Goal: Task Accomplishment & Management: Use online tool/utility

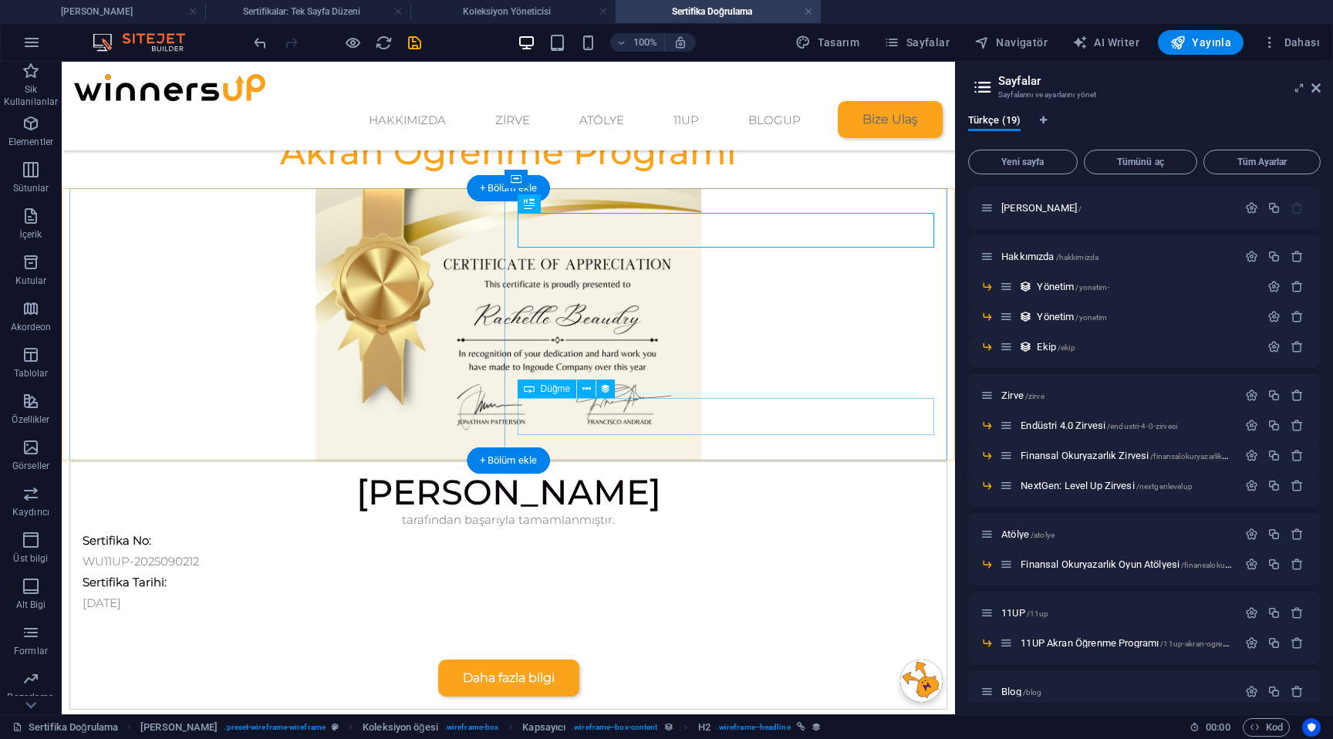
scroll to position [223, 0]
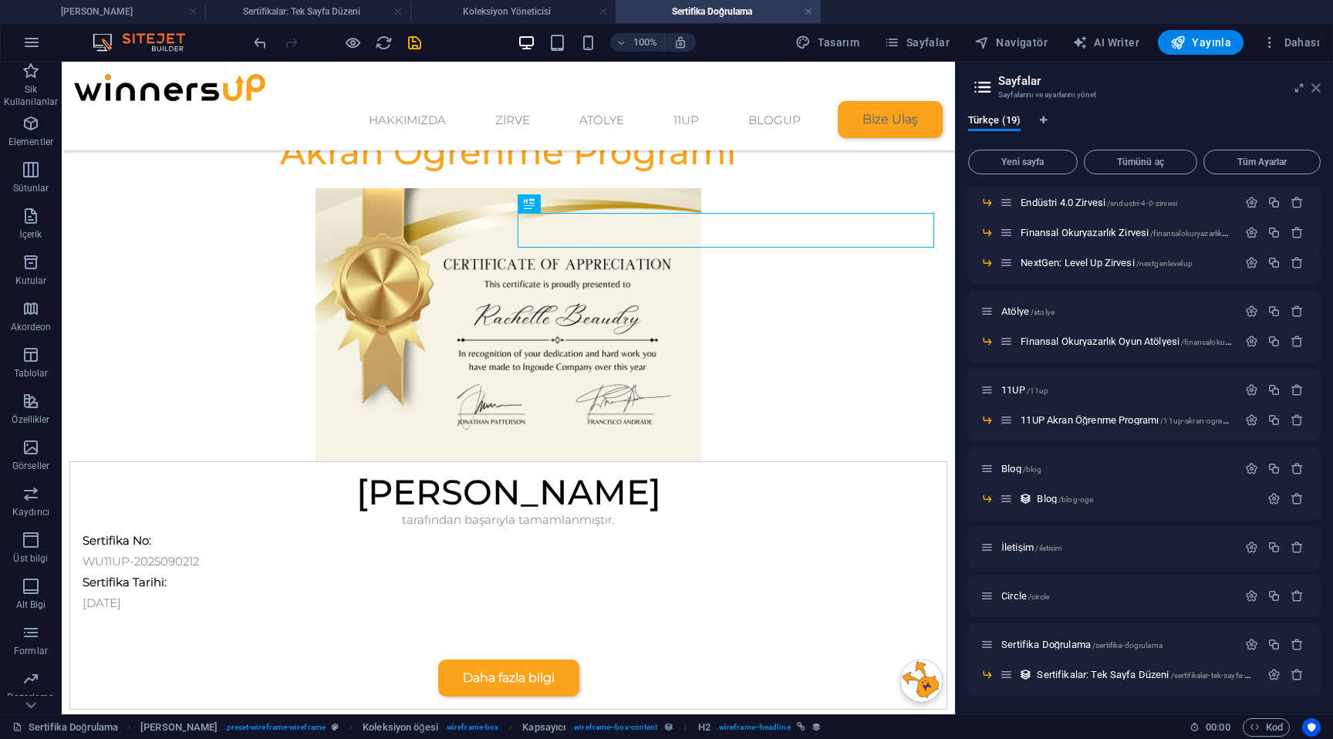
click at [1318, 89] on icon at bounding box center [1315, 88] width 9 height 12
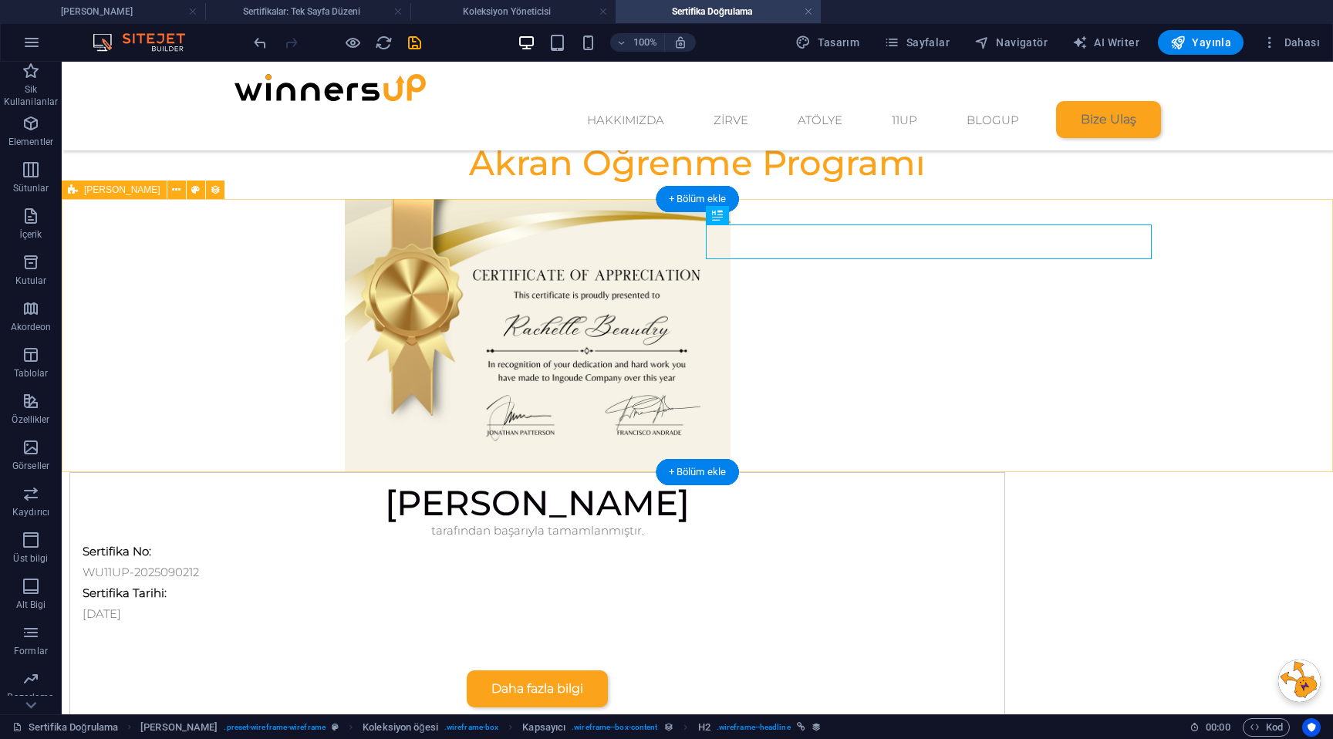
scroll to position [76, 0]
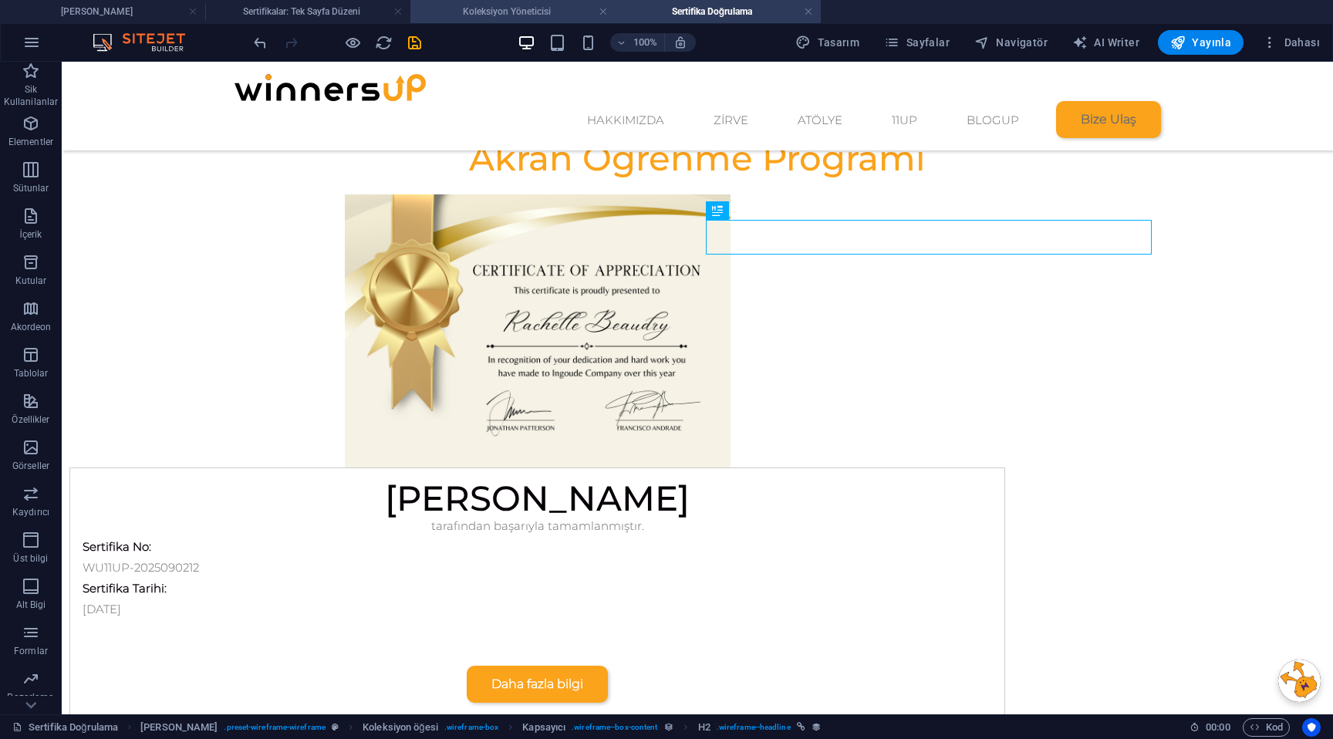
click at [507, 16] on h4 "Koleksiyon Yöneticisi" at bounding box center [512, 11] width 205 height 17
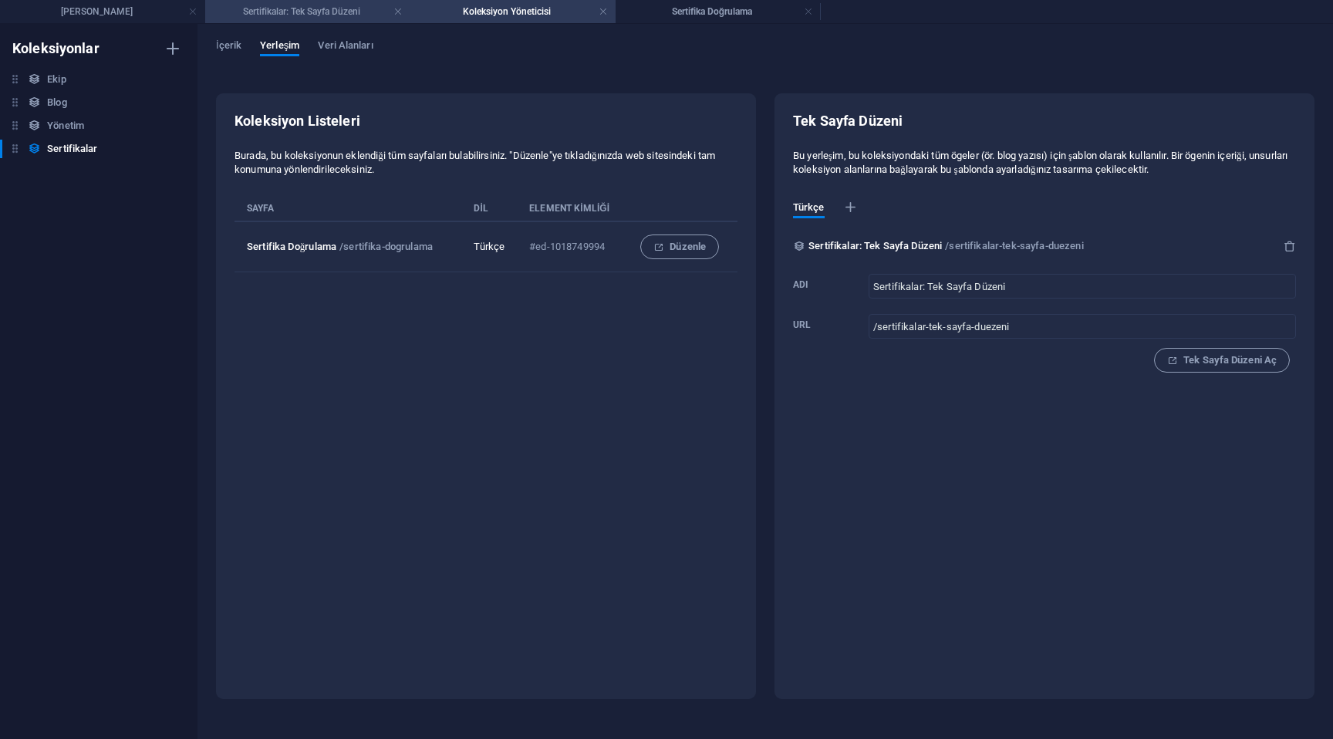
click at [328, 16] on h4 "Sertifikalar: Tek Sayfa Düzeni" at bounding box center [307, 11] width 205 height 17
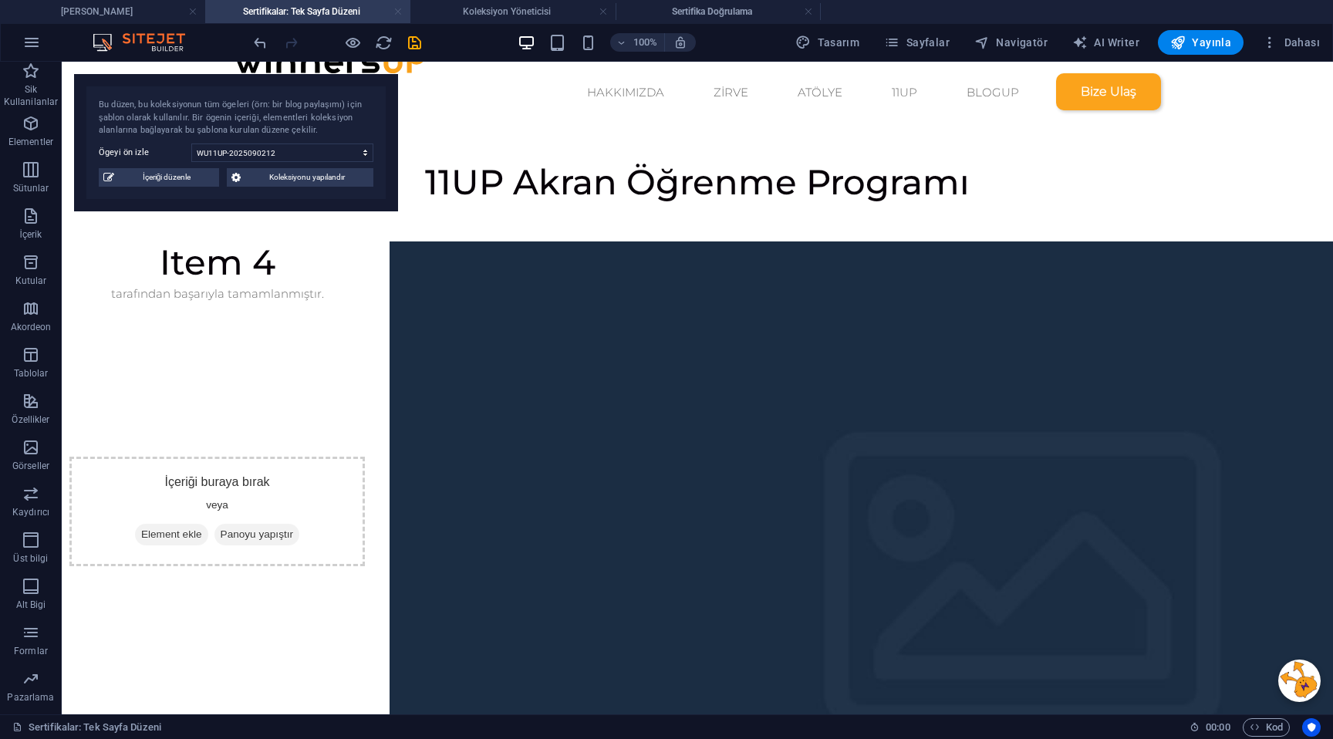
click at [397, 9] on link at bounding box center [397, 12] width 9 height 15
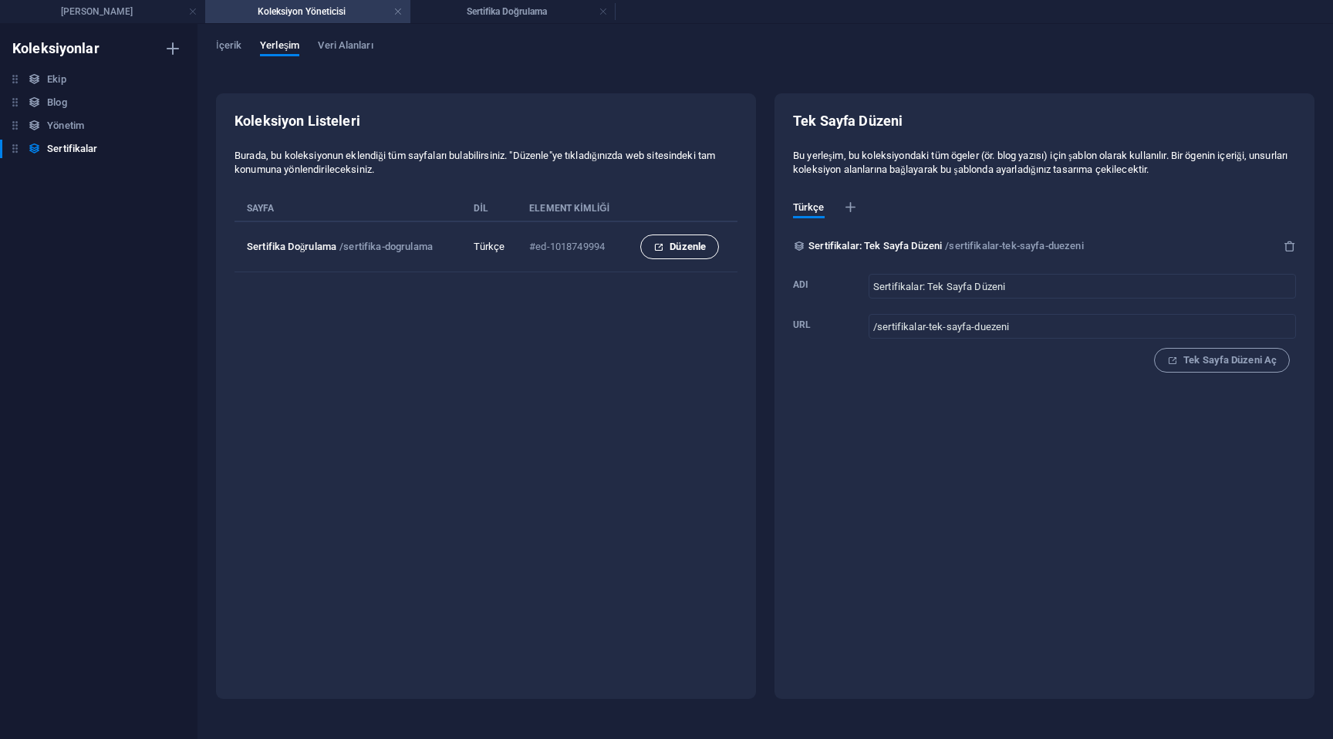
click at [667, 250] on span "Düzenle" at bounding box center [679, 247] width 52 height 19
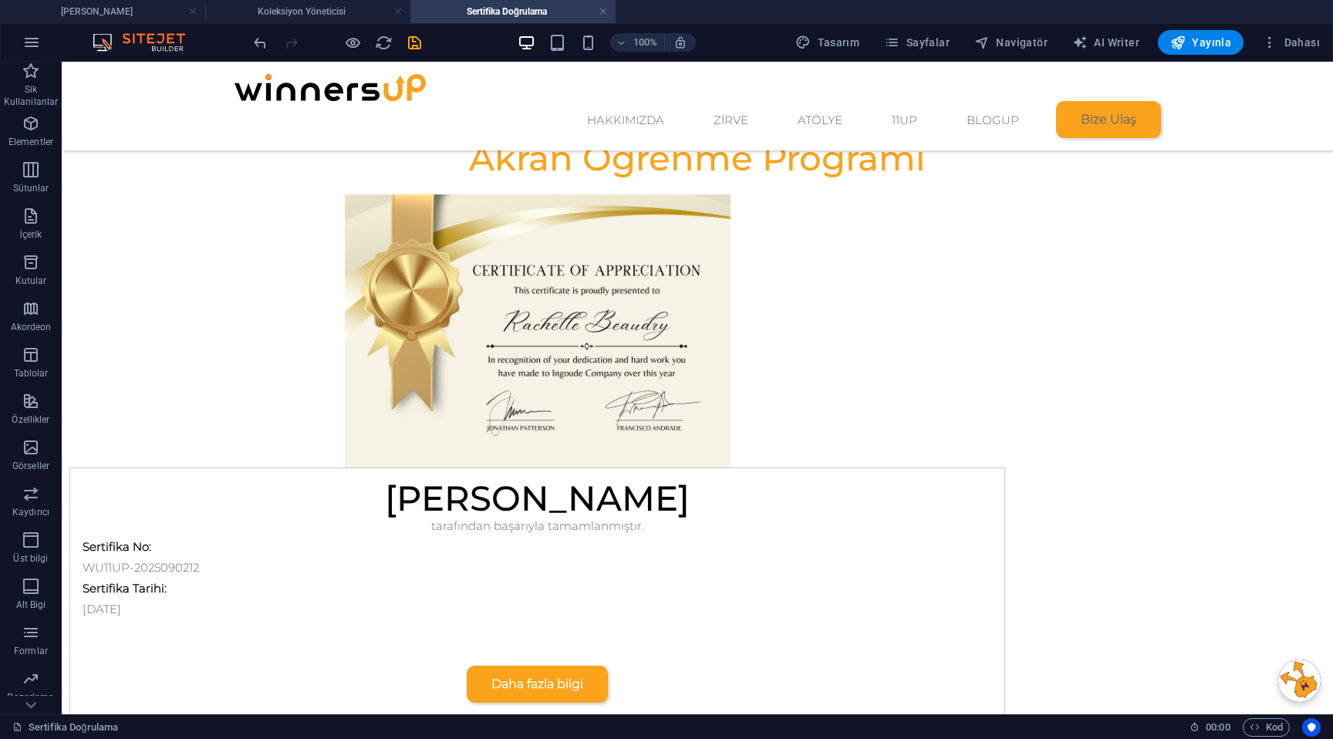
scroll to position [82, 0]
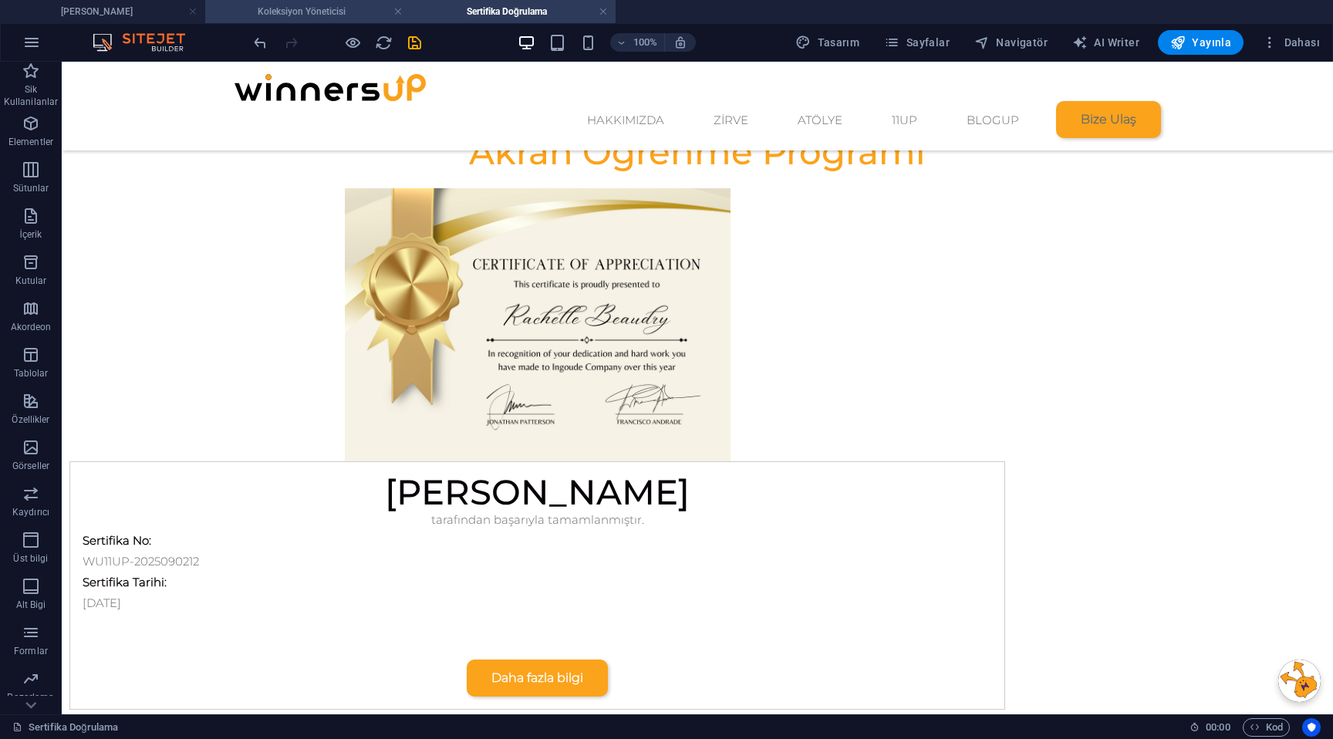
click at [328, 12] on h4 "Koleksiyon Yöneticisi" at bounding box center [307, 11] width 205 height 17
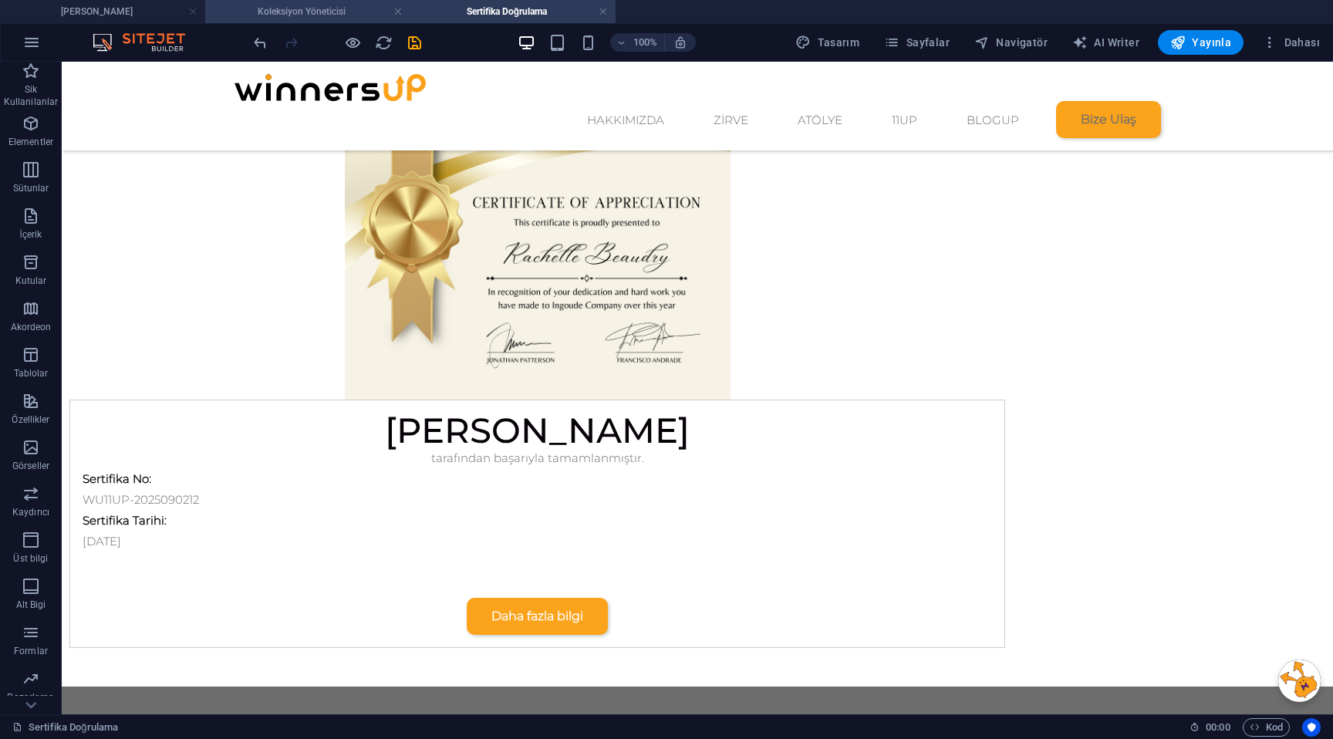
scroll to position [0, 0]
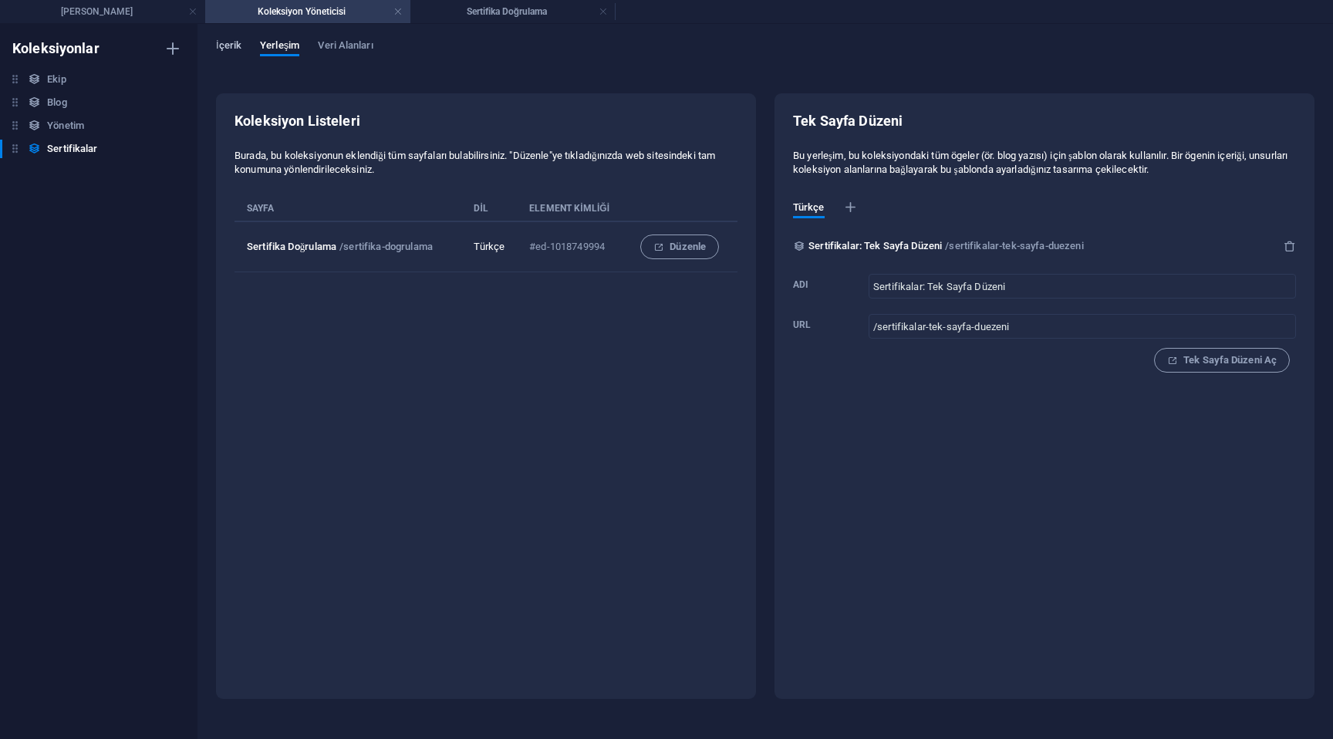
click at [234, 49] on span "İçerik" at bounding box center [228, 47] width 25 height 22
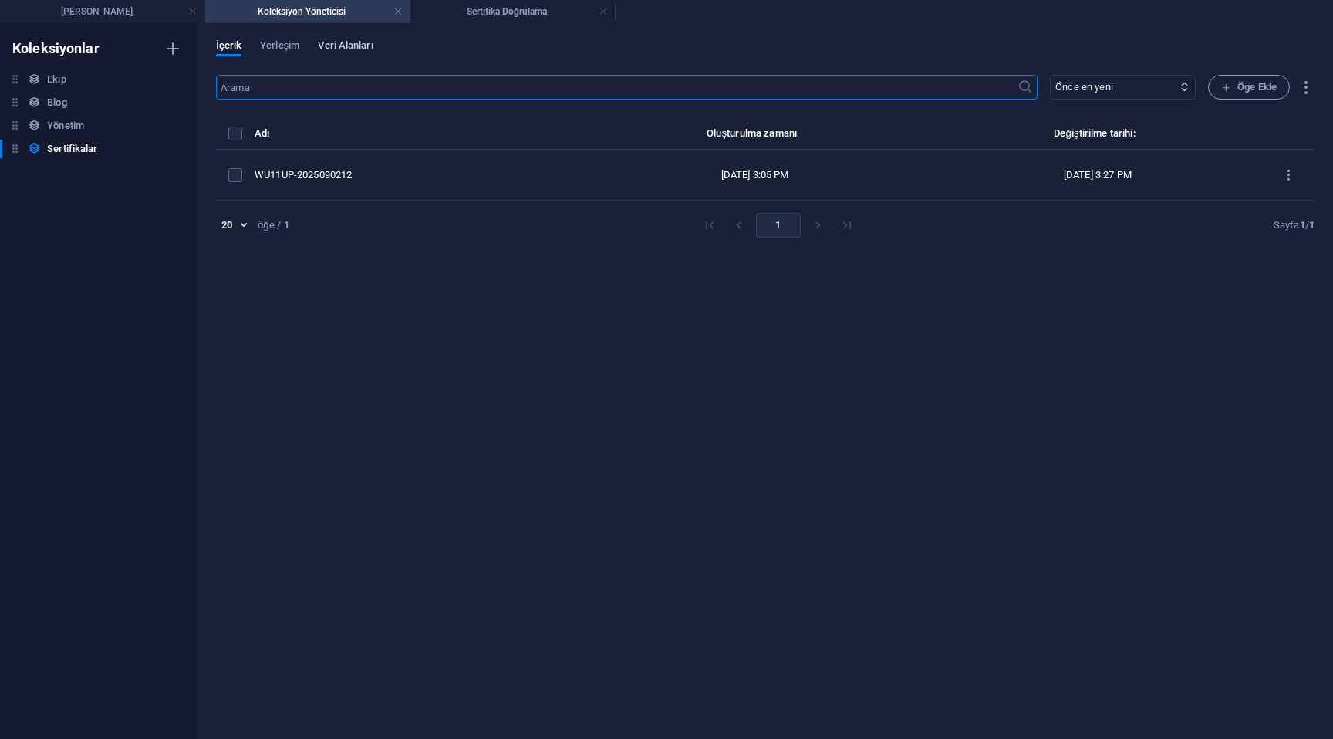
click at [352, 43] on span "Veri Alanları" at bounding box center [345, 47] width 55 height 22
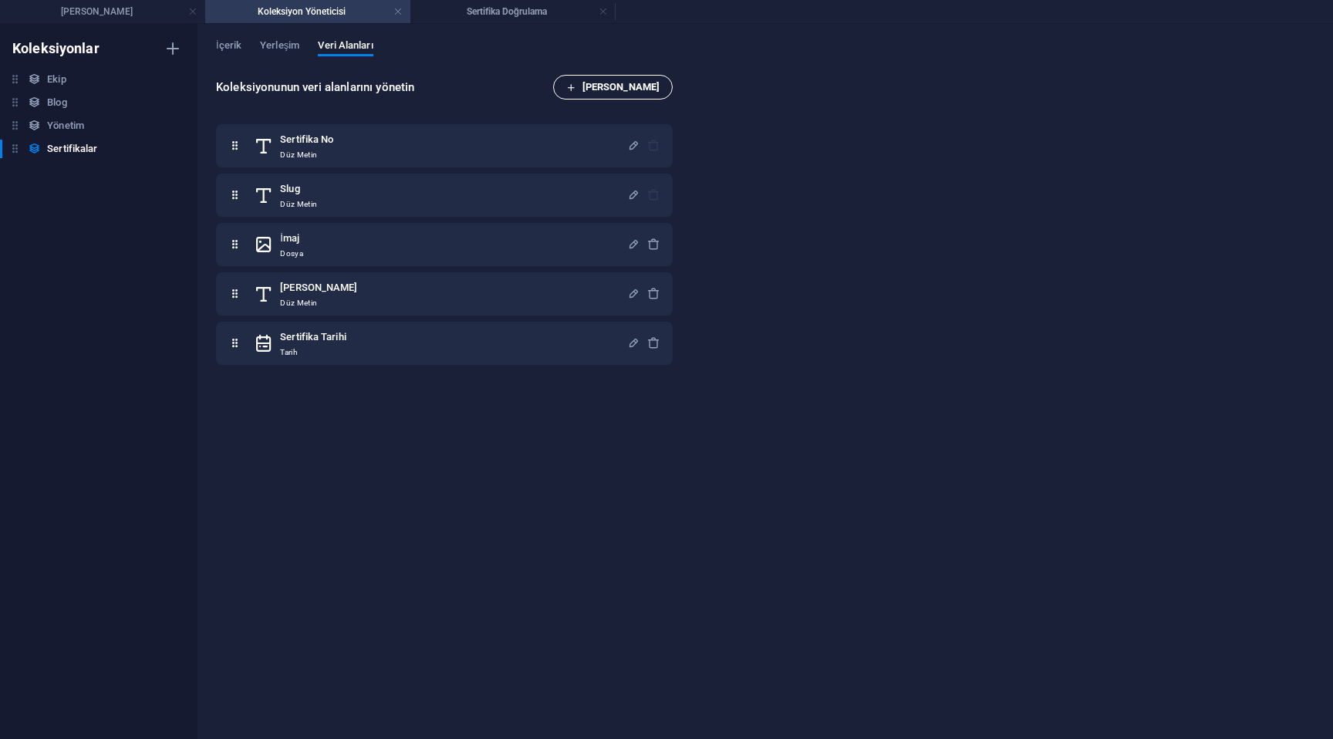
click at [629, 95] on span "[PERSON_NAME]" at bounding box center [612, 87] width 93 height 19
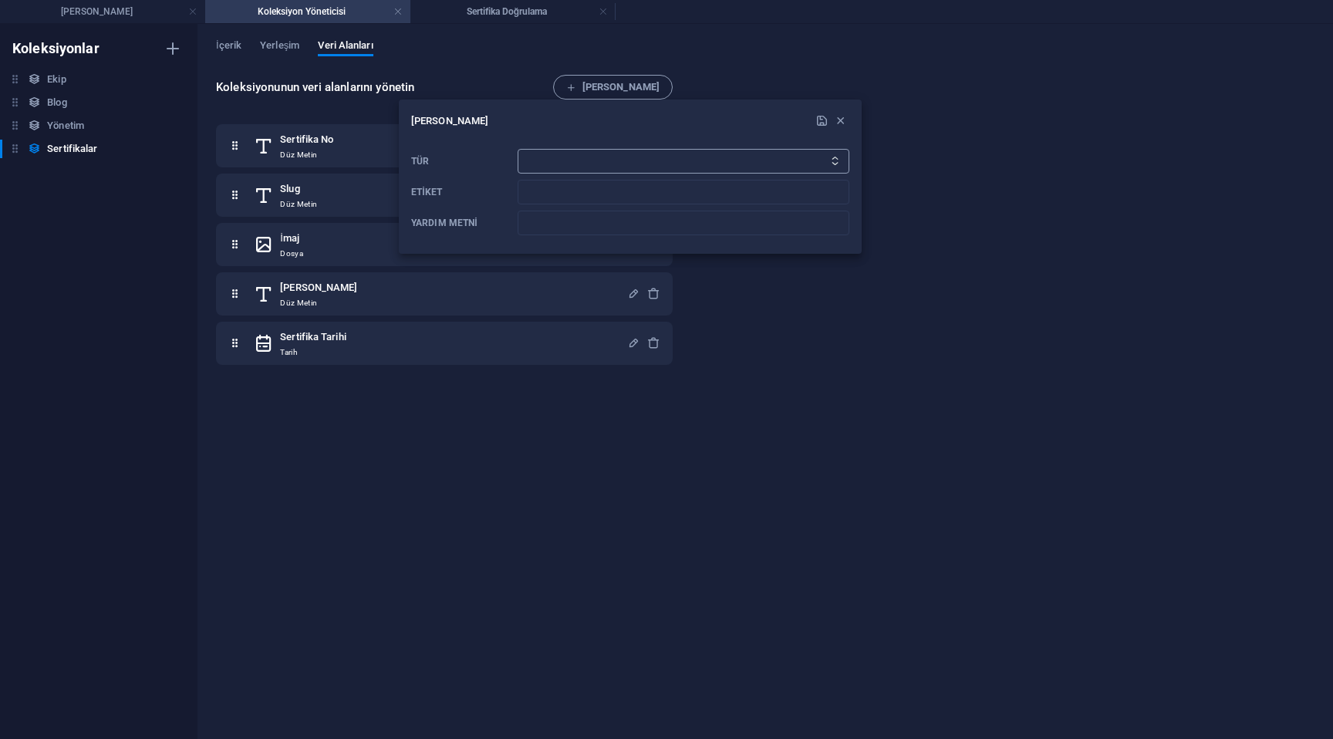
click at [604, 157] on select "Düz Metin Bağlantı CMS Zengin Metin Dosya Çoklu Dosyalar Onay kutusu Seçim Tari…" at bounding box center [683, 161] width 332 height 25
select select "editor"
click at [517, 149] on select "Düz Metin Bağlantı CMS Zengin Metin Dosya Çoklu Dosyalar Onay kutusu Seçim Tari…" at bounding box center [683, 161] width 332 height 25
click at [574, 169] on select "Düz Metin Bağlantı CMS Zengin Metin Dosya Çoklu Dosyalar Onay kutusu Seçim Tari…" at bounding box center [683, 161] width 332 height 25
click at [517, 149] on select "Düz Metin Bağlantı CMS Zengin Metin Dosya Çoklu Dosyalar Onay kutusu Seçim Tari…" at bounding box center [683, 161] width 332 height 25
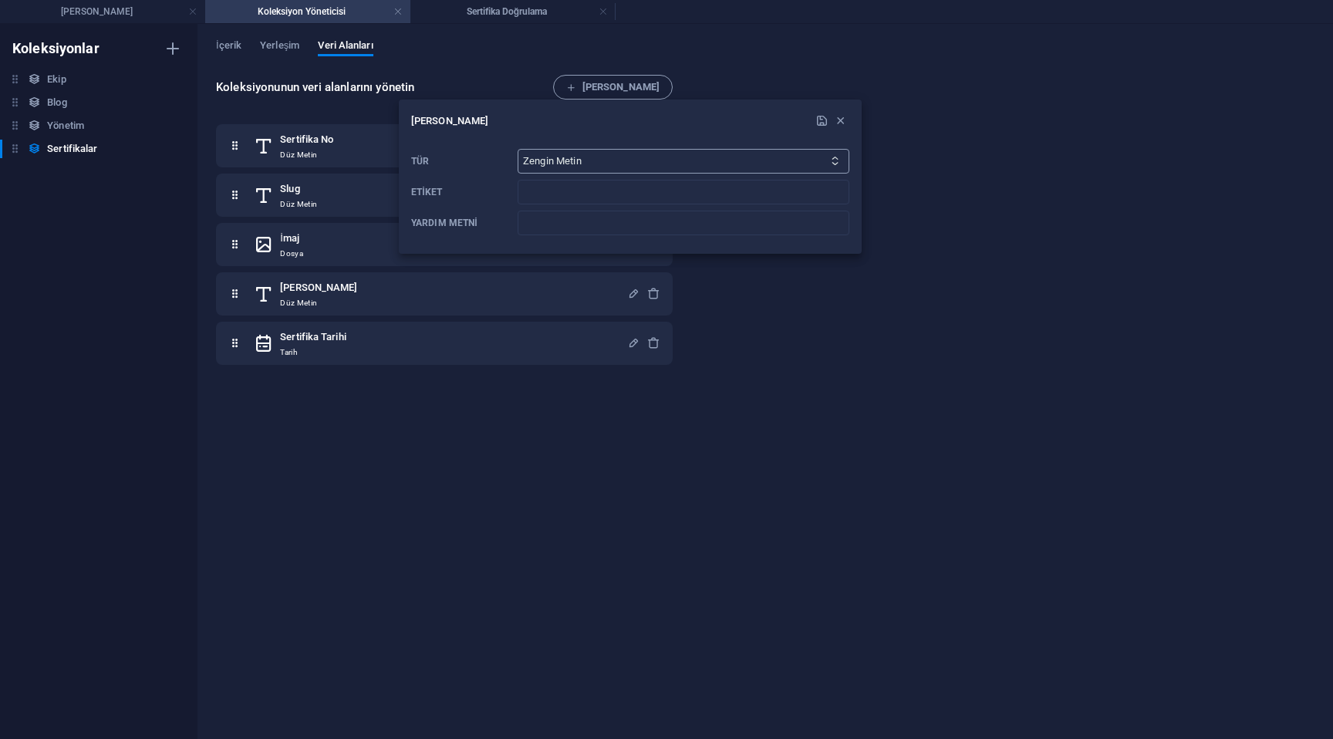
click at [569, 161] on select "Düz Metin Bağlantı CMS Zengin Metin Dosya Çoklu Dosyalar Onay kutusu Seçim Tari…" at bounding box center [683, 161] width 332 height 25
click at [517, 149] on select "Düz Metin Bağlantı CMS Zengin Metin Dosya Çoklu Dosyalar Onay kutusu Seçim Tari…" at bounding box center [683, 161] width 332 height 25
click at [571, 191] on input "Etiket" at bounding box center [683, 192] width 332 height 25
type input "A"
type input "Kazanılan Yetkinlikler"
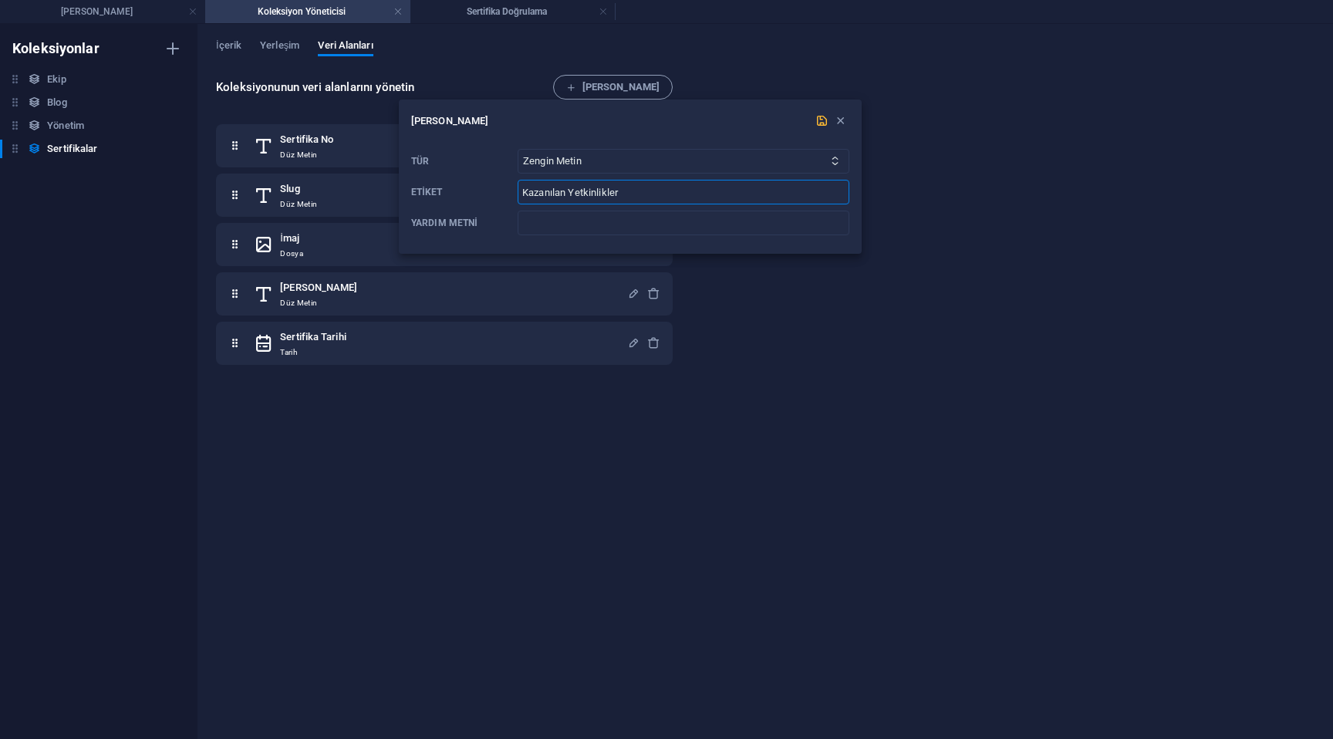
click at [820, 121] on icon "submit" at bounding box center [821, 120] width 13 height 13
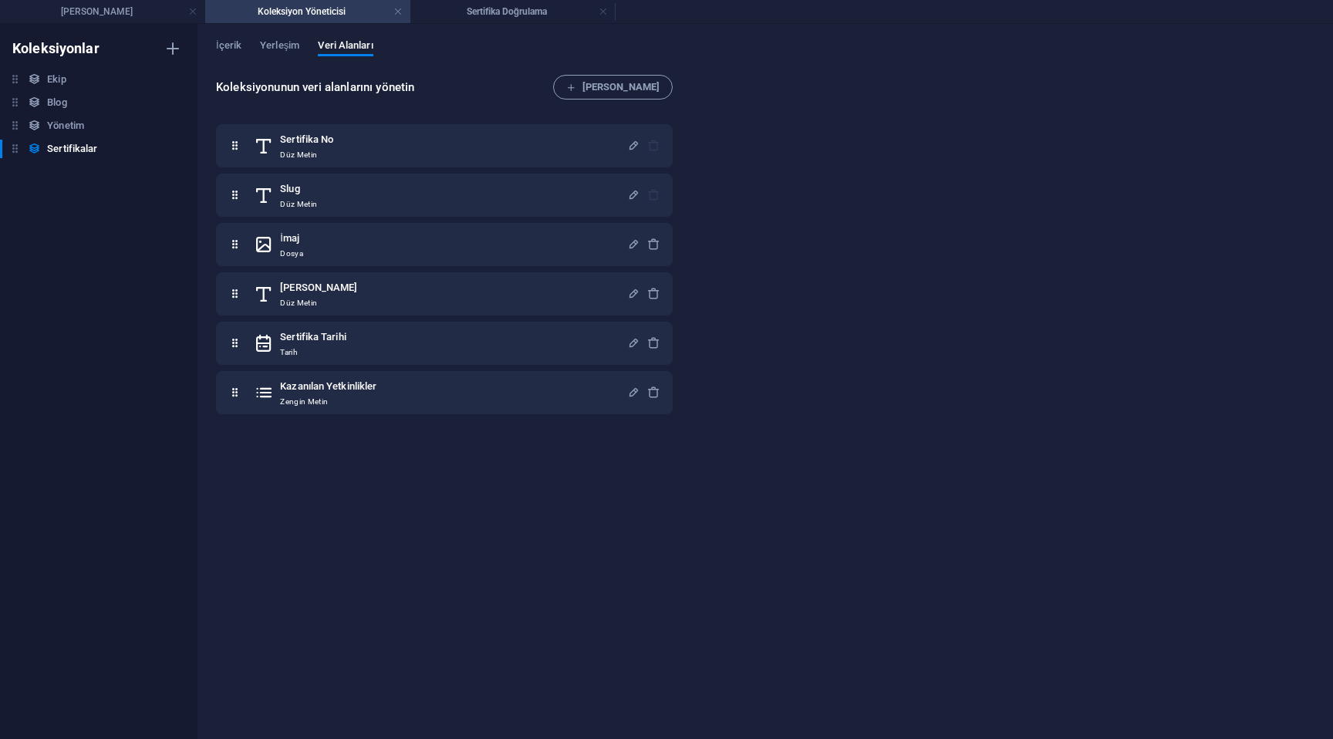
click at [618, 503] on div "Sertifika No Düz Metin Slug Düz [PERSON_NAME] Düz Metin Sertifika Tarihi Tarih …" at bounding box center [447, 418] width 463 height 606
click at [282, 49] on span "Yerleşim" at bounding box center [279, 47] width 39 height 22
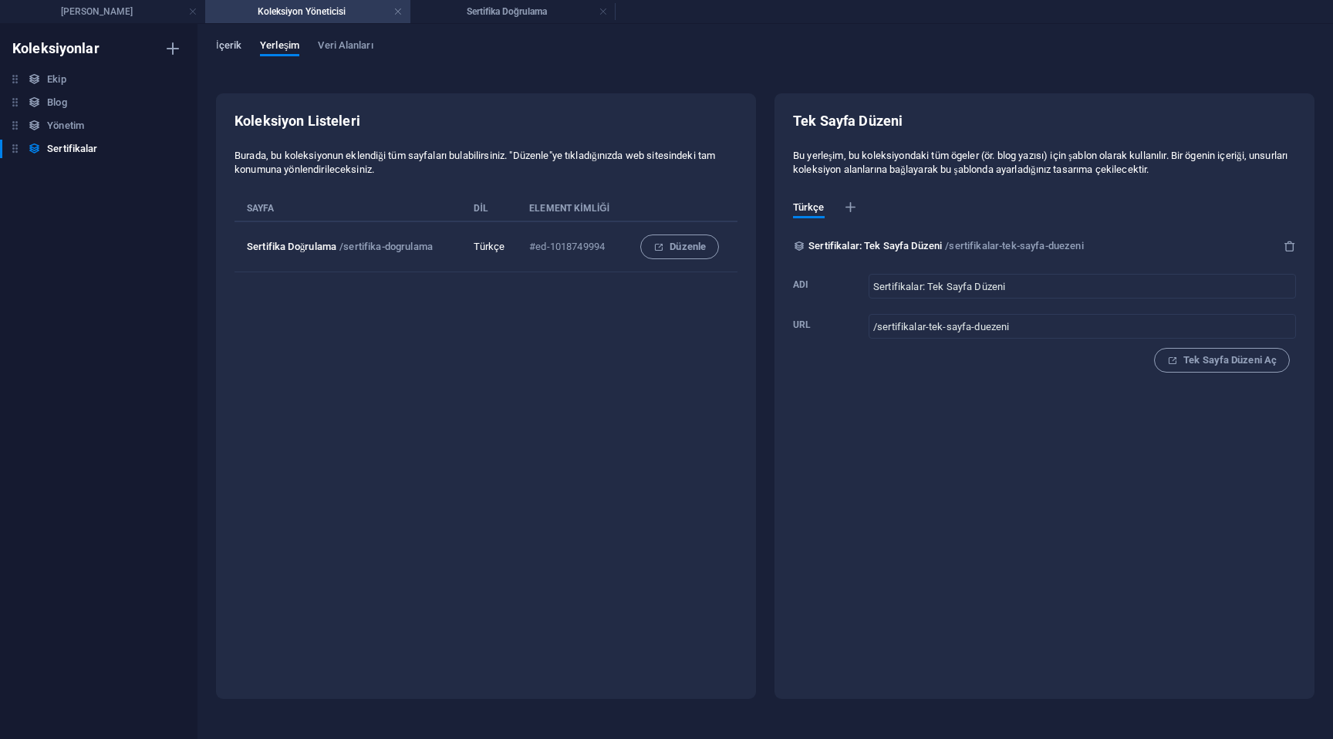
click at [227, 49] on span "İçerik" at bounding box center [228, 47] width 25 height 22
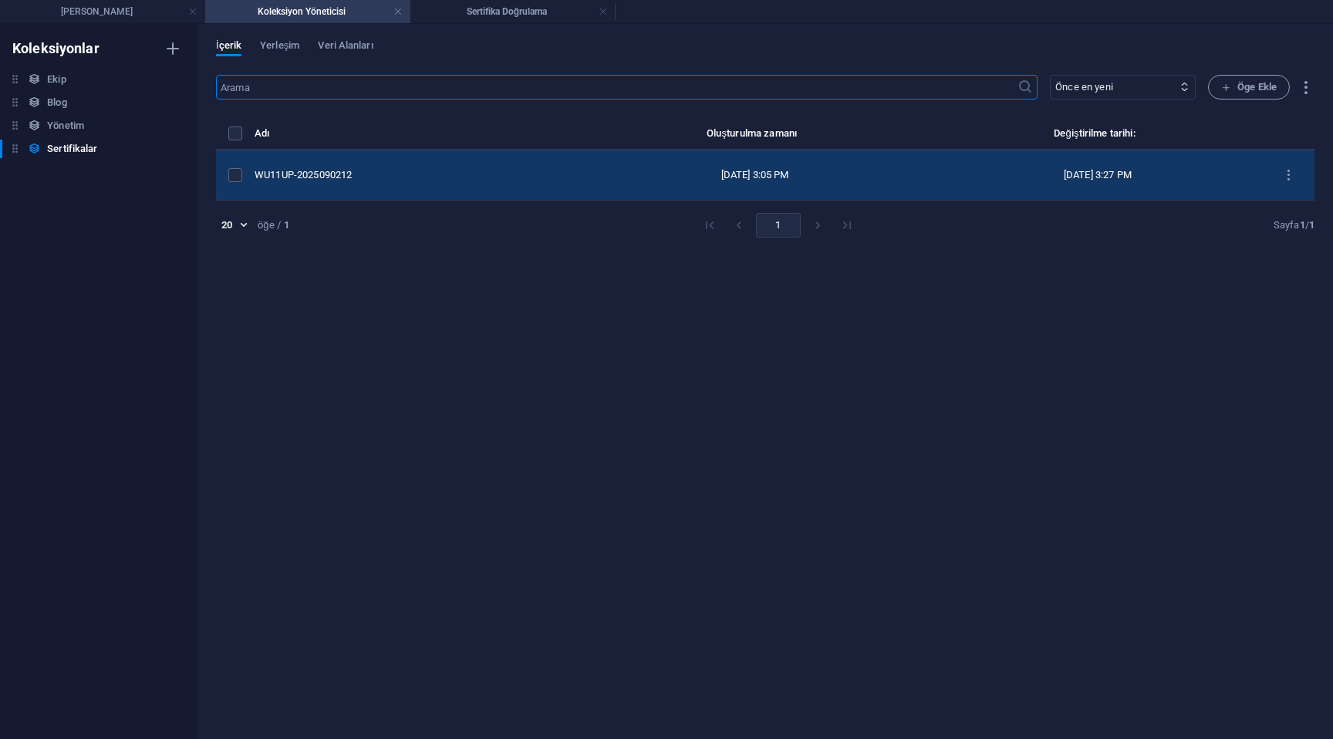
click at [389, 179] on div "WU11UP-2025090212" at bounding box center [409, 175] width 310 height 14
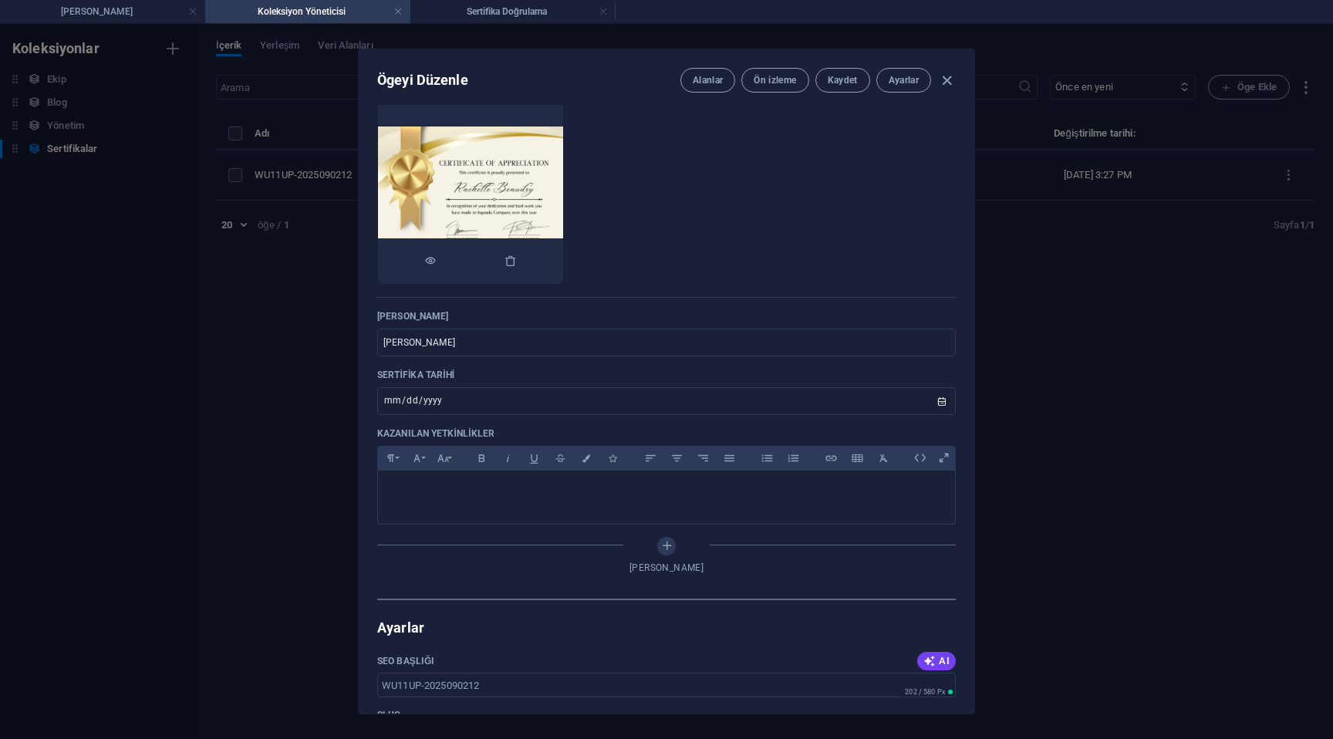
scroll to position [178, 0]
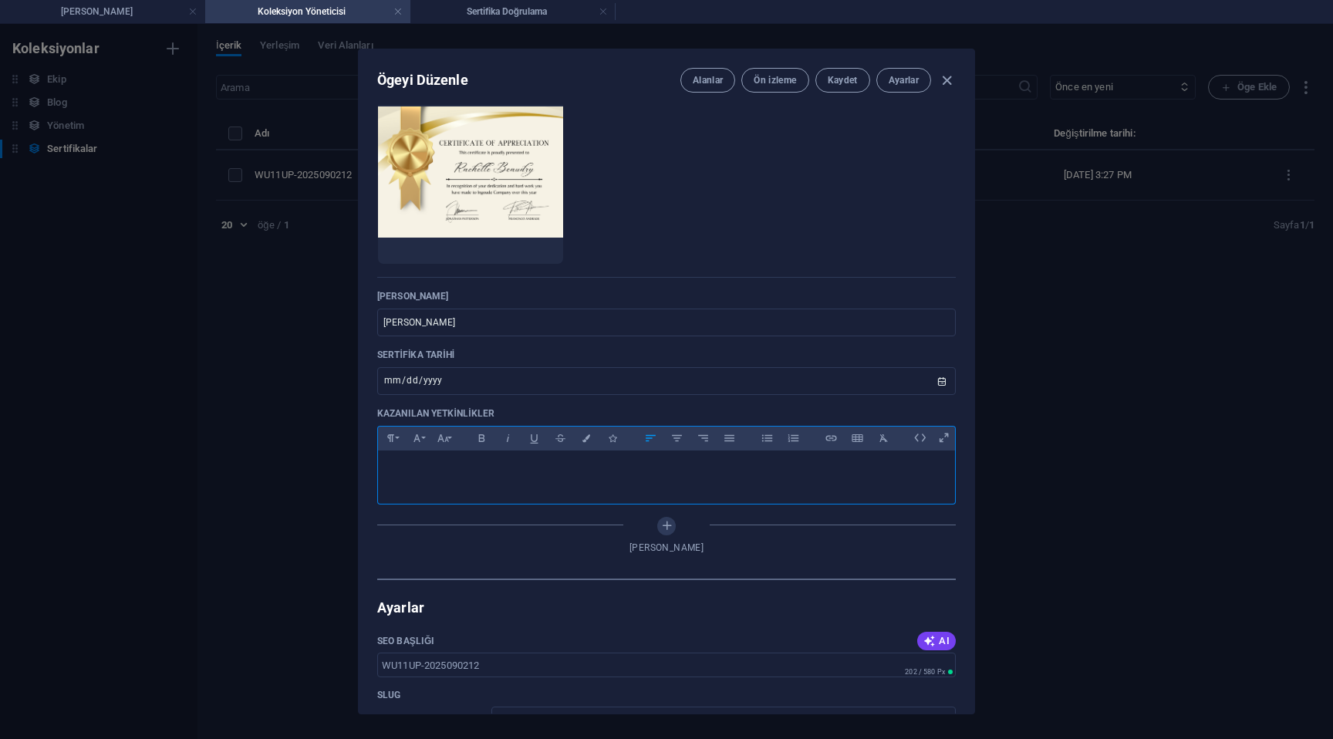
click at [569, 477] on p at bounding box center [666, 470] width 552 height 15
click at [770, 442] on icon "button" at bounding box center [766, 438] width 13 height 19
click at [841, 89] on button "Kaydet" at bounding box center [842, 80] width 55 height 25
click at [952, 81] on icon "button" at bounding box center [947, 81] width 18 height 18
type input "[DATE]"
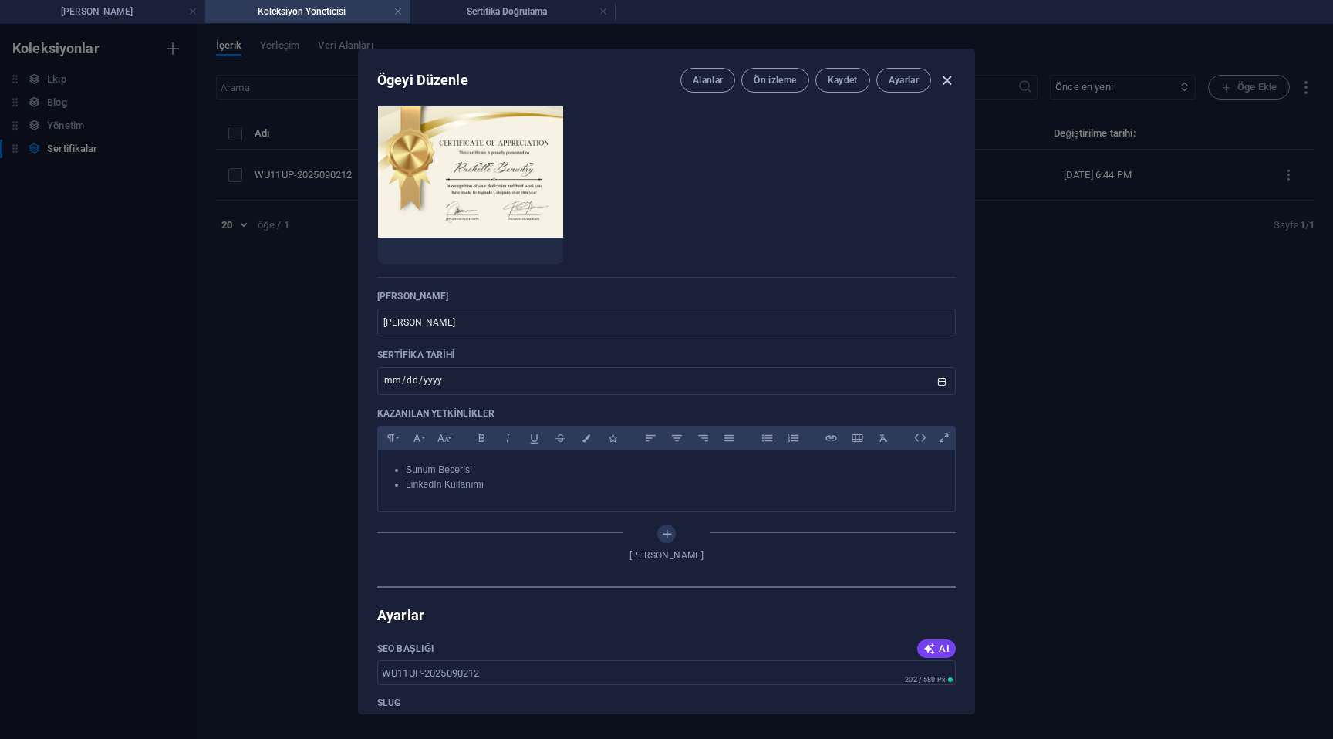
type input "wu11up-2025090212"
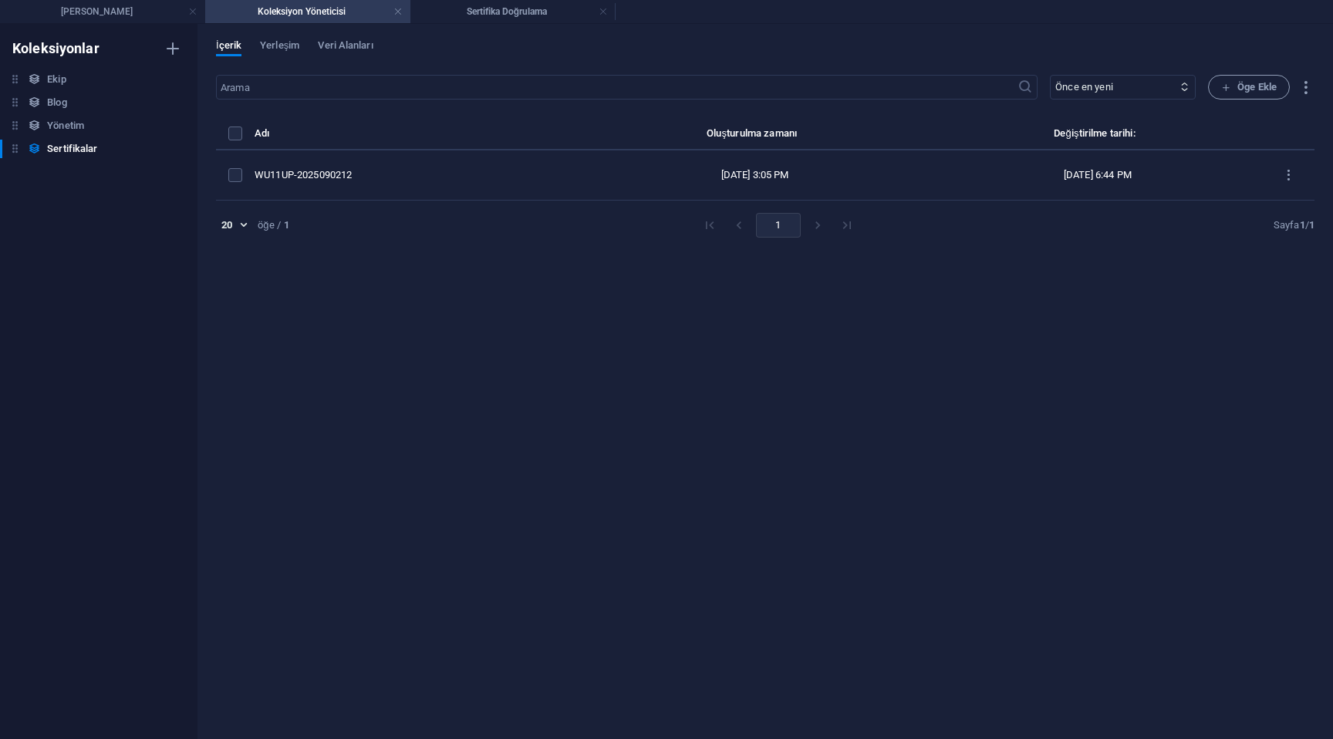
click at [336, 10] on h4 "Koleksiyon Yöneticisi" at bounding box center [307, 11] width 205 height 17
click at [521, 18] on h4 "Sertifika Doğrulama" at bounding box center [512, 11] width 205 height 17
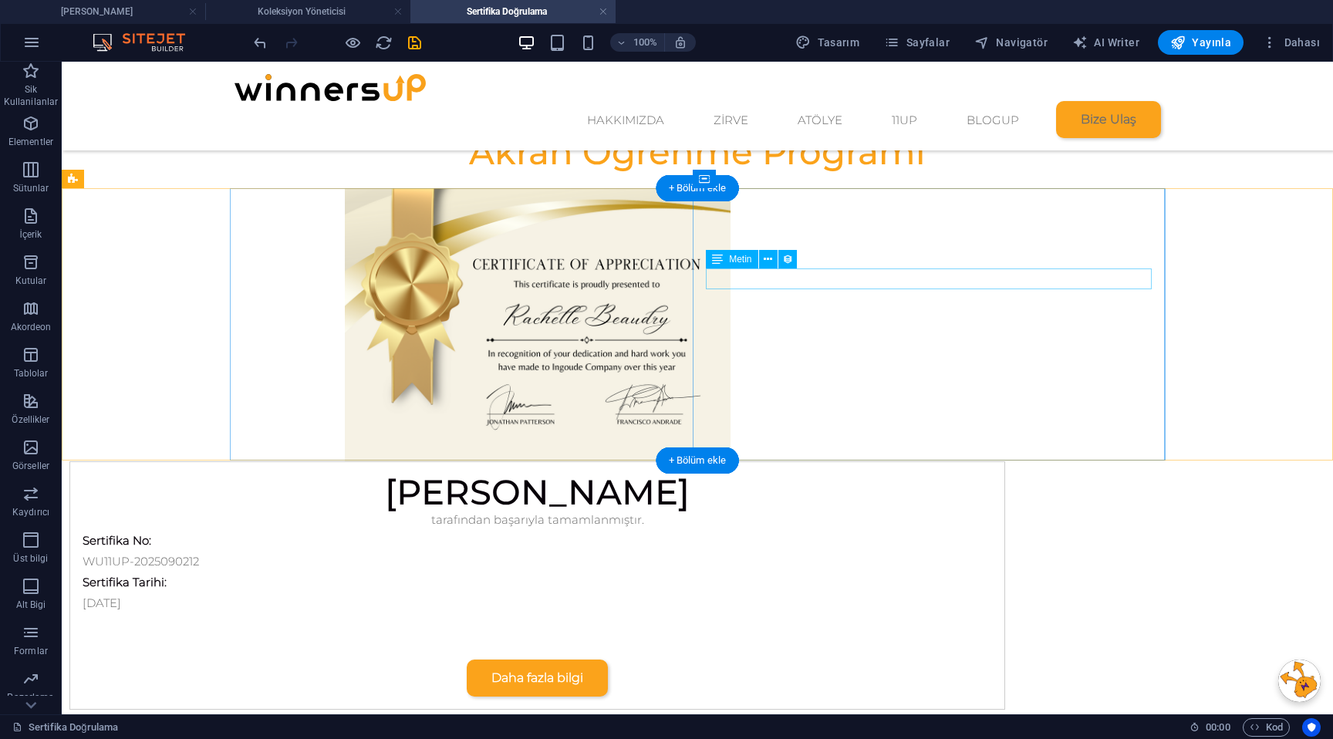
click at [799, 530] on div "Sertifika No:" at bounding box center [537, 540] width 909 height 21
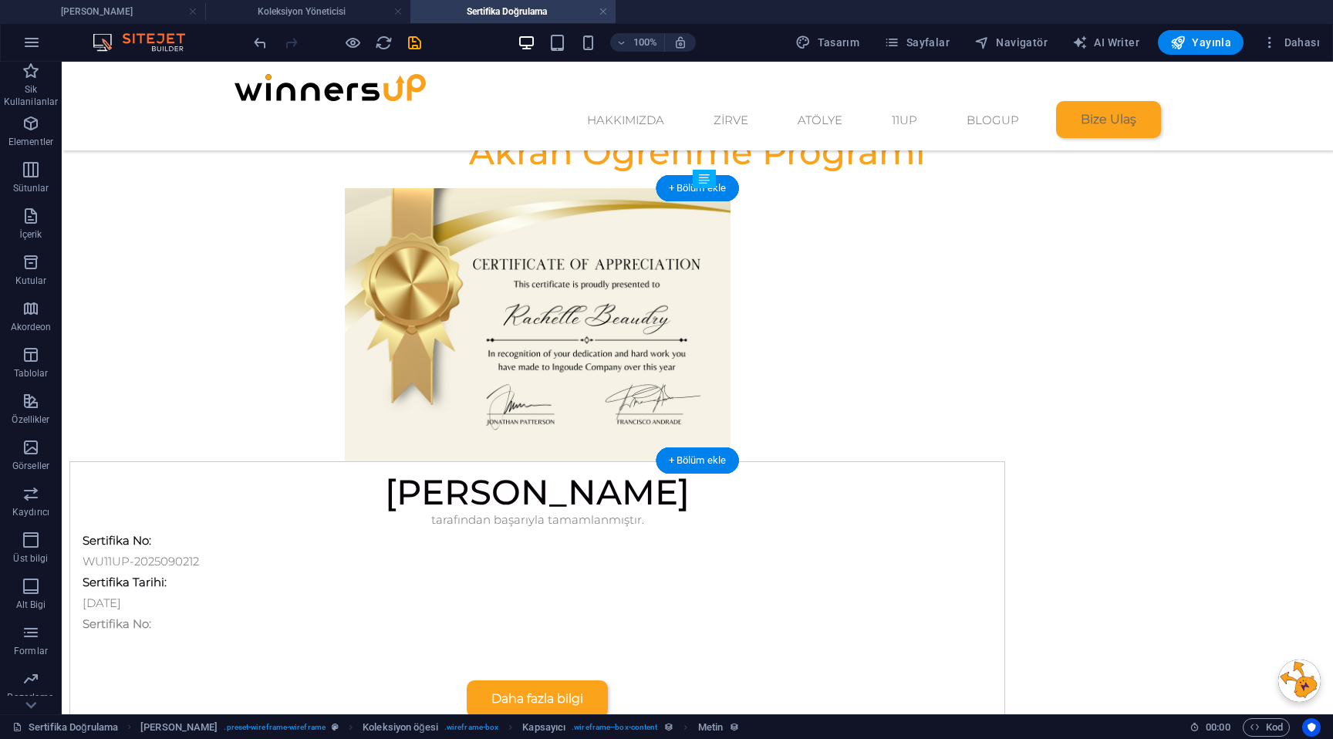
drag, startPoint x: 797, startPoint y: 285, endPoint x: 784, endPoint y: 350, distance: 65.9
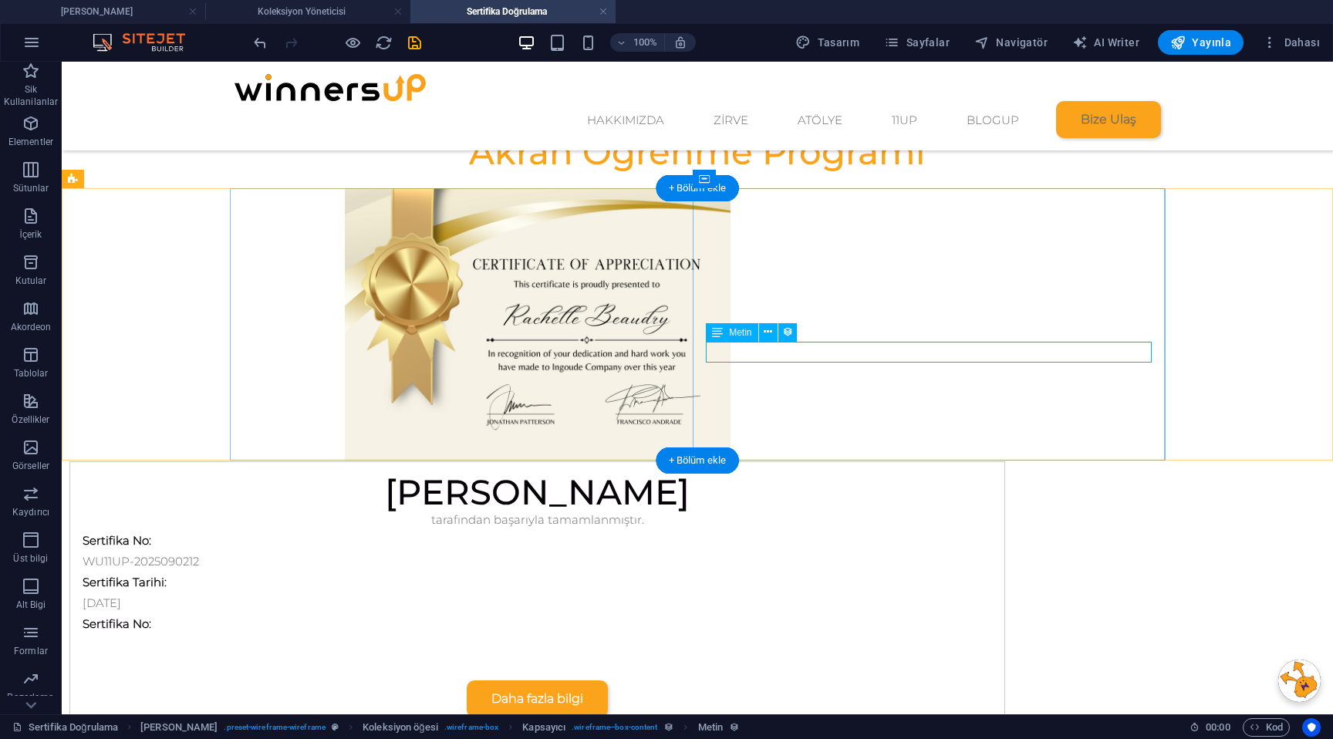
click at [781, 613] on div "Sertifika No:" at bounding box center [537, 623] width 909 height 21
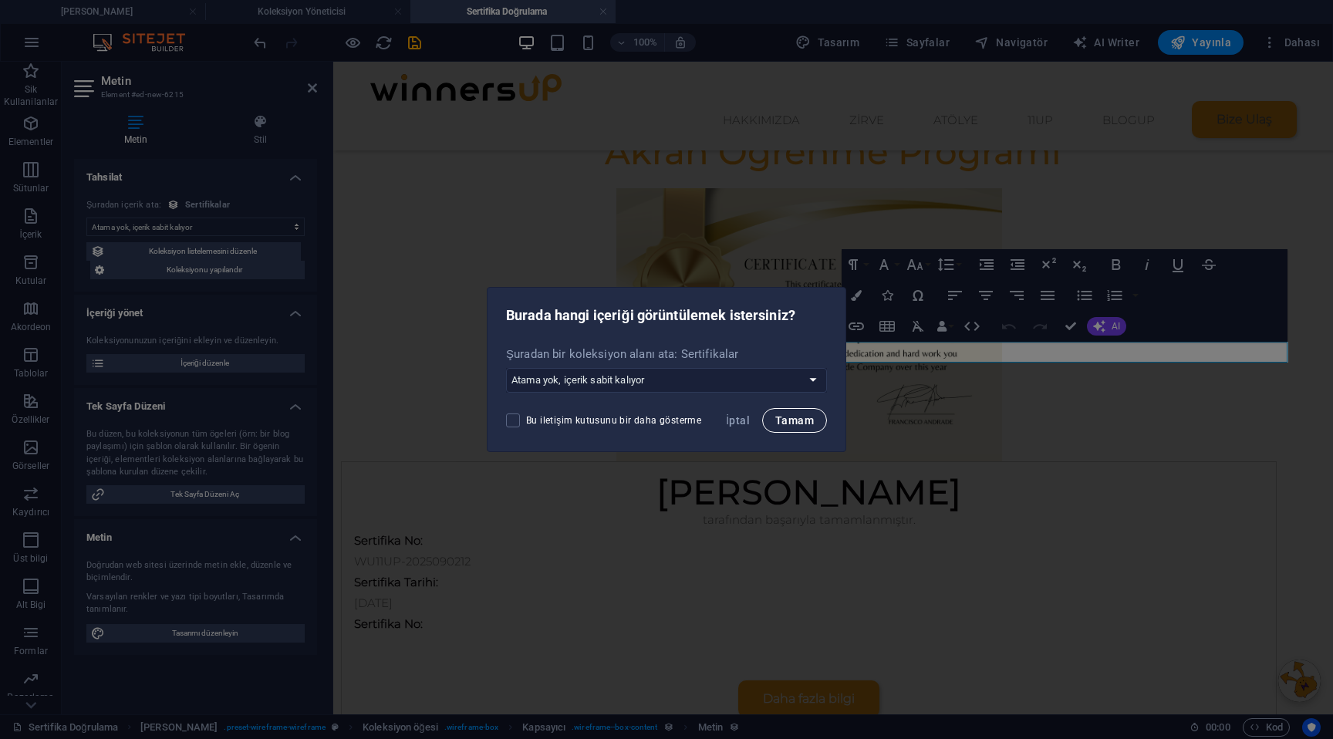
click at [790, 414] on span "Tamam" at bounding box center [794, 420] width 39 height 12
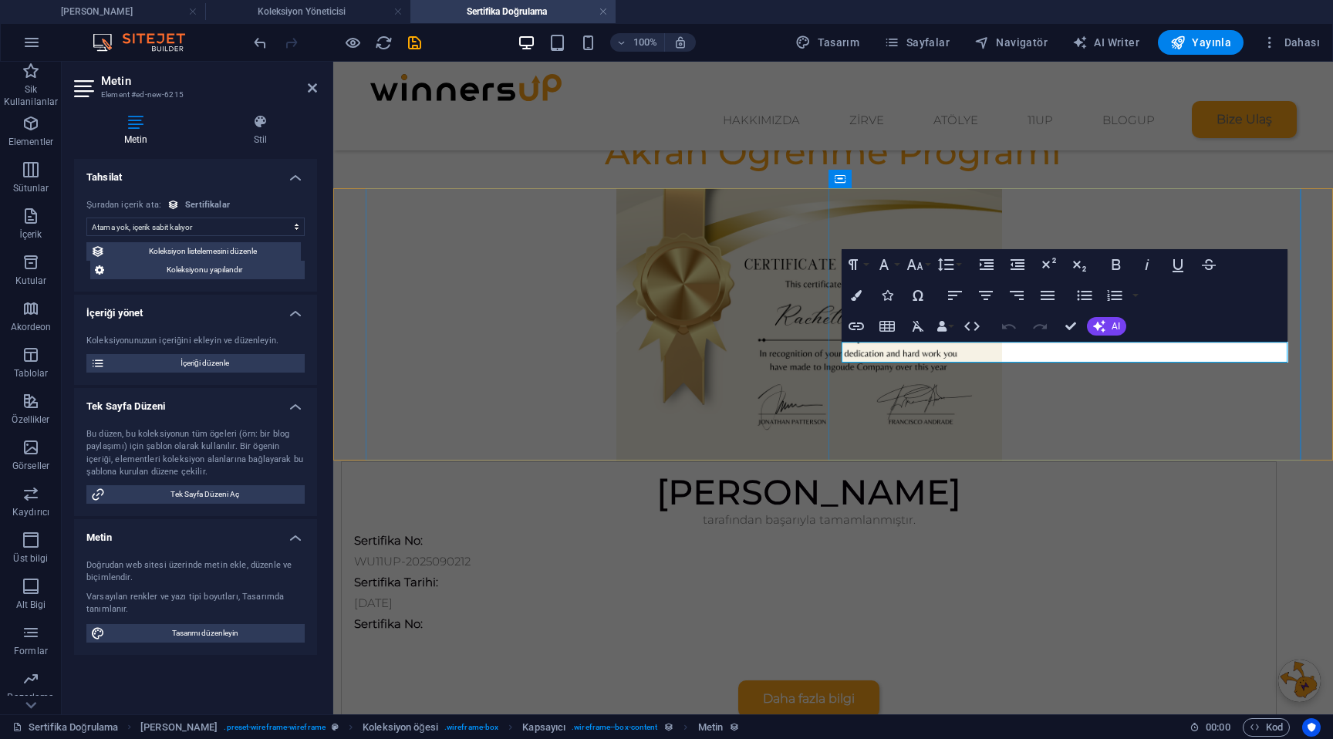
click at [423, 616] on strong "Sertifika No:" at bounding box center [388, 623] width 69 height 15
click at [961, 291] on icon "button" at bounding box center [955, 295] width 14 height 9
click at [920, 613] on p "Kazanılan Yetkinlikler" at bounding box center [808, 623] width 909 height 21
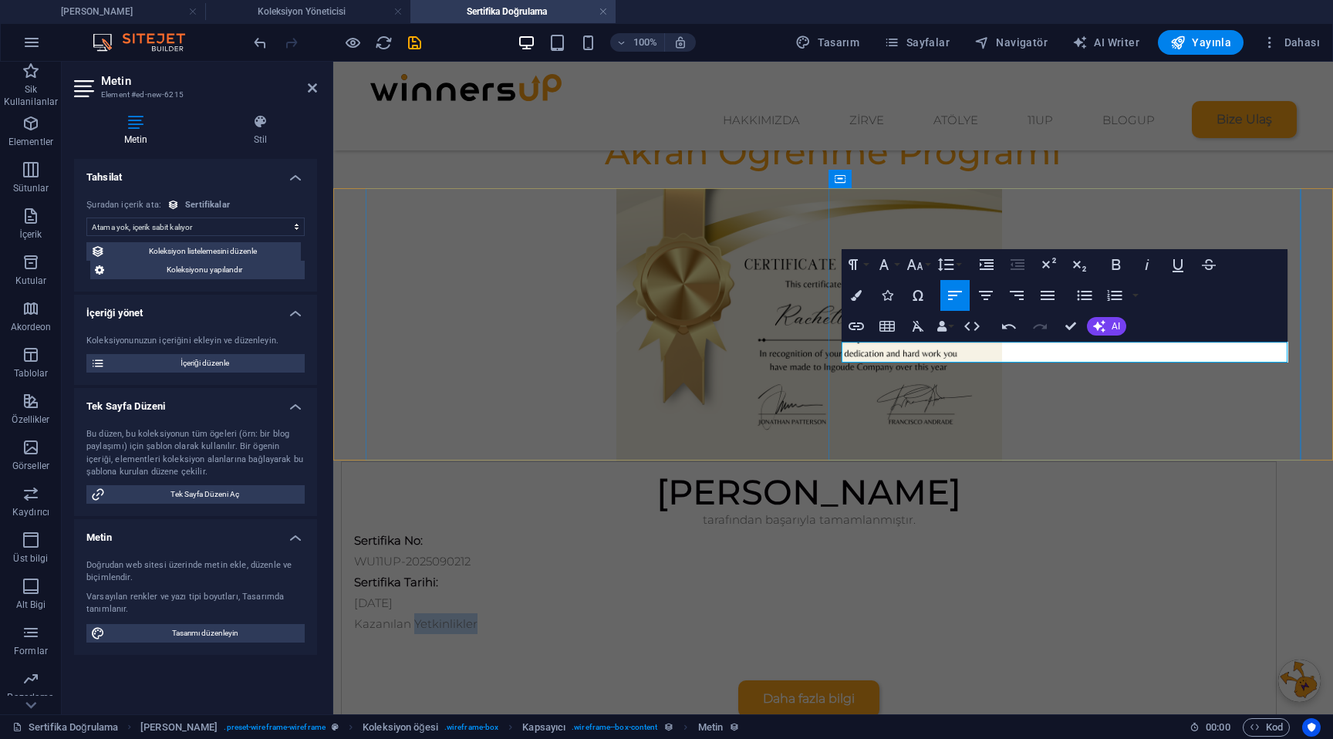
click at [920, 613] on p "Kazanılan Yetkinlikler" at bounding box center [808, 623] width 909 height 21
click at [1120, 259] on icon "button" at bounding box center [1116, 264] width 19 height 19
click at [971, 613] on p "Kazanılan Yetkinlikler" at bounding box center [808, 623] width 909 height 21
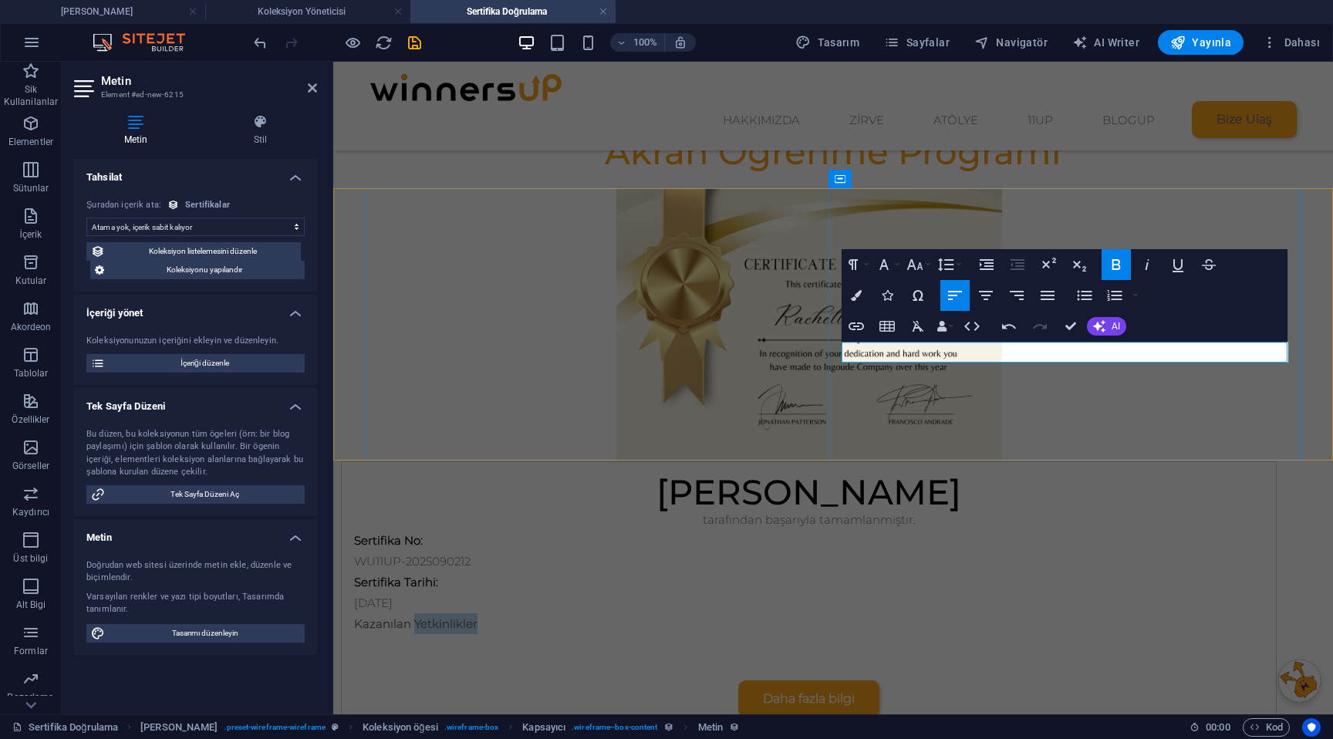
click at [971, 613] on p "Kazanılan Yetkinlikler" at bounding box center [808, 623] width 909 height 21
click at [954, 634] on div at bounding box center [808, 641] width 909 height 15
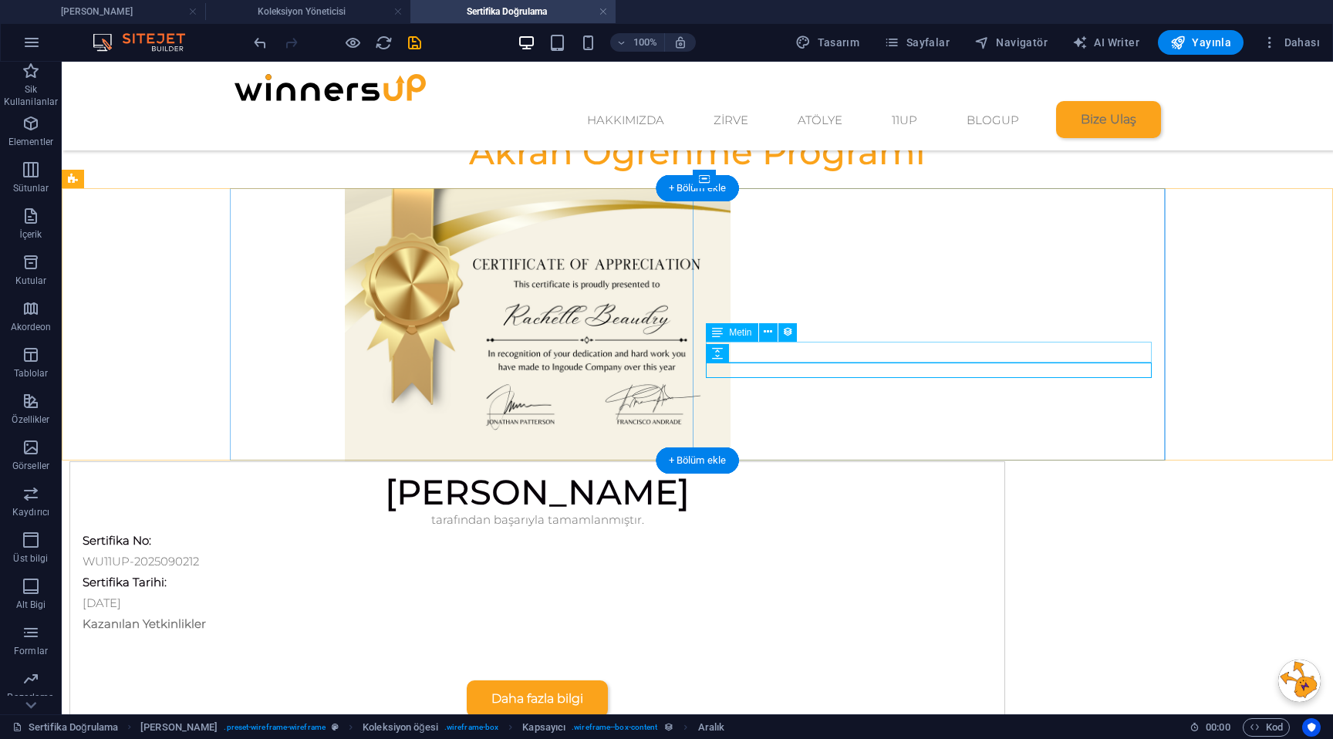
click at [844, 613] on div "Kazanılan Yetkinlikler" at bounding box center [537, 623] width 909 height 21
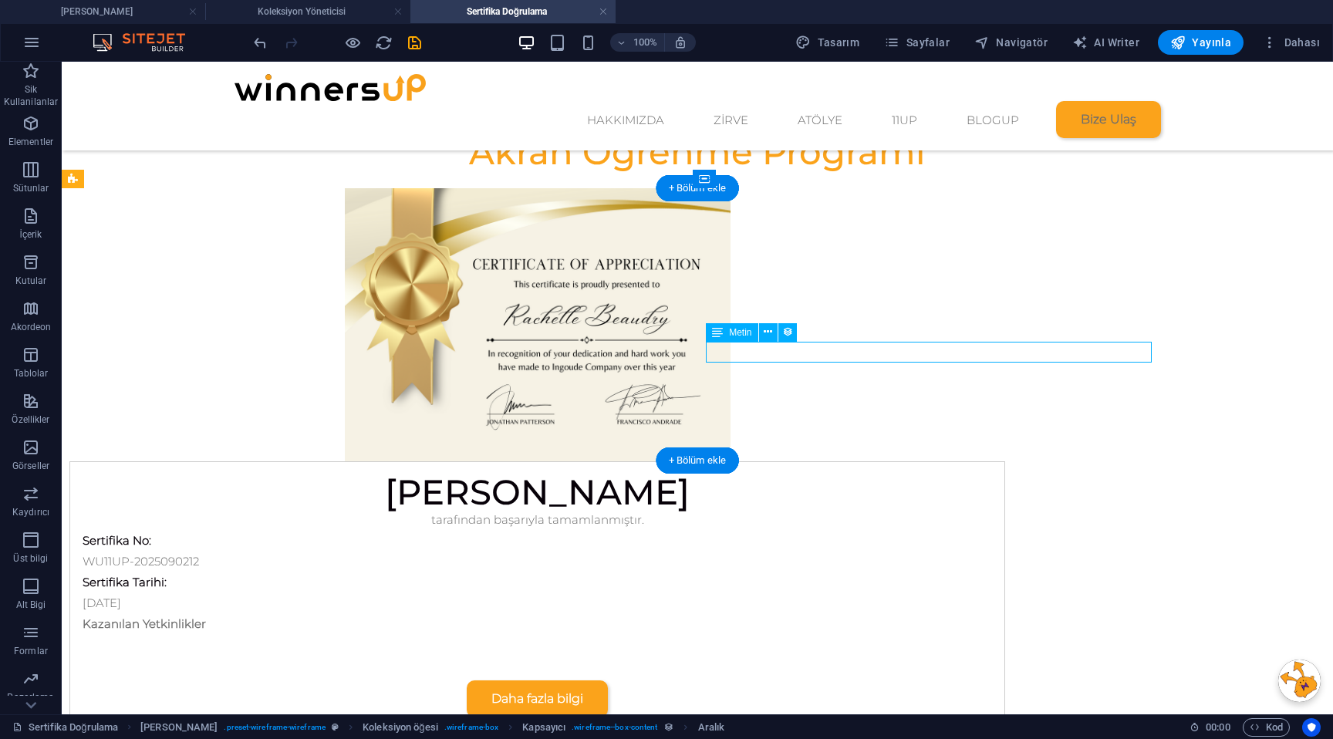
click at [844, 613] on div "Kazanılan Yetkinlikler" at bounding box center [537, 623] width 909 height 21
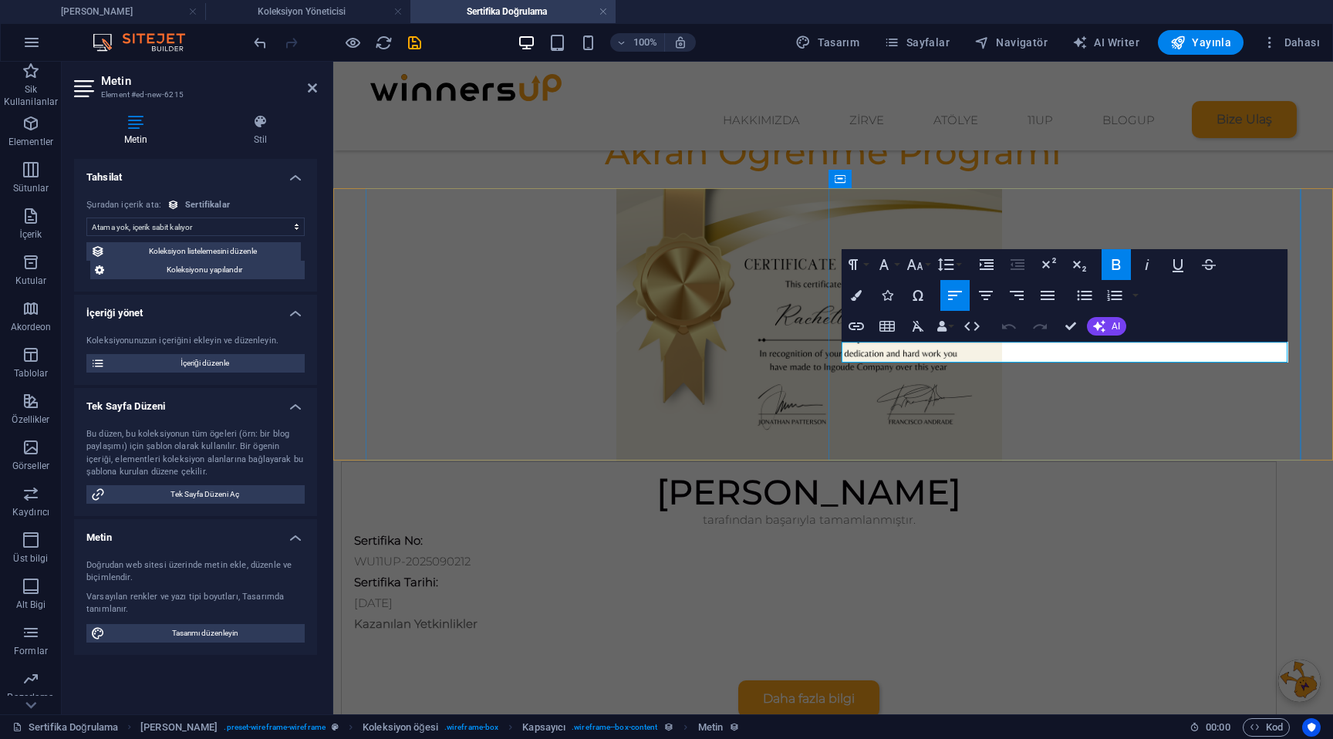
click at [477, 616] on strong "Kazanılan Yetkinlikler" at bounding box center [415, 623] width 123 height 15
click at [861, 290] on icon "button" at bounding box center [856, 295] width 11 height 11
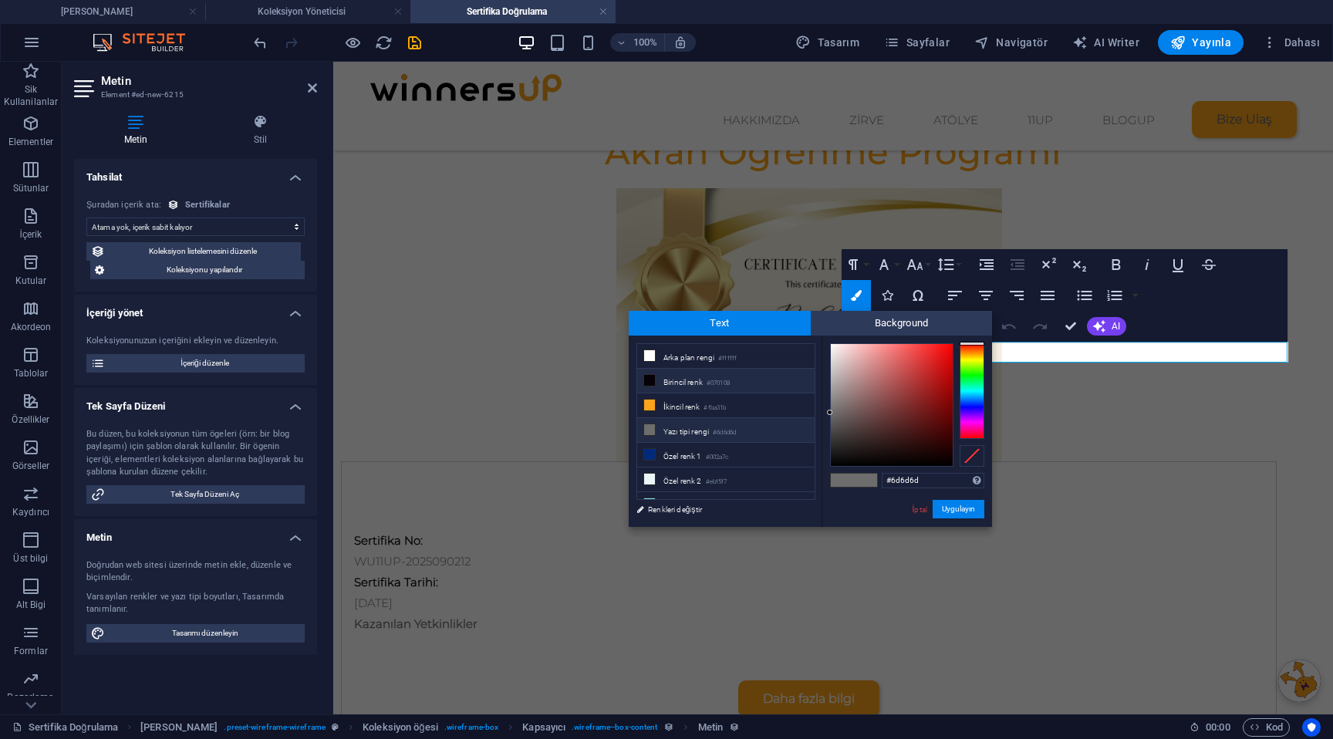
click at [695, 381] on li "Birincil renk #070108" at bounding box center [725, 381] width 177 height 25
type input "#070108"
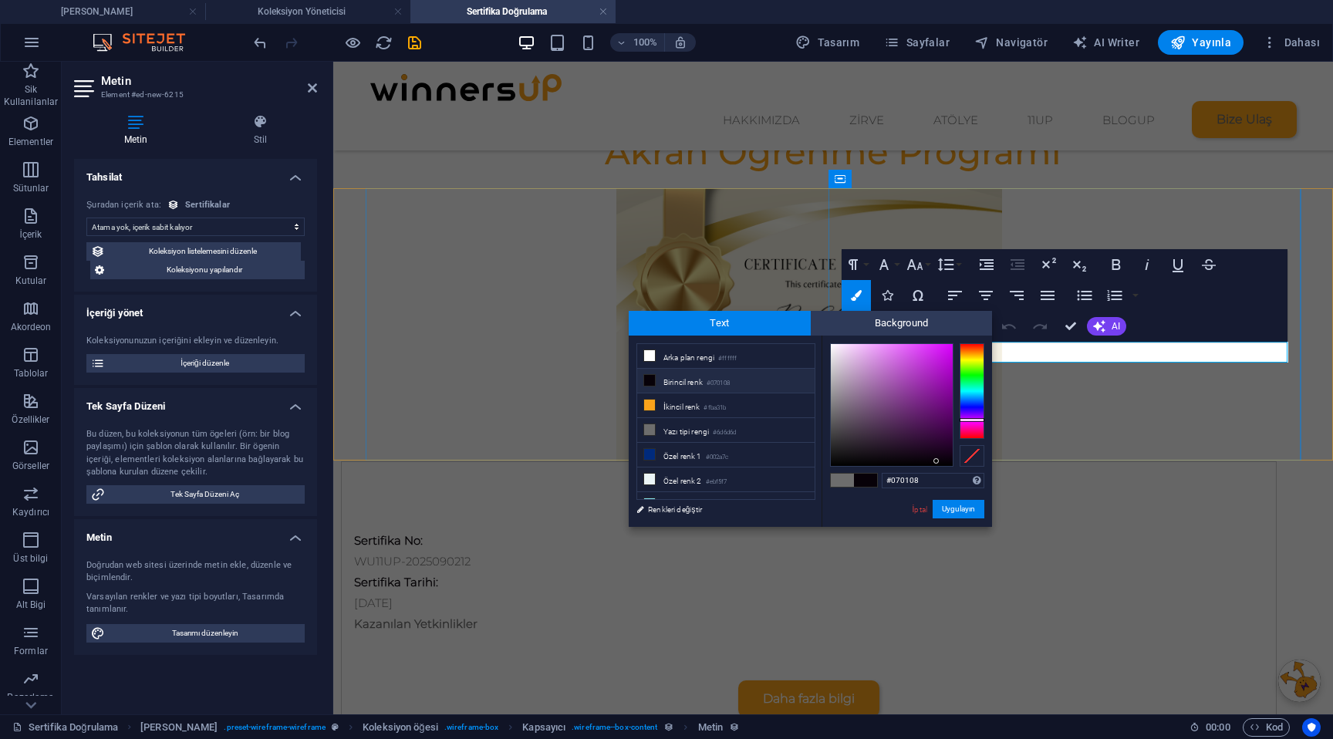
click at [1020, 613] on p "​ Kazanılan Yetkinlikler ​" at bounding box center [808, 623] width 909 height 21
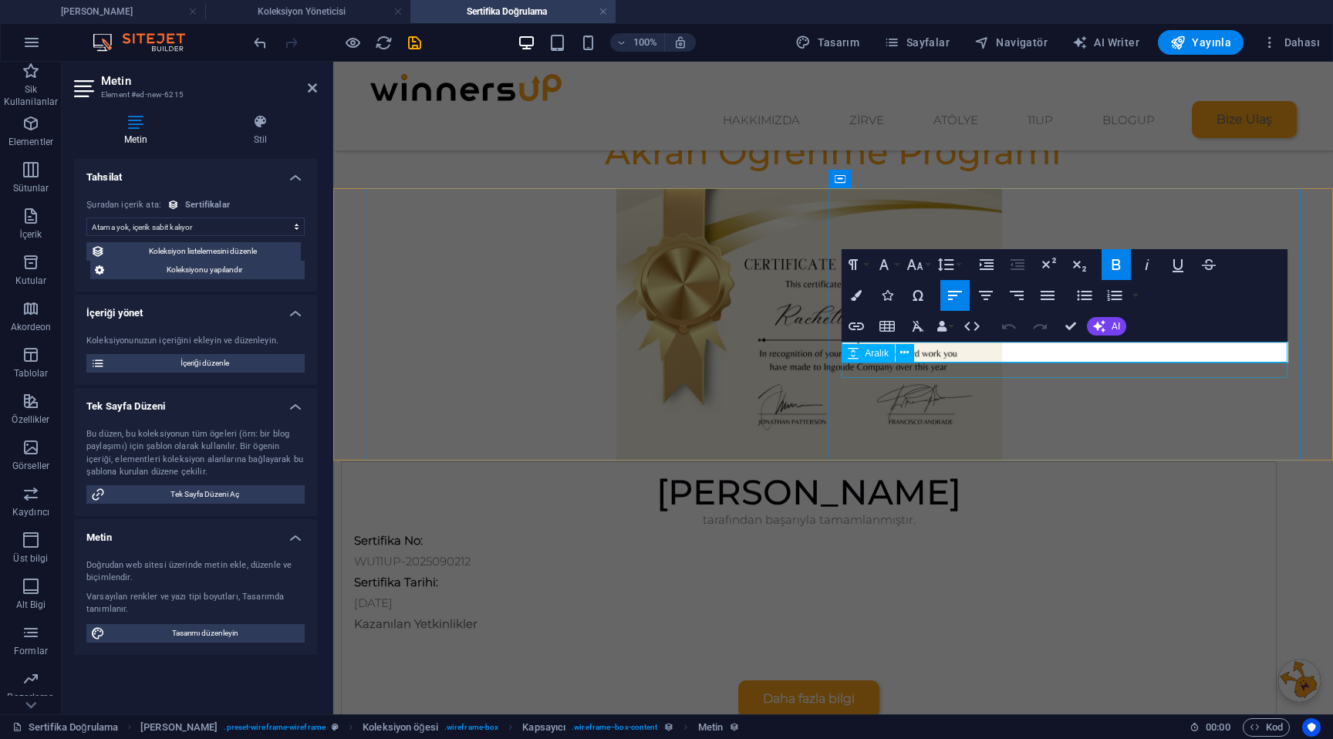
click at [1002, 634] on div at bounding box center [808, 641] width 909 height 15
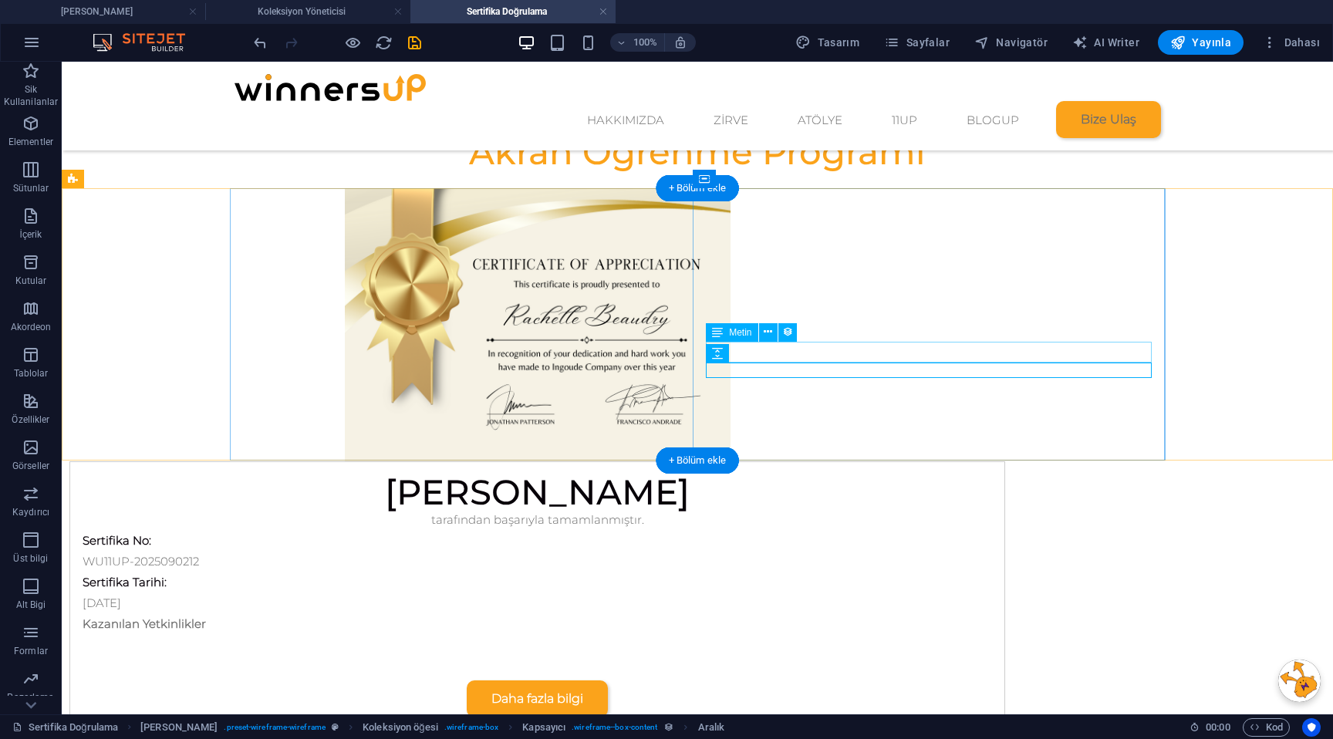
click at [830, 613] on div "Kazanılan Yetkinlikler" at bounding box center [537, 623] width 909 height 21
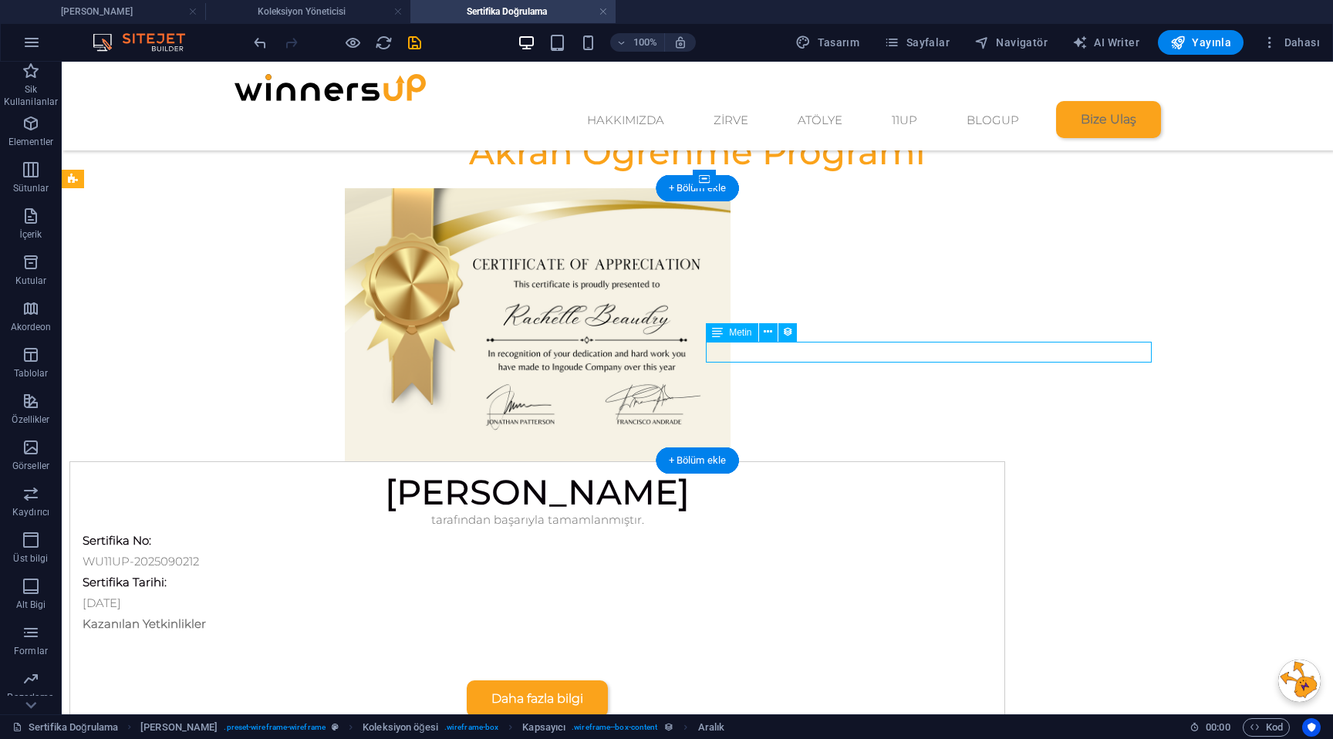
click at [830, 613] on div "Kazanılan Yetkinlikler" at bounding box center [537, 623] width 909 height 21
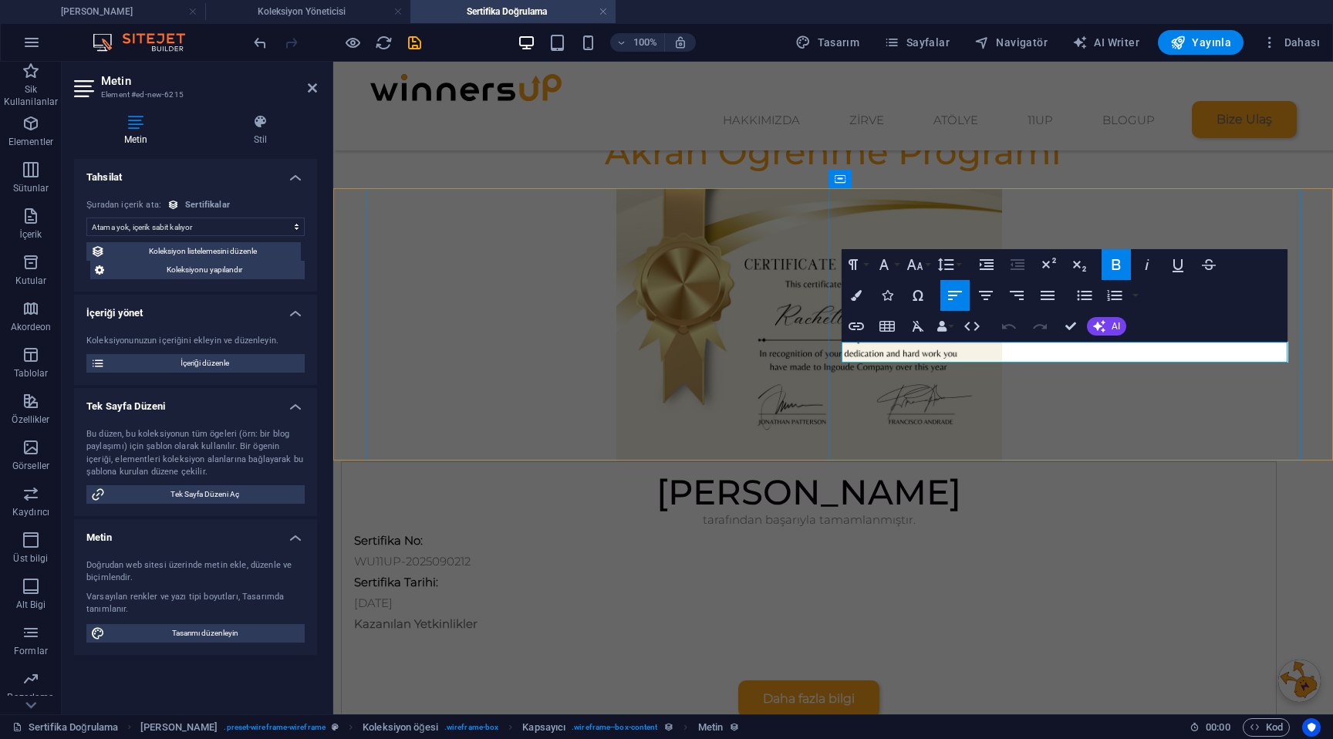
click at [477, 616] on strong "Kazanılan Yetkinlikler" at bounding box center [415, 623] width 123 height 15
click at [859, 295] on icon "button" at bounding box center [856, 295] width 11 height 11
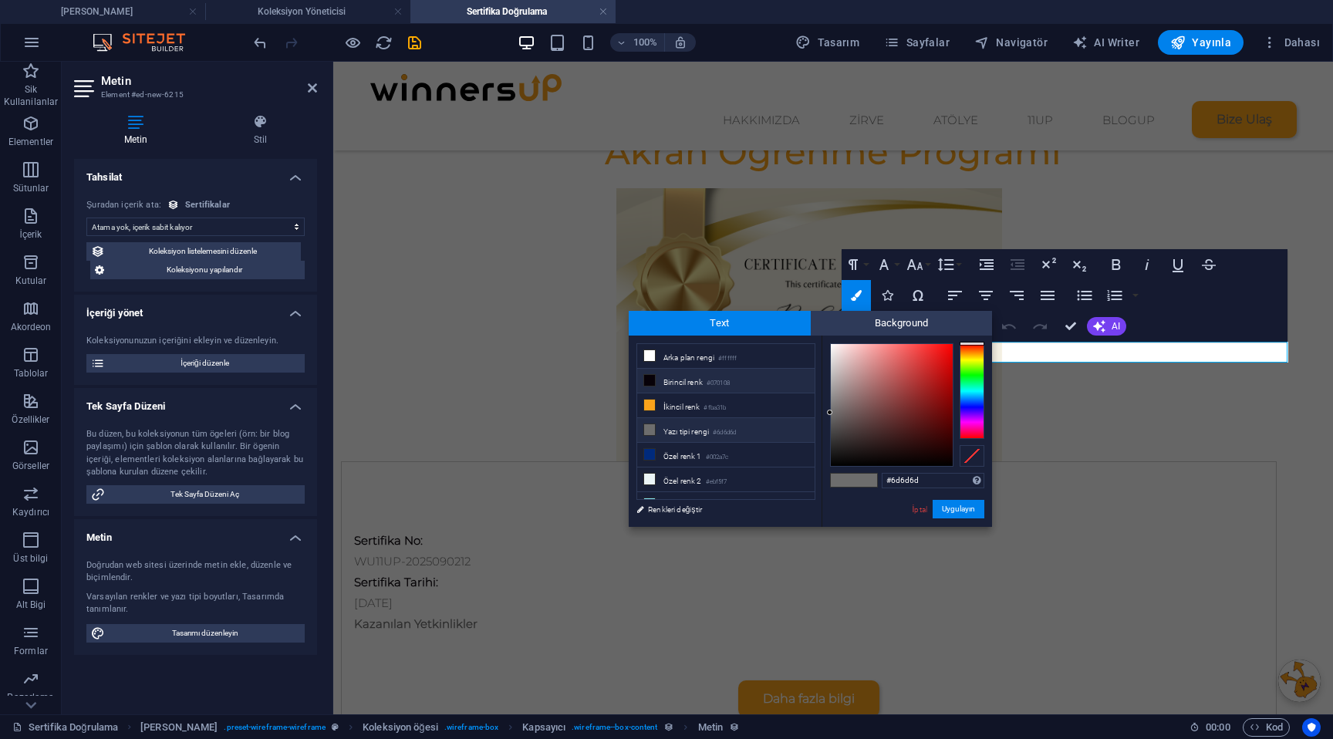
click at [668, 384] on li "Birincil renk #070108" at bounding box center [725, 381] width 177 height 25
type input "#070108"
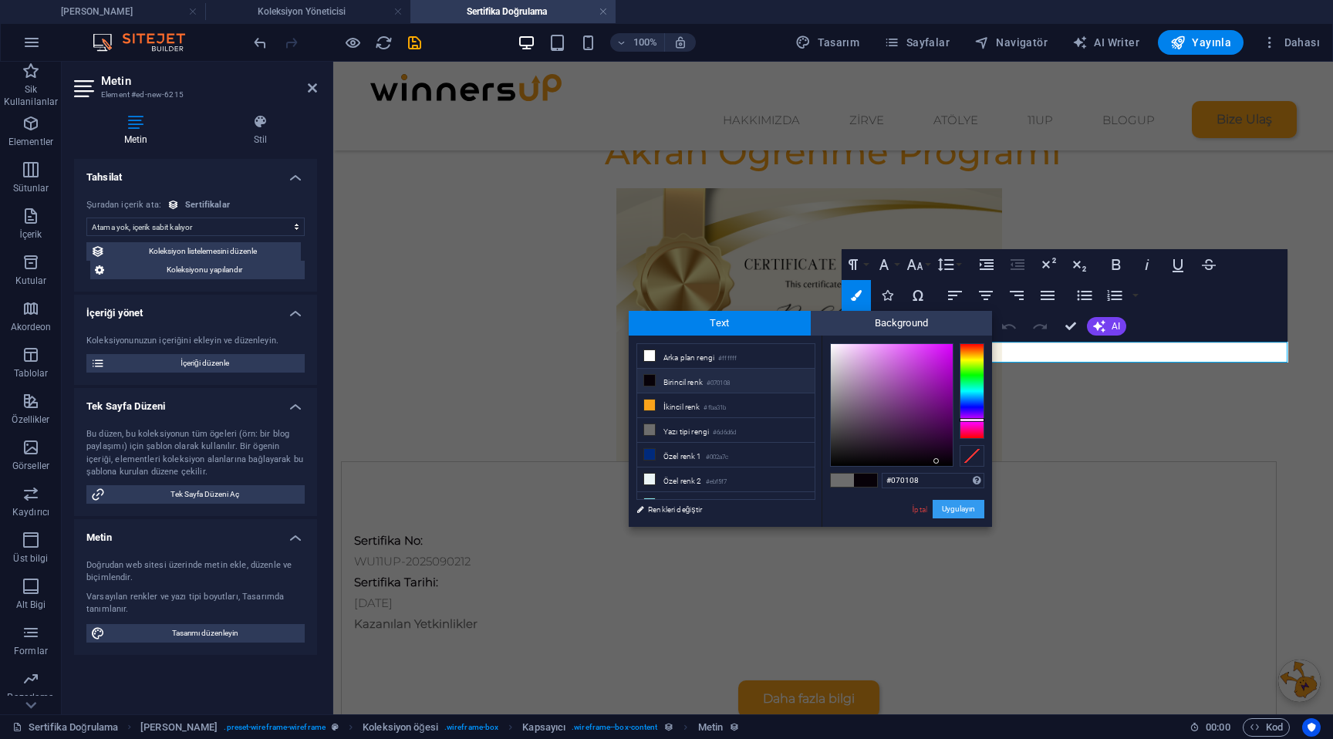
click at [959, 513] on button "Uygulayın" at bounding box center [958, 509] width 52 height 19
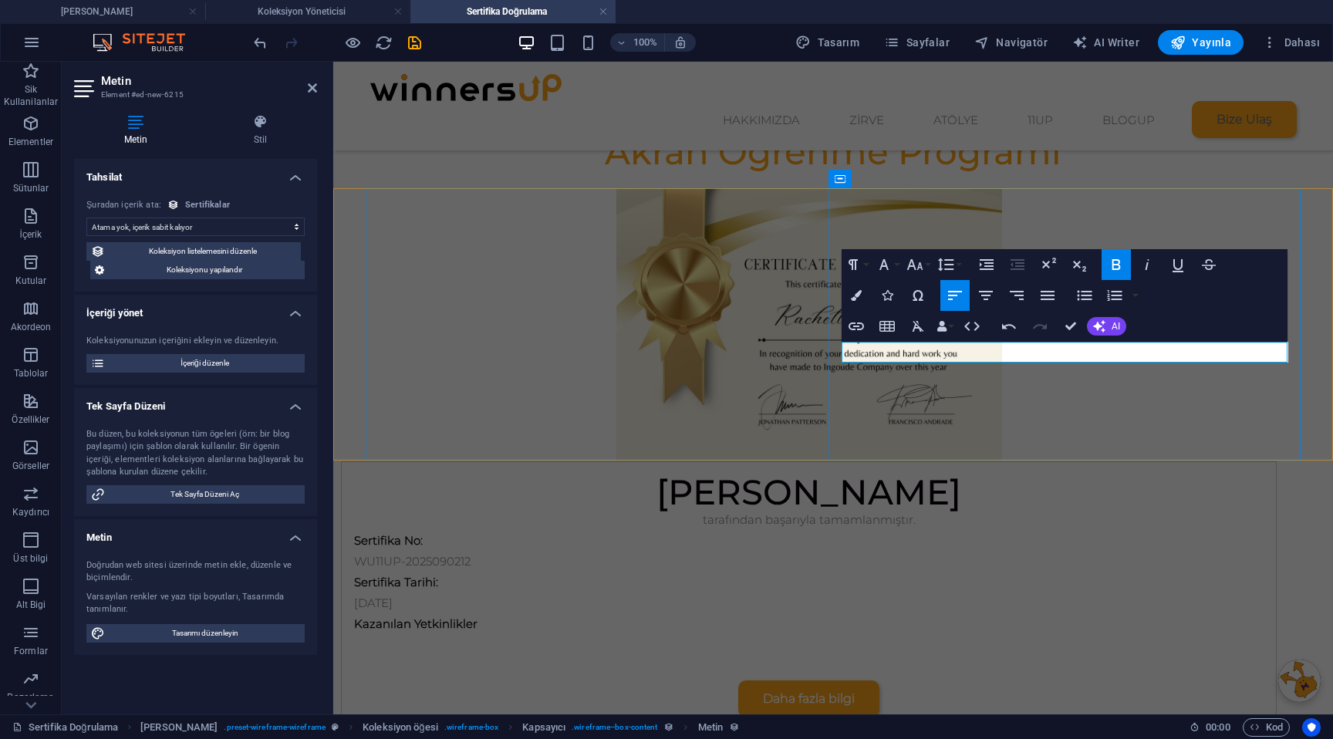
click at [977, 613] on p "Kazanılan Yetkinlikler" at bounding box center [808, 623] width 909 height 21
click at [952, 649] on div at bounding box center [808, 656] width 909 height 15
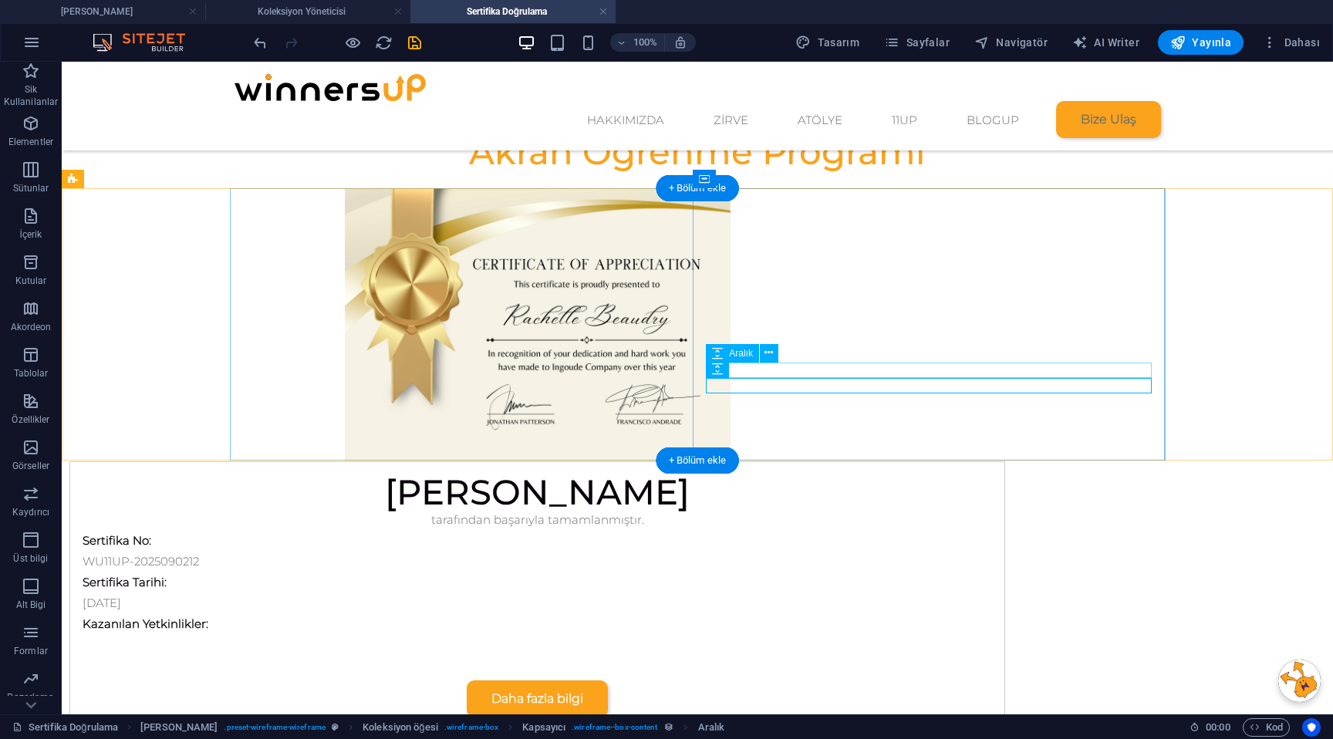
click at [907, 634] on div at bounding box center [537, 641] width 909 height 15
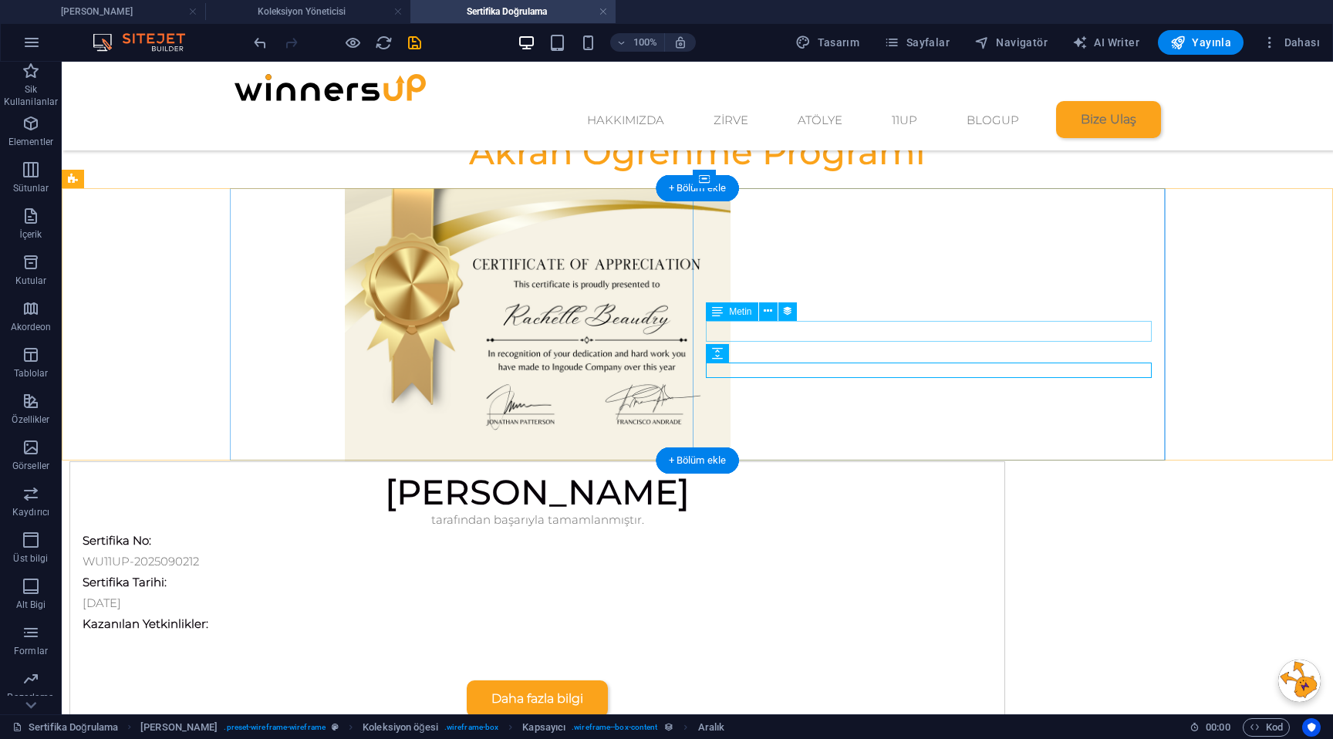
click at [816, 592] on div "[DATE]" at bounding box center [537, 602] width 909 height 21
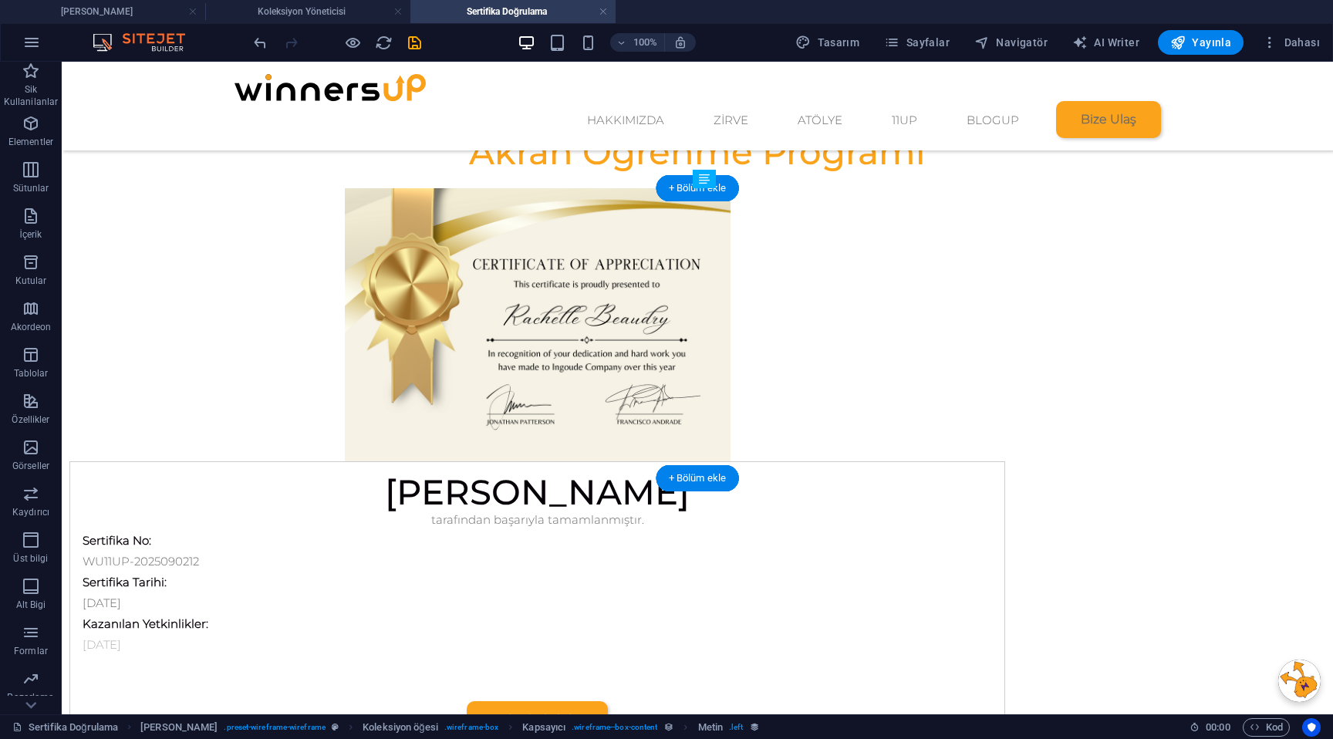
drag, startPoint x: 804, startPoint y: 349, endPoint x: 805, endPoint y: 365, distance: 15.4
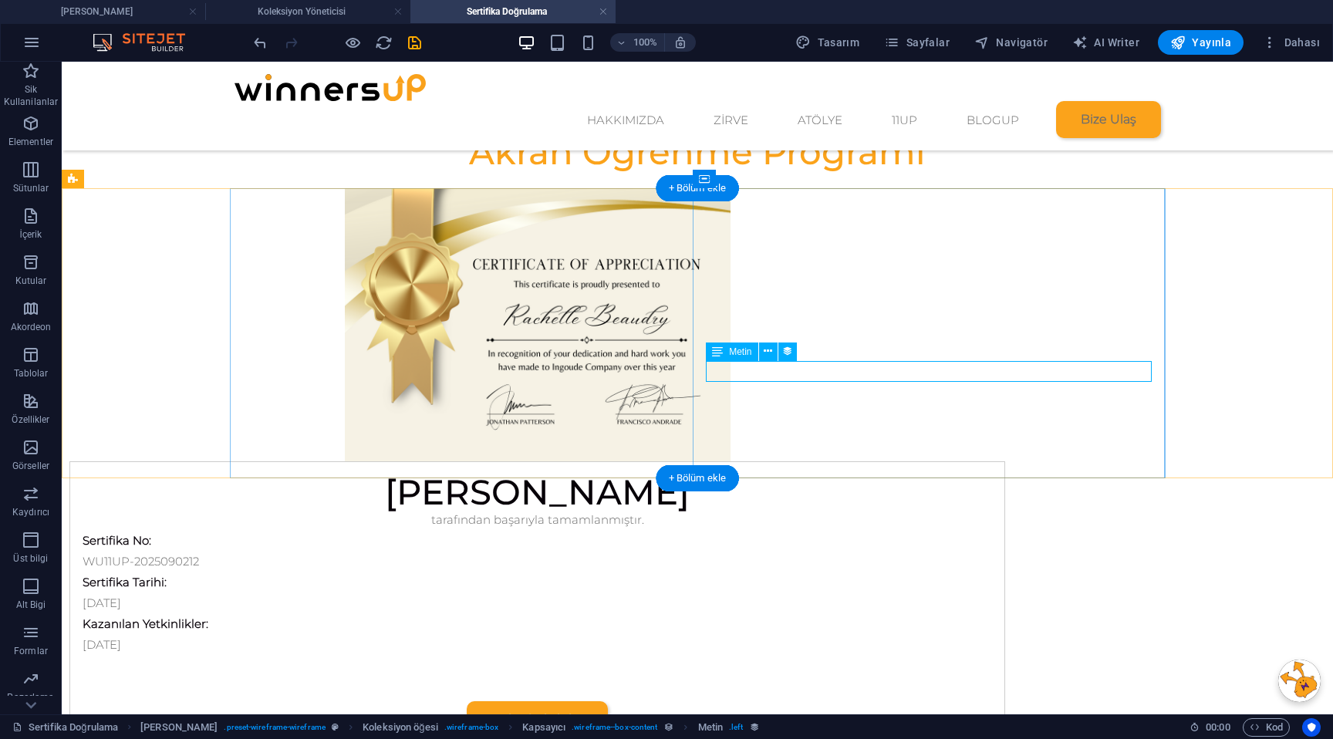
click at [790, 634] on div "[DATE]" at bounding box center [537, 644] width 909 height 21
select select "sertifika-tarihi"
select select "1"
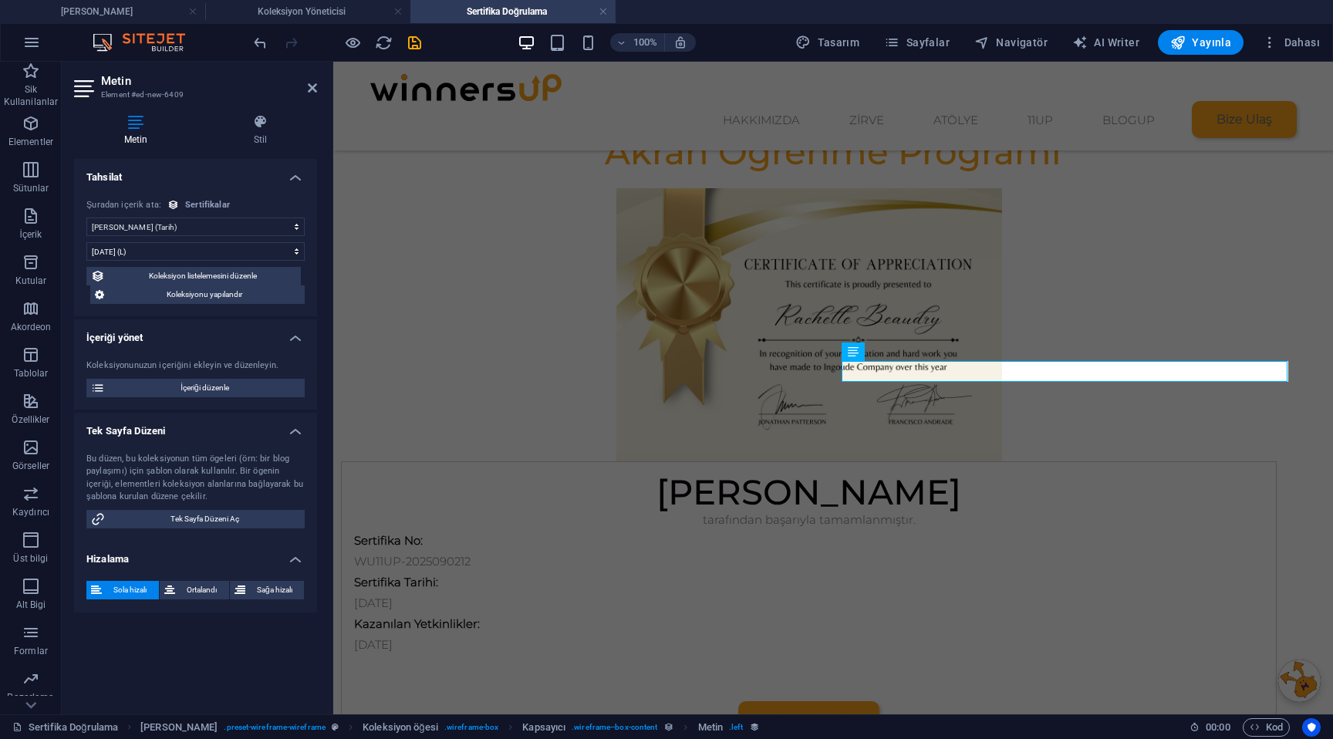
click at [192, 222] on select "Atama yok, içerik sabit kalıyor Oluşturulma zamanı (Tarih) Güncellenme zamanı (…" at bounding box center [195, 226] width 218 height 19
select select "kazan-lan-yetkinlikler"
click at [86, 217] on select "Atama yok, içerik sabit kalıyor Oluşturulma zamanı (Tarih) Güncellenme zamanı (…" at bounding box center [195, 226] width 218 height 19
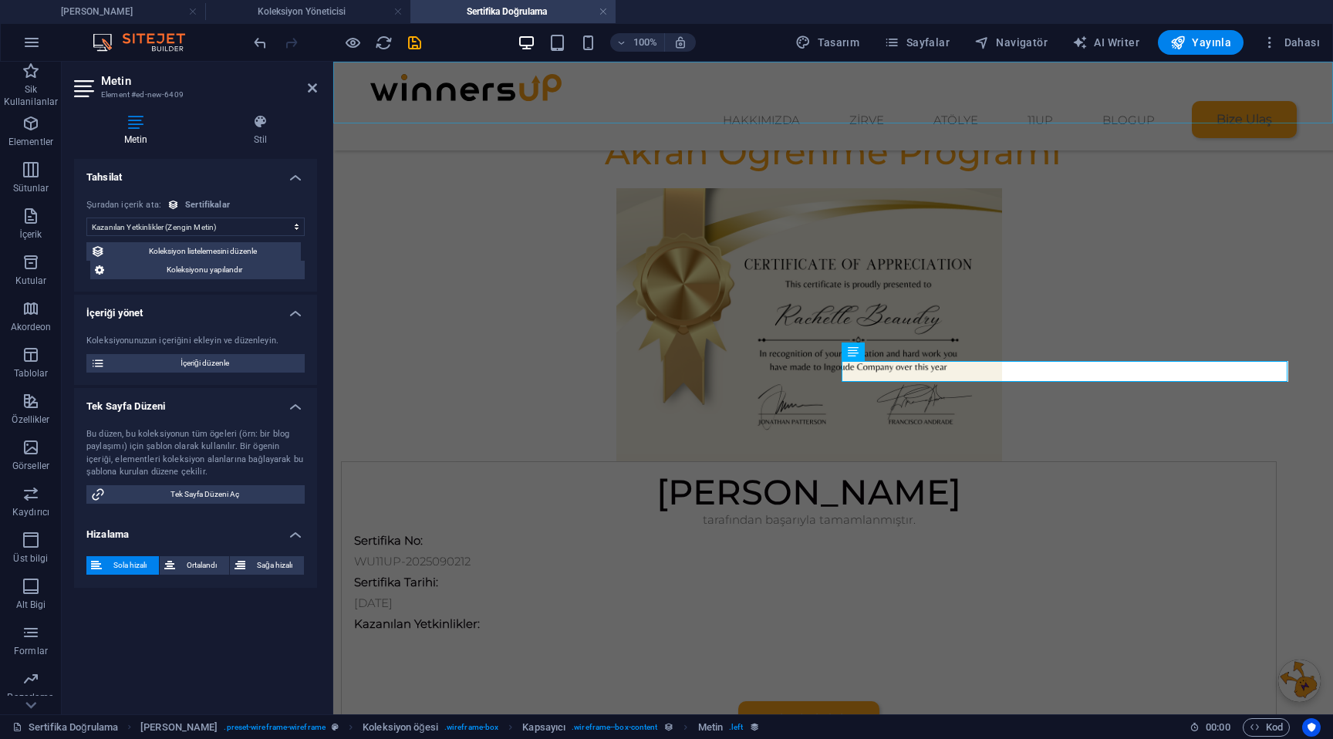
click at [344, 102] on div "Hakkımızda Zirve Atölye 11UP BlogUp Bize Ulaş" at bounding box center [832, 106] width 999 height 89
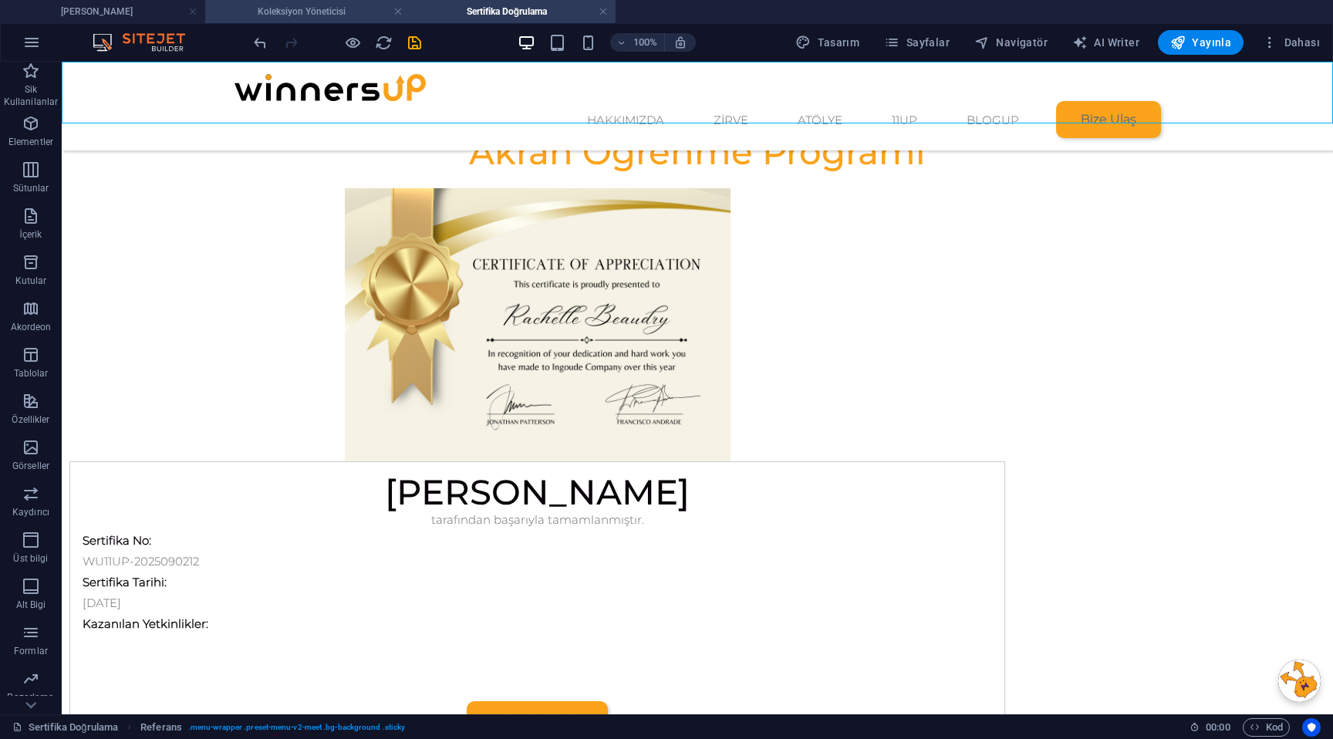
click at [354, 14] on h4 "Koleksiyon Yöneticisi" at bounding box center [307, 11] width 205 height 17
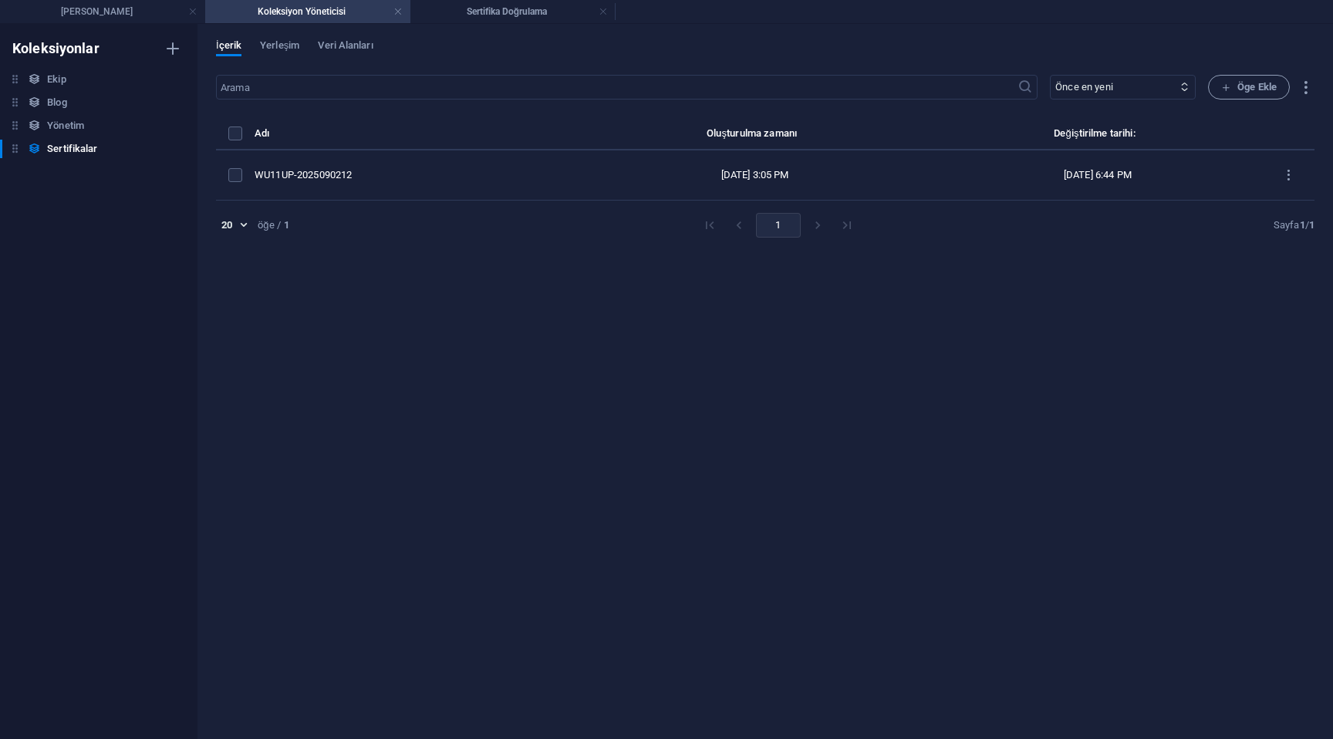
scroll to position [0, 0]
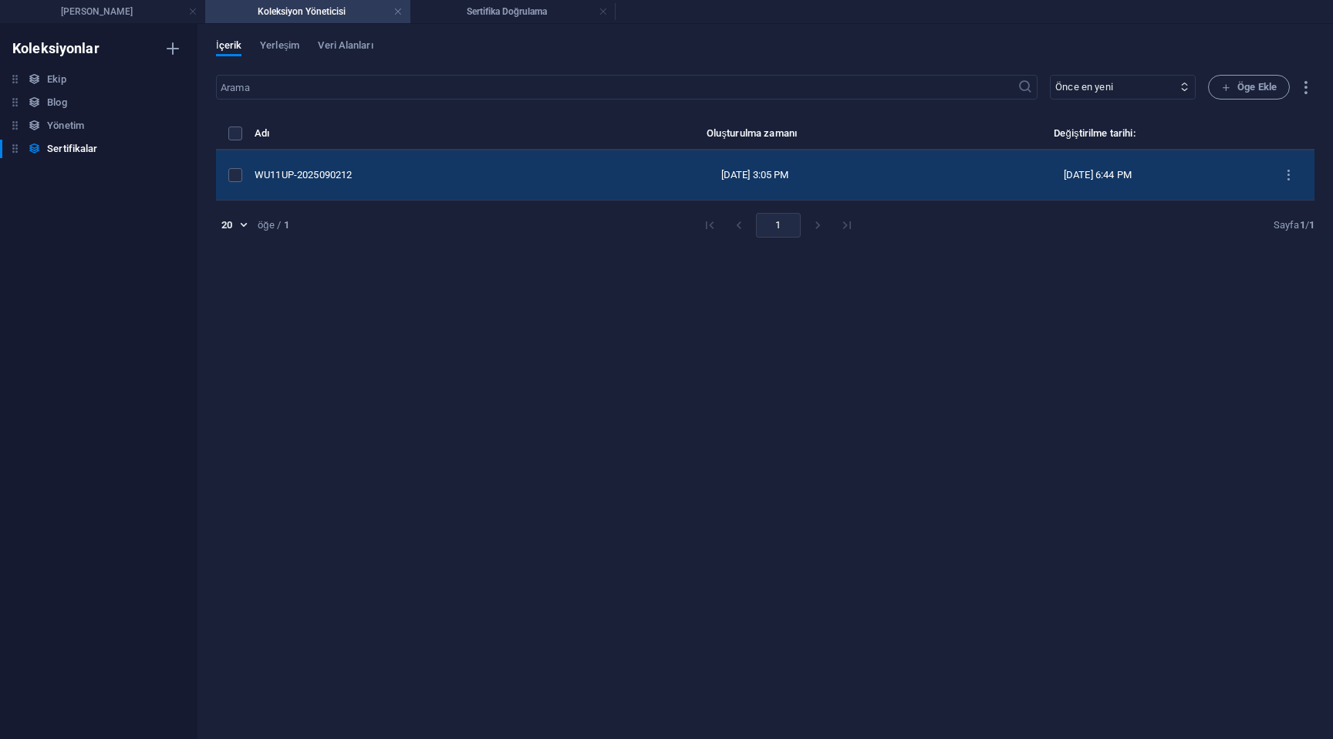
click at [552, 171] on div "WU11UP-2025090212" at bounding box center [409, 175] width 310 height 14
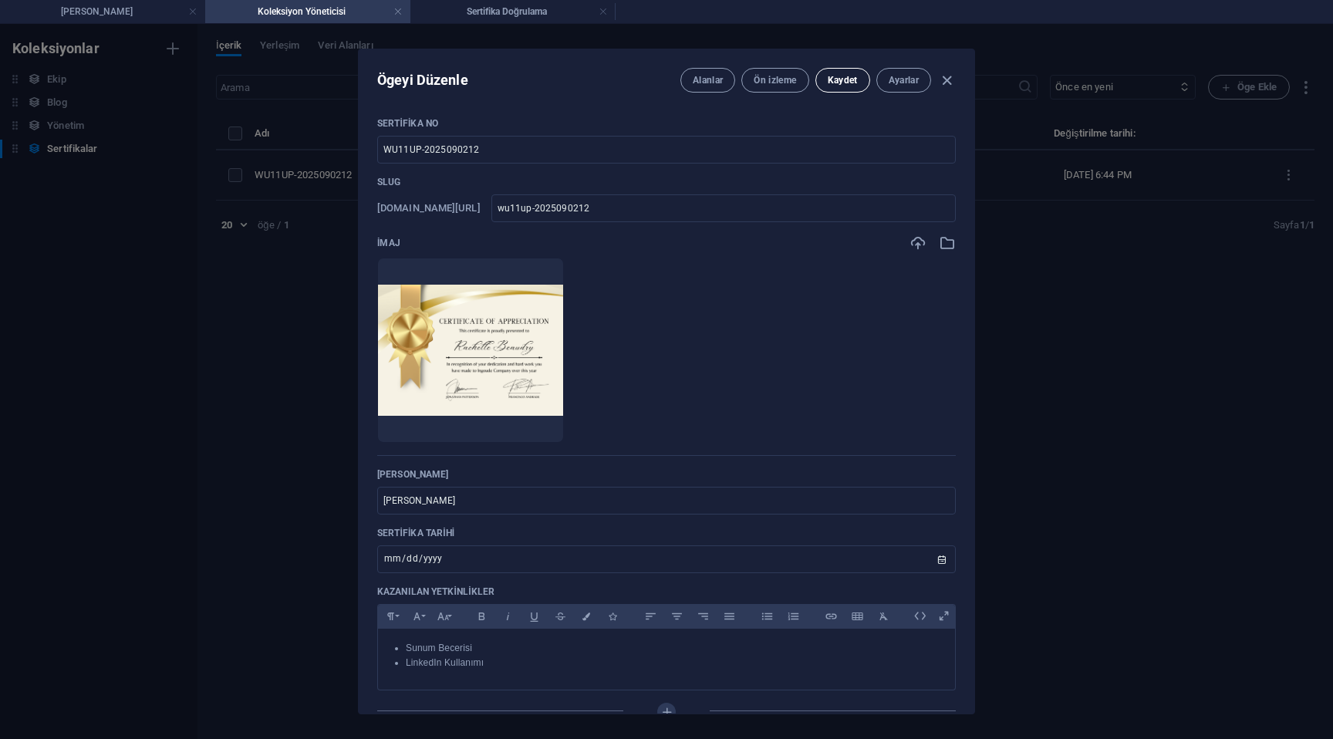
click at [851, 80] on span "Kaydet" at bounding box center [842, 80] width 30 height 12
click at [951, 83] on icon "button" at bounding box center [947, 81] width 18 height 18
type input "[DATE]"
type input "wu11up-2025090212"
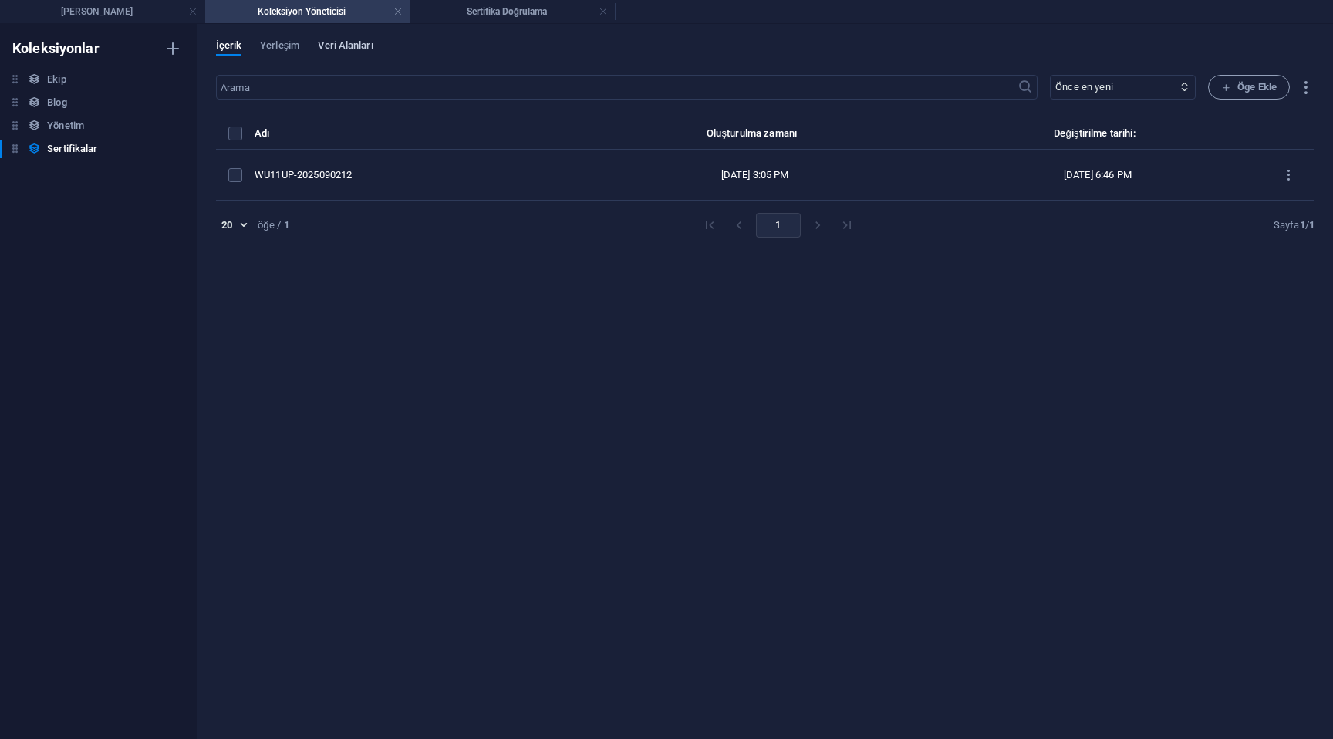
click at [353, 45] on span "Veri Alanları" at bounding box center [345, 47] width 55 height 22
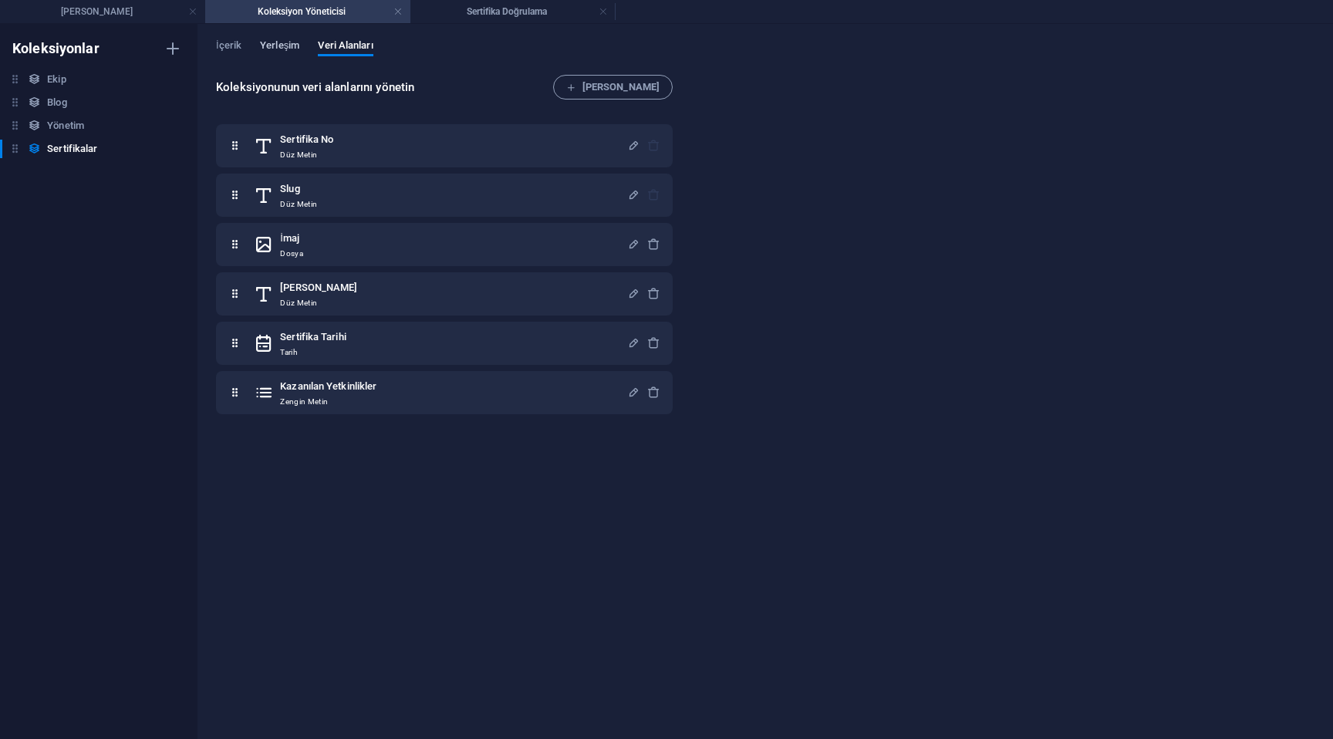
click at [287, 51] on span "Yerleşim" at bounding box center [279, 47] width 39 height 22
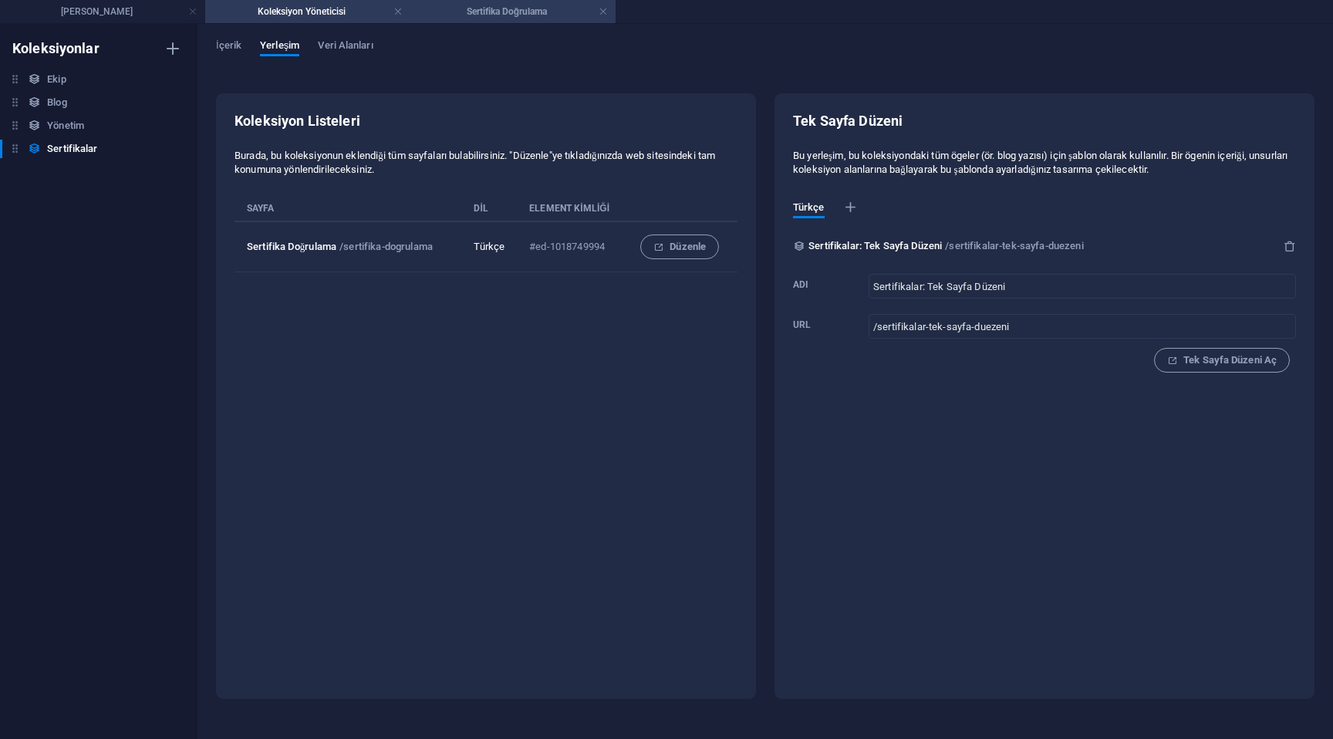
click at [476, 6] on h4 "Sertifika Doğrulama" at bounding box center [512, 11] width 205 height 17
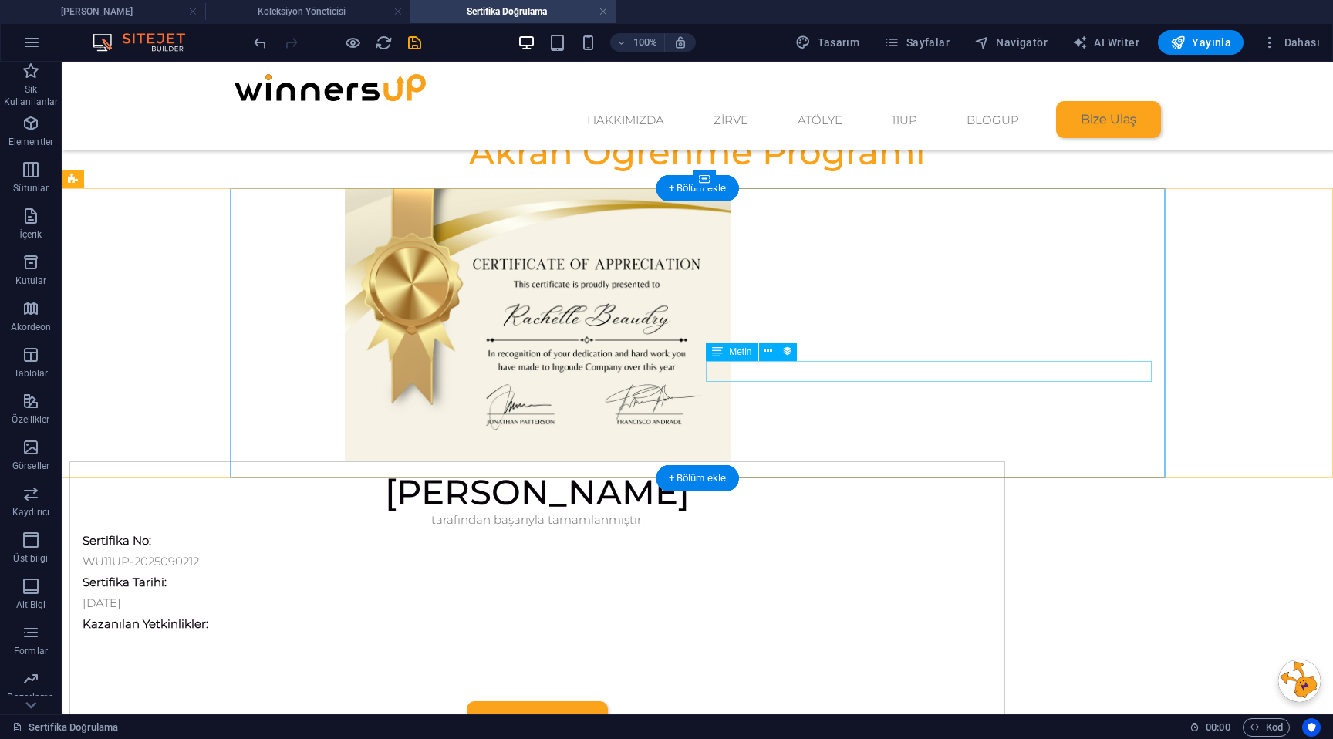
click at [806, 634] on div at bounding box center [537, 644] width 909 height 21
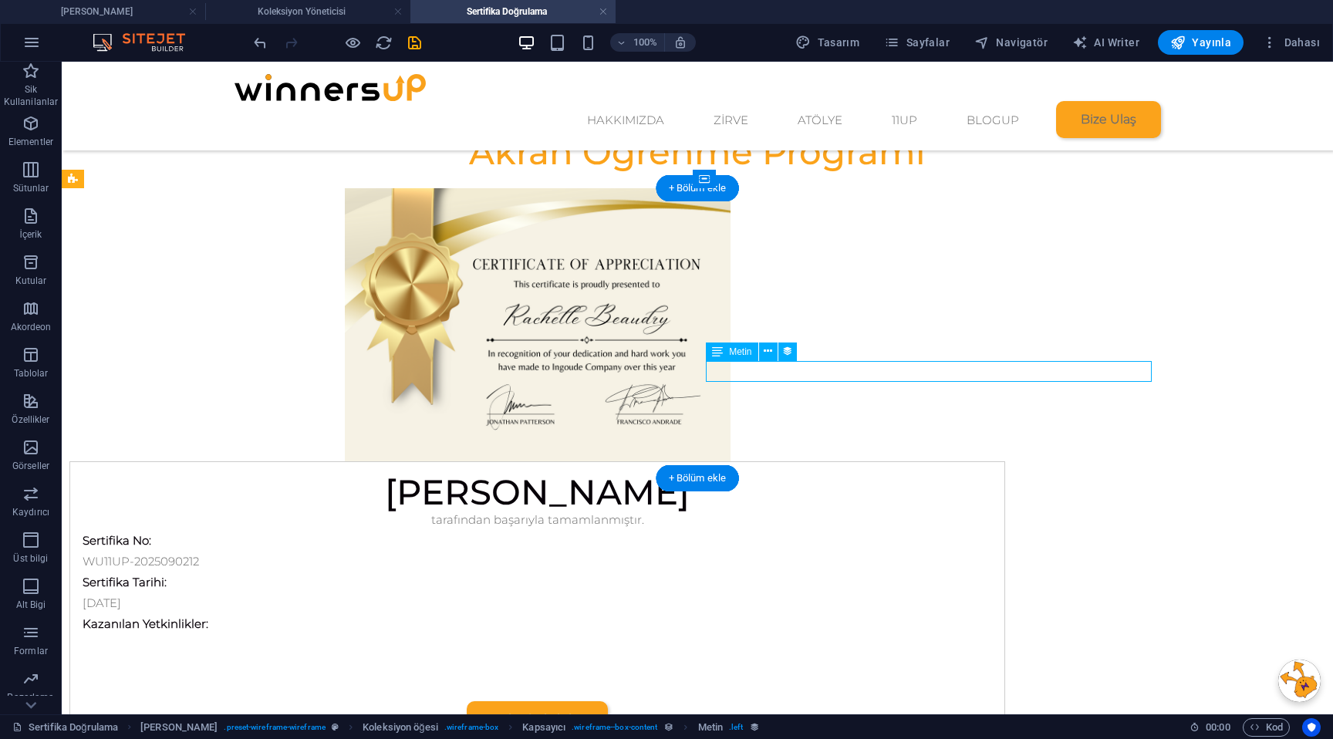
click at [806, 634] on div at bounding box center [537, 644] width 909 height 21
select select "kazan-lan-yetkinlikler"
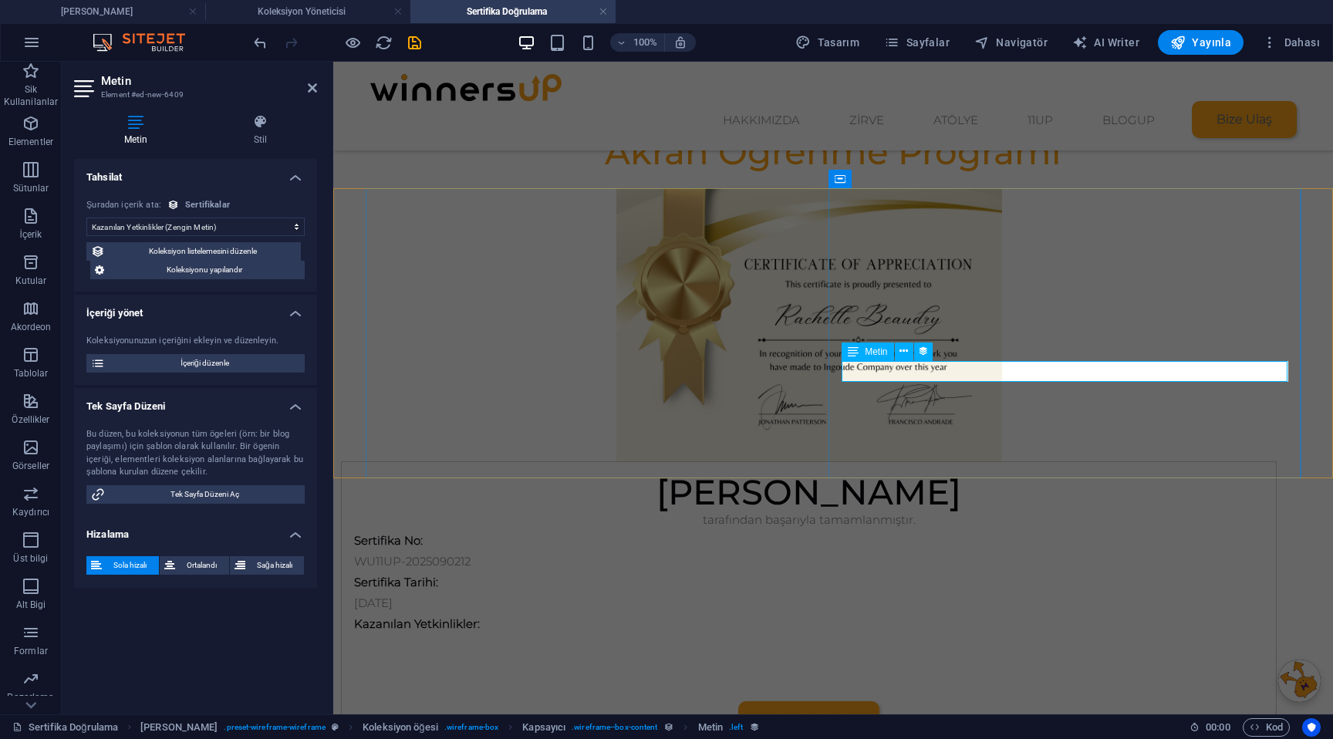
click at [893, 634] on div at bounding box center [808, 644] width 909 height 21
click at [176, 560] on button "Ortalandı" at bounding box center [194, 565] width 69 height 19
click at [139, 562] on span "Sola hizalı" at bounding box center [130, 565] width 48 height 19
click at [217, 228] on select "Atama yok, içerik sabit kalıyor Oluşturulma zamanı (Tarih) Güncellenme zamanı (…" at bounding box center [195, 226] width 218 height 19
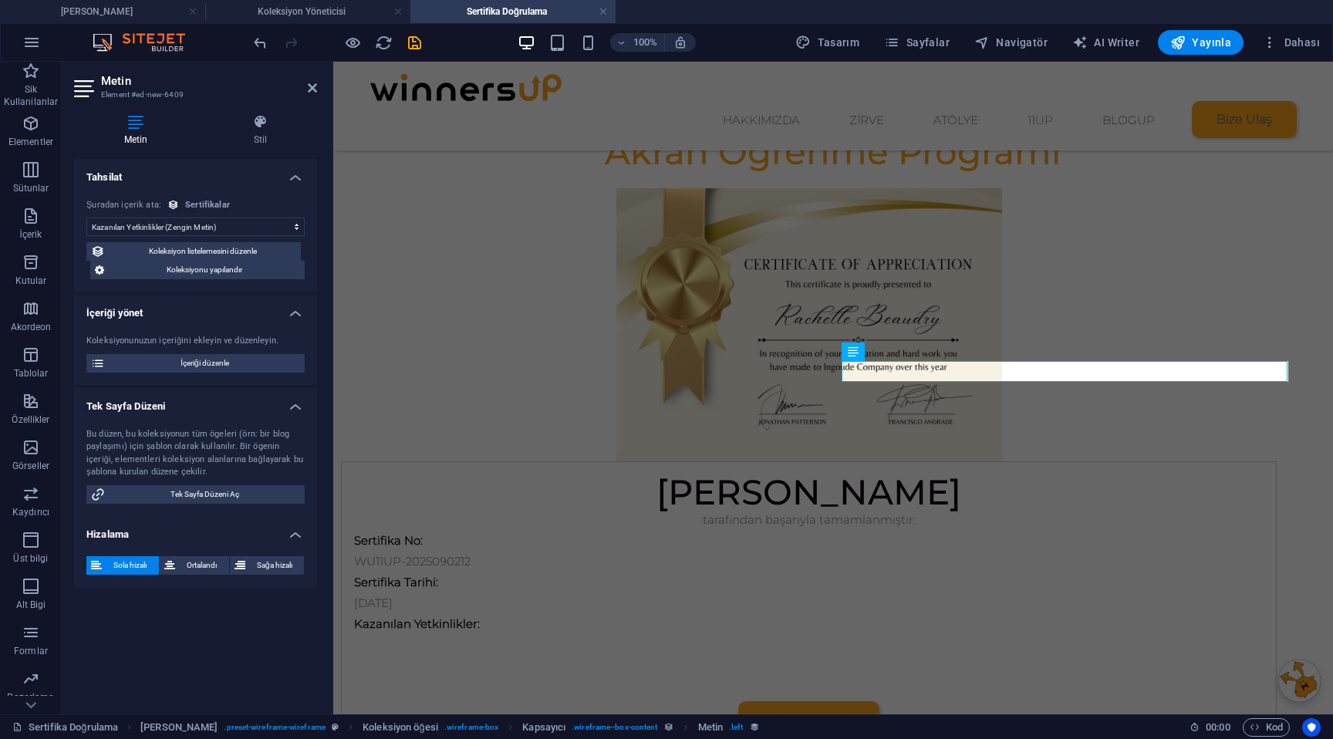
click at [86, 217] on select "Atama yok, içerik sabit kalıyor Oluşturulma zamanı (Tarih) Güncellenme zamanı (…" at bounding box center [195, 226] width 218 height 19
click at [312, 90] on icon at bounding box center [312, 88] width 9 height 12
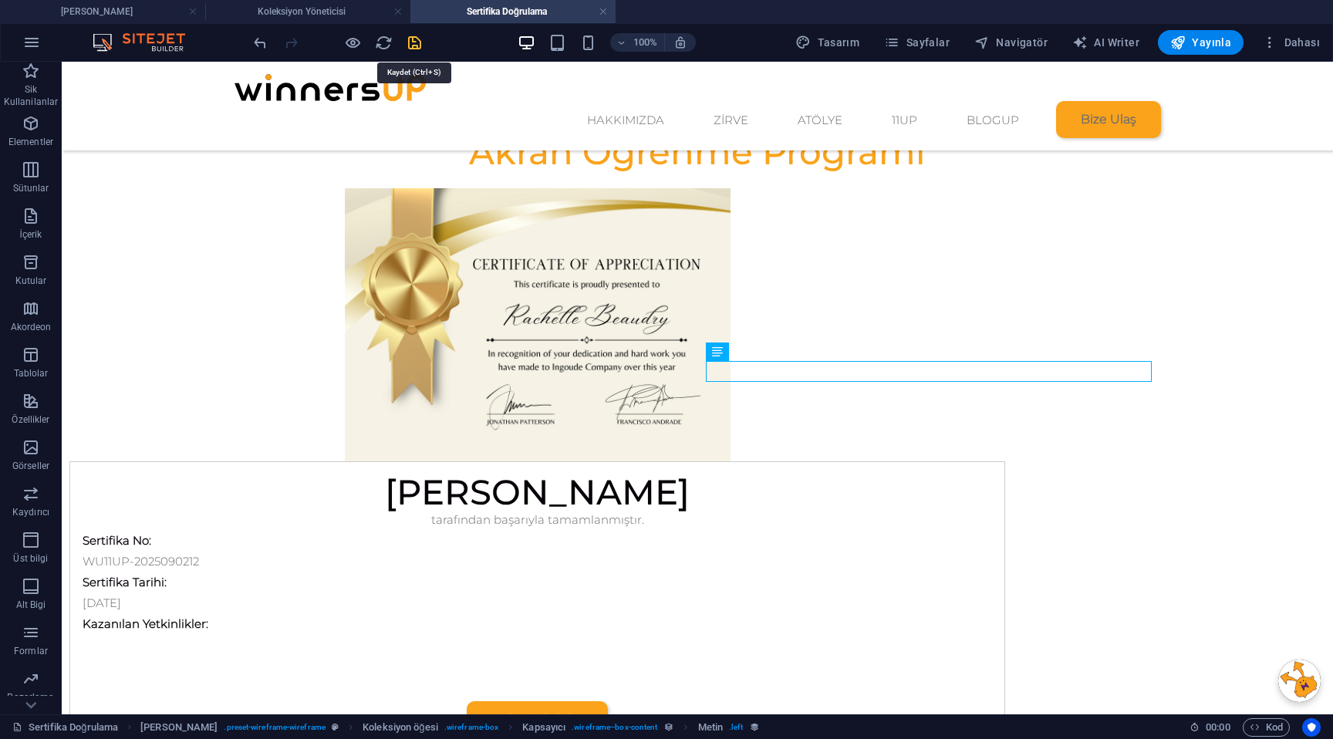
click at [417, 42] on icon "save" at bounding box center [415, 43] width 18 height 18
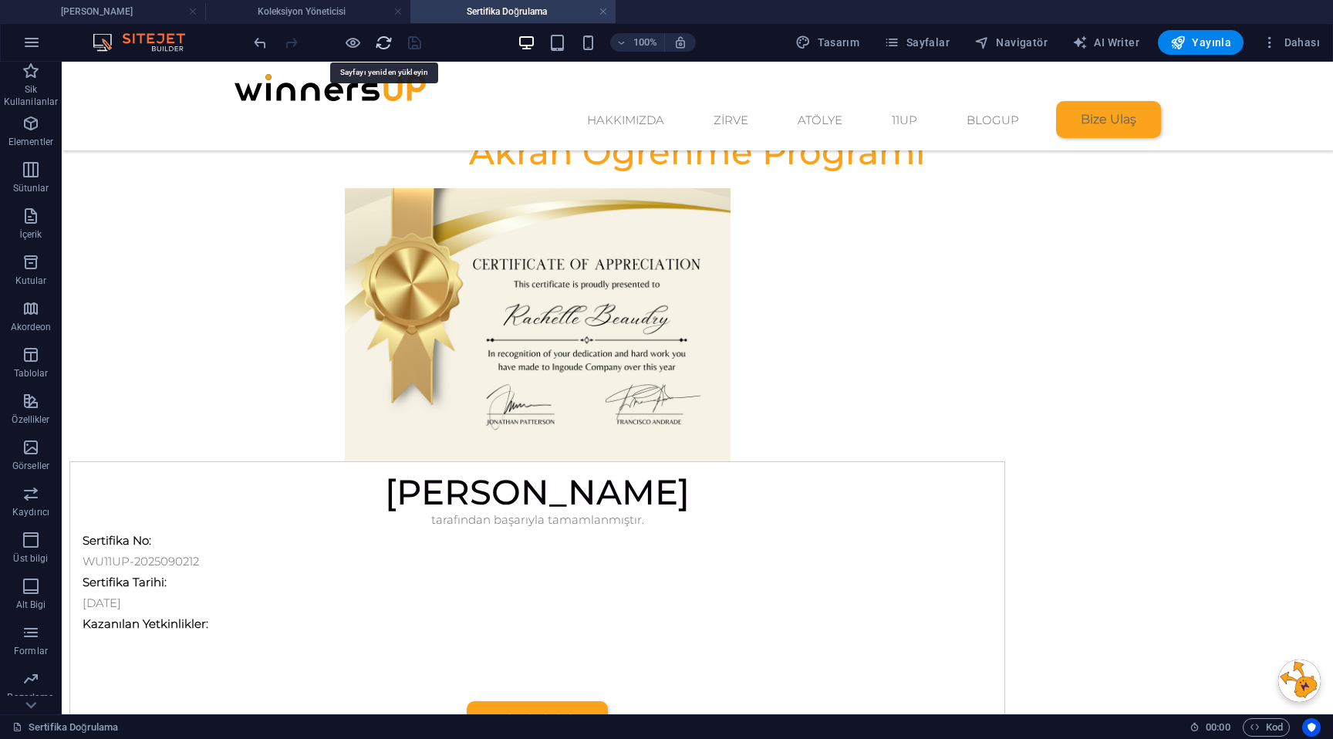
click at [381, 44] on icon "reload" at bounding box center [384, 43] width 18 height 18
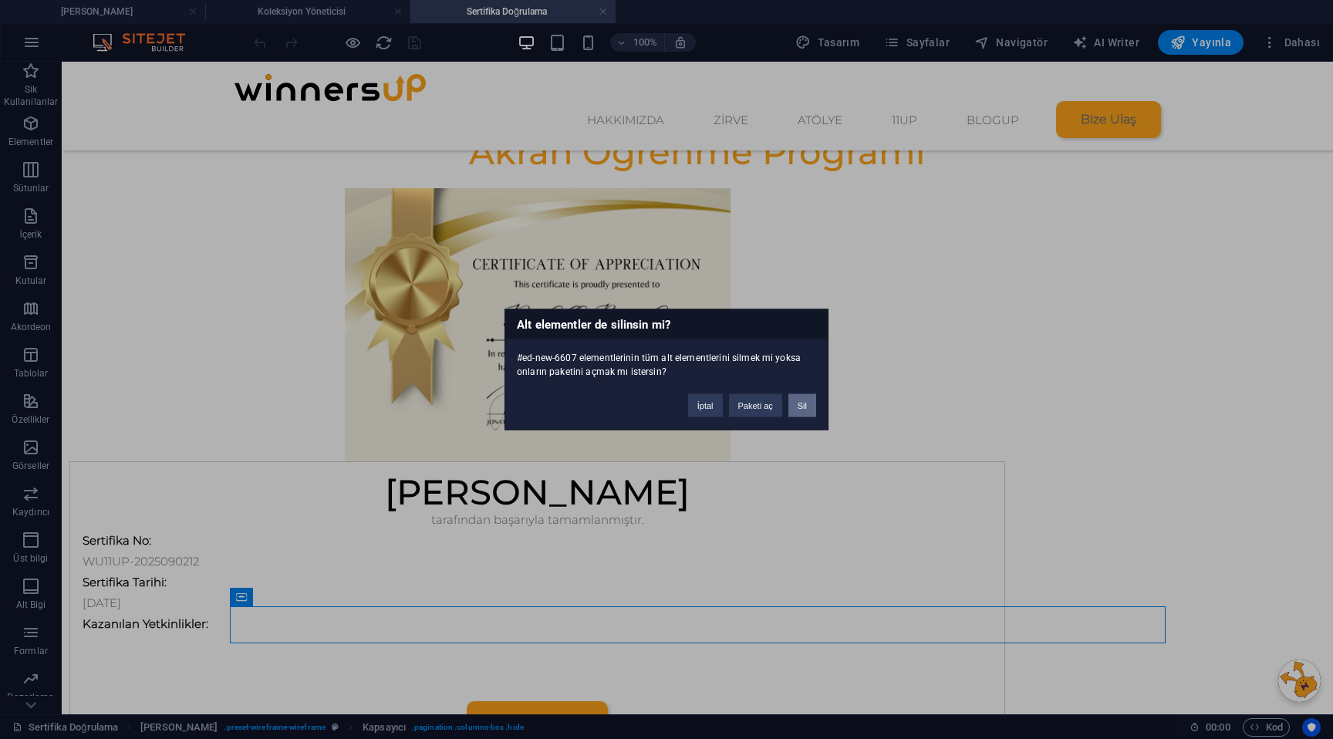
click at [800, 408] on button "Sil" at bounding box center [802, 405] width 28 height 23
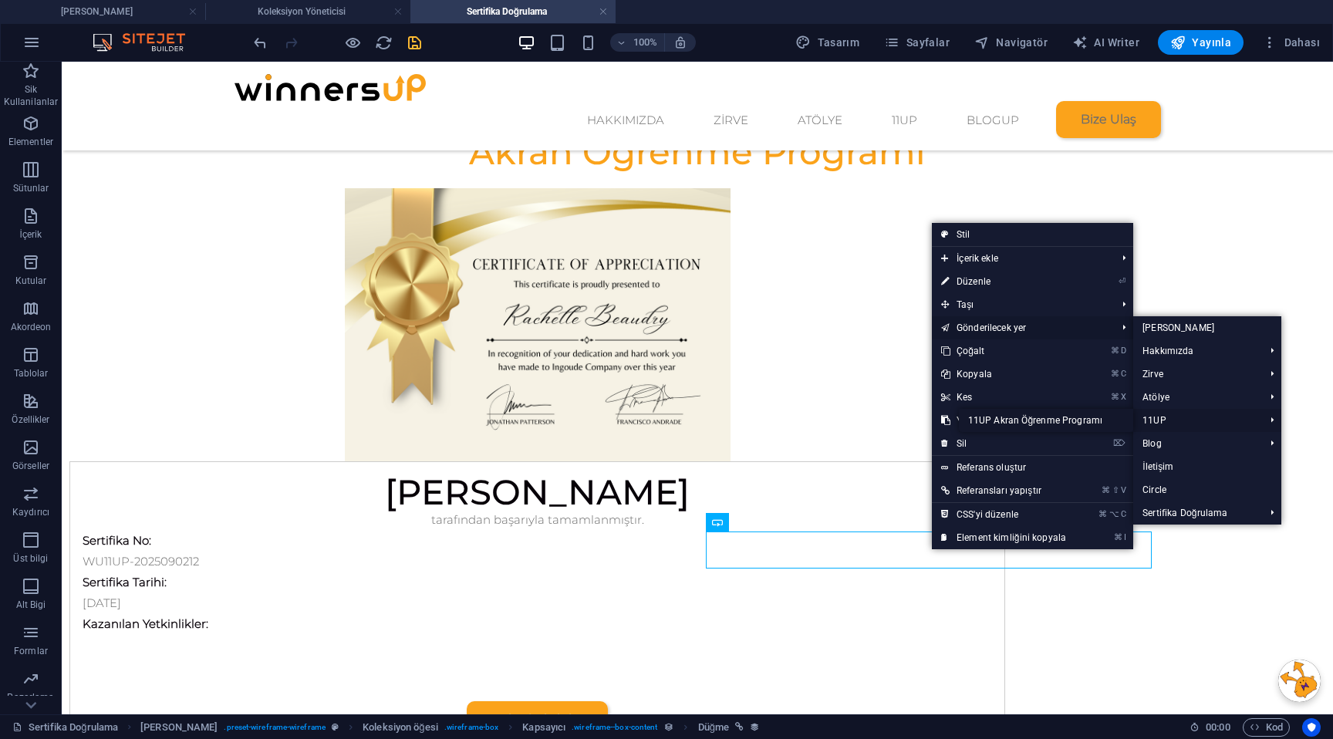
click at [1093, 420] on link "11UP Akran Öğrenme Programı" at bounding box center [1046, 420] width 174 height 23
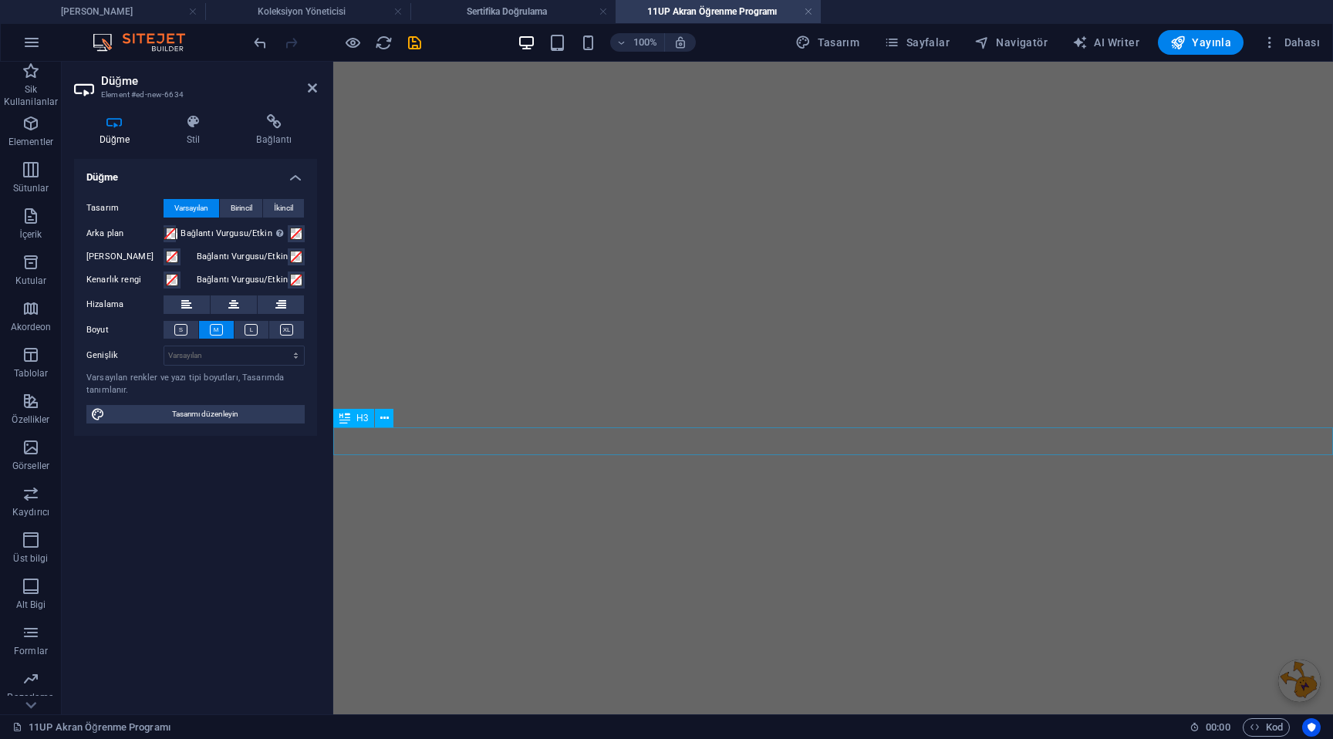
scroll to position [0, 0]
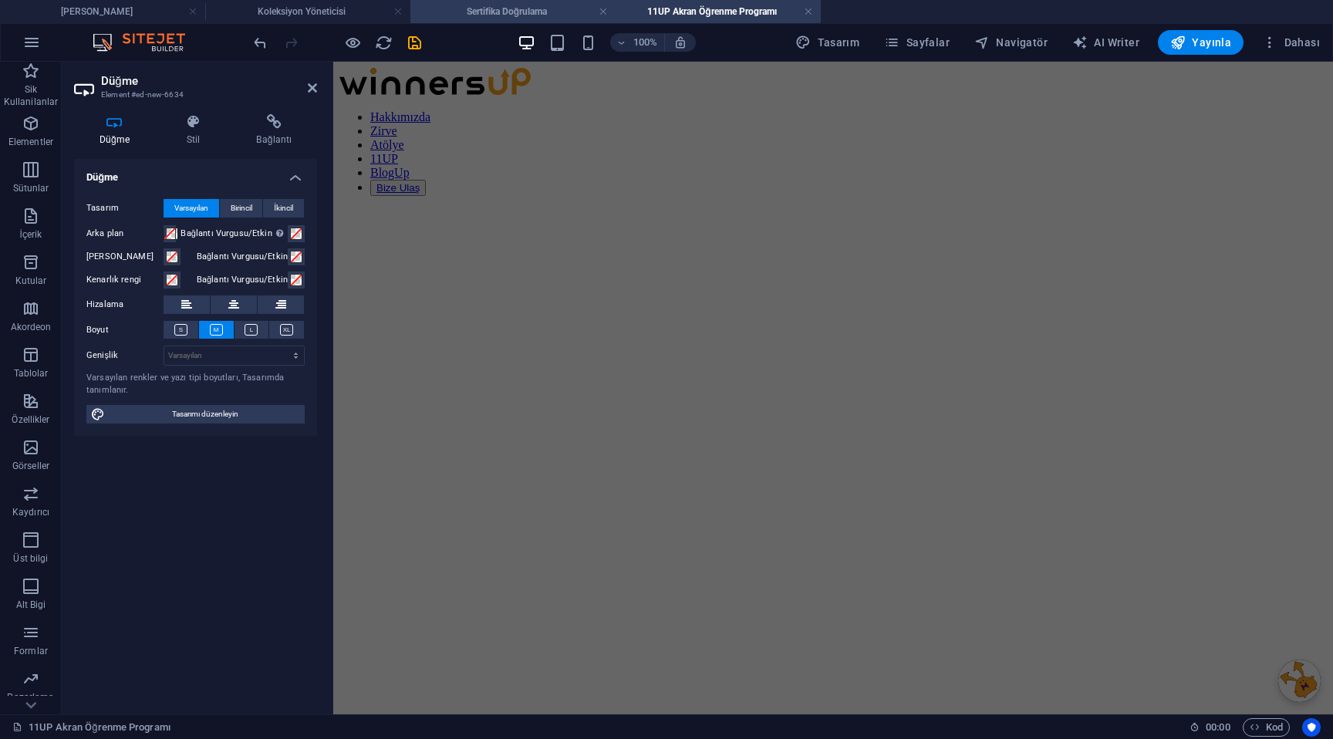
click at [490, 19] on h4 "Sertifika Doğrulama" at bounding box center [512, 11] width 205 height 17
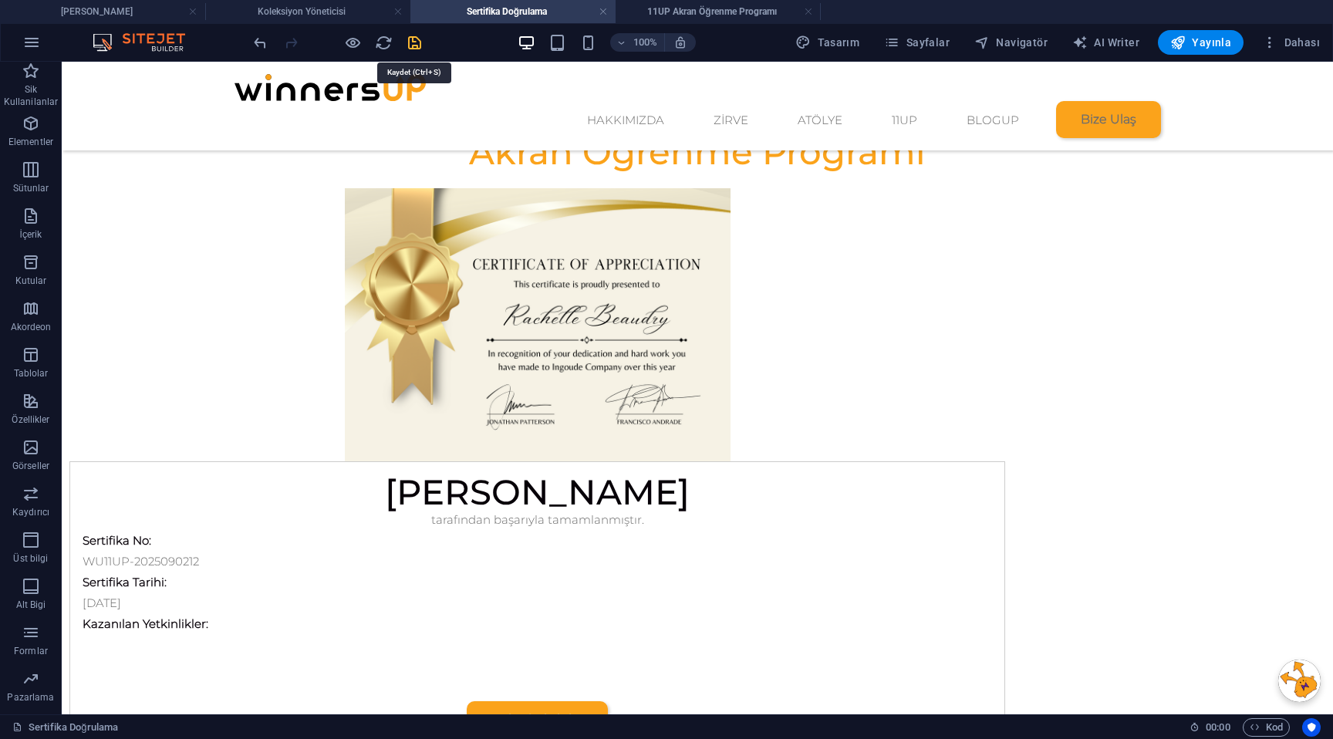
click at [414, 46] on icon "save" at bounding box center [415, 43] width 18 height 18
click at [380, 44] on icon "reload" at bounding box center [384, 43] width 18 height 18
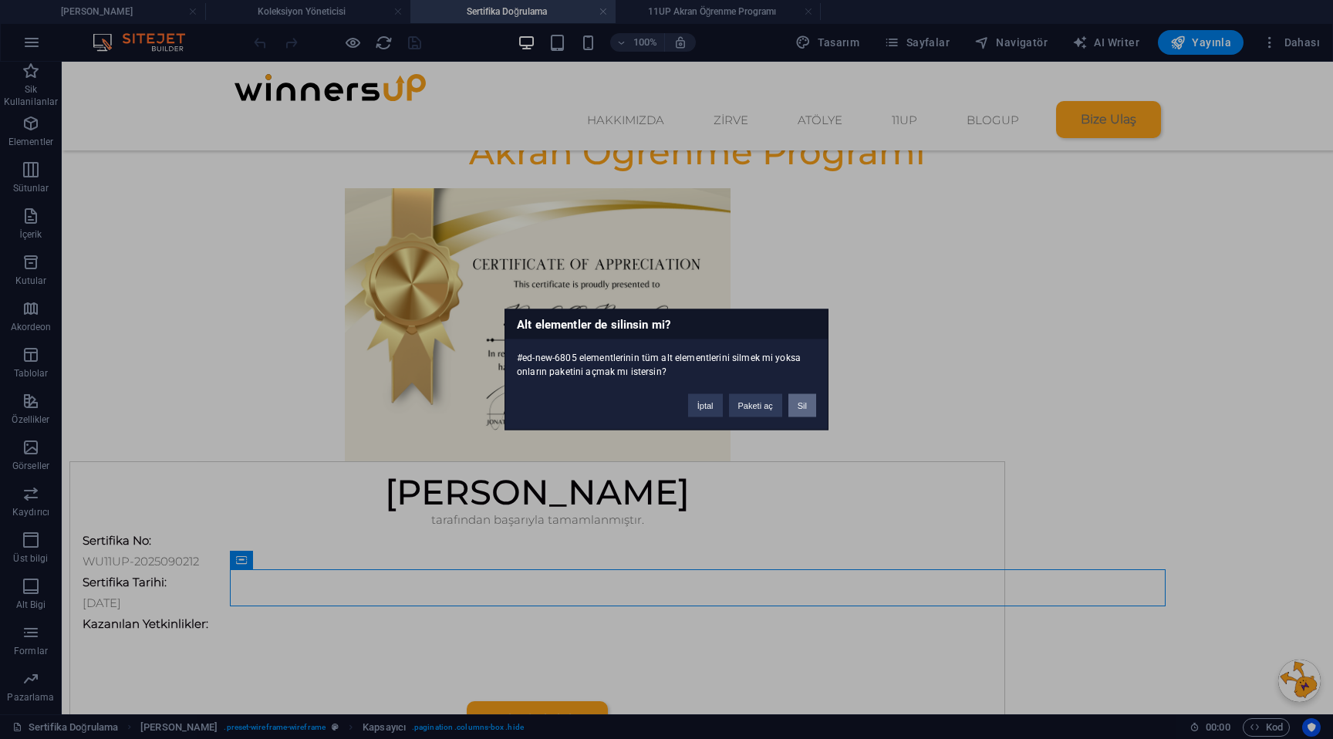
click at [798, 410] on button "Sil" at bounding box center [802, 405] width 28 height 23
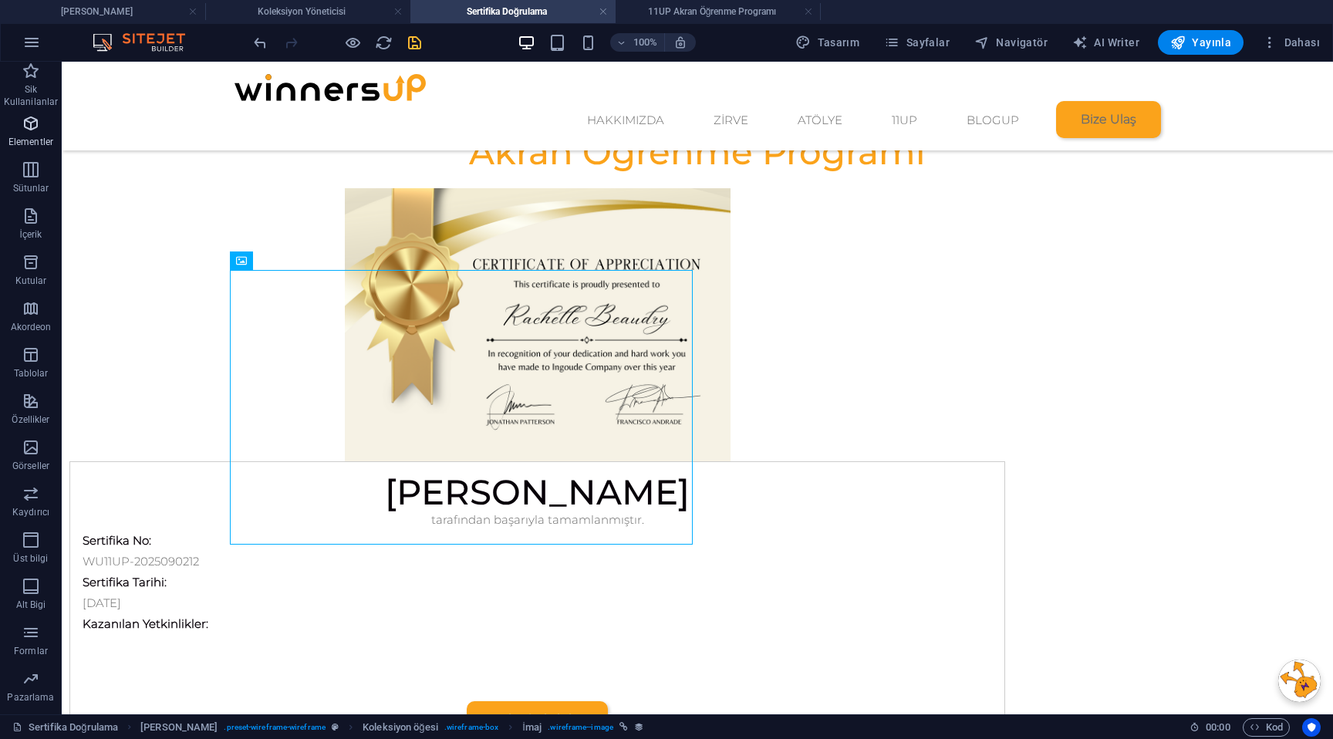
click at [32, 123] on icon "button" at bounding box center [31, 123] width 19 height 19
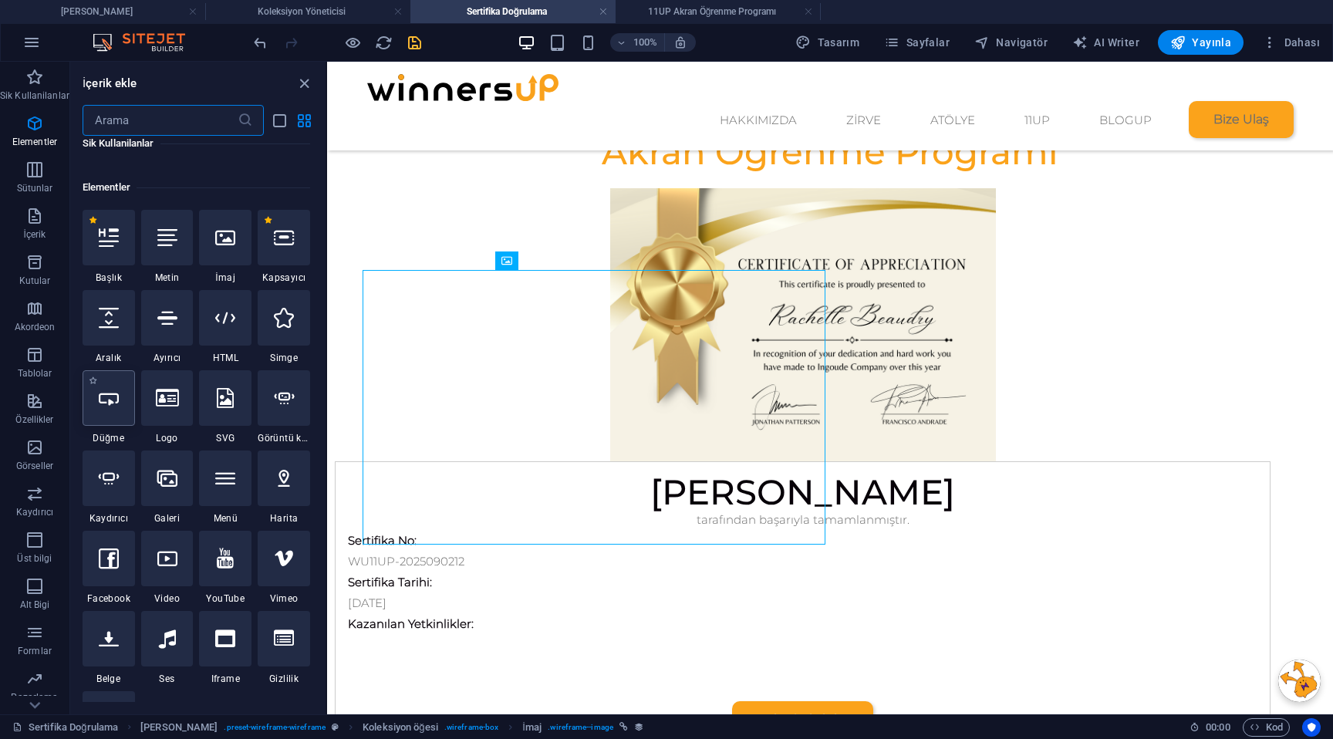
scroll to position [153, 0]
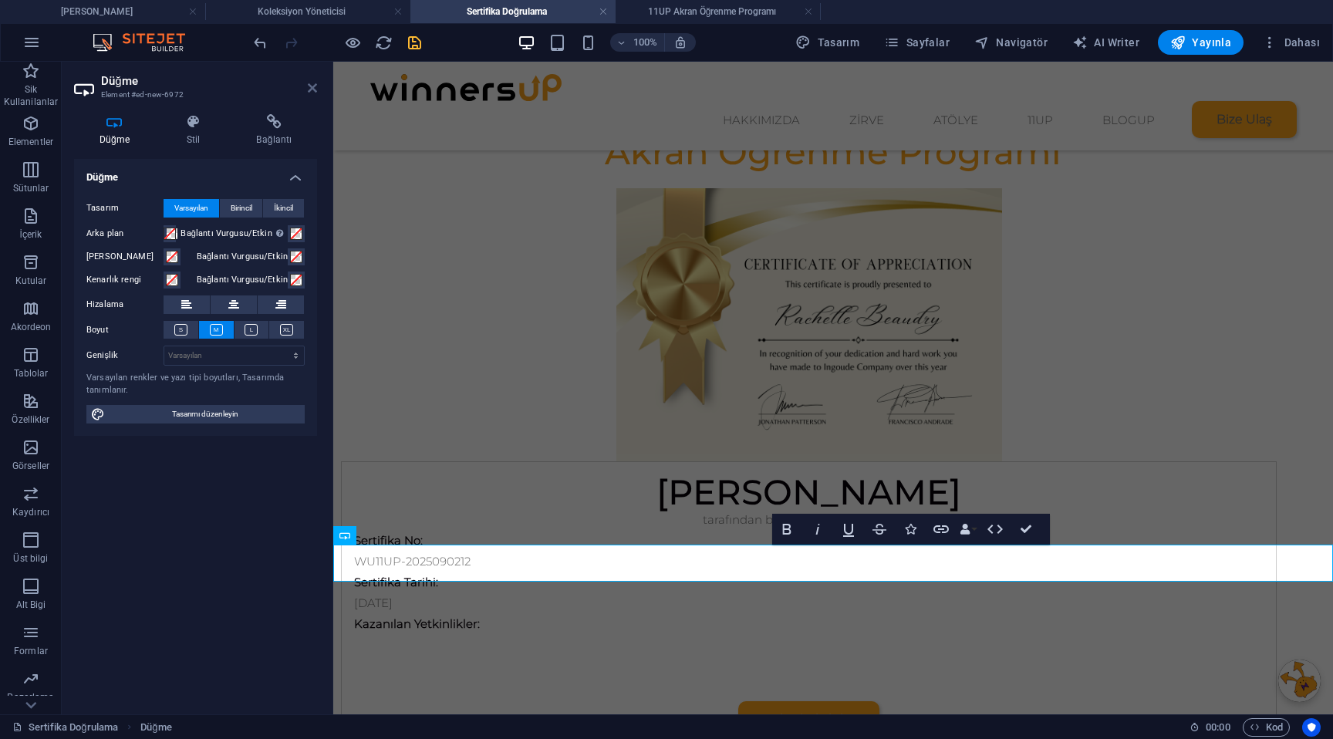
click at [315, 90] on icon at bounding box center [312, 88] width 9 height 12
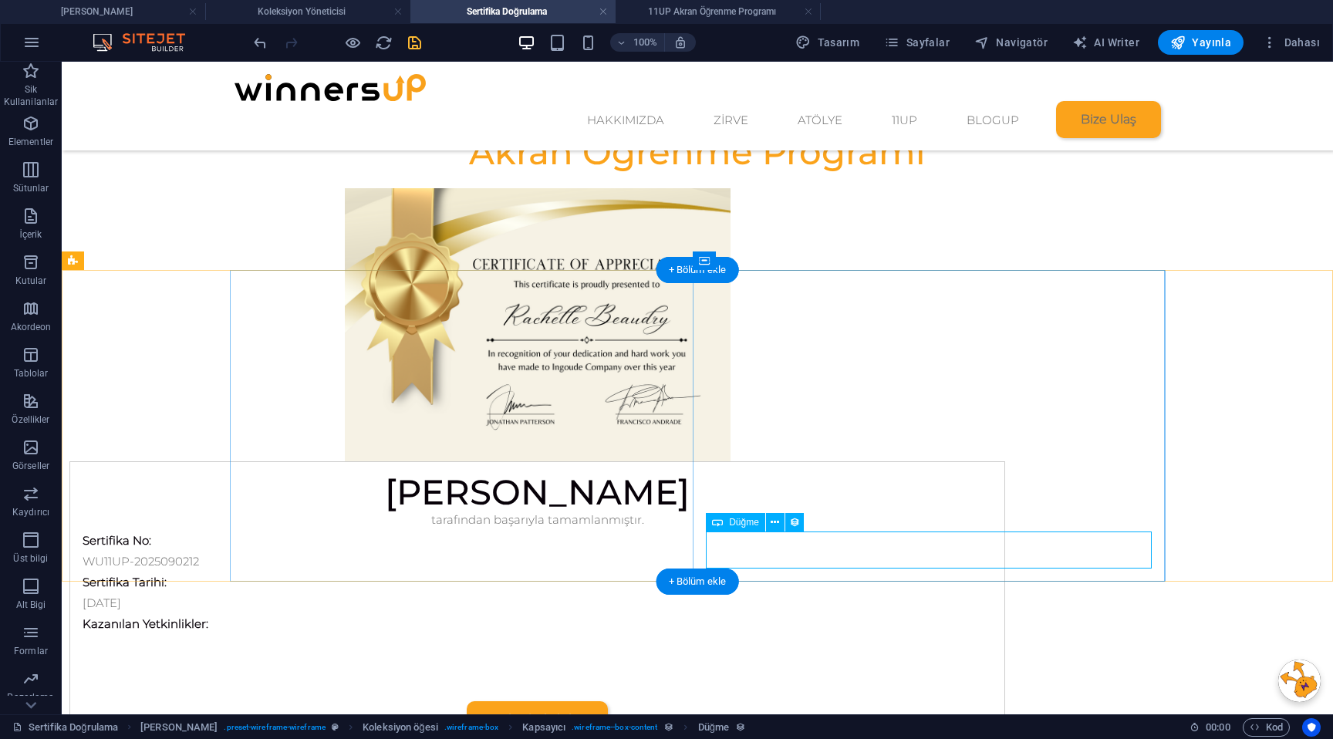
select select
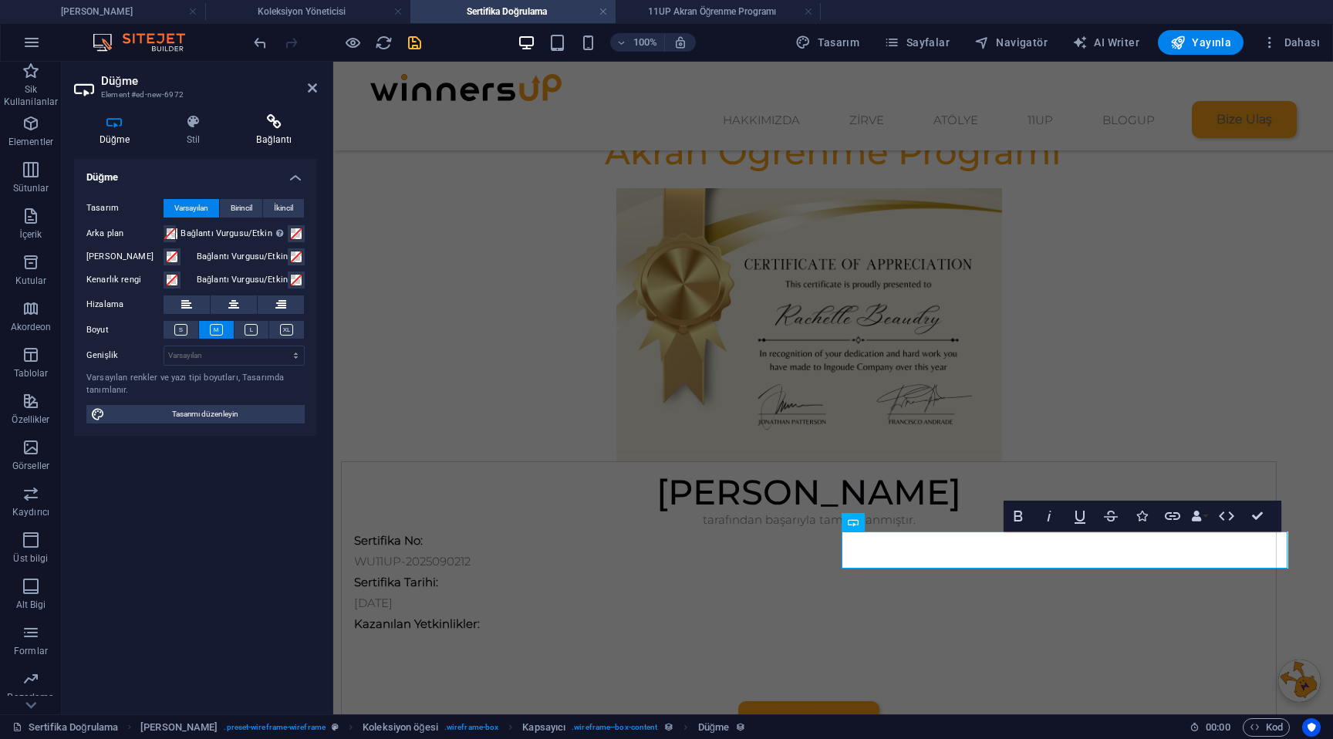
click at [287, 126] on icon at bounding box center [274, 121] width 86 height 15
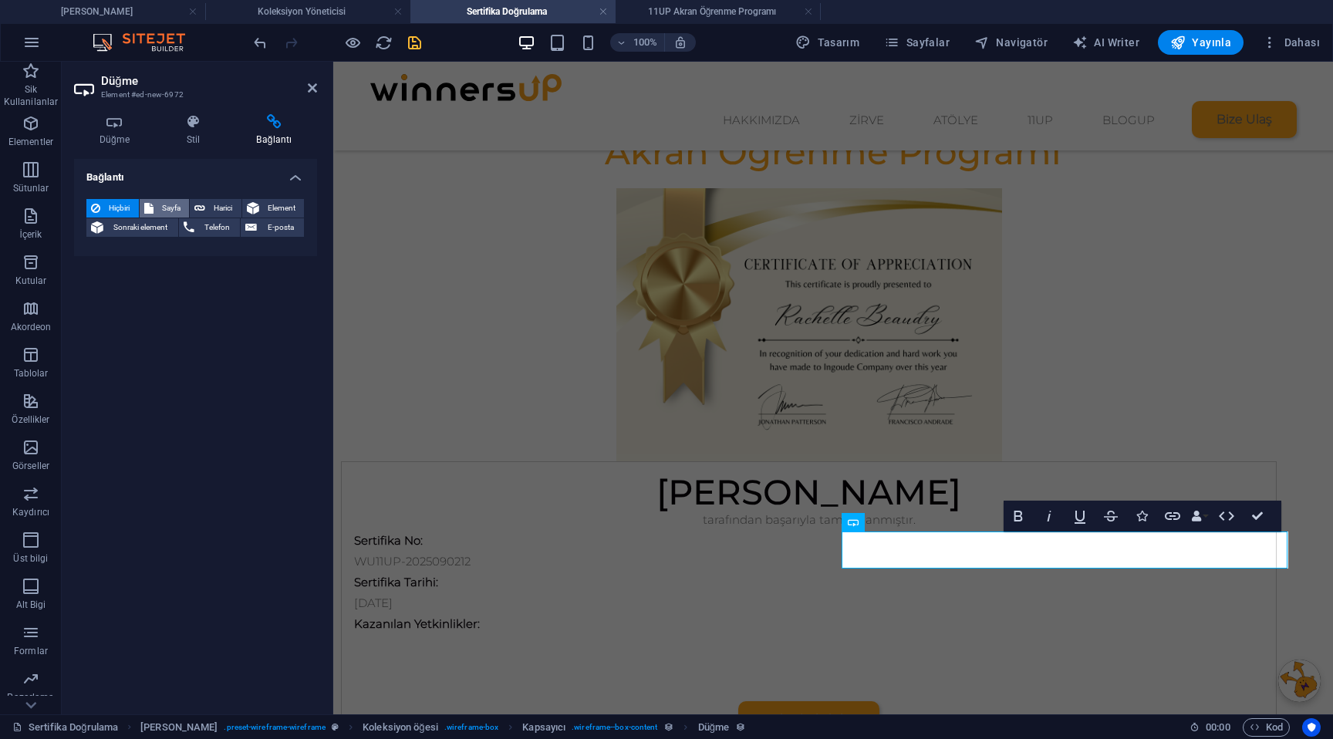
click at [168, 208] on span "Sayfa" at bounding box center [171, 208] width 27 height 19
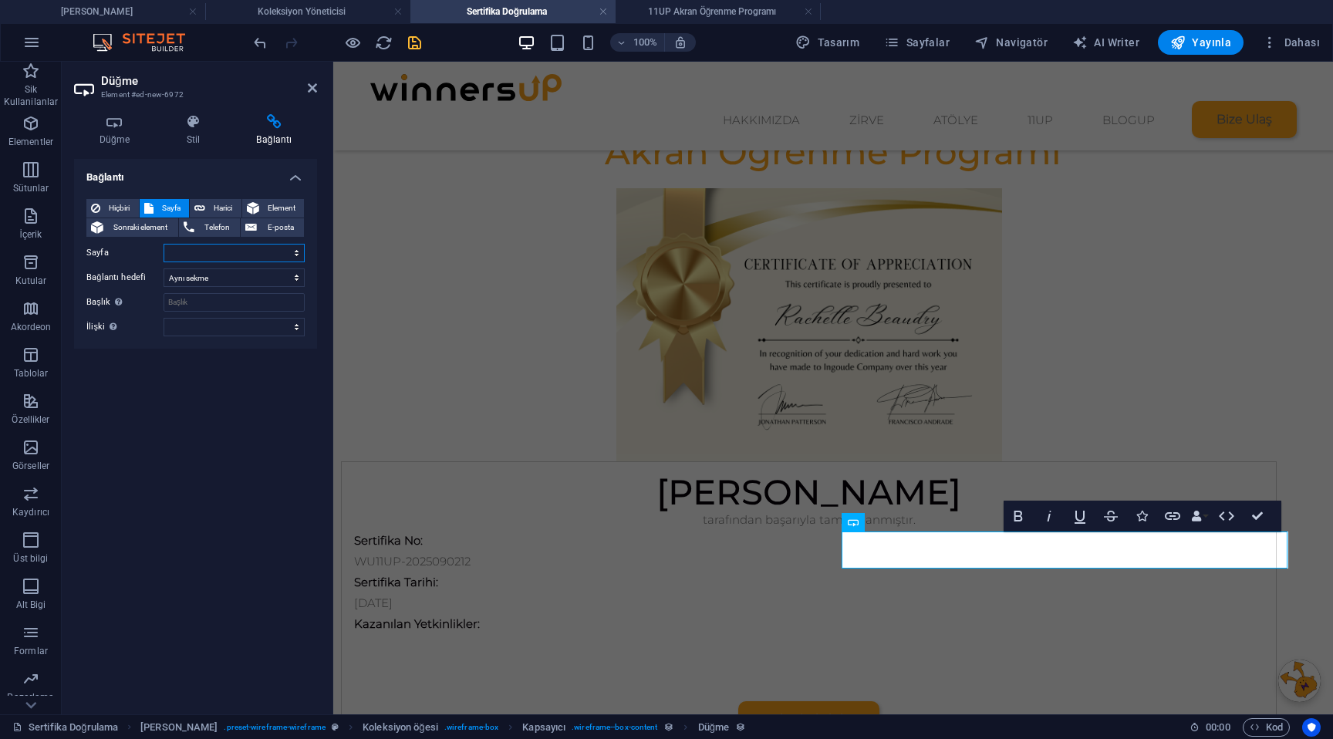
click at [197, 247] on select "[PERSON_NAME] Hakkımızda Zirve -- Endüstri 4.0 Zirvesi -- Finansal Okuryazarlık…" at bounding box center [233, 253] width 141 height 19
click at [163, 244] on select "[PERSON_NAME] Hakkımızda Zirve -- Endüstri 4.0 Zirvesi -- Finansal Okuryazarlık…" at bounding box center [233, 253] width 141 height 19
click at [217, 257] on select "[PERSON_NAME] Hakkımızda Zirve -- Endüstri 4.0 Zirvesi -- Finansal Okuryazarlık…" at bounding box center [233, 253] width 141 height 19
select select "9"
click at [163, 244] on select "[PERSON_NAME] Hakkımızda Zirve -- Endüstri 4.0 Zirvesi -- Finansal Okuryazarlık…" at bounding box center [233, 253] width 141 height 19
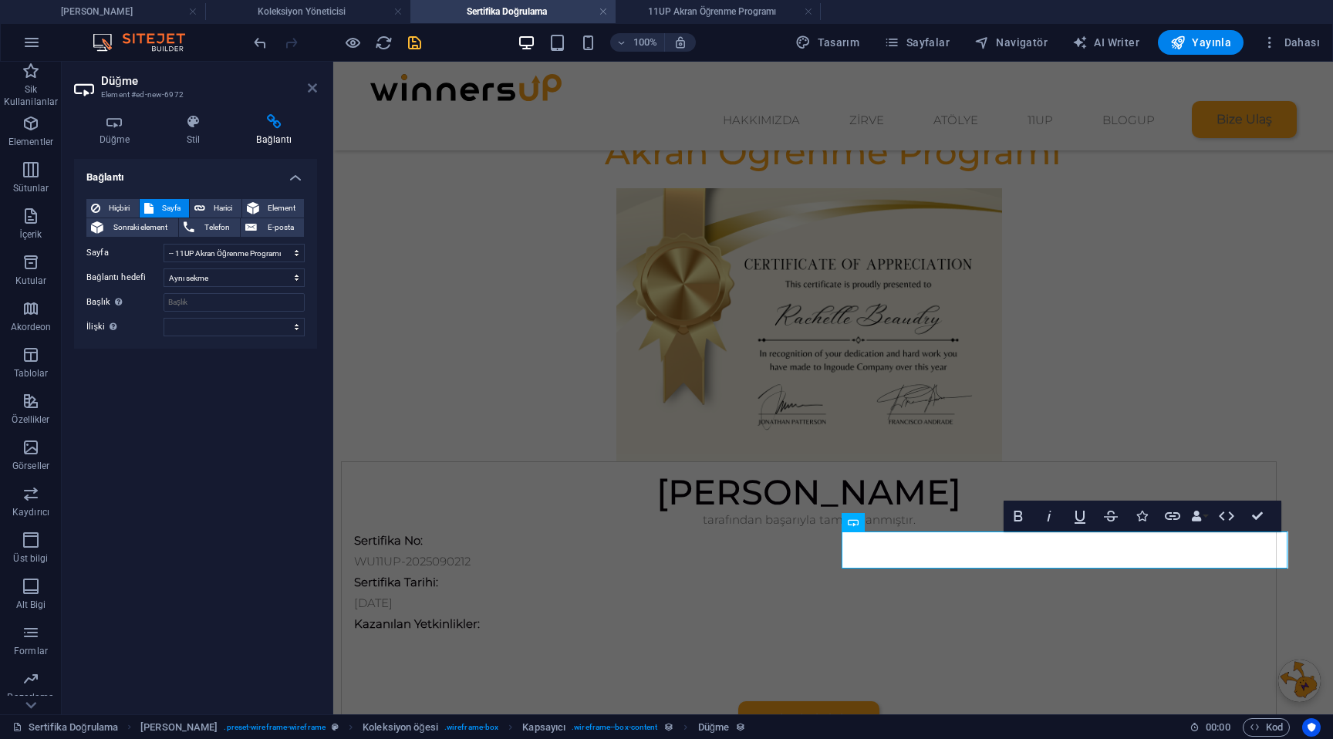
click at [314, 90] on icon at bounding box center [312, 88] width 9 height 12
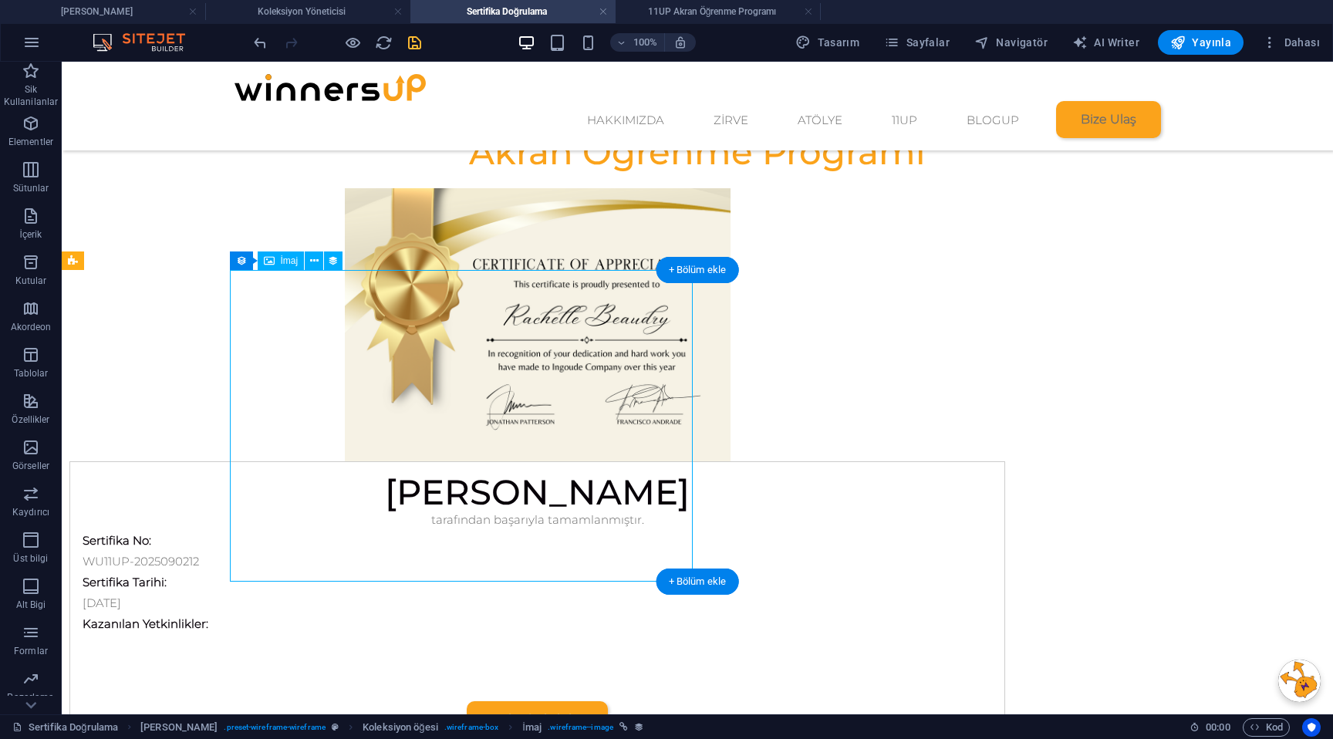
select select "image"
select select "px"
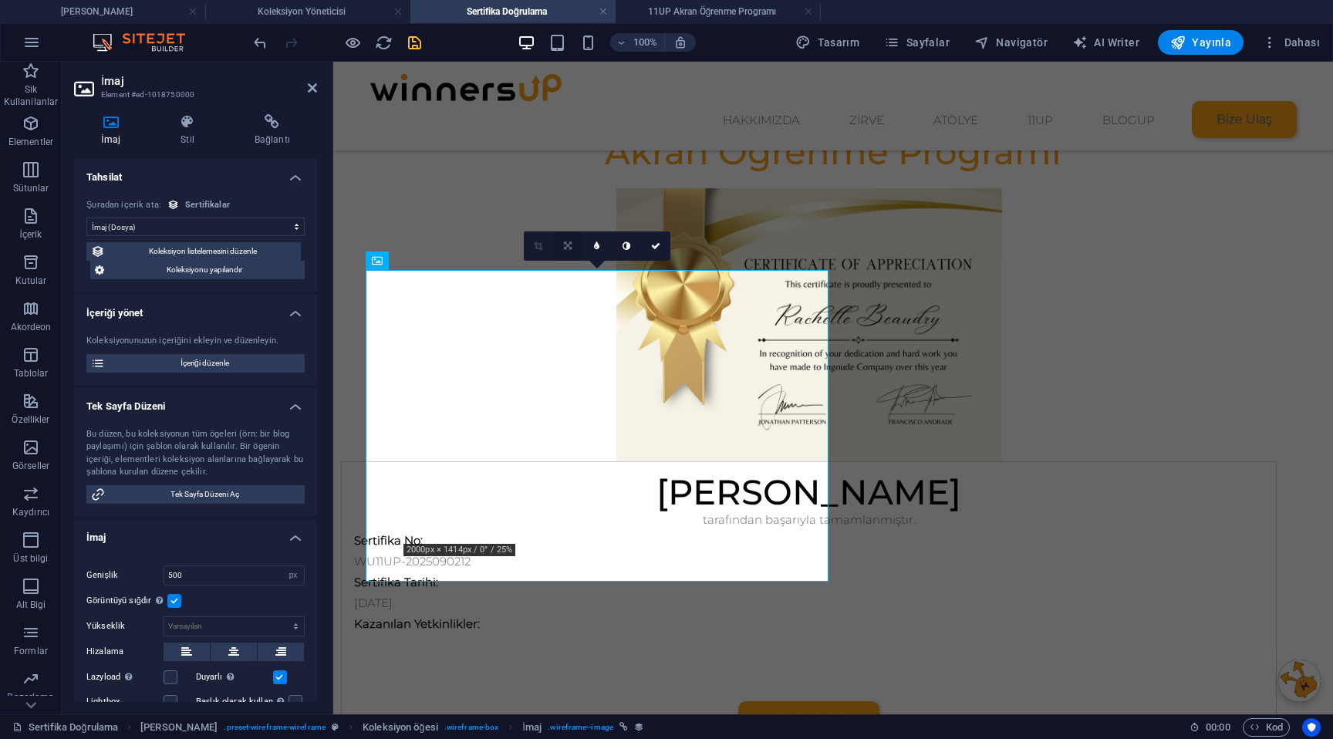
click at [571, 252] on link at bounding box center [567, 245] width 29 height 29
click at [571, 277] on icon at bounding box center [567, 275] width 9 height 9
click at [567, 247] on icon at bounding box center [567, 245] width 9 height 9
click at [568, 244] on icon at bounding box center [568, 245] width 8 height 9
click at [450, 258] on span "İmaj" at bounding box center [452, 260] width 18 height 9
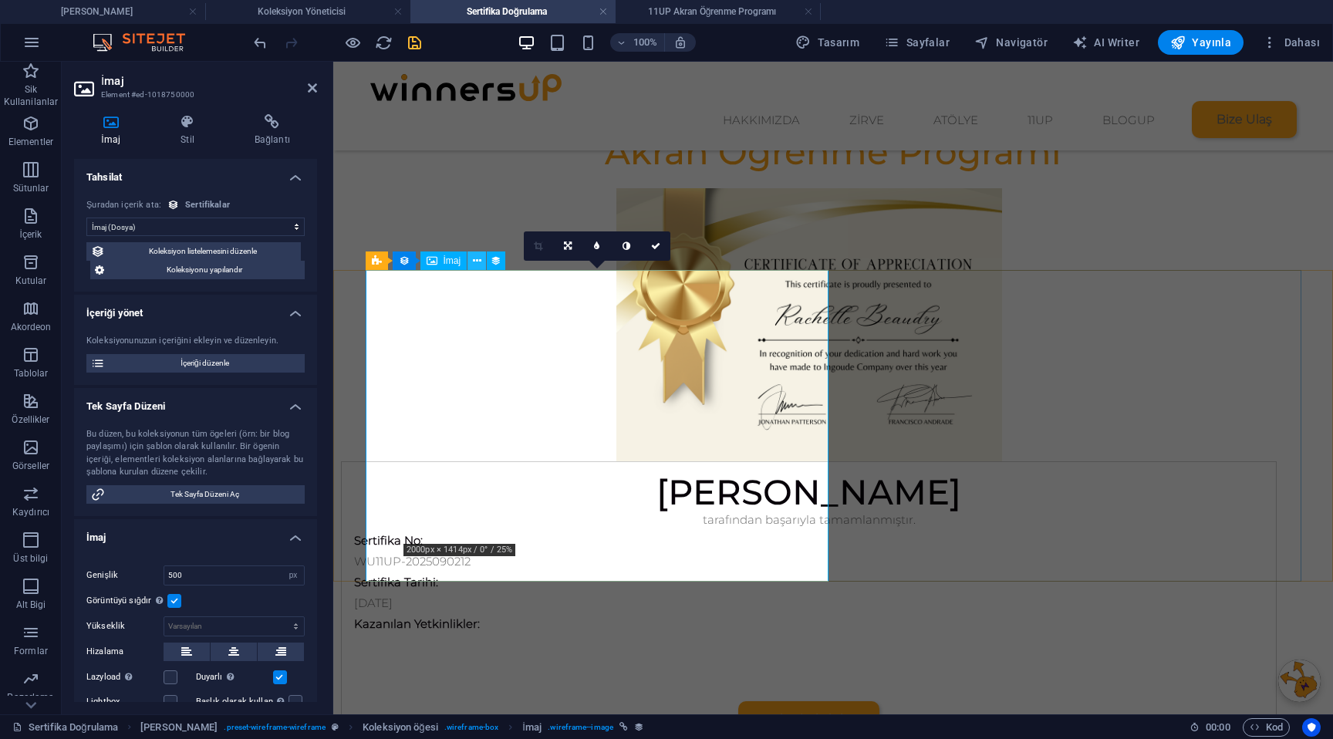
click at [480, 260] on icon at bounding box center [477, 261] width 8 height 16
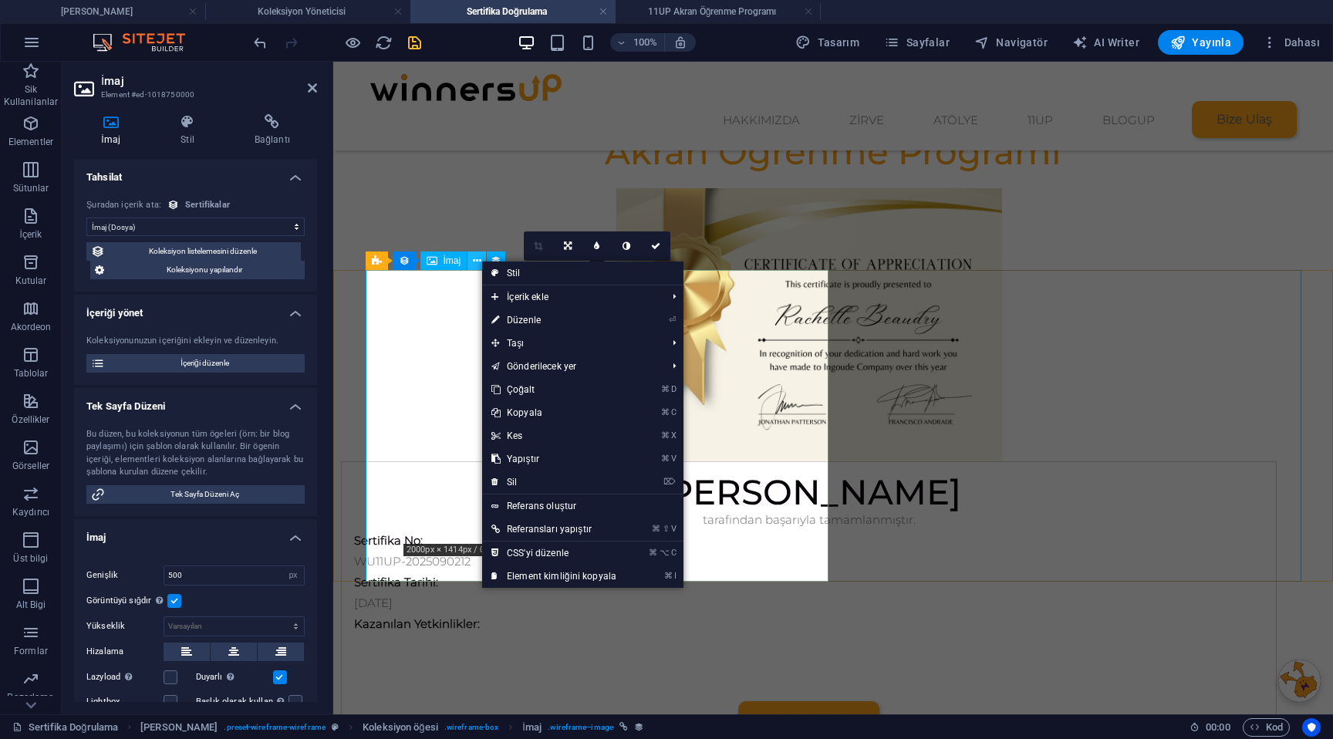
click at [480, 260] on icon at bounding box center [477, 261] width 8 height 16
click at [497, 258] on icon at bounding box center [495, 261] width 11 height 16
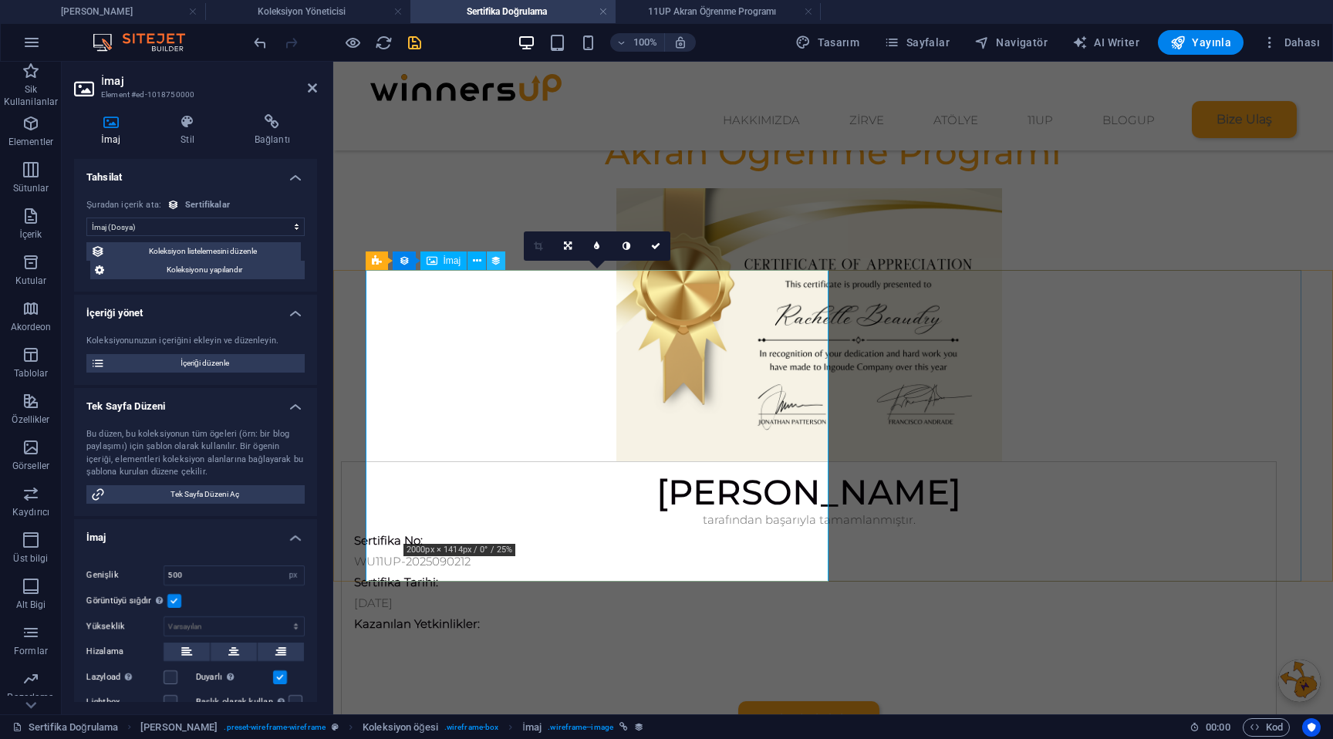
click at [498, 256] on icon at bounding box center [495, 261] width 11 height 16
click at [412, 260] on div "Koleksiyon öğesi" at bounding box center [442, 260] width 99 height 19
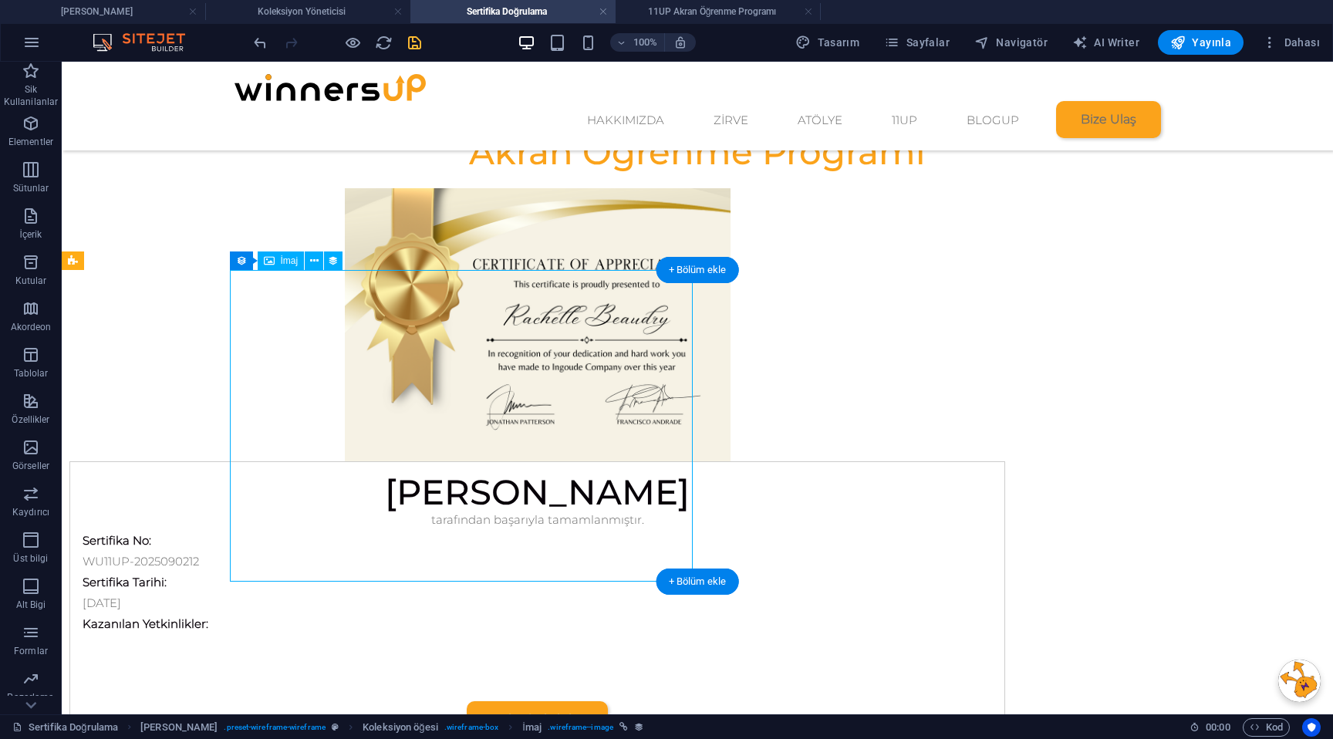
select select "image"
select select "px"
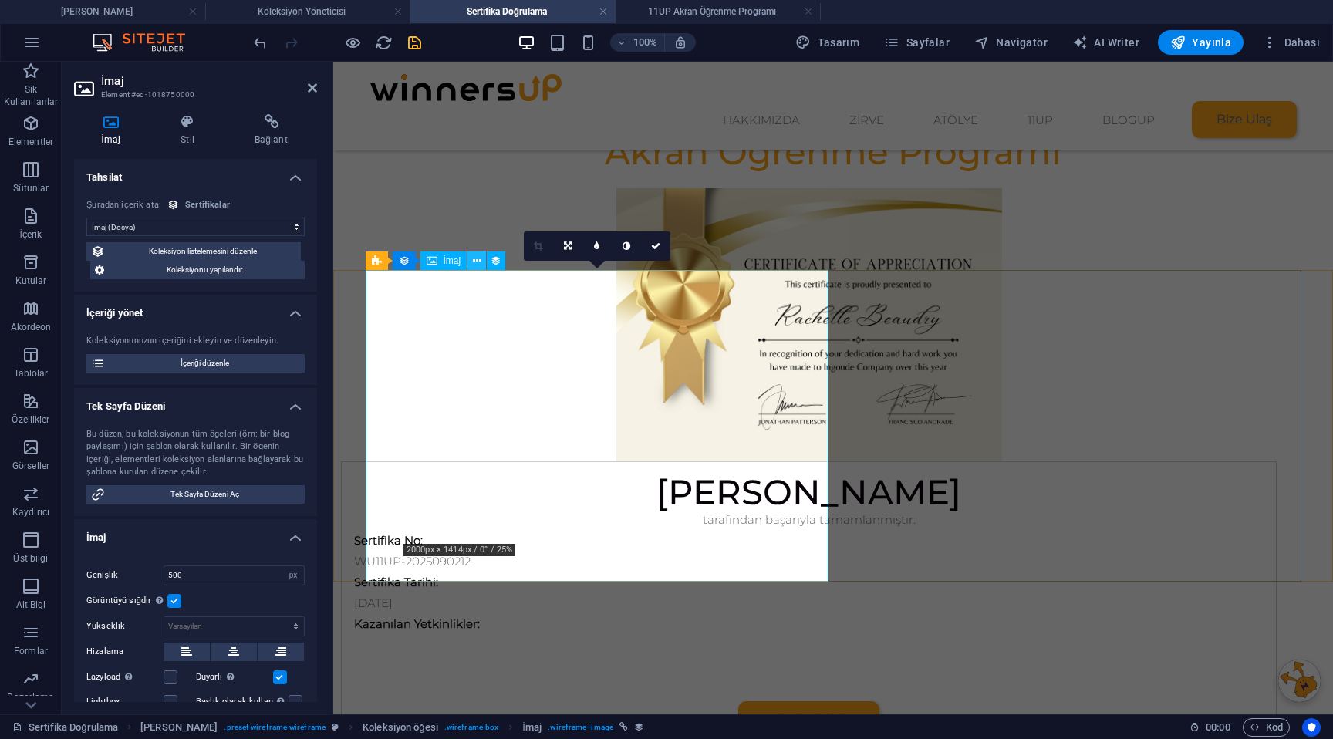
click at [480, 260] on icon at bounding box center [477, 261] width 8 height 16
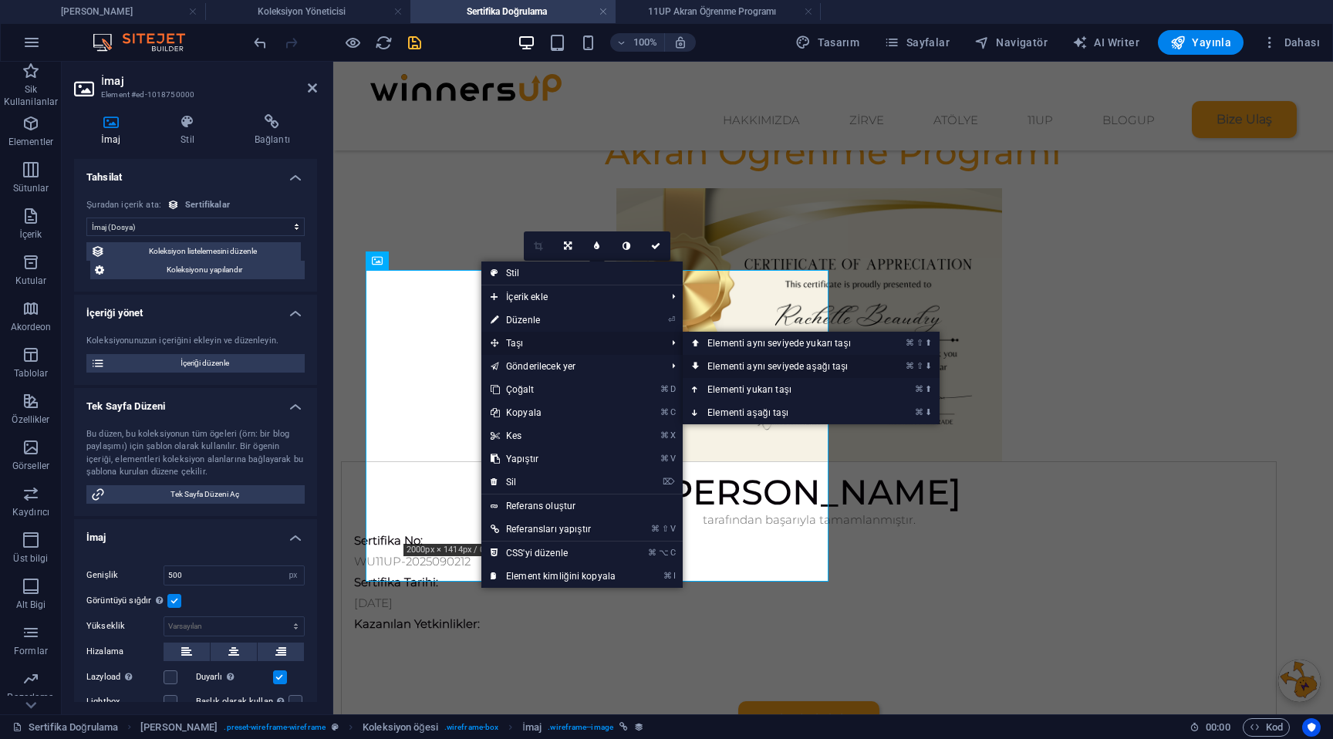
click at [735, 369] on link "⌘ ⇧ ⬇ Elementi aynı seviyede aşağı taşı" at bounding box center [781, 366] width 199 height 23
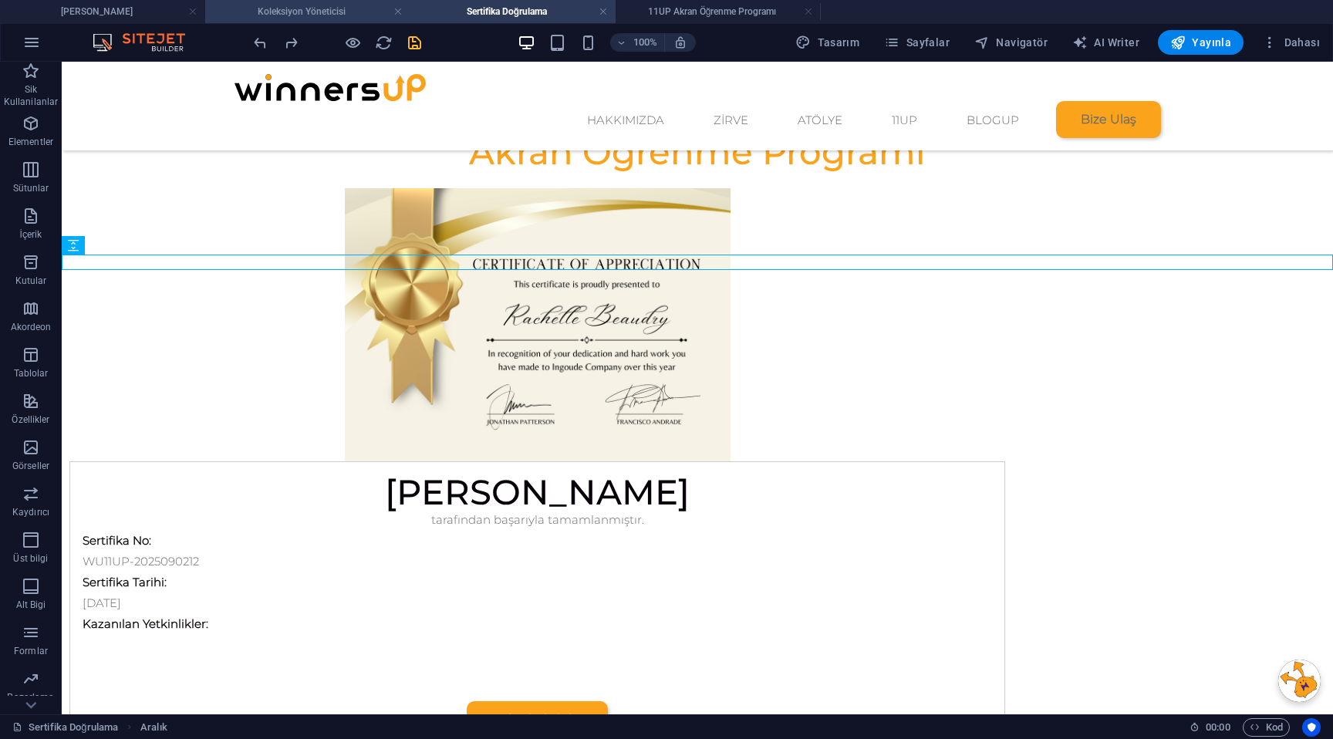
click at [328, 4] on h4 "Koleksiyon Yöneticisi" at bounding box center [307, 11] width 205 height 17
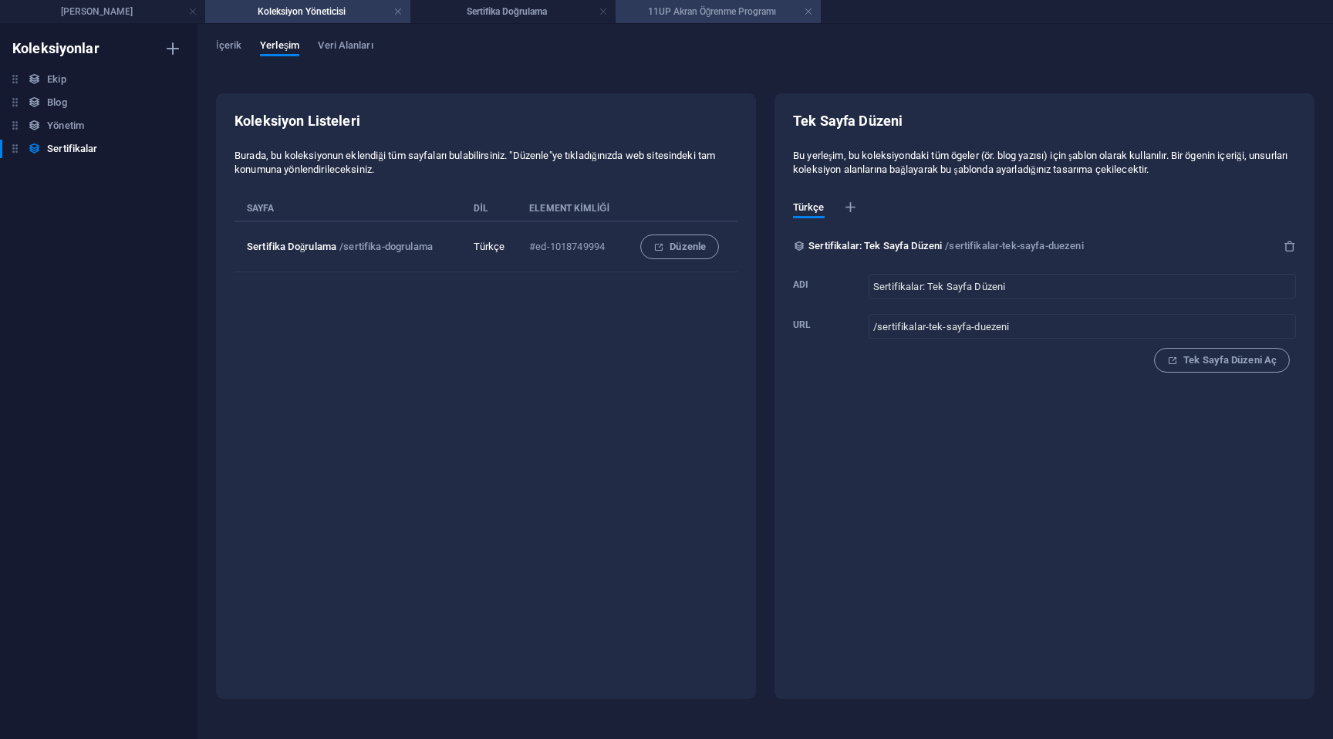
click at [684, 6] on h4 "11UP Akran Öğrenme Programı" at bounding box center [717, 11] width 205 height 17
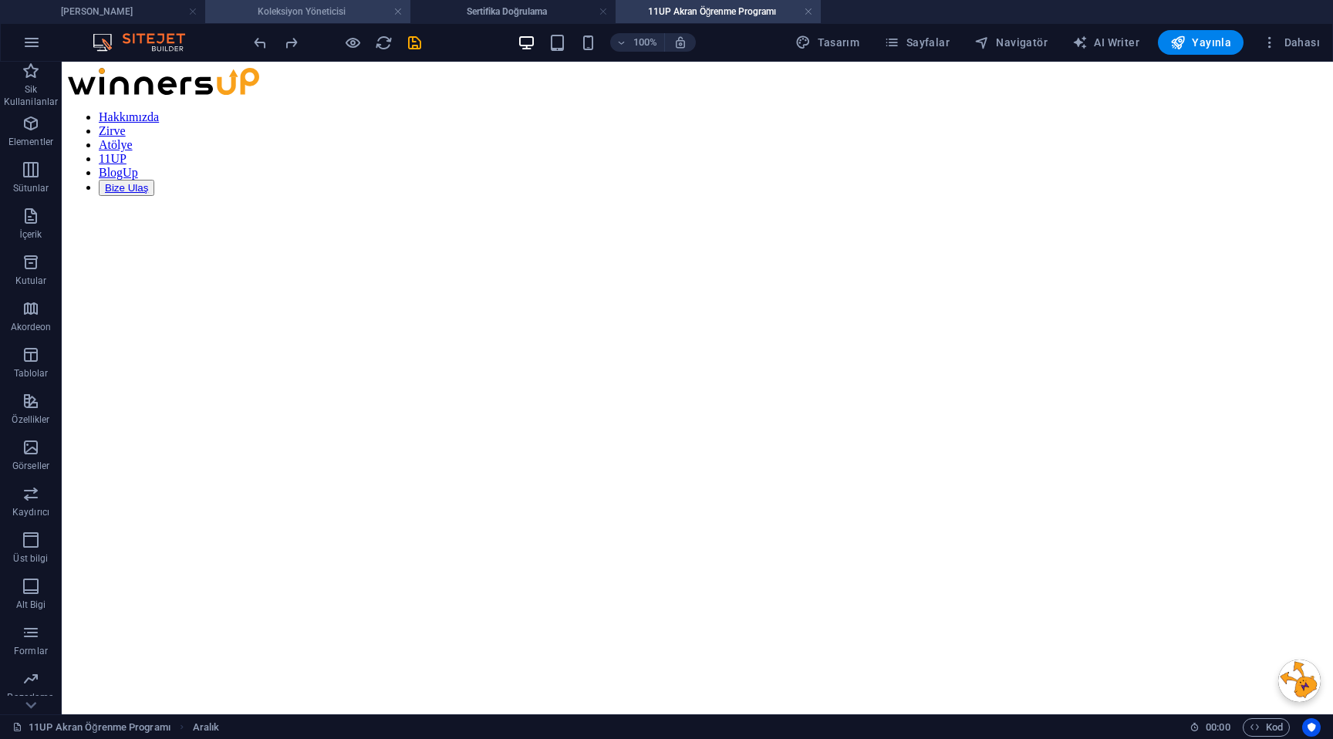
click at [346, 15] on h4 "Koleksiyon Yöneticisi" at bounding box center [307, 11] width 205 height 17
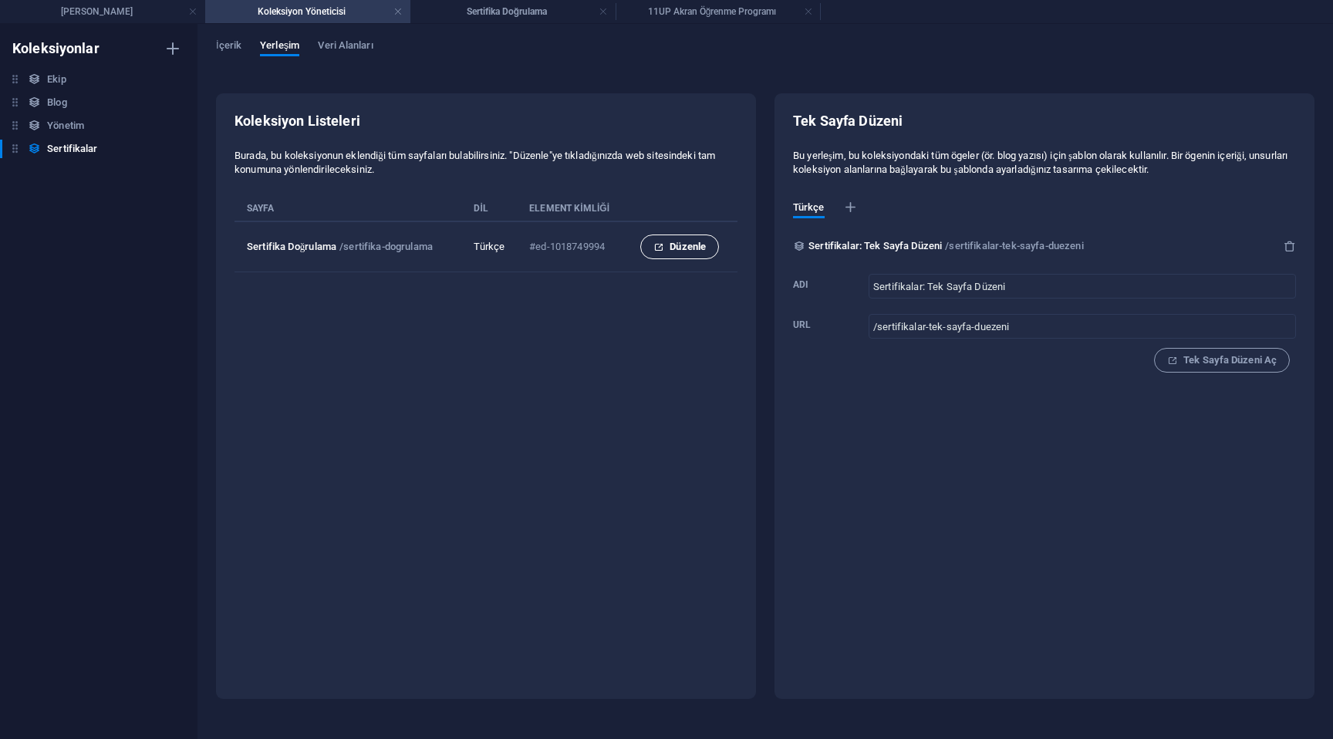
click at [685, 252] on span "Düzenle" at bounding box center [679, 247] width 52 height 19
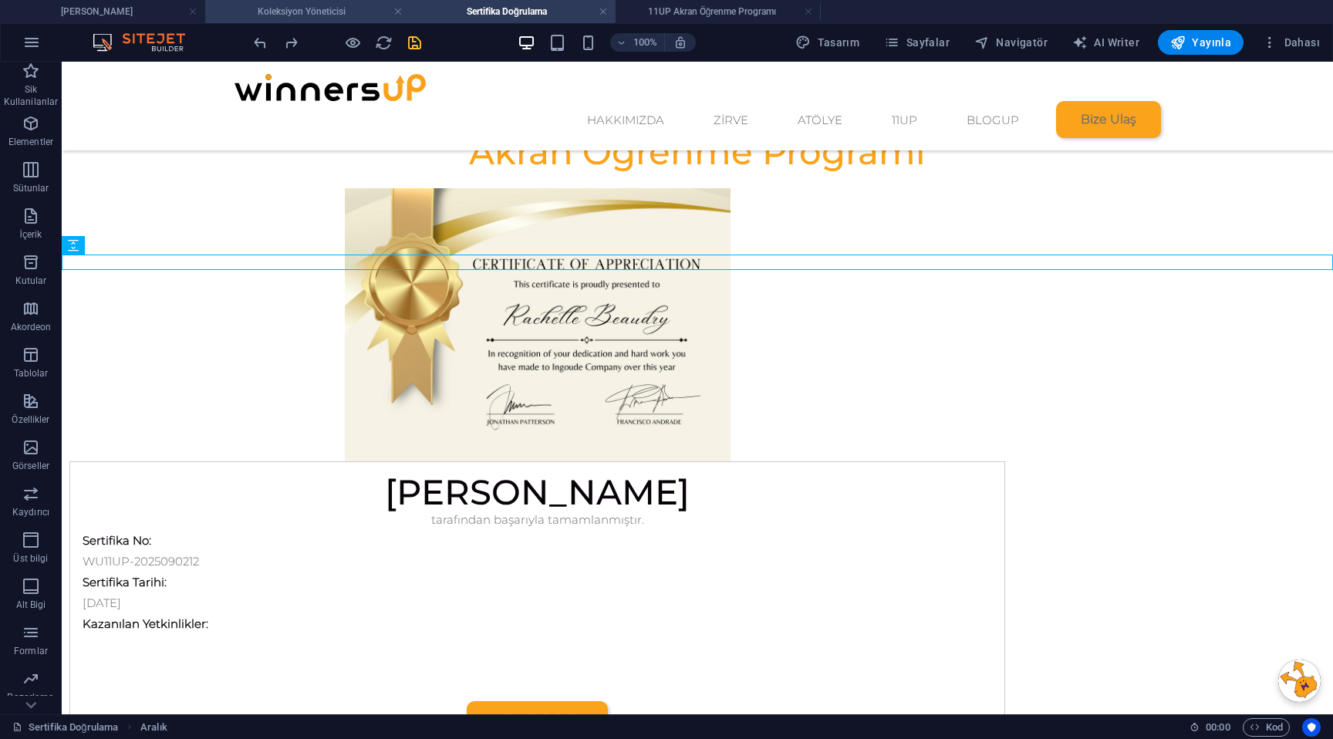
click at [318, 5] on h4 "Koleksiyon Yöneticisi" at bounding box center [307, 11] width 205 height 17
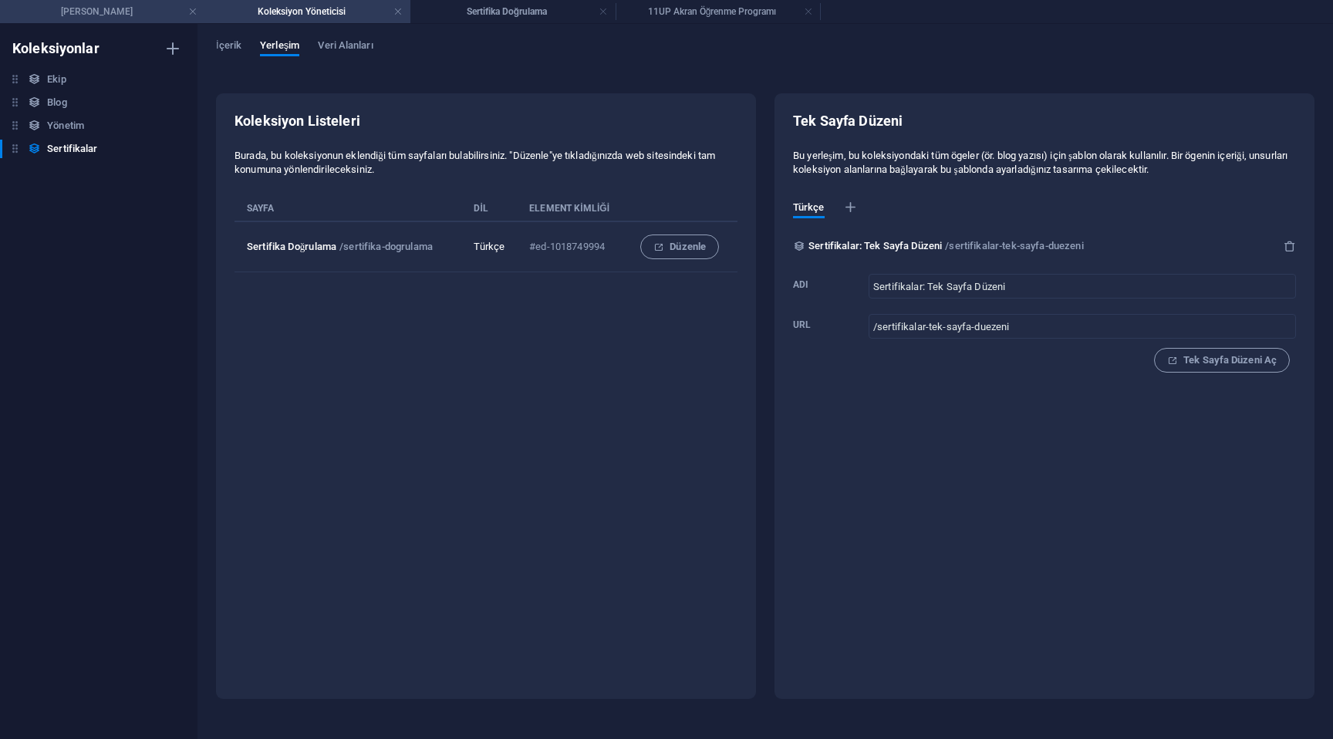
click at [144, 7] on h4 "[PERSON_NAME]" at bounding box center [102, 11] width 205 height 17
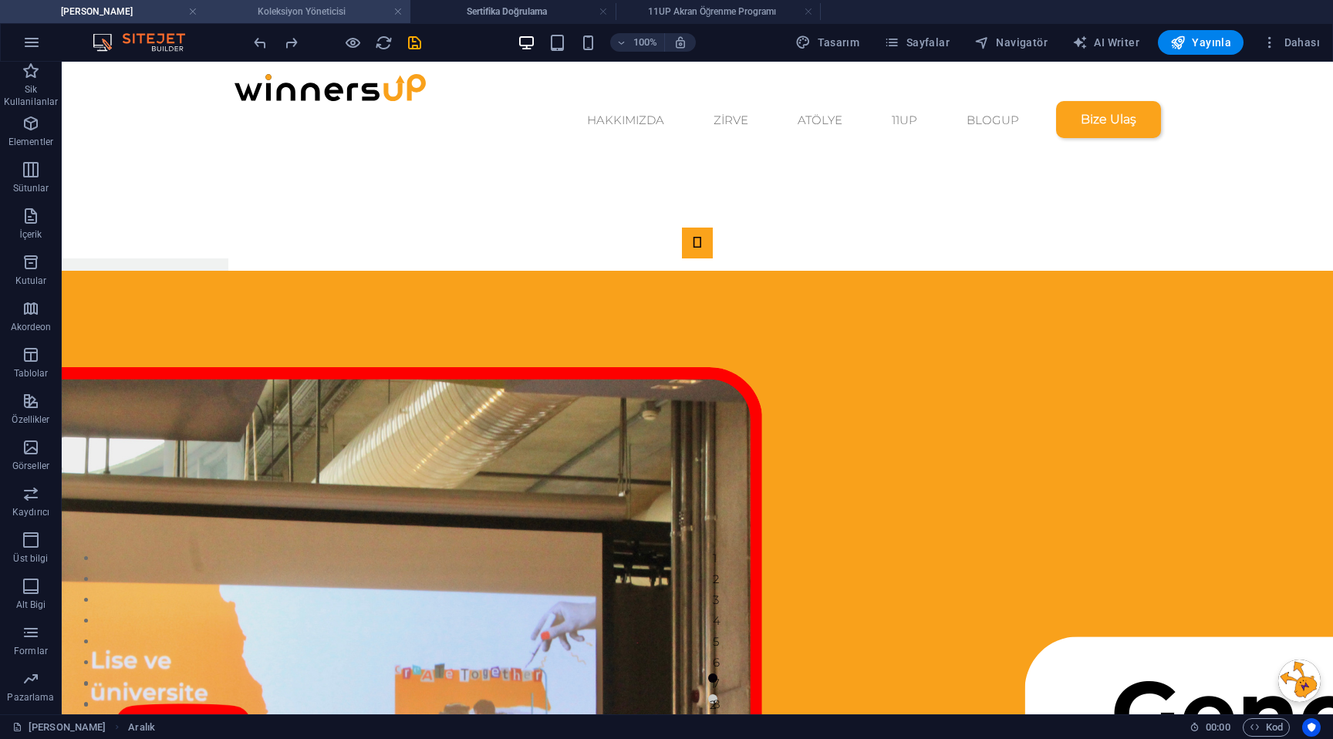
click at [269, 9] on h4 "Koleksiyon Yöneticisi" at bounding box center [307, 11] width 205 height 17
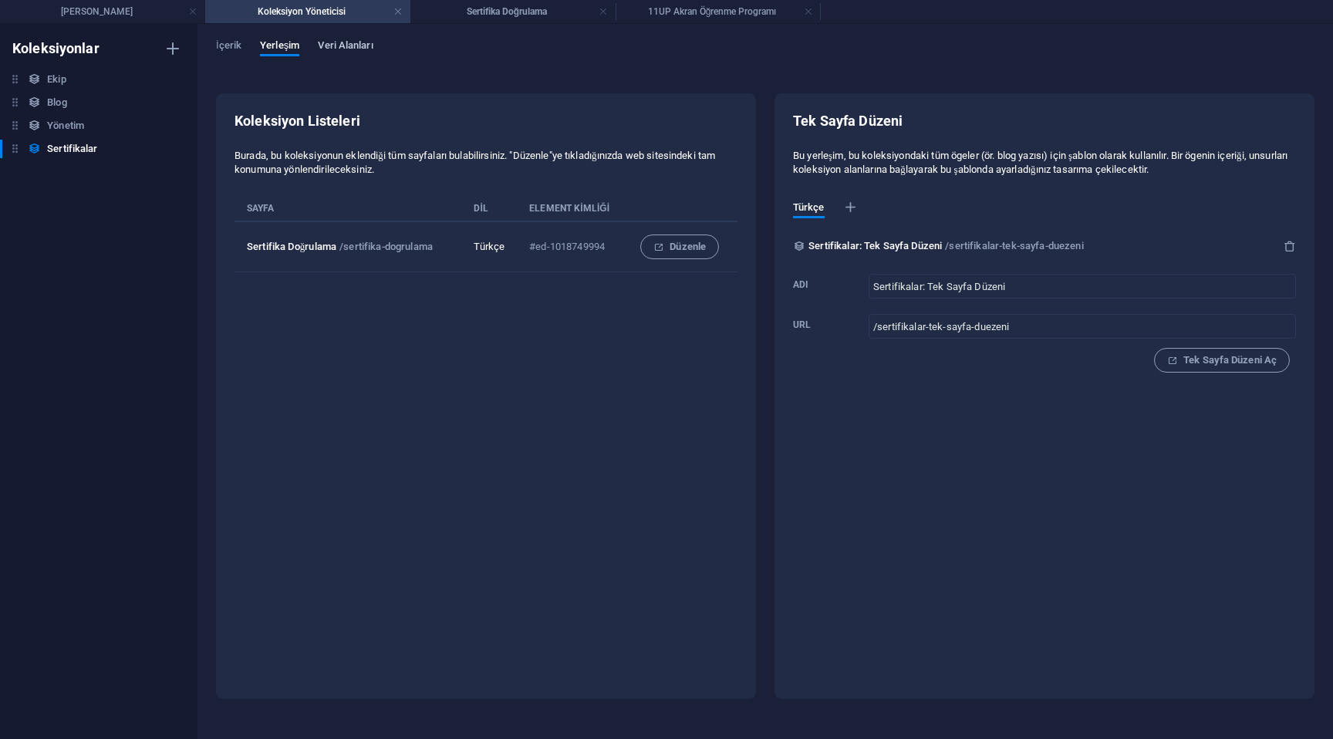
click at [359, 42] on span "Veri Alanları" at bounding box center [345, 47] width 55 height 22
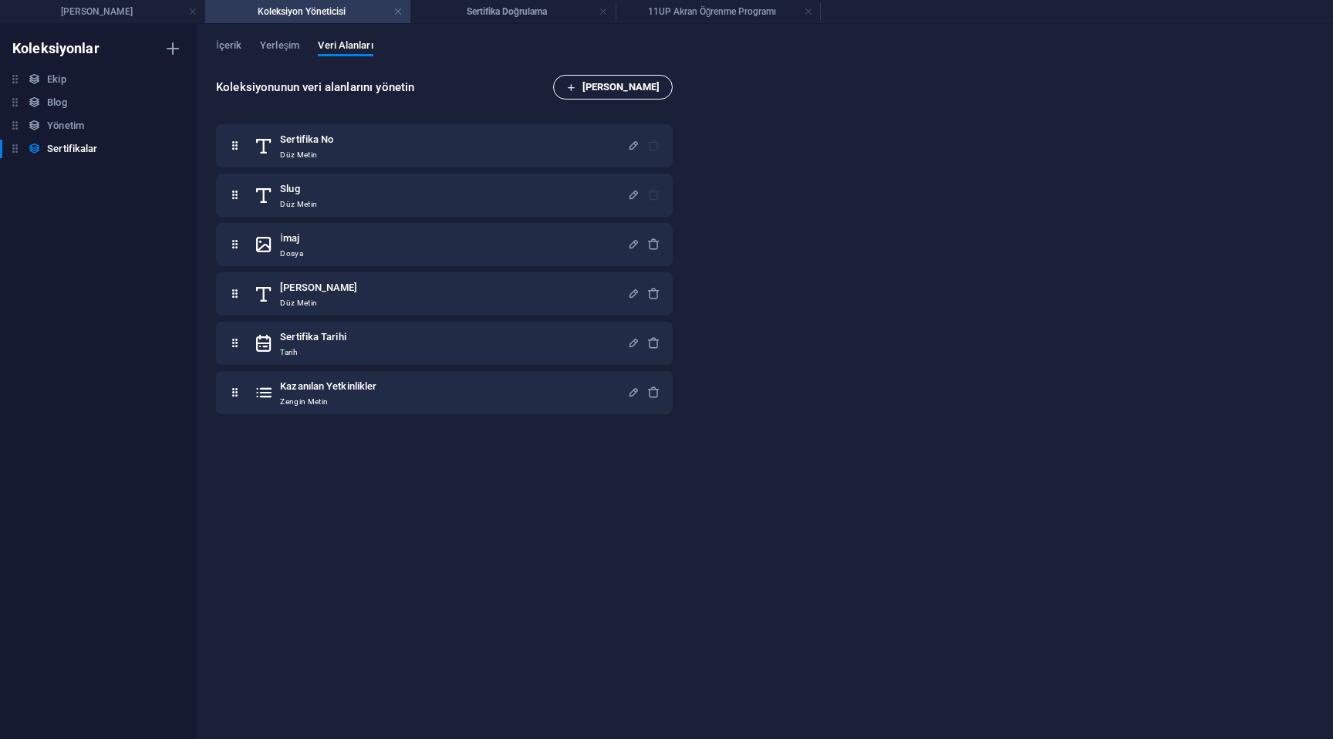
click at [635, 90] on span "[PERSON_NAME]" at bounding box center [612, 87] width 93 height 19
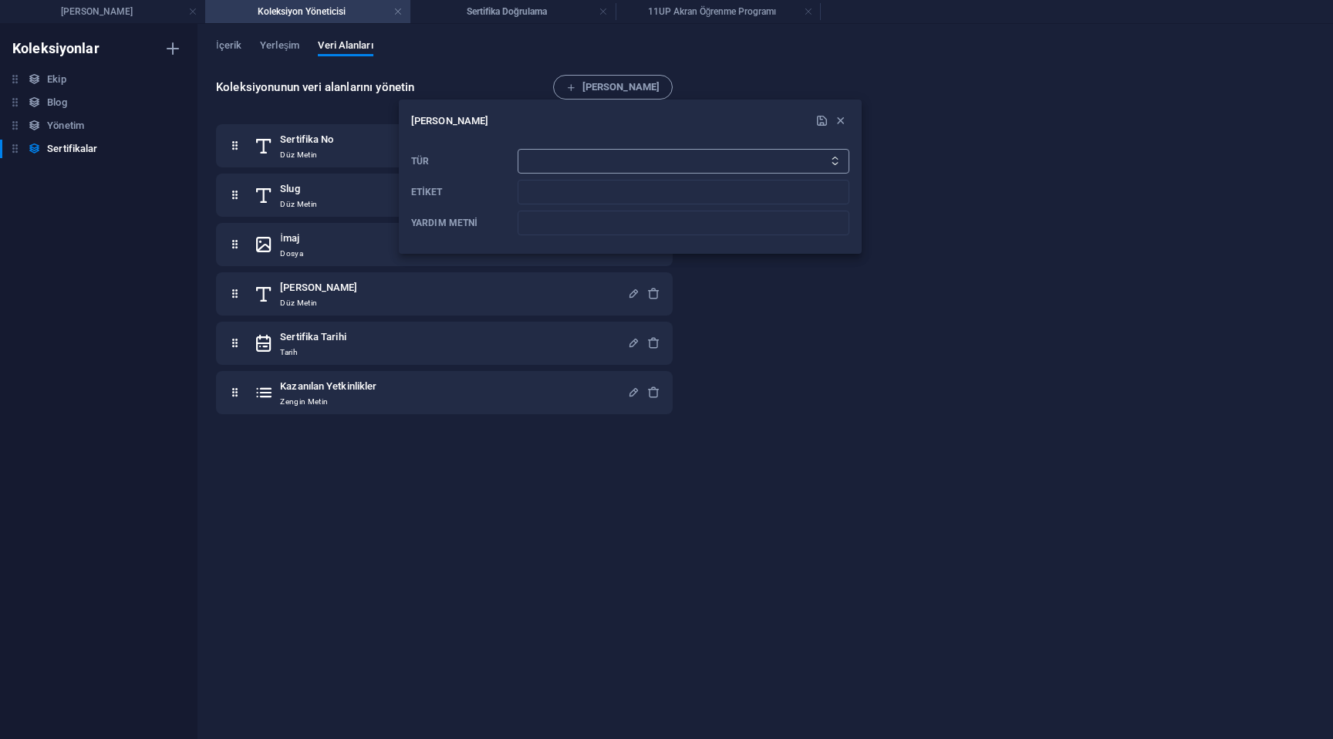
click at [539, 161] on select "Düz Metin Bağlantı CMS Zengin Metin Dosya Çoklu Dosyalar Onay kutusu Seçim Tari…" at bounding box center [683, 161] width 332 height 25
select select "checkbox"
click at [517, 149] on select "Düz Metin Bağlantı CMS Zengin Metin Dosya Çoklu Dosyalar Onay kutusu Seçim Tari…" at bounding box center [683, 161] width 332 height 25
click at [561, 197] on input "Etiket" at bounding box center [683, 192] width 332 height 25
click at [522, 192] on input "Doğrulama" at bounding box center [683, 192] width 332 height 25
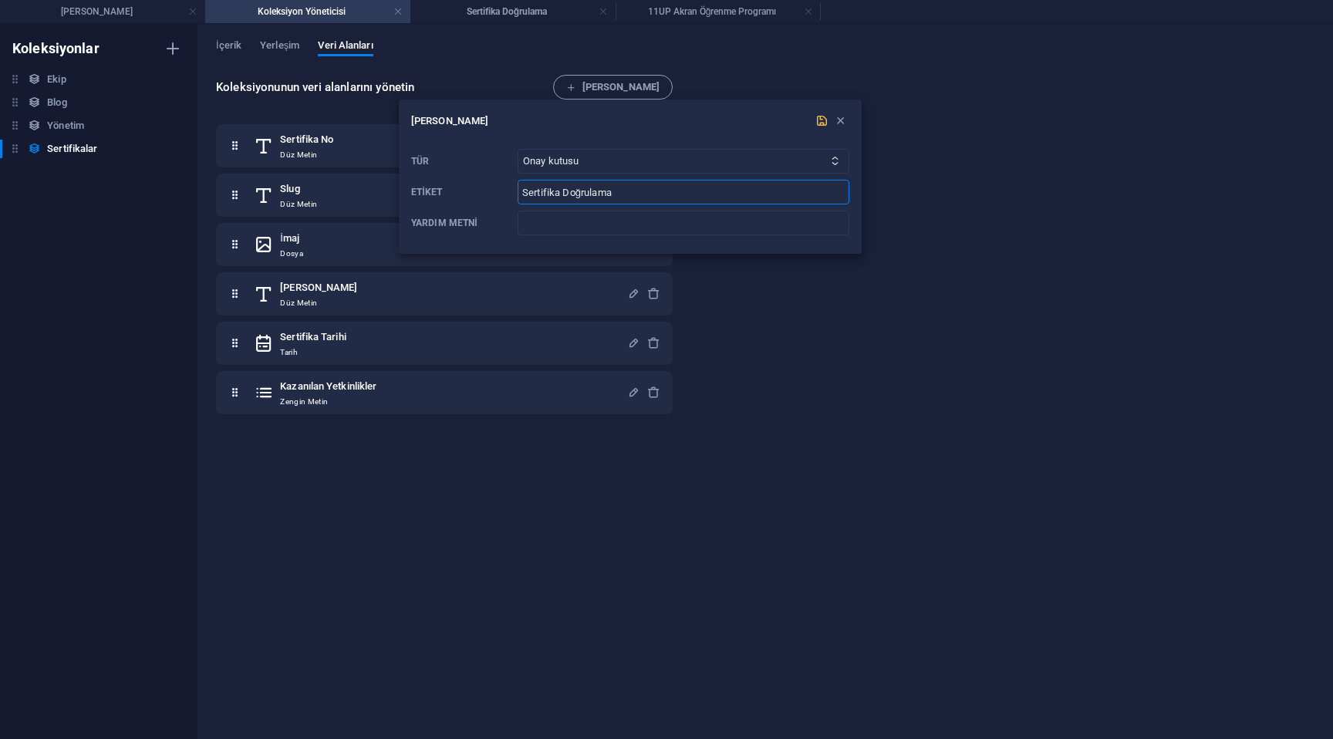
type input "Sertifika Doğrulama"
click at [824, 125] on icon "submit" at bounding box center [821, 120] width 13 height 13
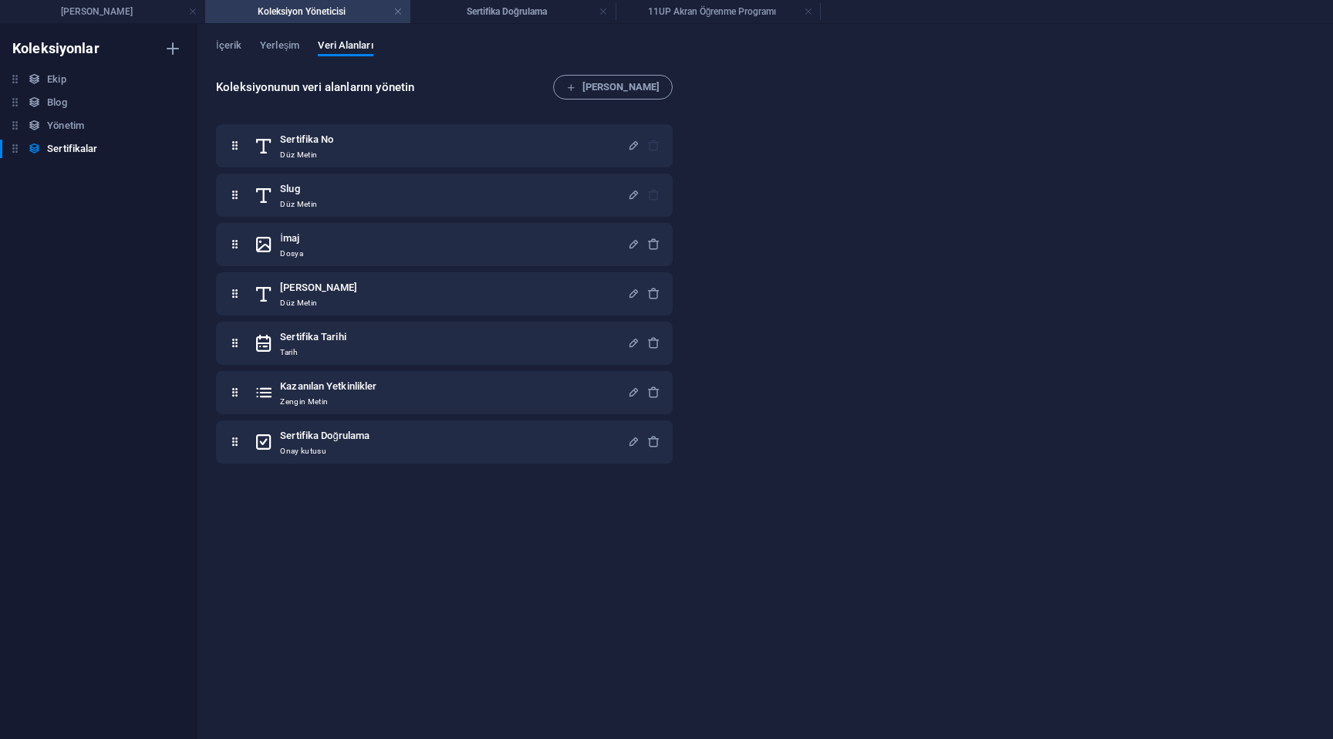
click at [824, 173] on div "Koleksiyonunun veri alanlarını yönetin [PERSON_NAME] No Düz Metin Slug Düz Meti…" at bounding box center [765, 399] width 1098 height 649
click at [521, 12] on h4 "Sertifika Doğrulama" at bounding box center [512, 11] width 205 height 17
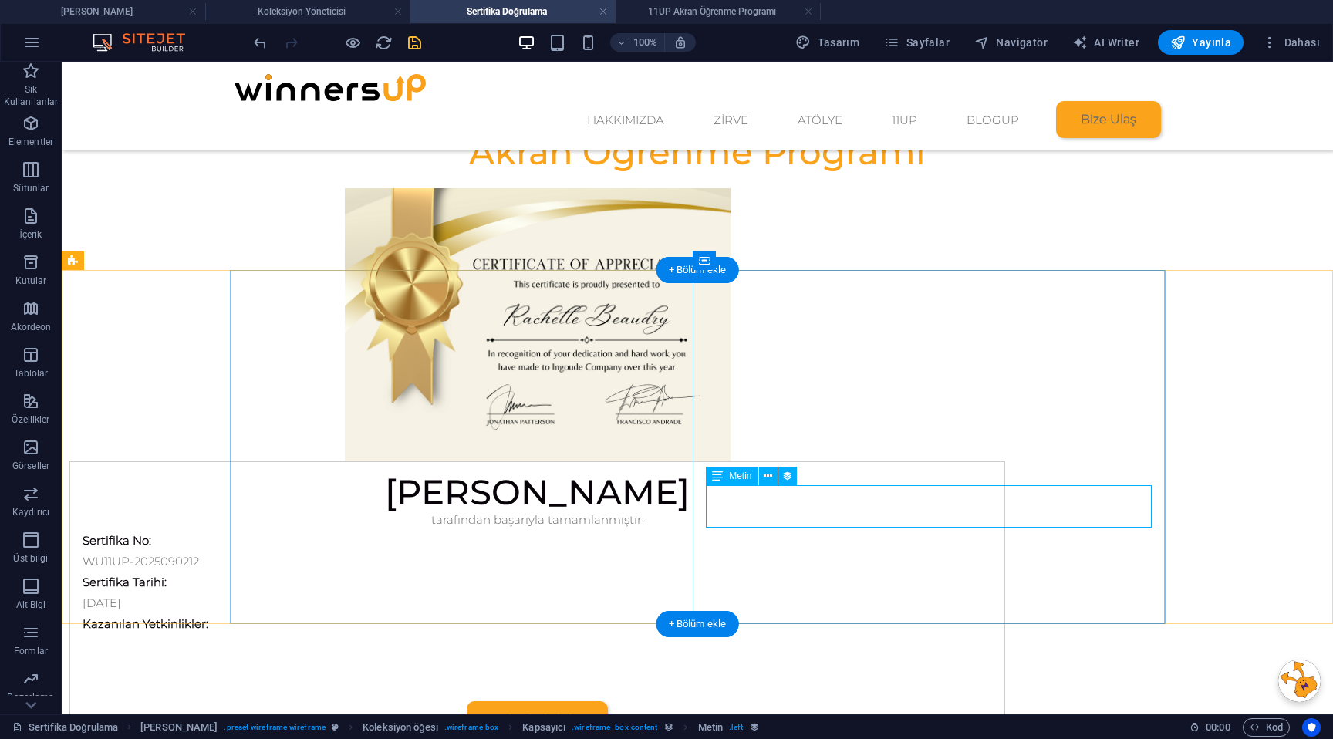
select select "kazan-lan-yetkinlikler"
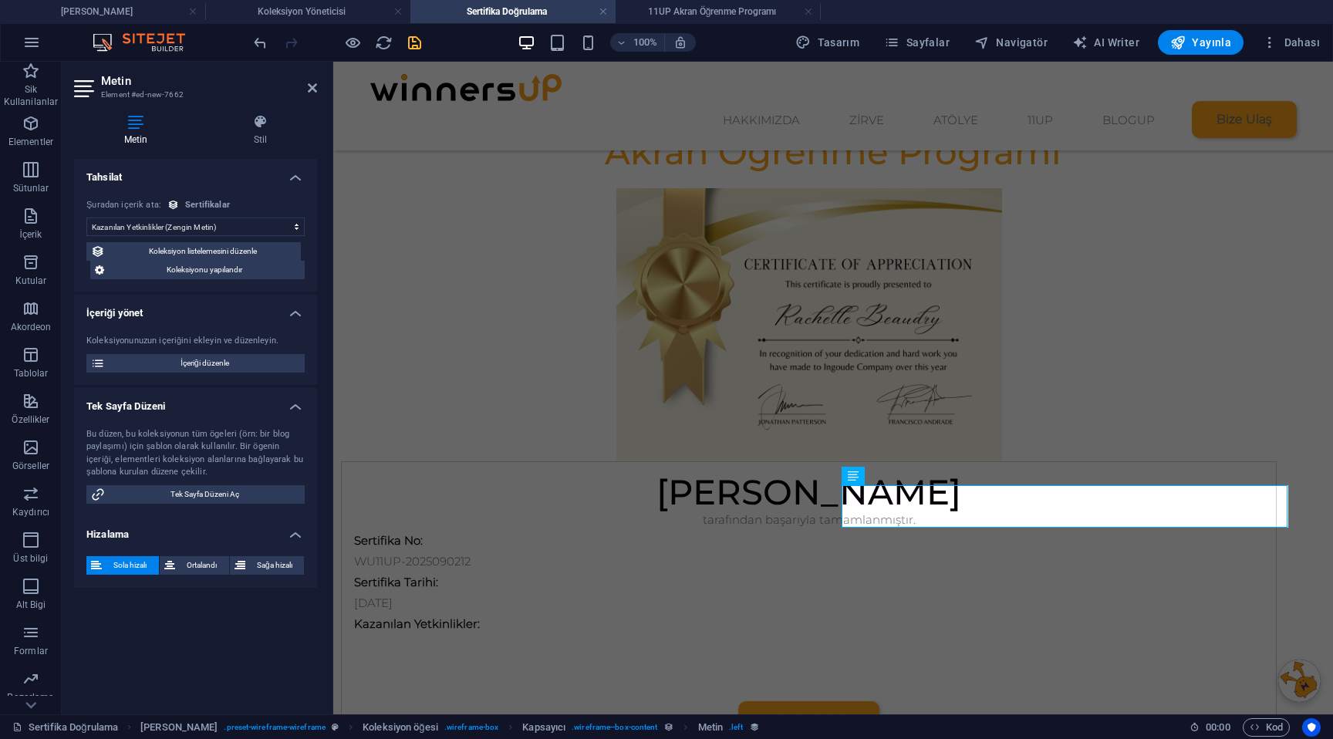
click at [210, 229] on select "Atama yok, içerik sabit kalıyor Oluşturulma zamanı (Tarih) Güncellenme zamanı (…" at bounding box center [195, 226] width 218 height 19
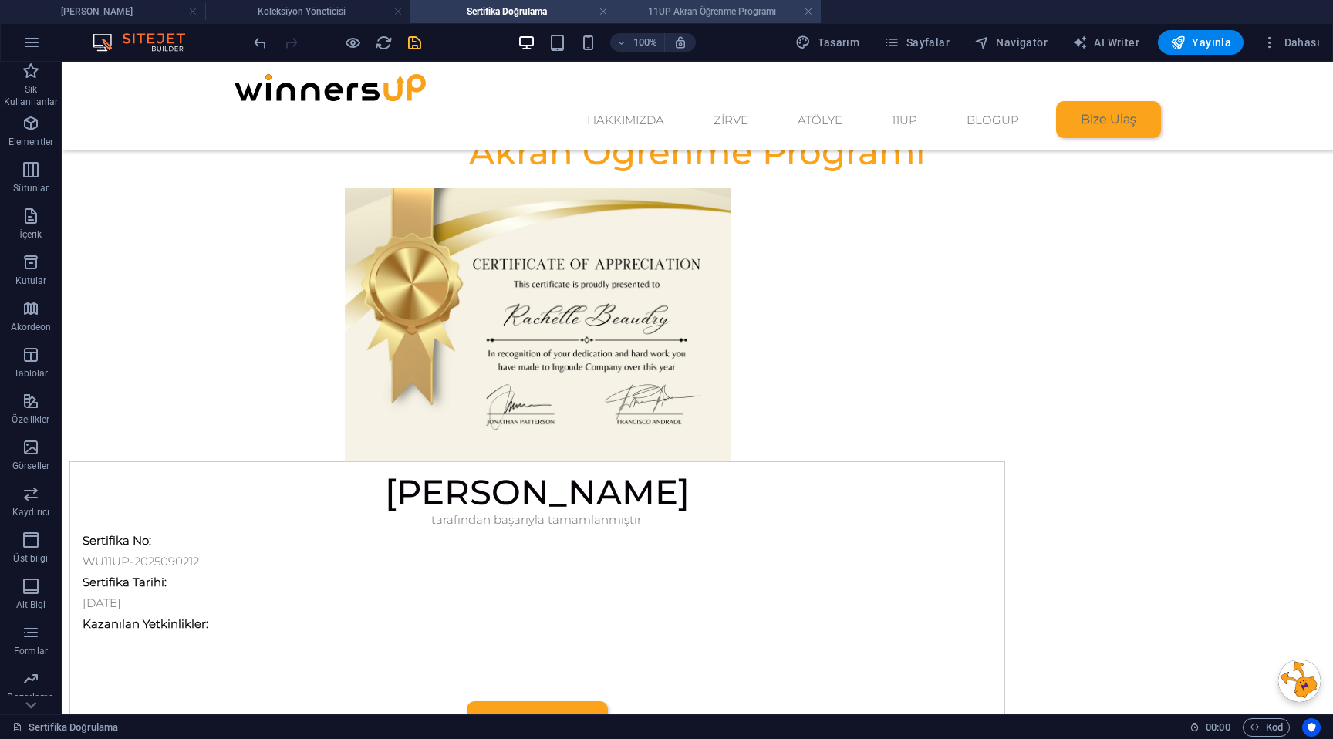
click at [702, 11] on h4 "11UP Akran Öğrenme Programı" at bounding box center [717, 11] width 205 height 17
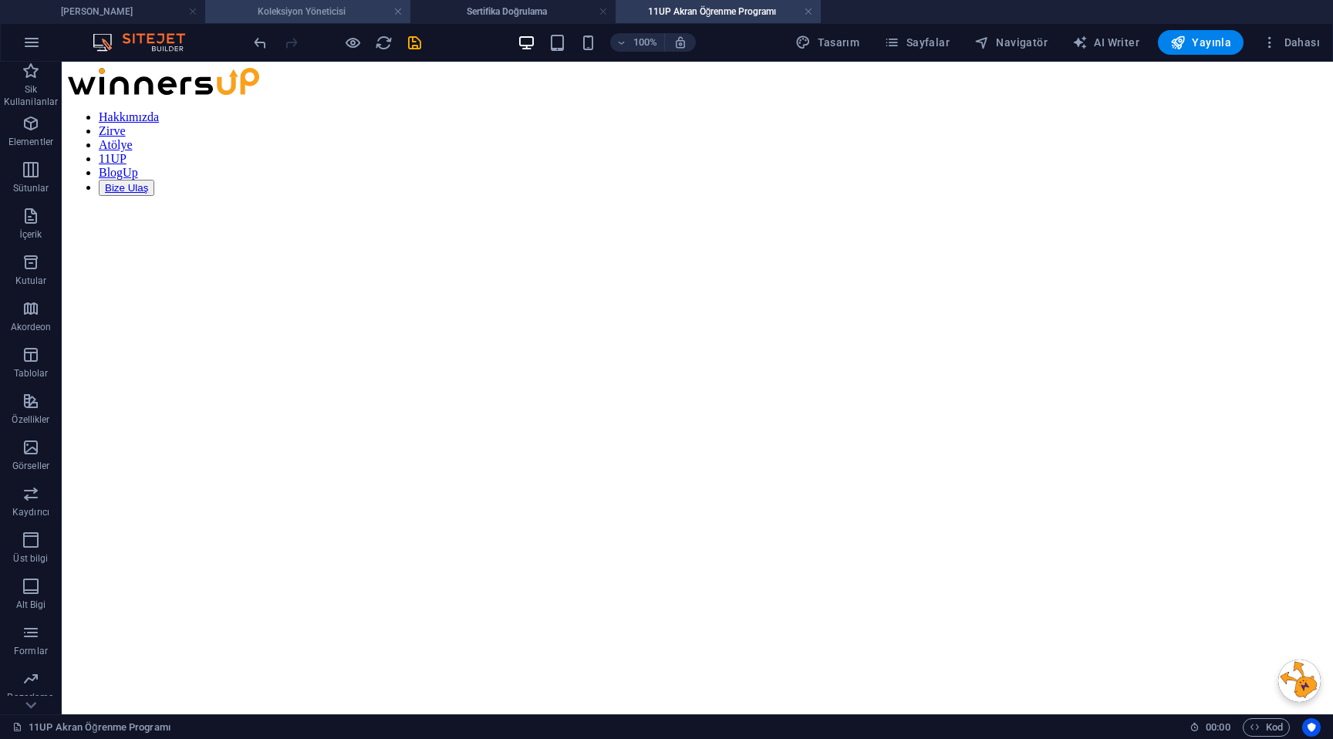
click at [335, 6] on h4 "Koleksiyon Yöneticisi" at bounding box center [307, 11] width 205 height 17
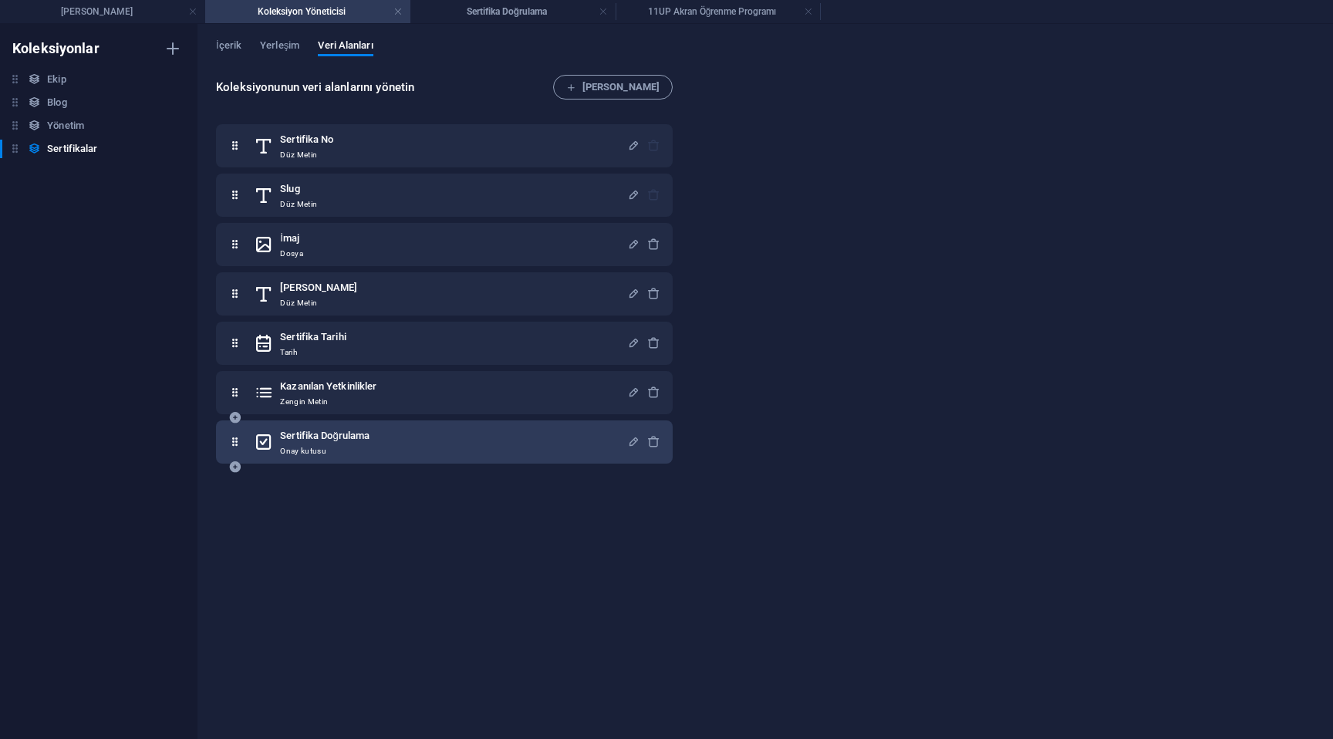
click at [496, 440] on div "Sertifika Doğrulama Onay kutusu" at bounding box center [440, 441] width 373 height 31
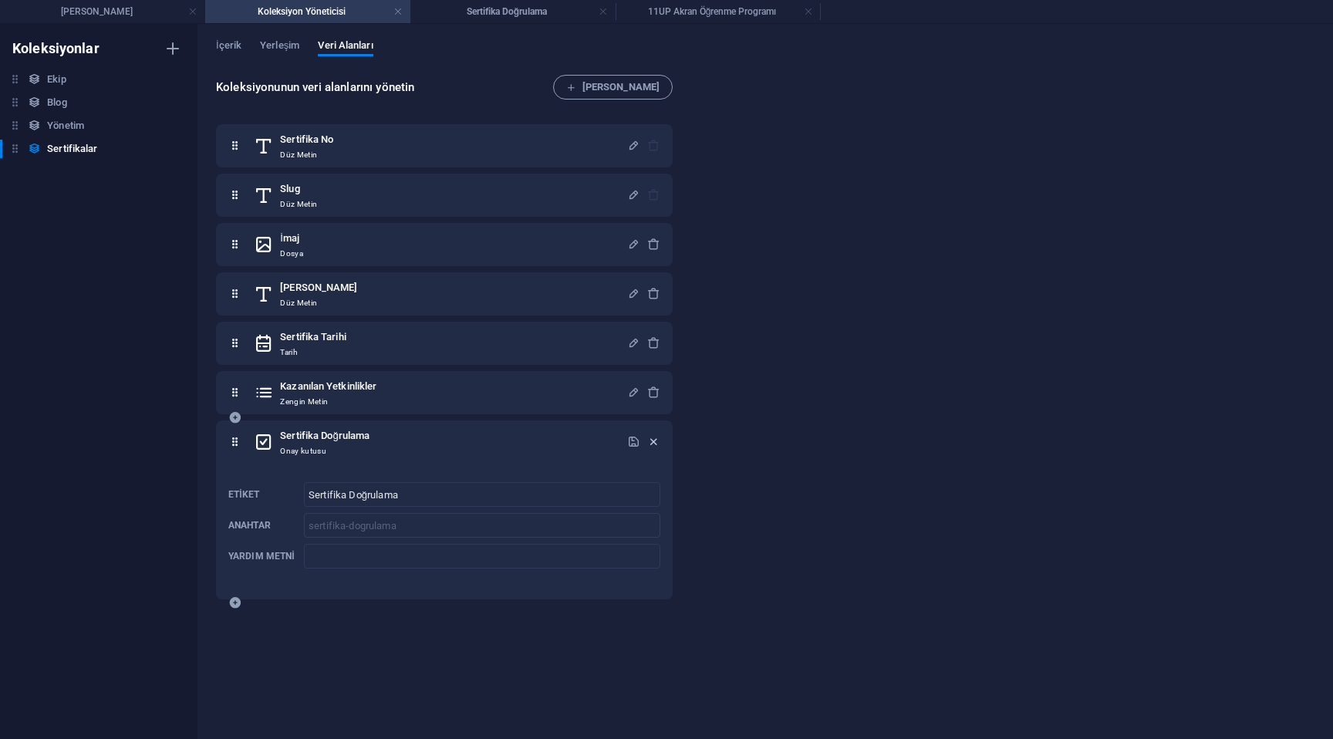
click at [652, 443] on icon "button" at bounding box center [653, 441] width 13 height 13
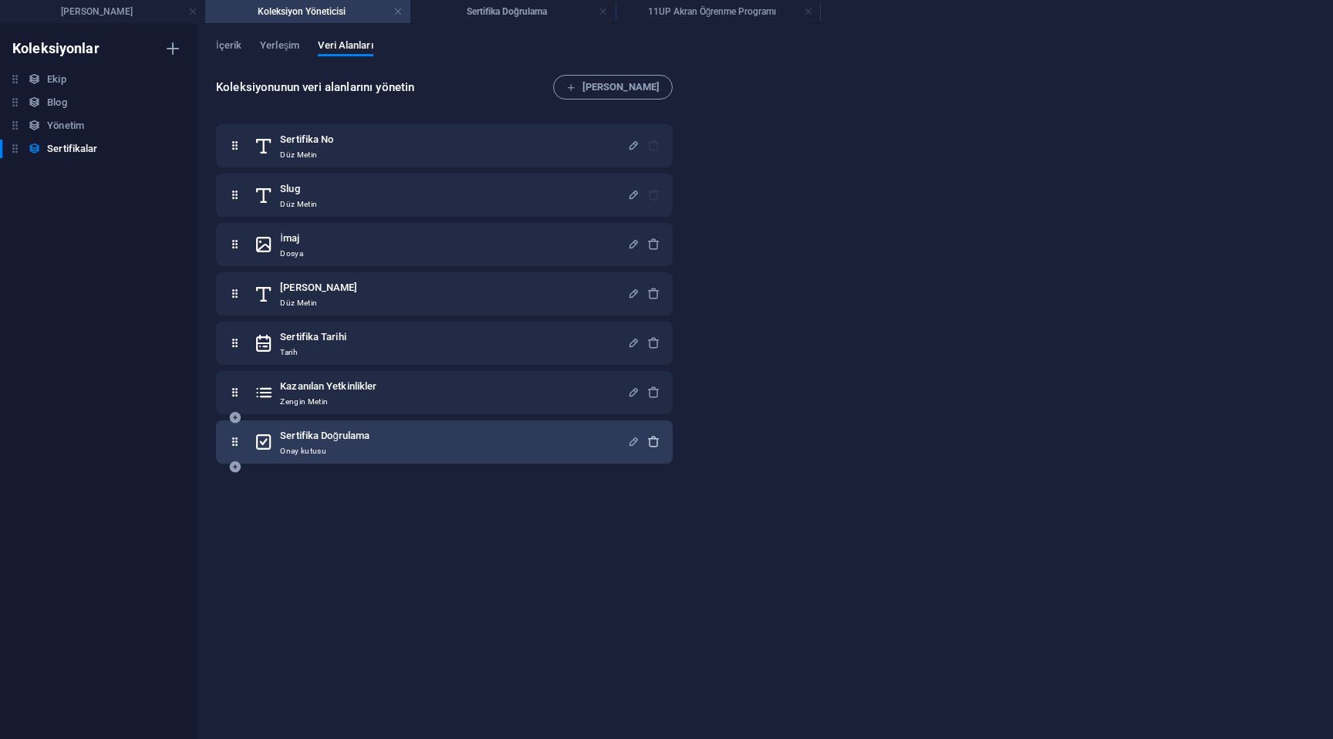
click at [649, 444] on icon "button" at bounding box center [653, 441] width 13 height 13
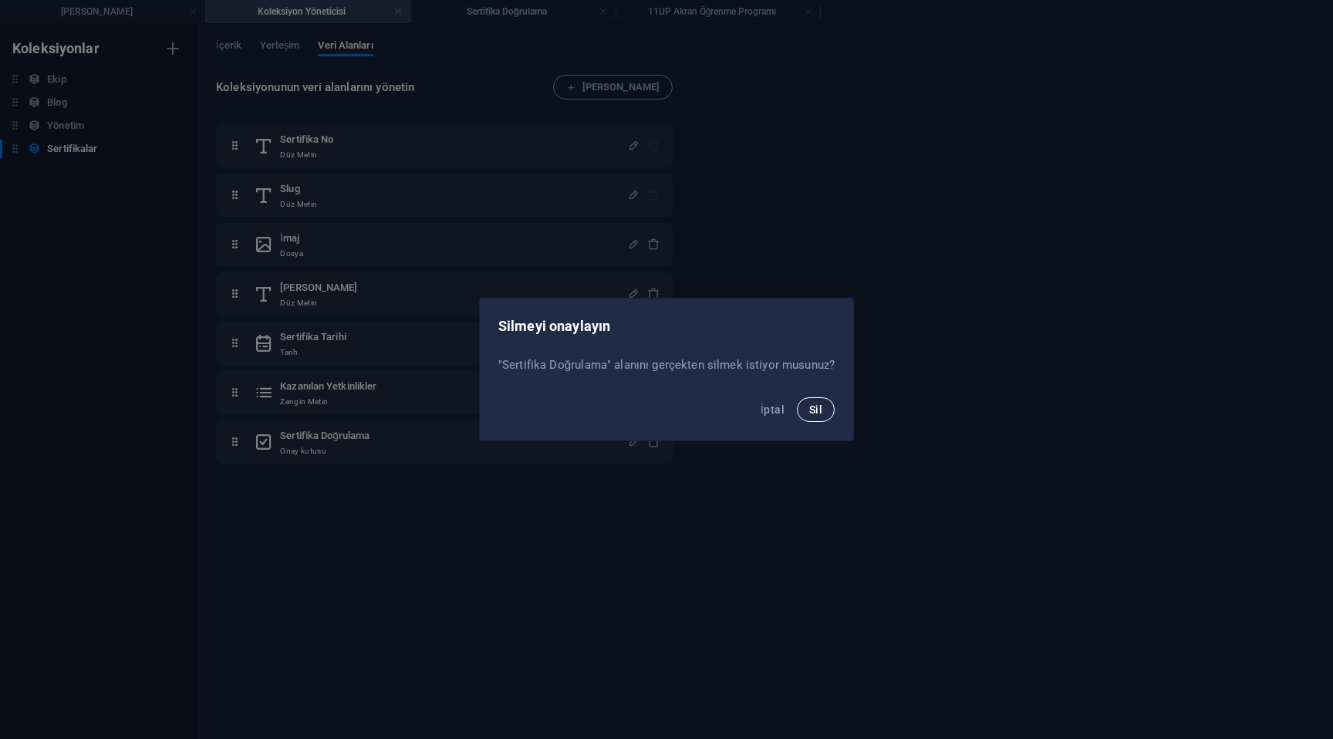
click at [813, 404] on span "Sil" at bounding box center [815, 409] width 13 height 12
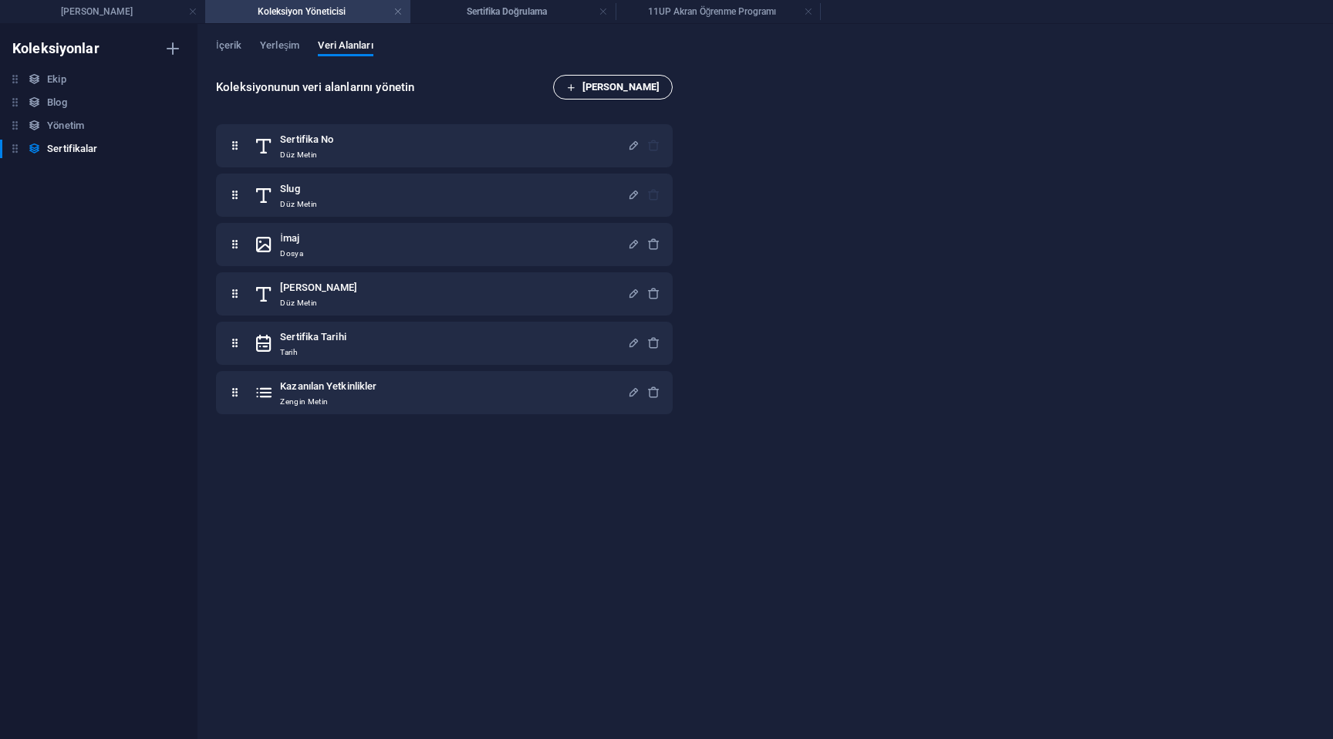
click at [653, 84] on span "[PERSON_NAME]" at bounding box center [612, 87] width 93 height 19
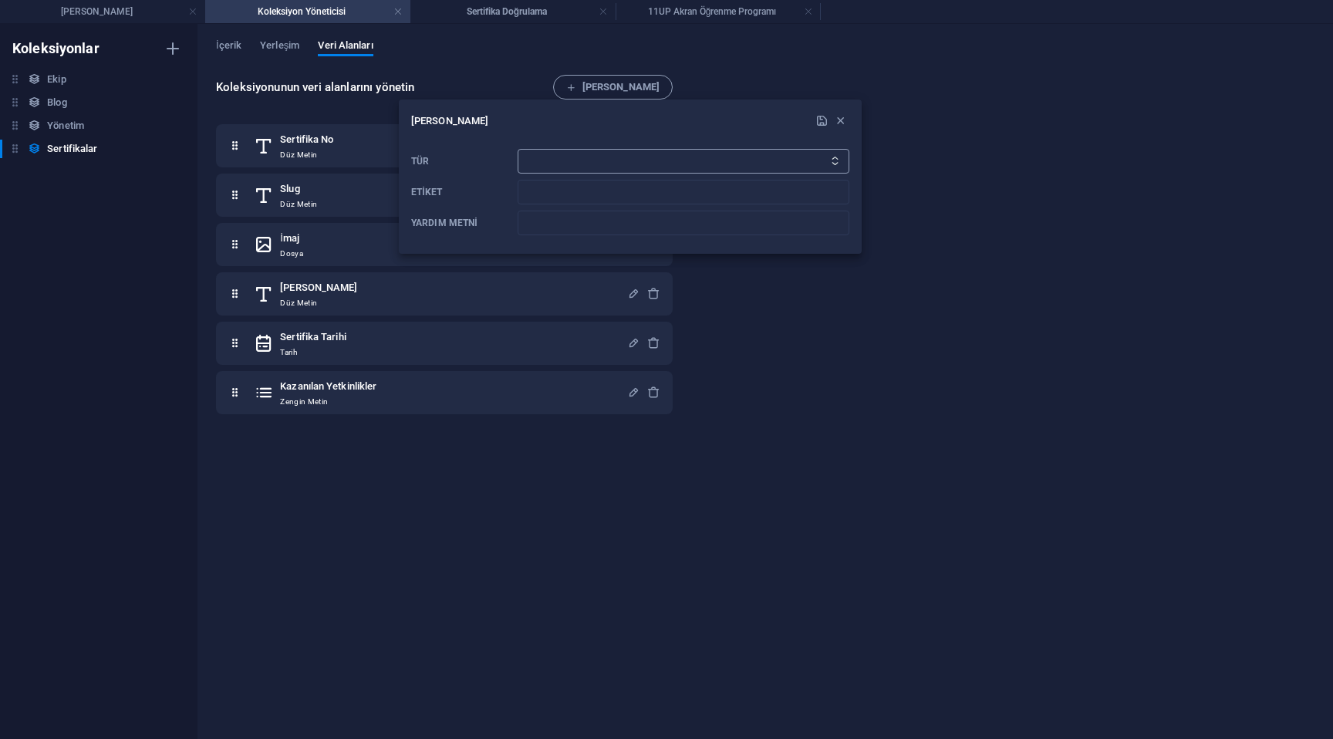
click at [607, 163] on select "Düz Metin Bağlantı CMS Zengin Metin Dosya Çoklu Dosyalar Onay kutusu Seçim Tari…" at bounding box center [683, 161] width 332 height 25
click at [793, 322] on div at bounding box center [666, 369] width 1333 height 739
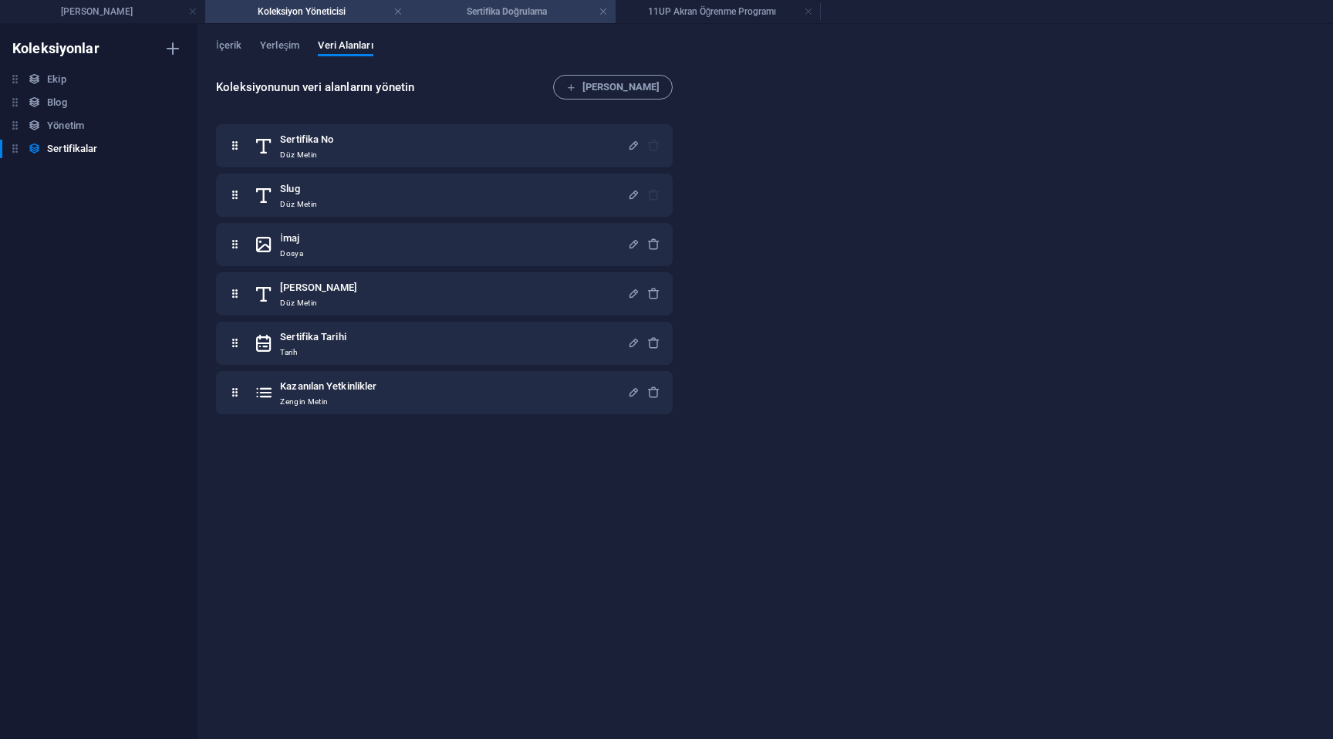
click at [465, 15] on h4 "Sertifika Doğrulama" at bounding box center [512, 11] width 205 height 17
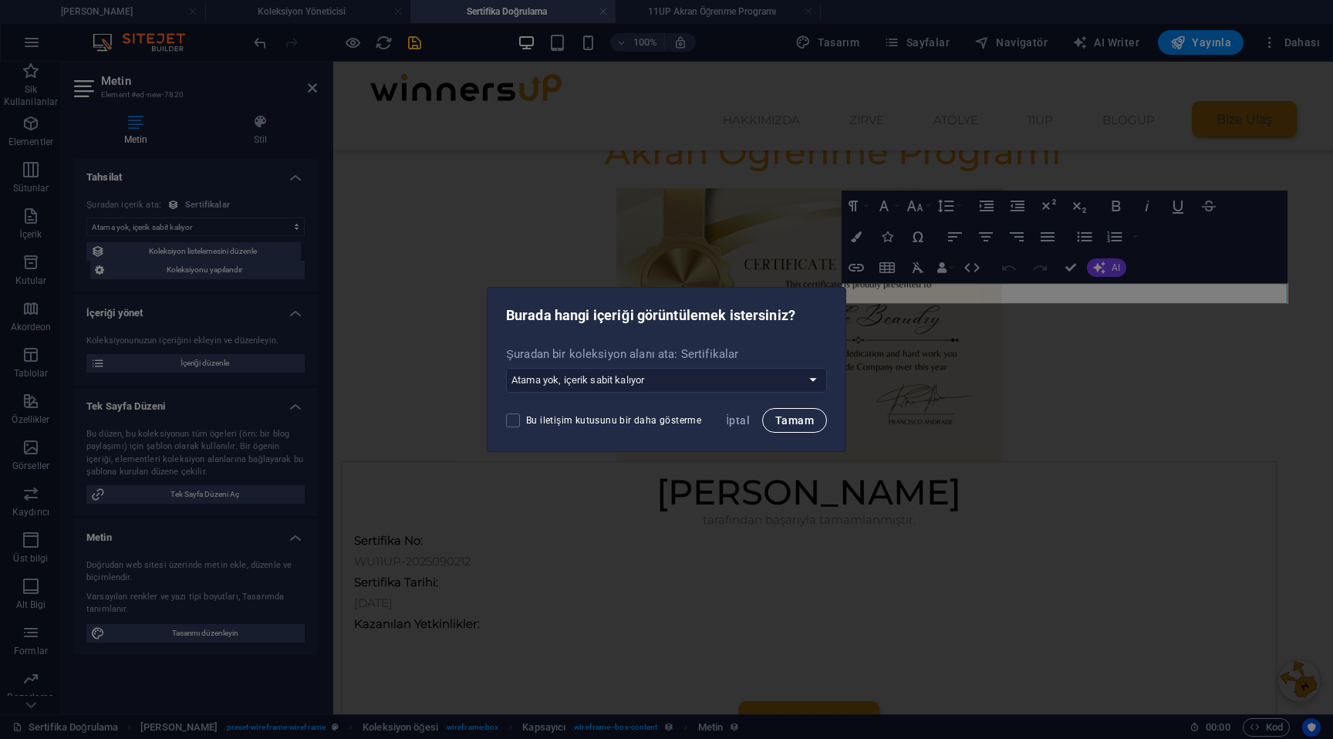
click at [786, 423] on span "Tamam" at bounding box center [794, 420] width 39 height 12
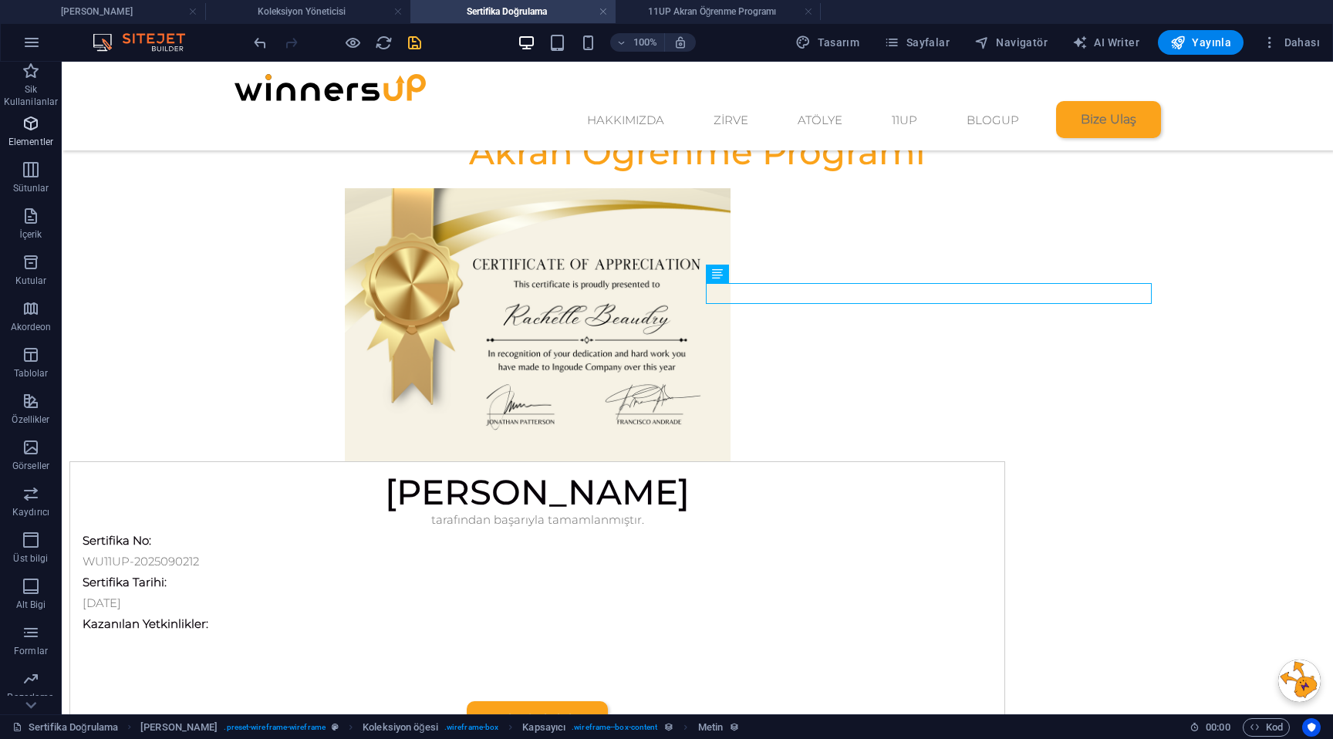
click at [34, 126] on icon "button" at bounding box center [31, 123] width 19 height 19
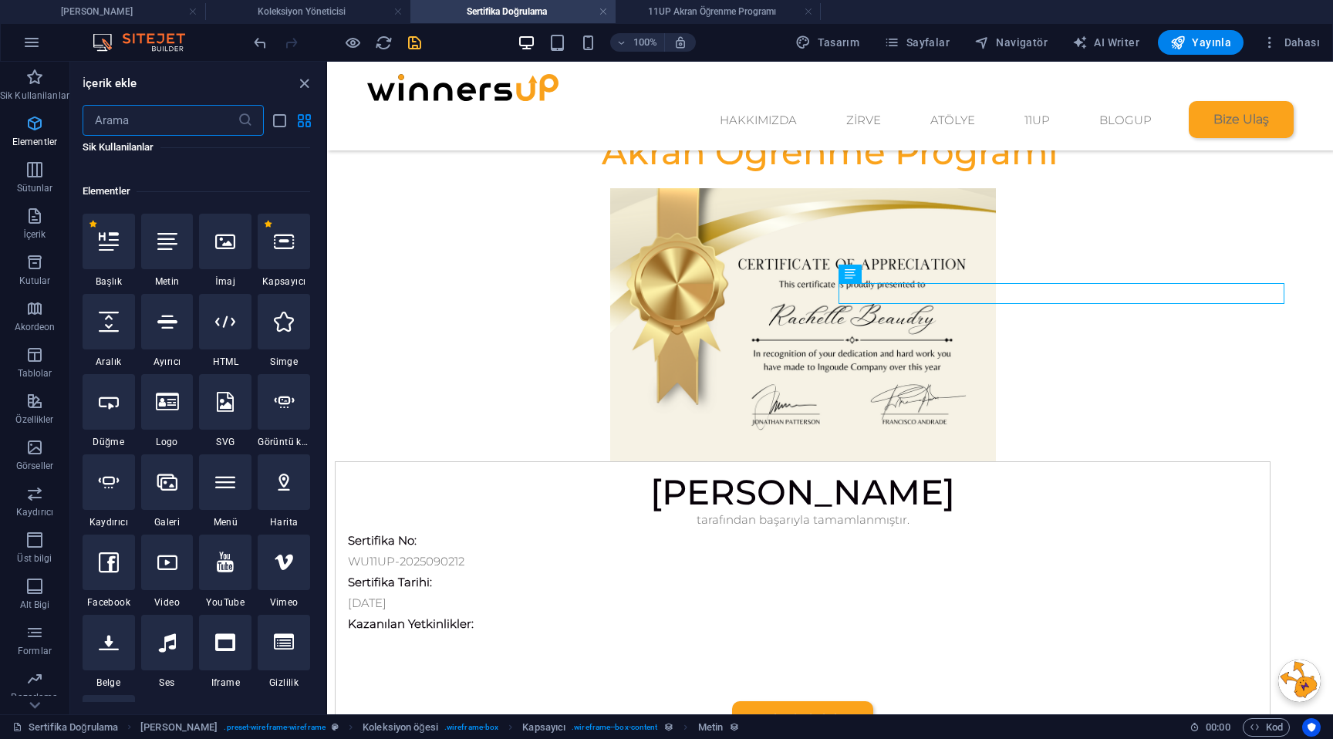
scroll to position [164, 0]
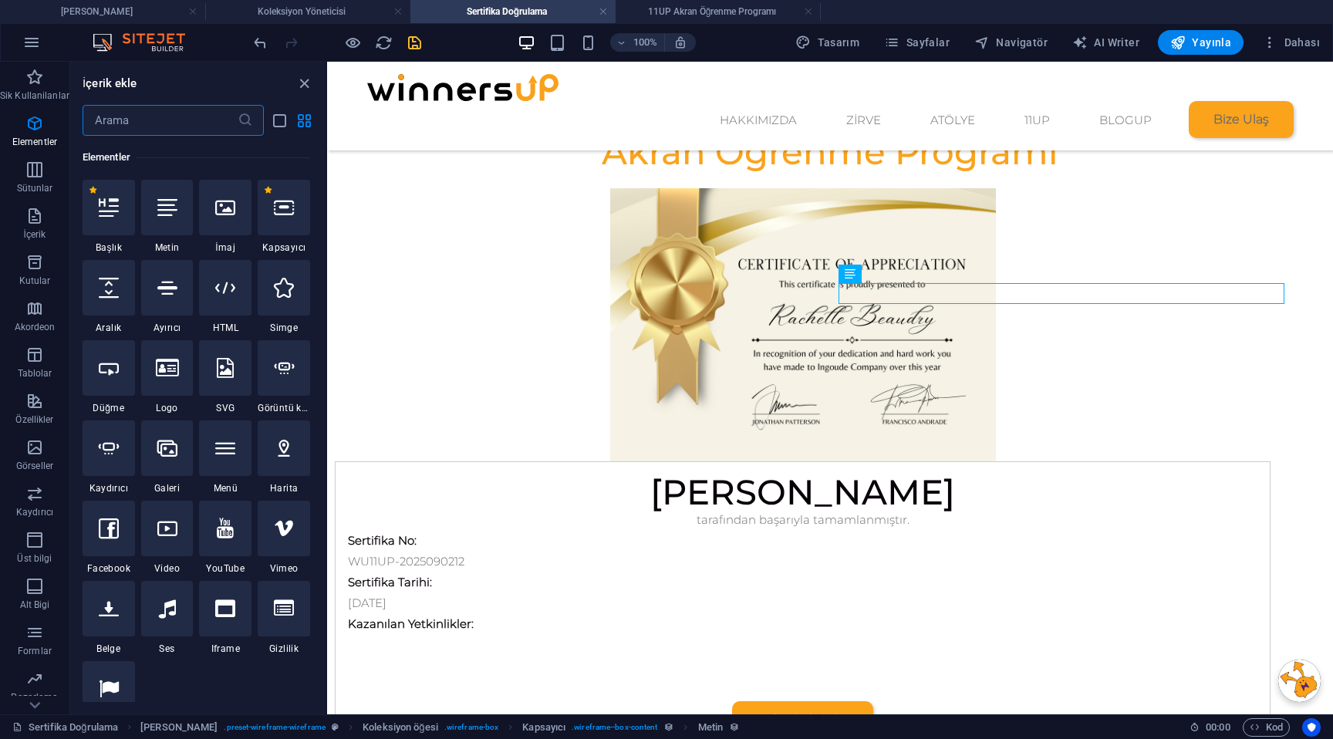
click at [159, 129] on input "text" at bounding box center [160, 120] width 155 height 31
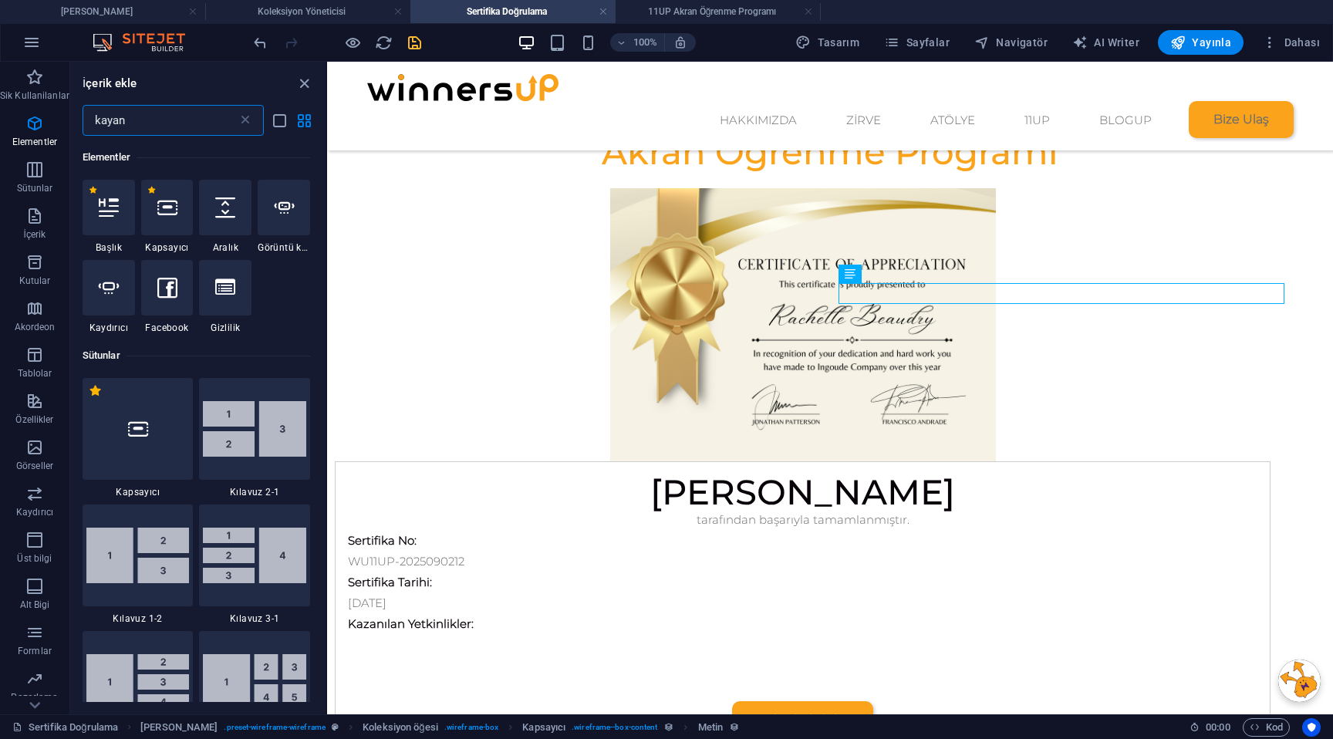
scroll to position [0, 0]
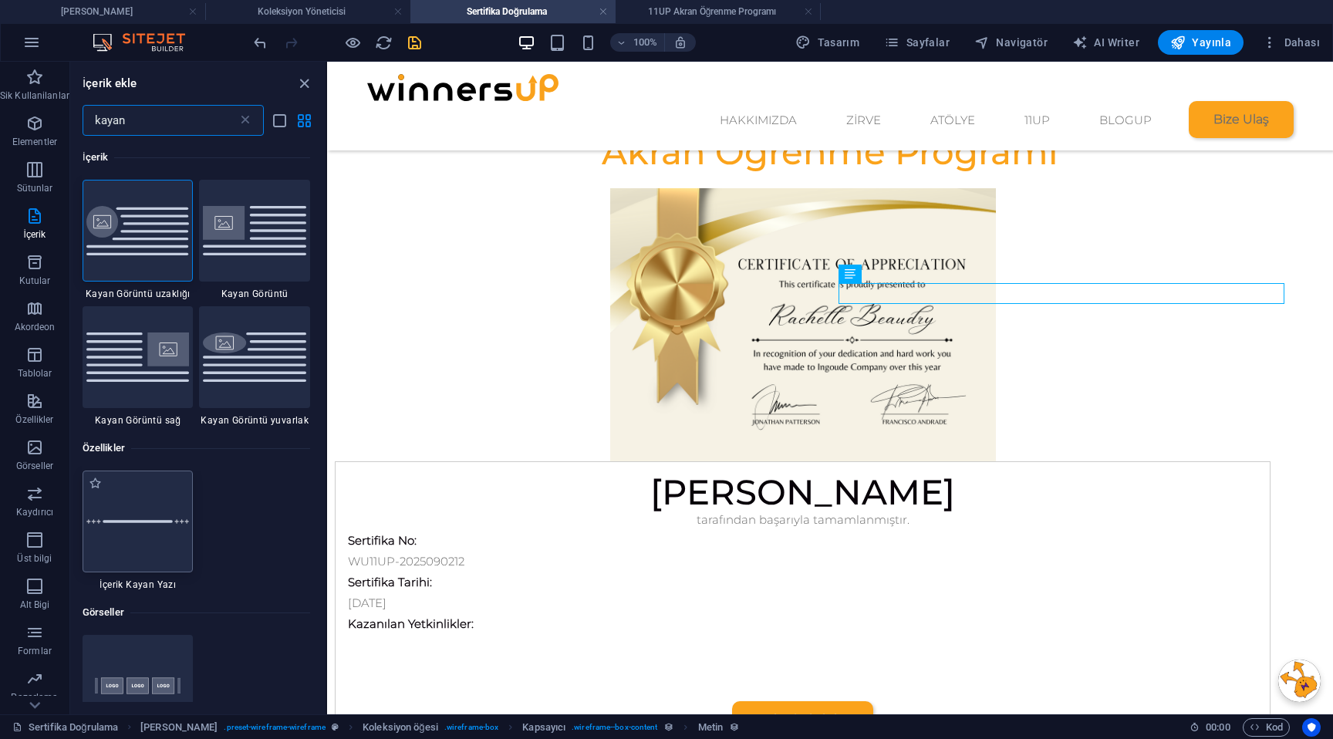
type input "kayan"
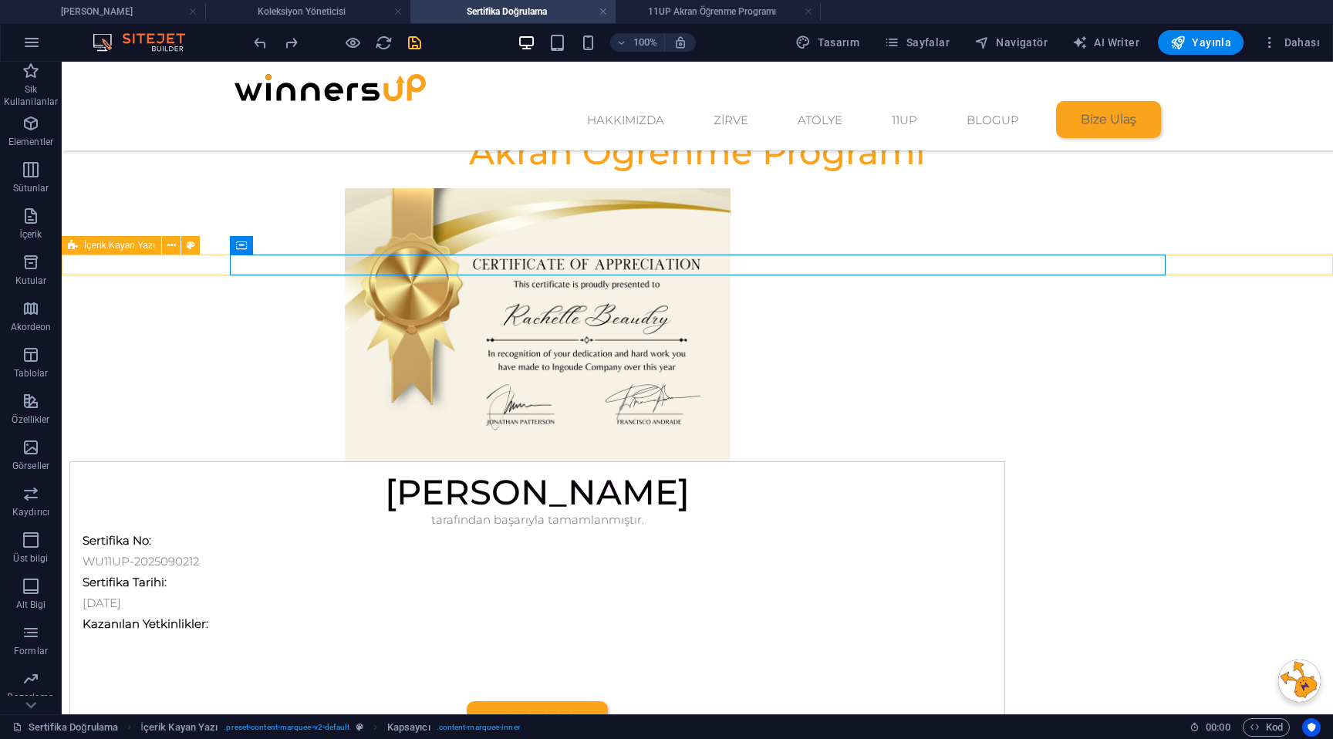
click at [171, 254] on div "İçerik Kayan Yazı" at bounding box center [136, 245] width 148 height 19
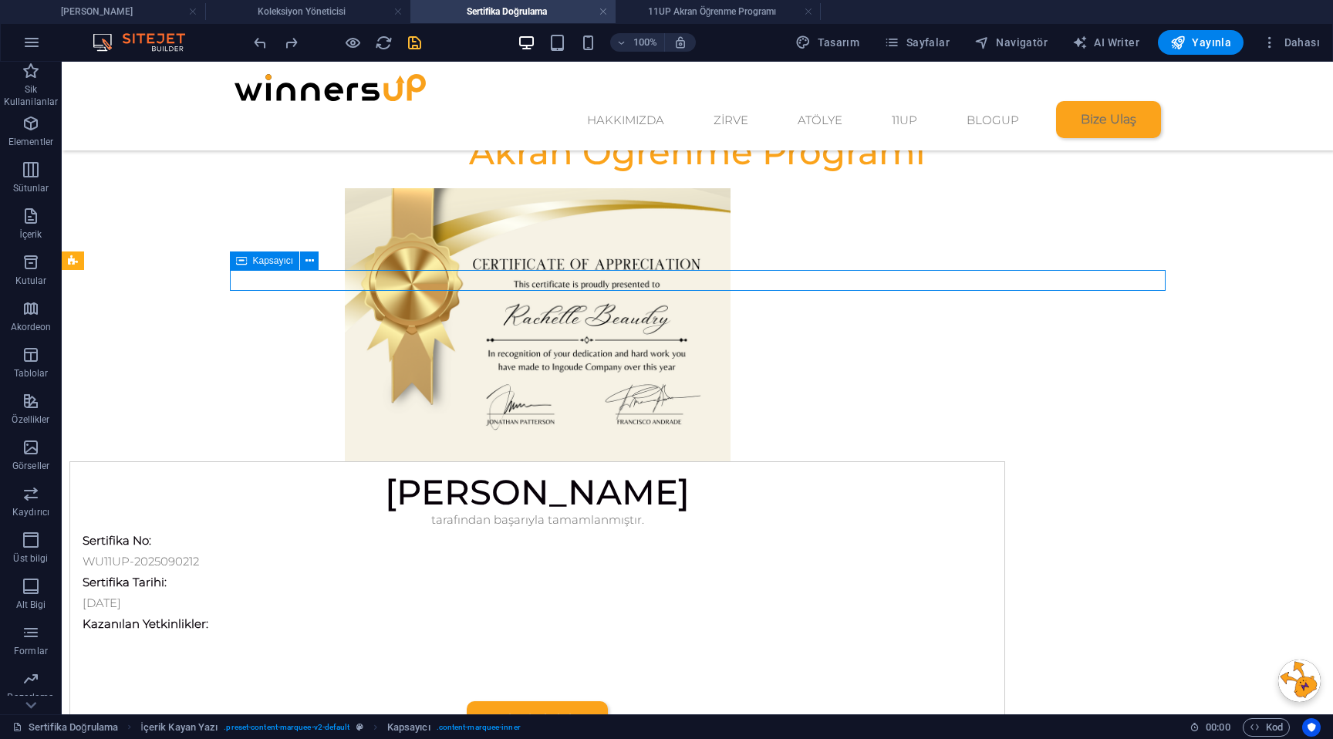
select select "marquee"
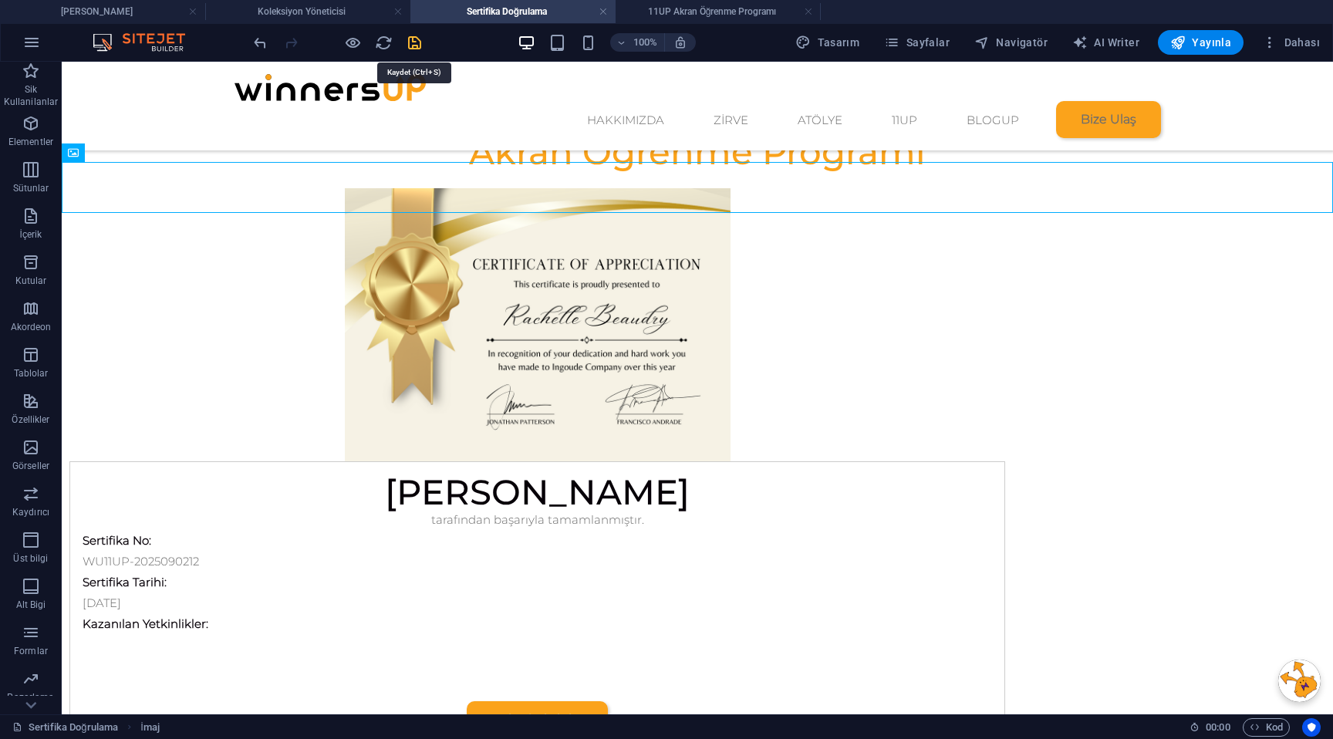
click at [419, 48] on icon "save" at bounding box center [415, 43] width 18 height 18
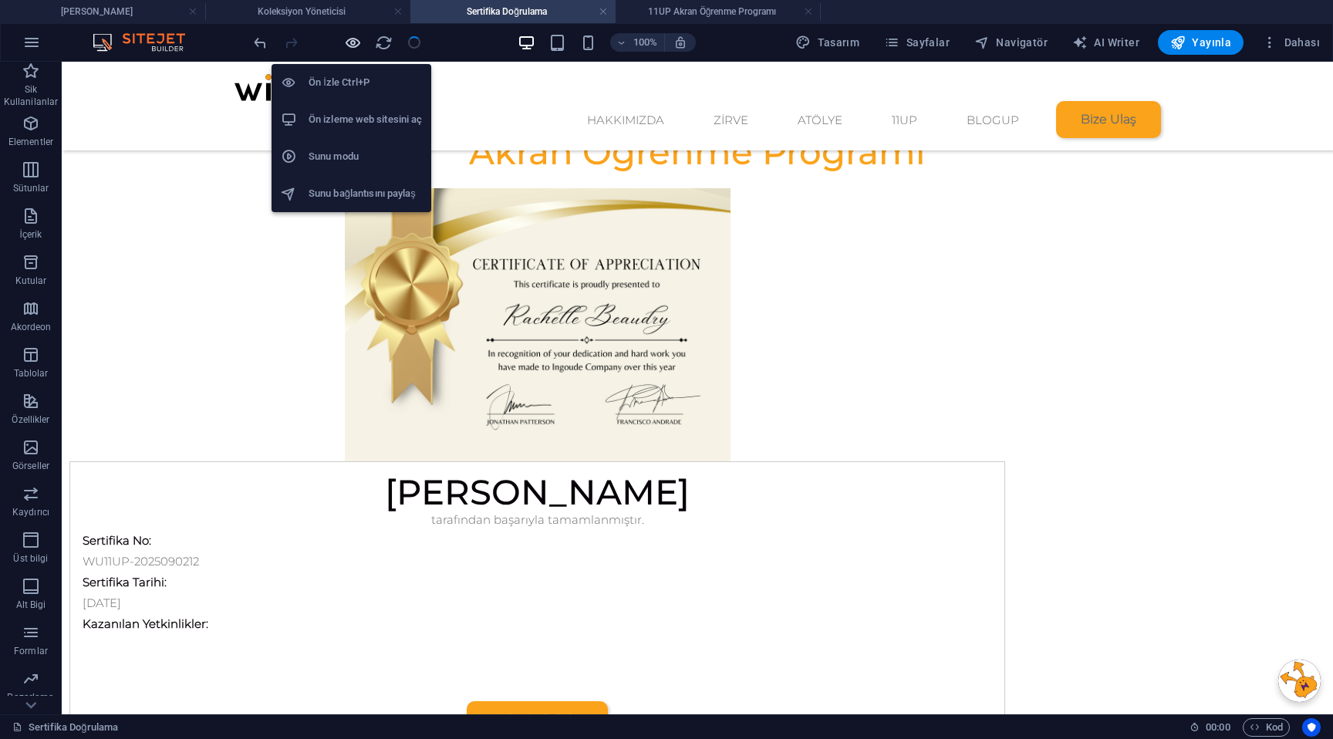
click at [355, 42] on icon "button" at bounding box center [353, 43] width 18 height 18
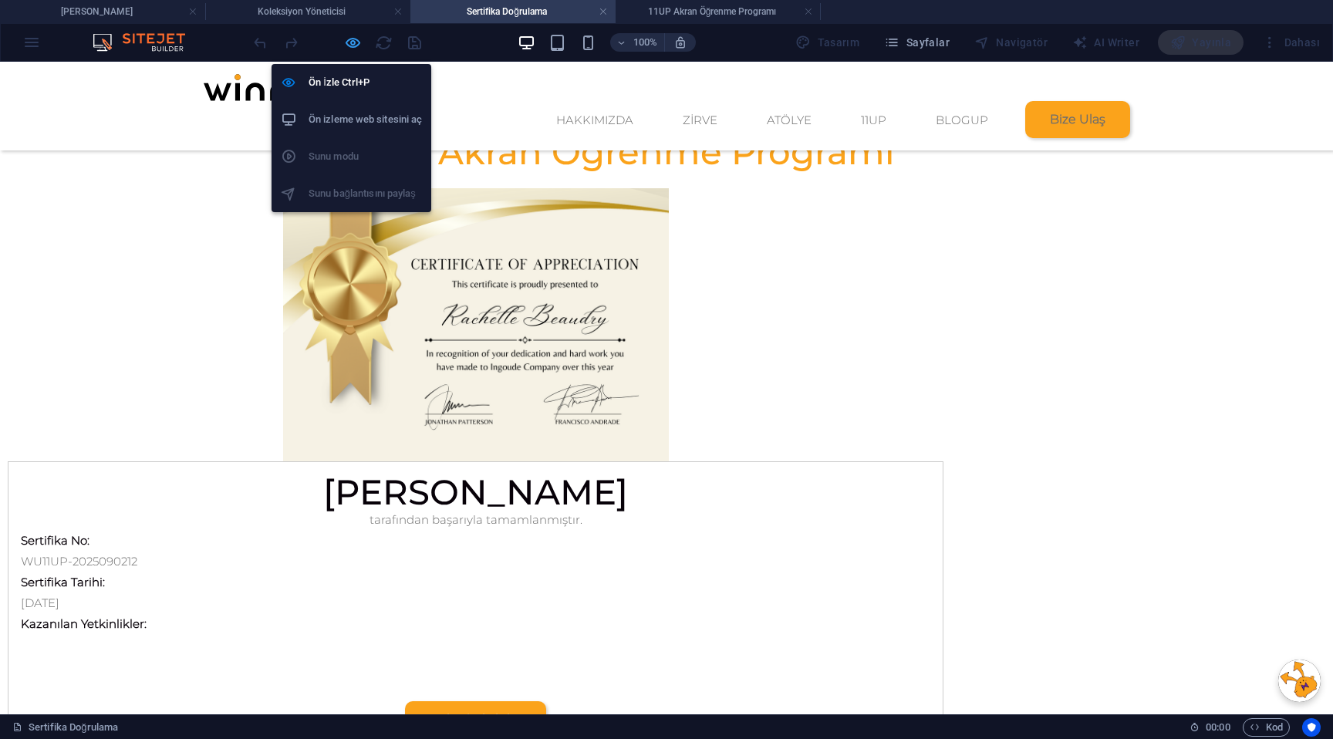
click at [352, 45] on icon "button" at bounding box center [353, 43] width 18 height 18
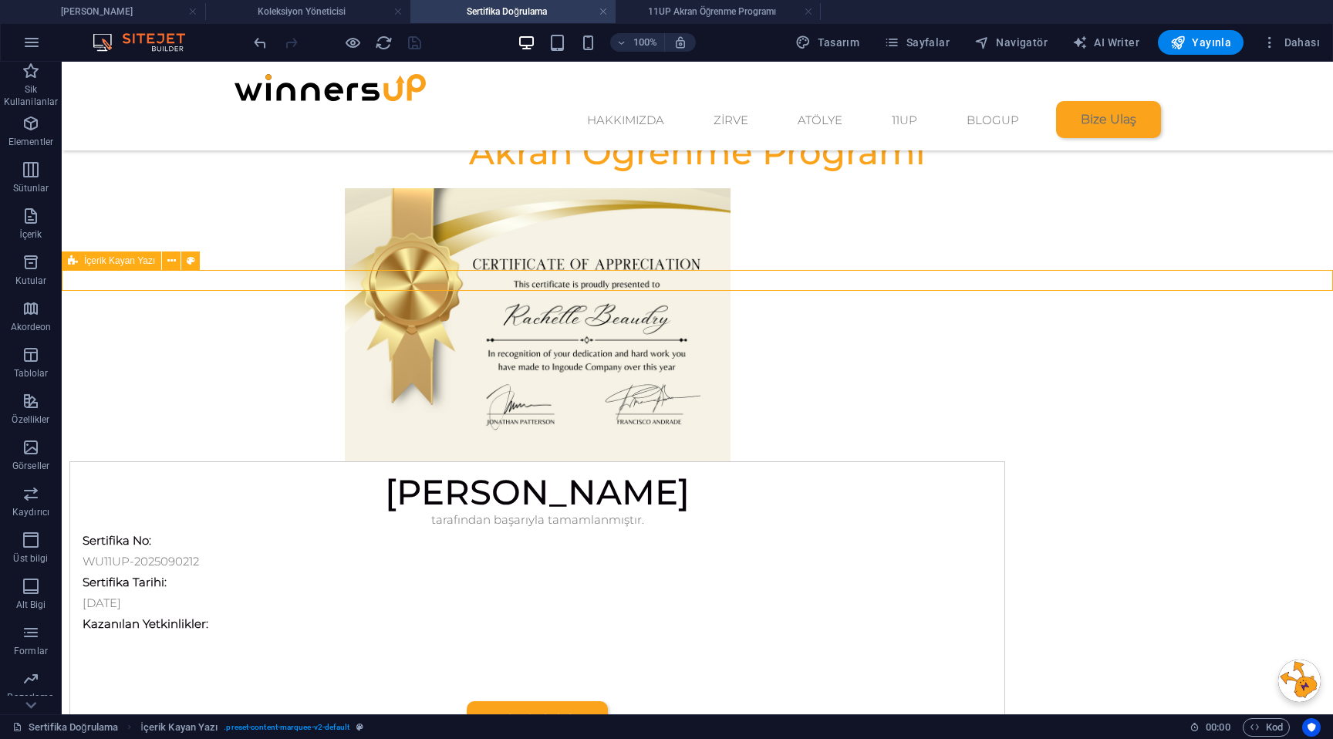
click at [138, 262] on span "İçerik Kayan Yazı" at bounding box center [119, 260] width 71 height 9
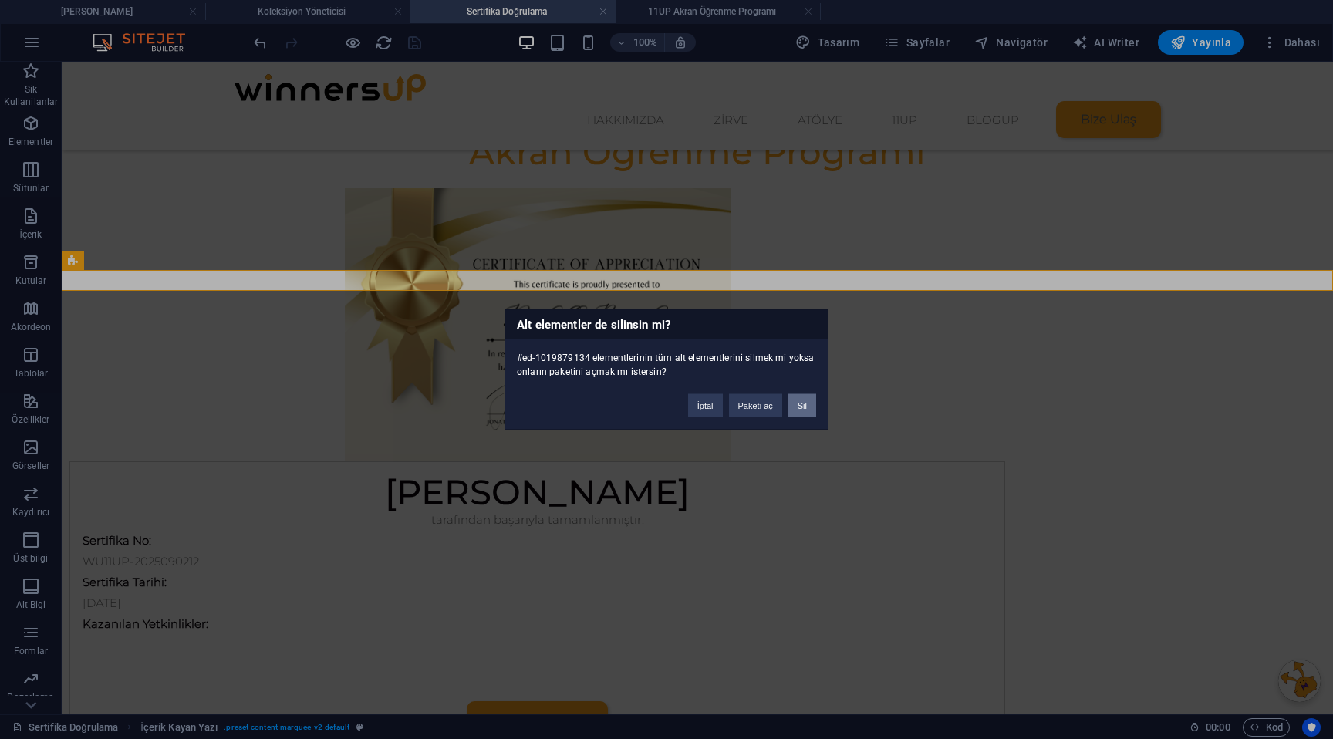
click at [797, 405] on button "Sil" at bounding box center [802, 405] width 28 height 23
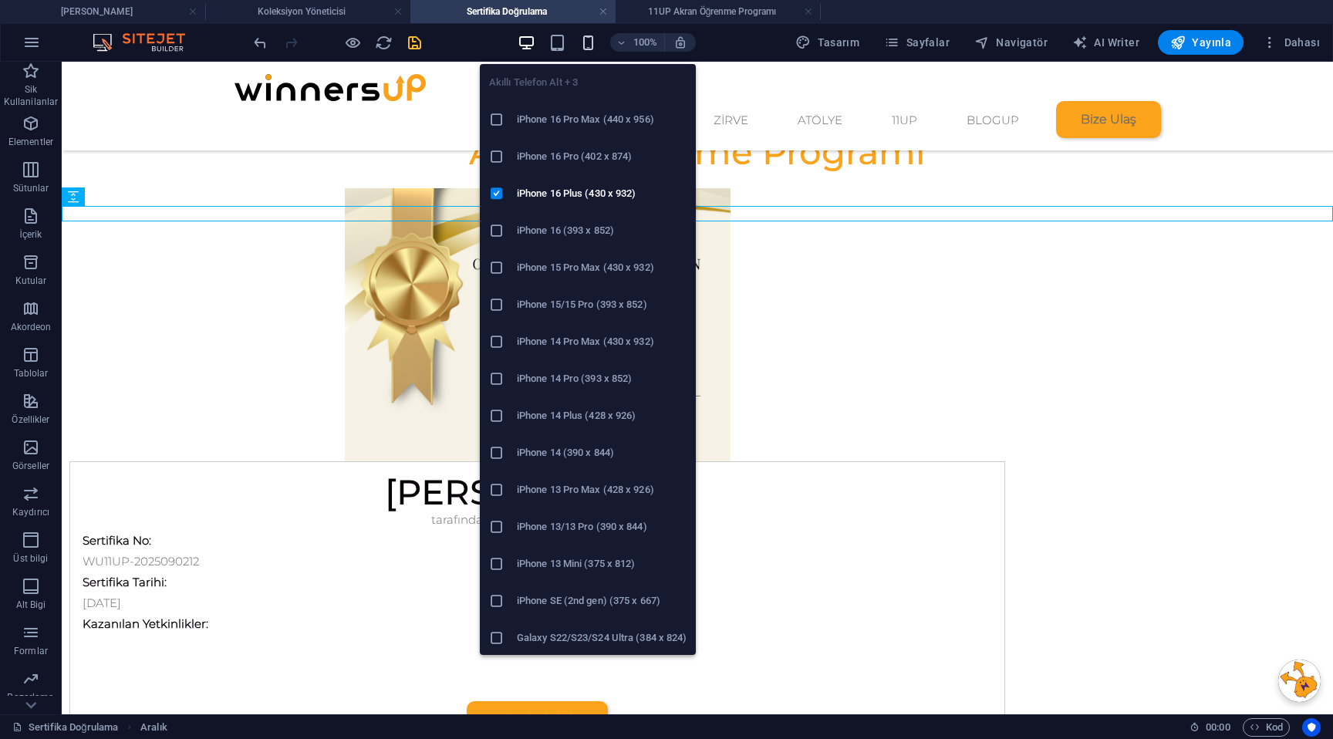
click at [595, 48] on icon "button" at bounding box center [588, 43] width 18 height 18
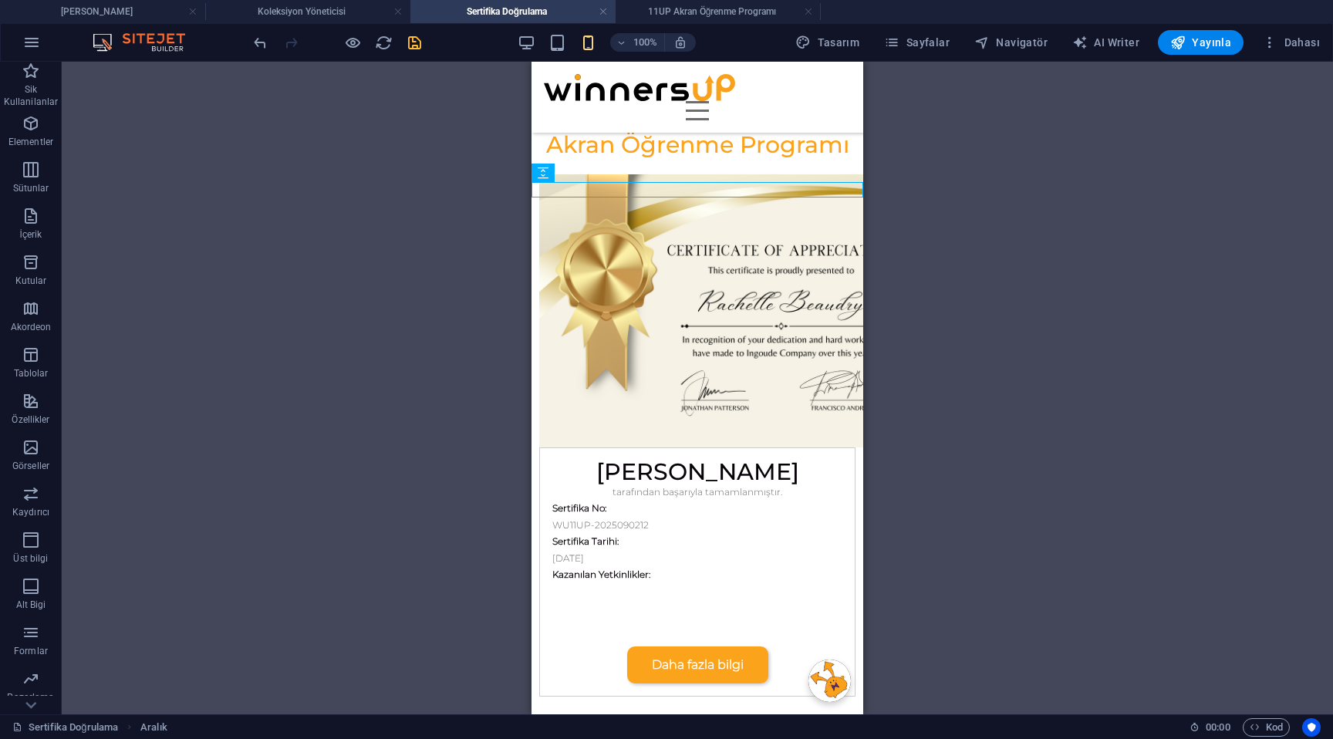
click at [527, 52] on div "100%" at bounding box center [606, 42] width 178 height 25
click at [529, 47] on icon "button" at bounding box center [526, 43] width 18 height 18
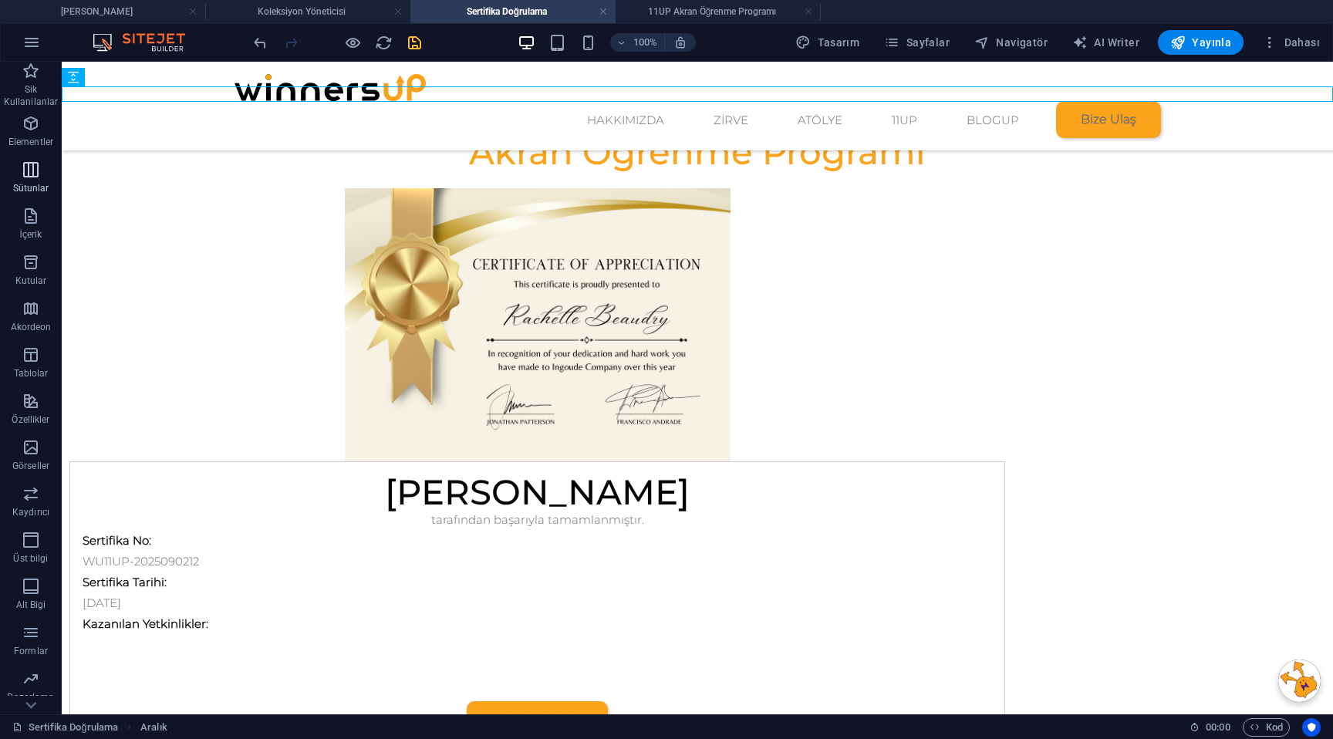
click at [35, 180] on span "Sütunlar" at bounding box center [31, 178] width 62 height 37
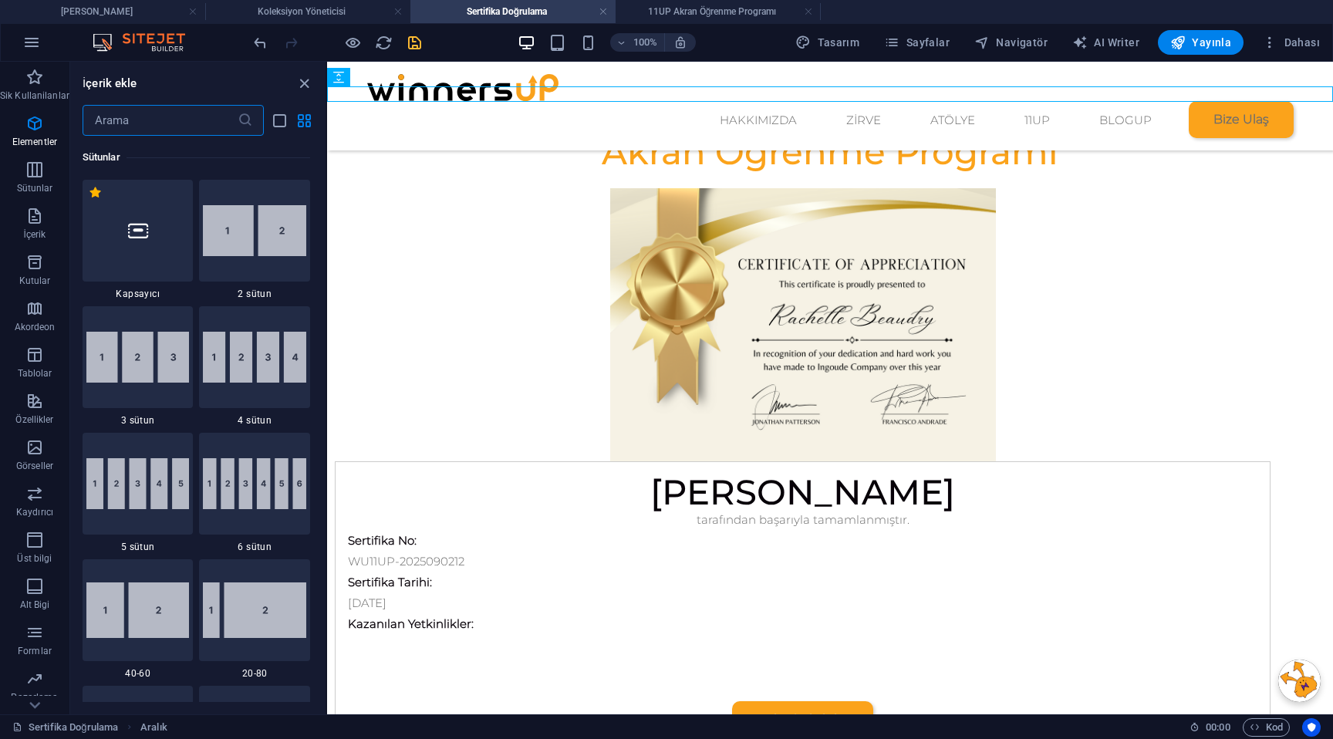
scroll to position [763, 0]
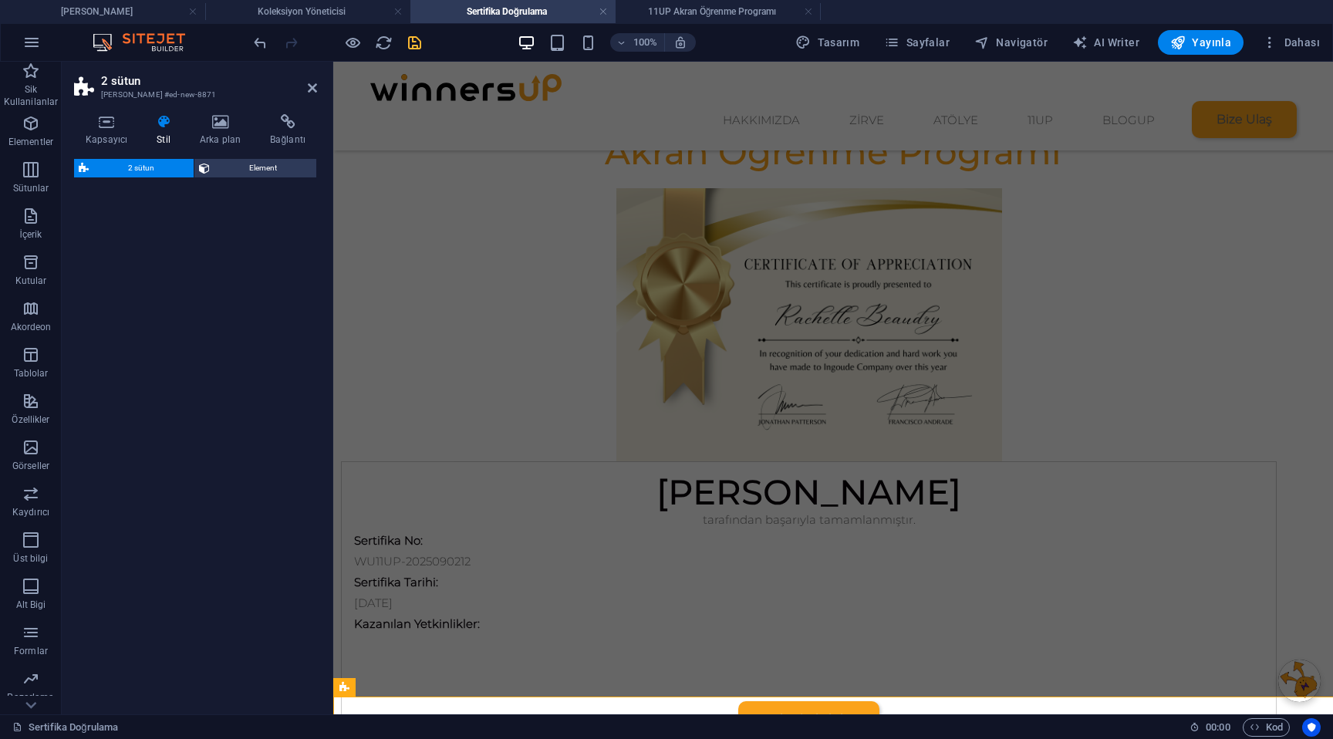
select select "px"
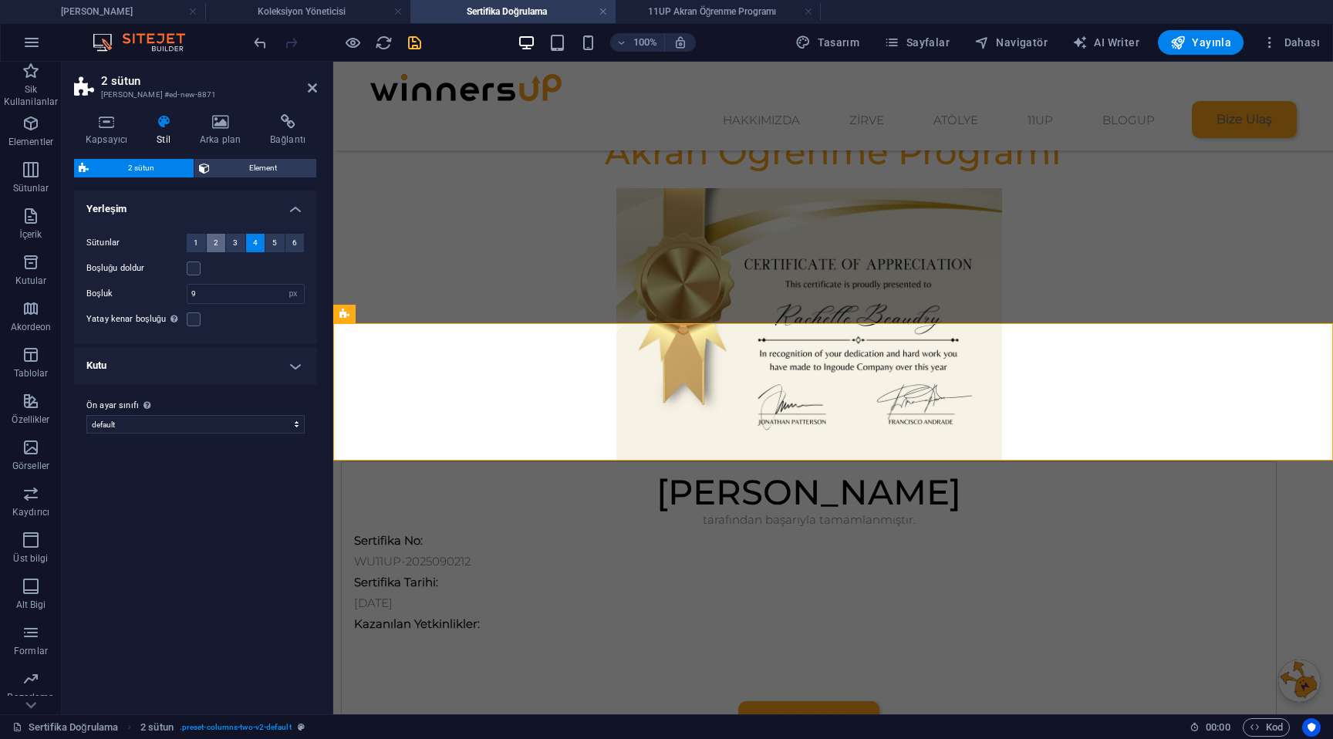
click at [218, 243] on button "2" at bounding box center [216, 243] width 19 height 19
click at [312, 88] on icon at bounding box center [312, 88] width 9 height 12
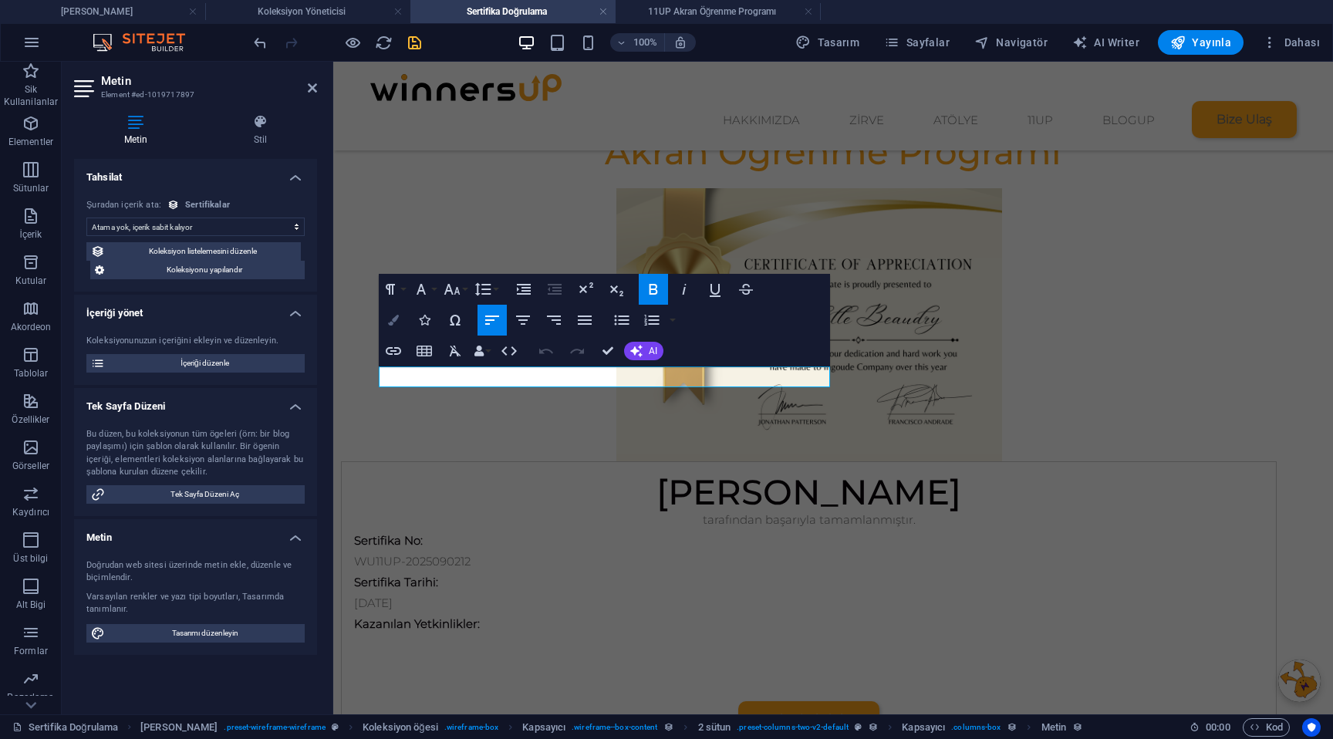
click at [401, 317] on button "Colors" at bounding box center [393, 320] width 29 height 31
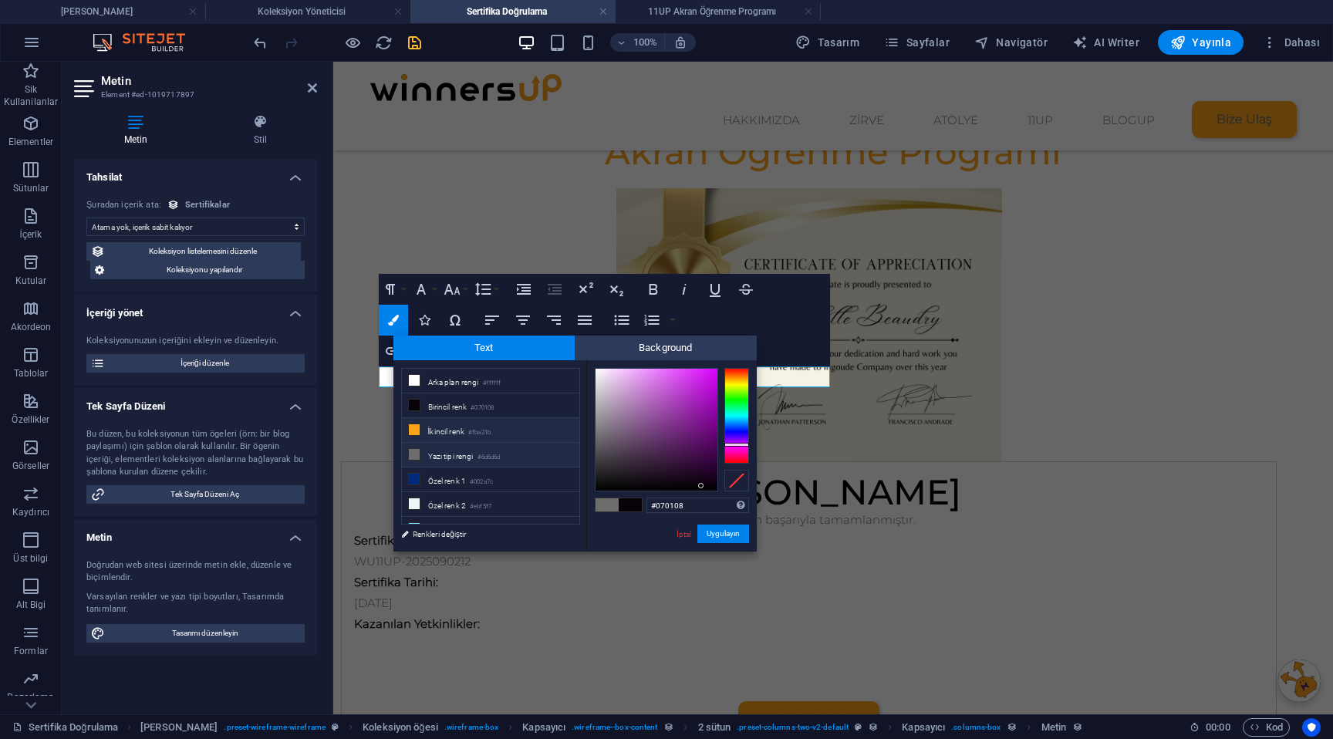
click at [423, 434] on li "İkincil renk #fba31b" at bounding box center [490, 430] width 177 height 25
type input "#fba31b"
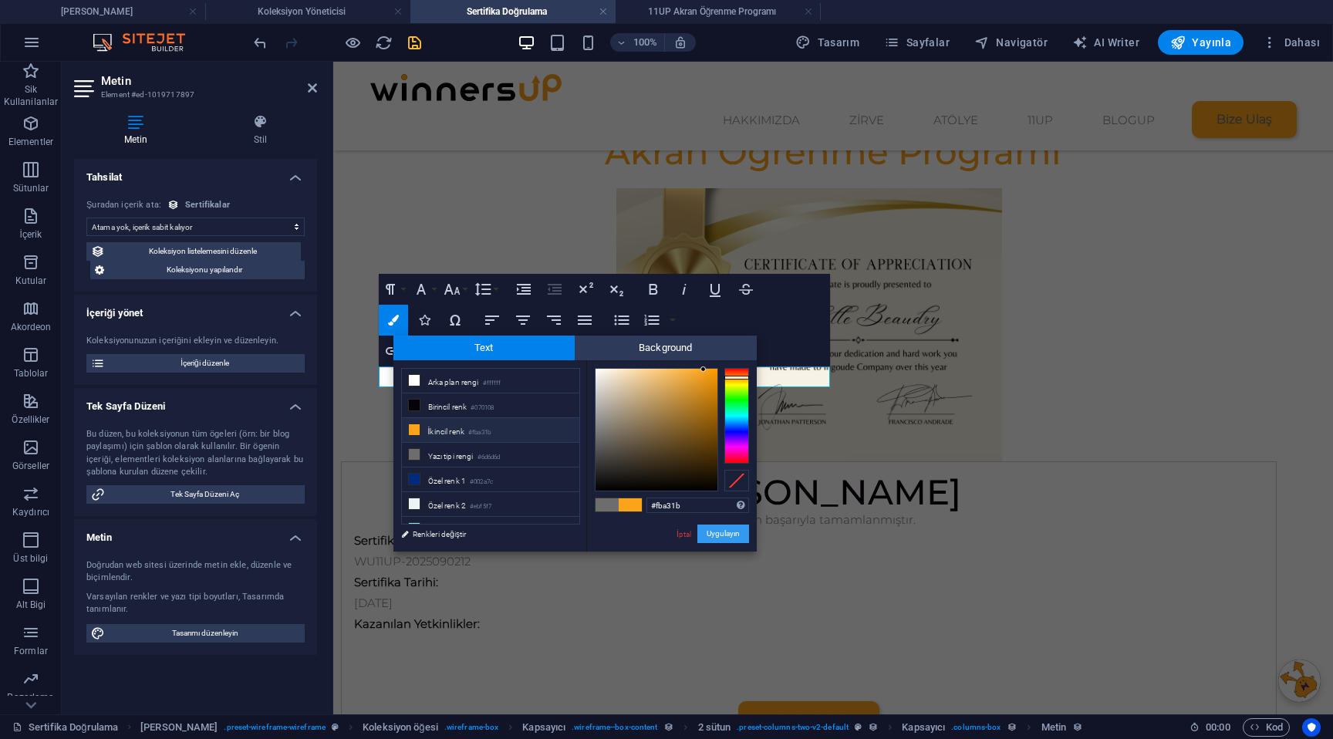
click at [716, 532] on button "Uygulayın" at bounding box center [723, 533] width 52 height 19
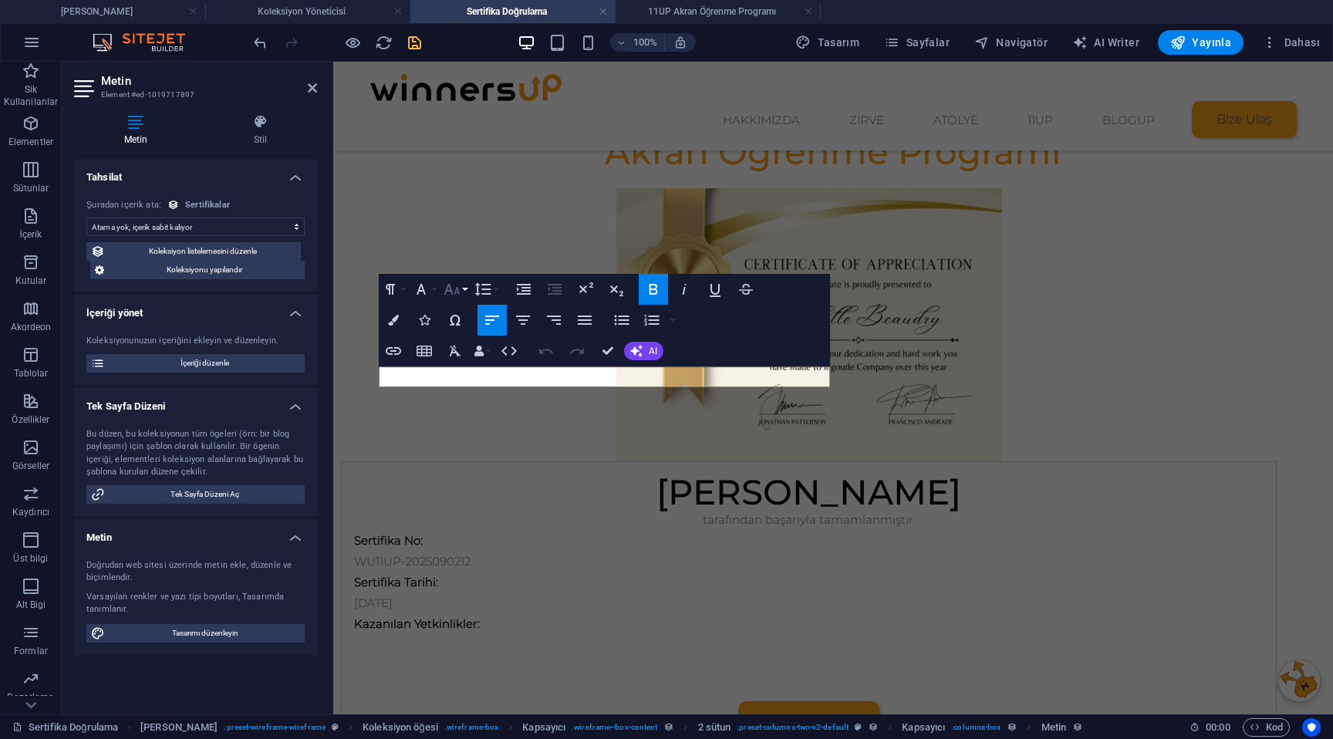
click at [463, 293] on button "Font Size" at bounding box center [454, 289] width 29 height 31
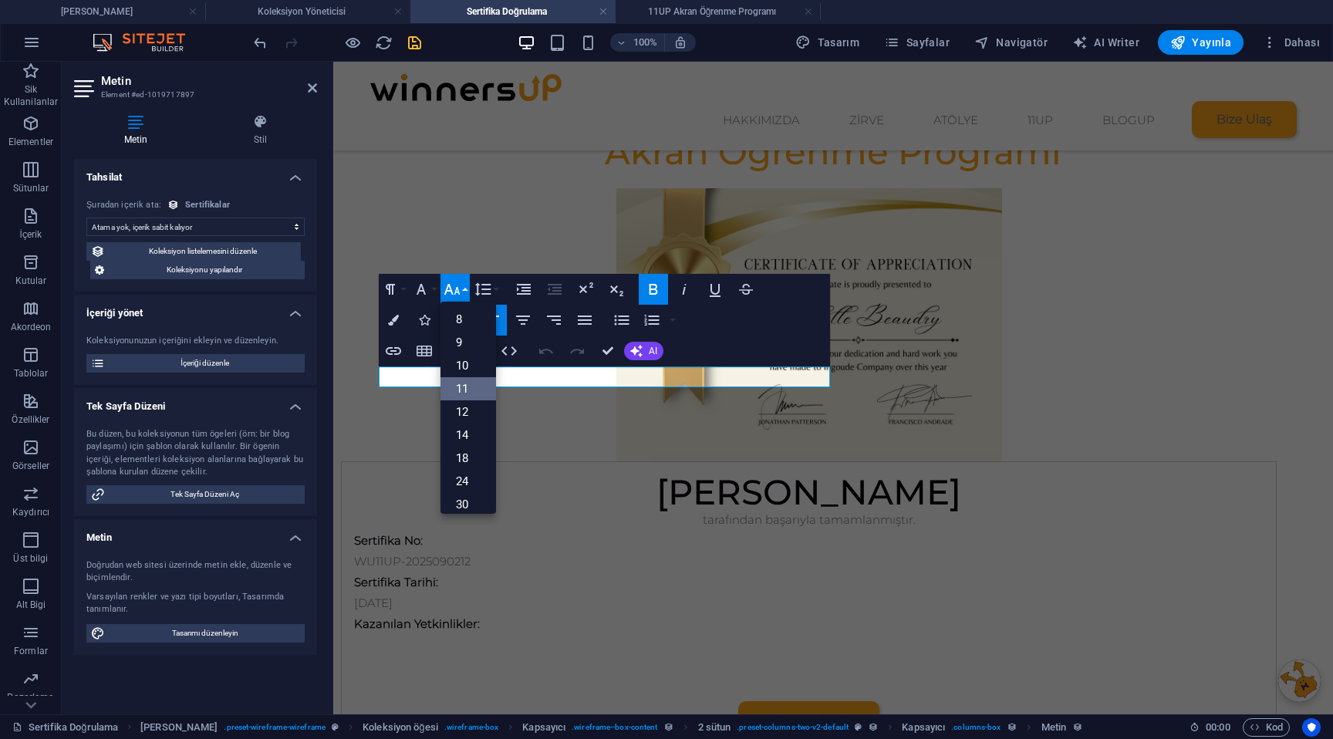
click at [463, 382] on link "11" at bounding box center [468, 388] width 56 height 23
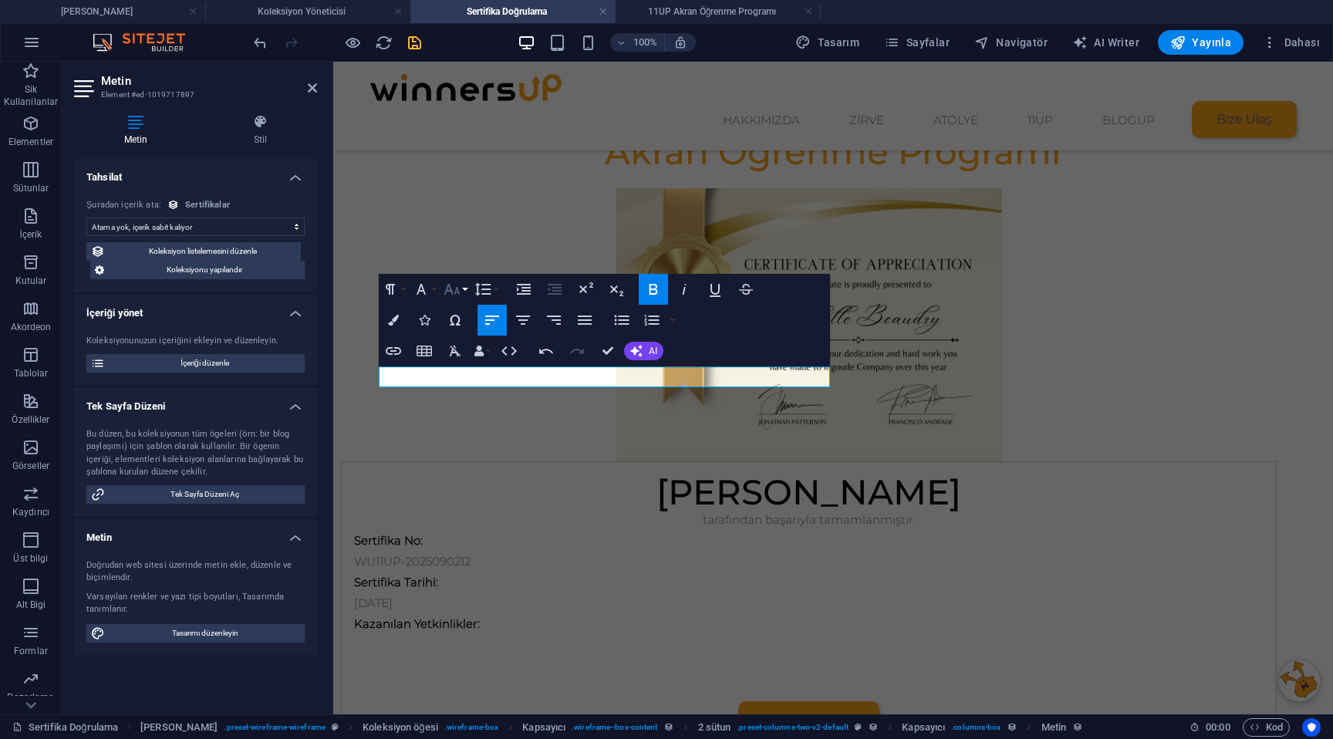
click at [457, 291] on icon "button" at bounding box center [452, 289] width 19 height 19
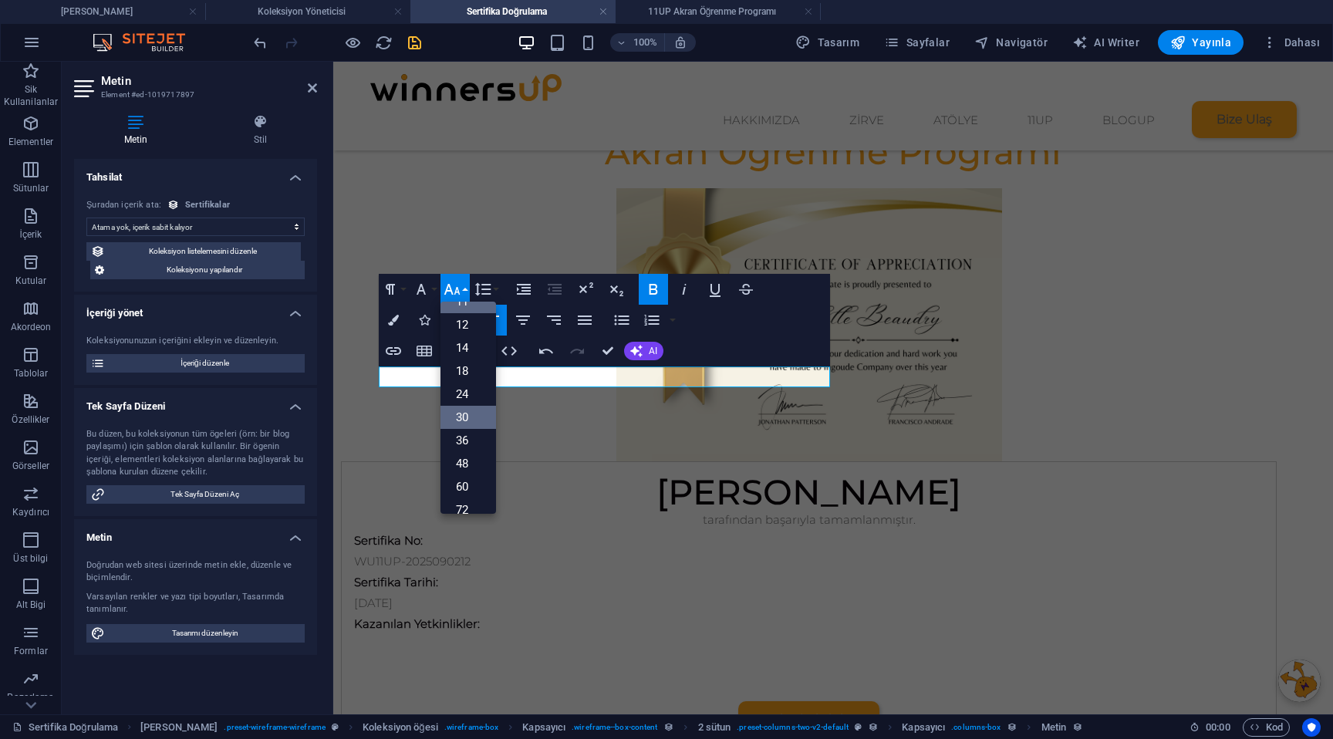
click at [460, 413] on link "30" at bounding box center [468, 417] width 56 height 23
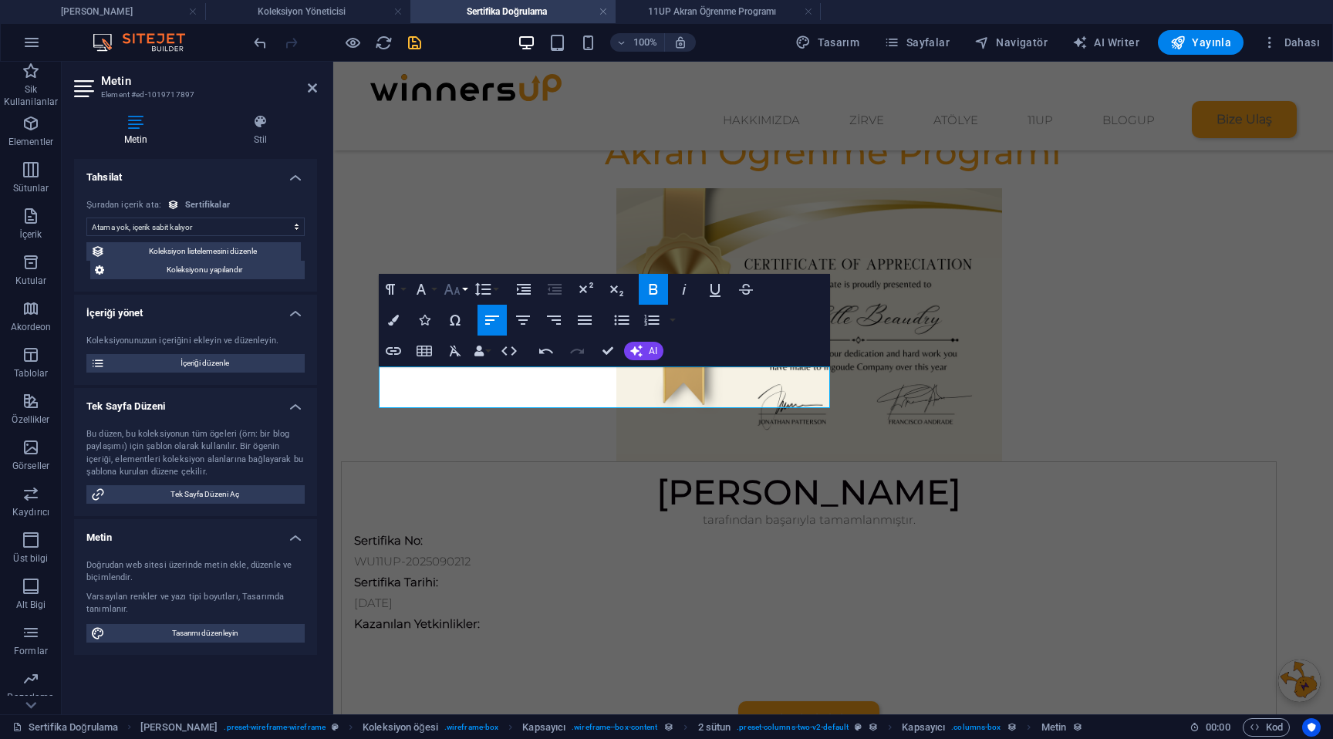
click at [461, 292] on button "Font Size" at bounding box center [454, 289] width 29 height 31
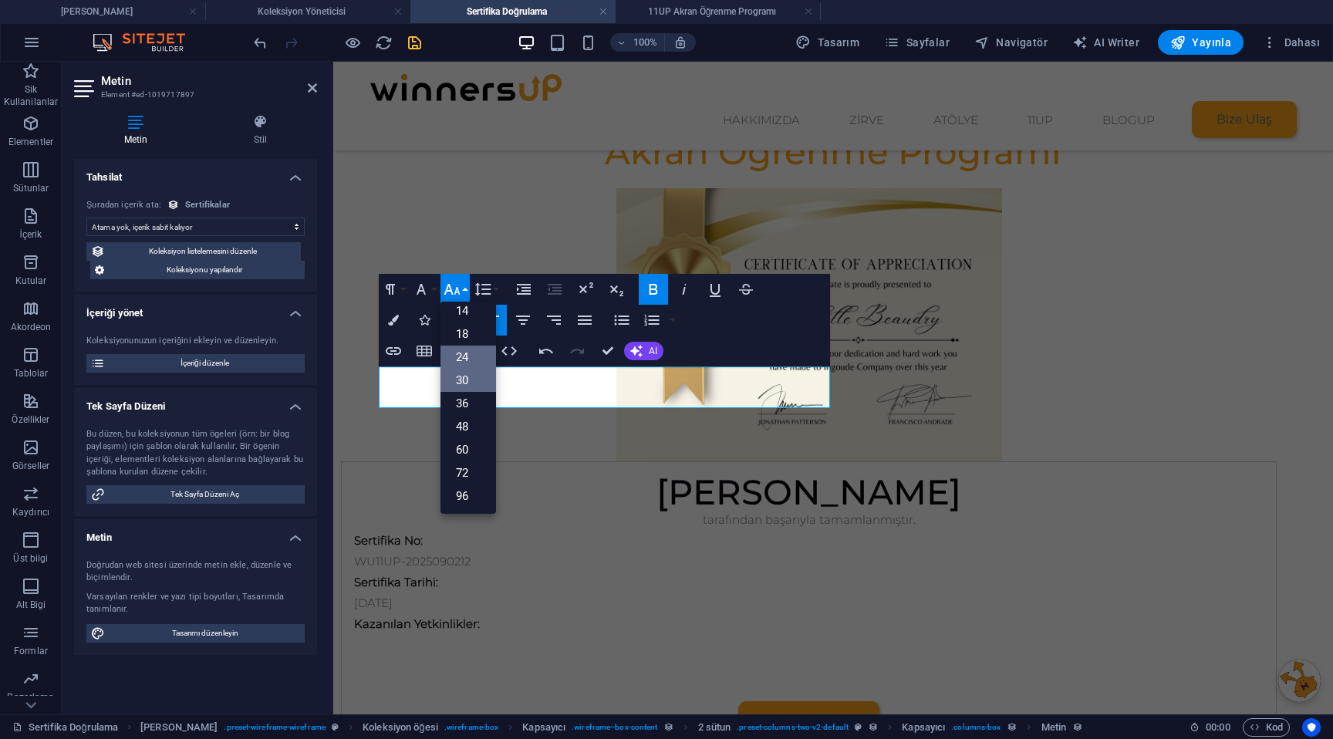
scroll to position [124, 0]
click at [463, 361] on link "24" at bounding box center [468, 356] width 56 height 23
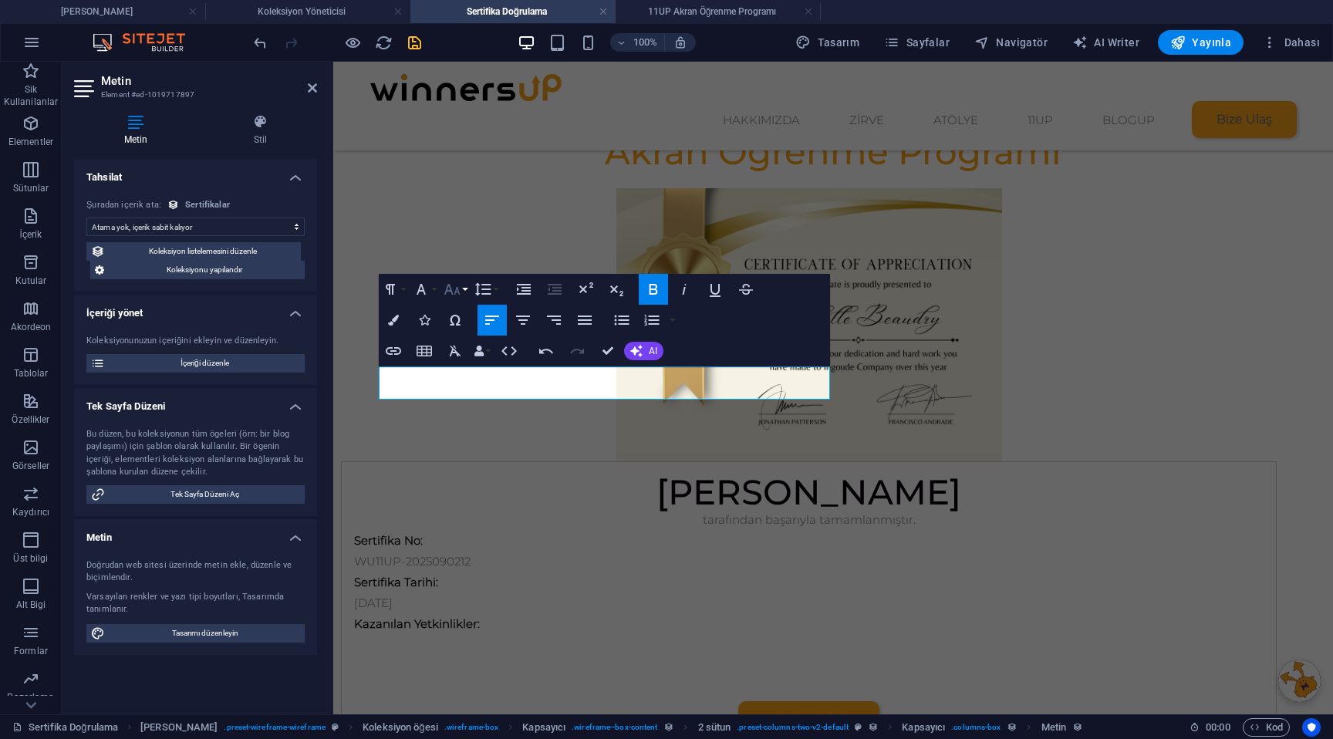
click at [456, 287] on icon "button" at bounding box center [451, 289] width 16 height 11
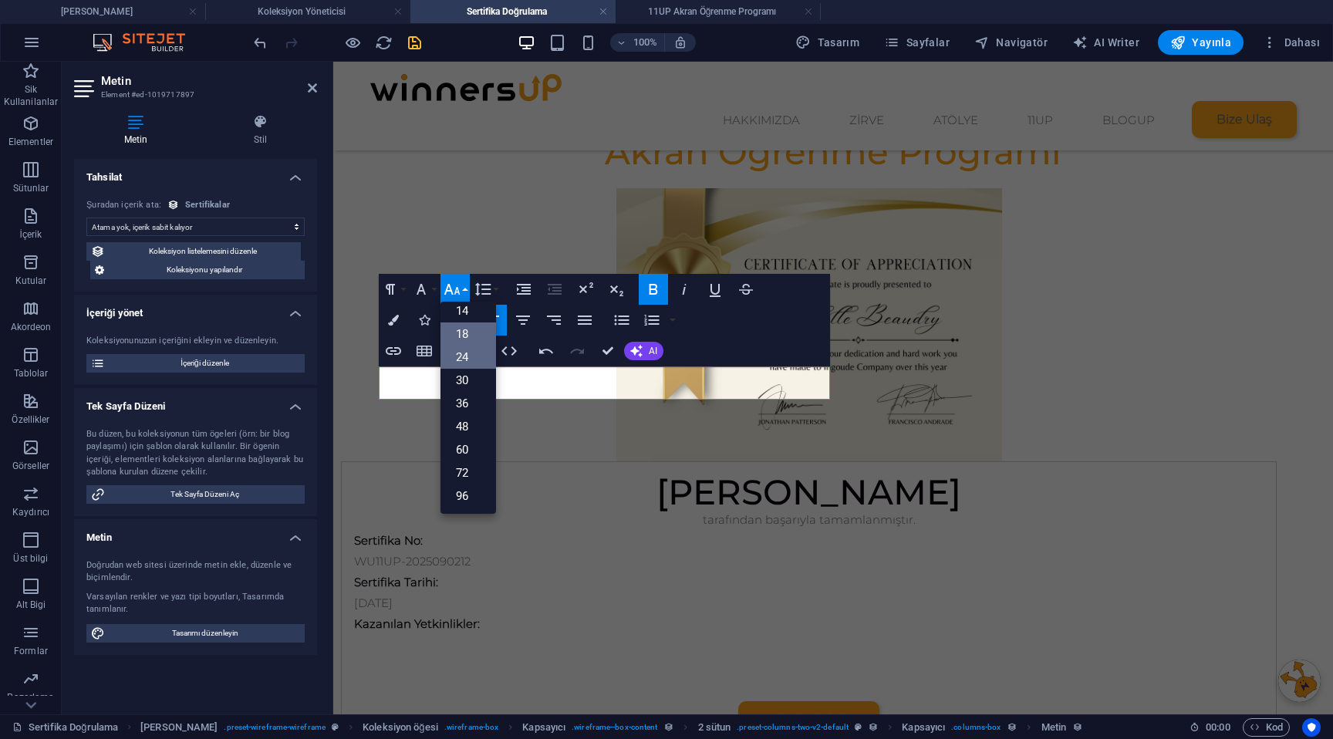
click at [460, 341] on link "18" at bounding box center [468, 333] width 56 height 23
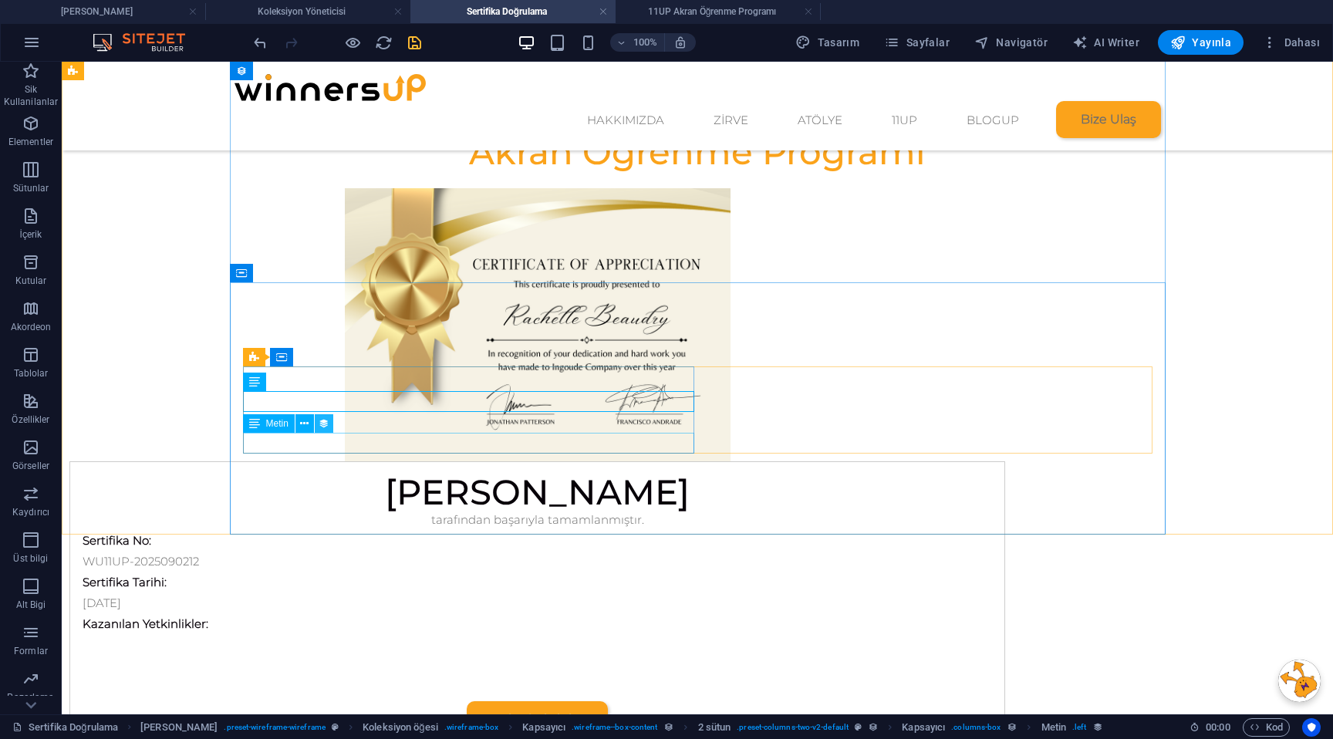
click at [315, 422] on button at bounding box center [324, 423] width 19 height 19
select select "sertifika-tarihi"
select select "1"
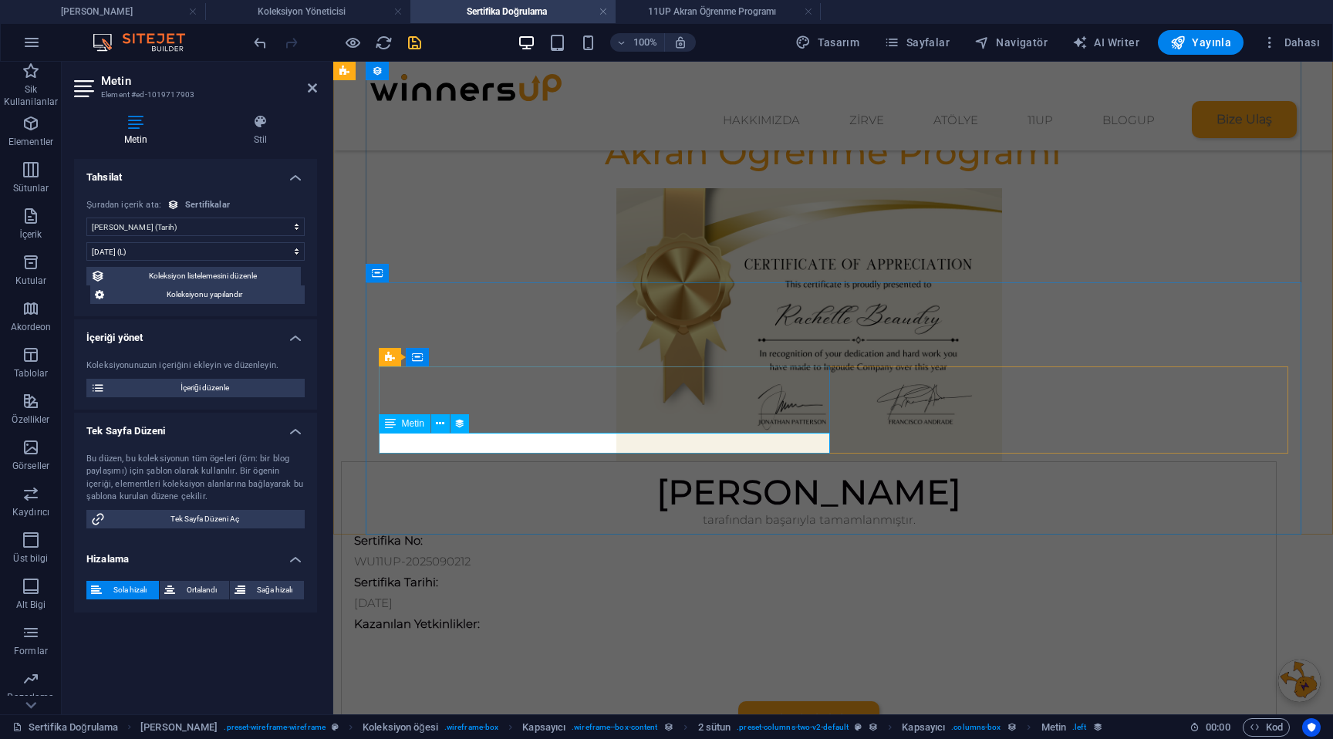
click at [477, 426] on div "Metin" at bounding box center [429, 423] width 100 height 19
click at [309, 83] on icon at bounding box center [312, 88] width 9 height 12
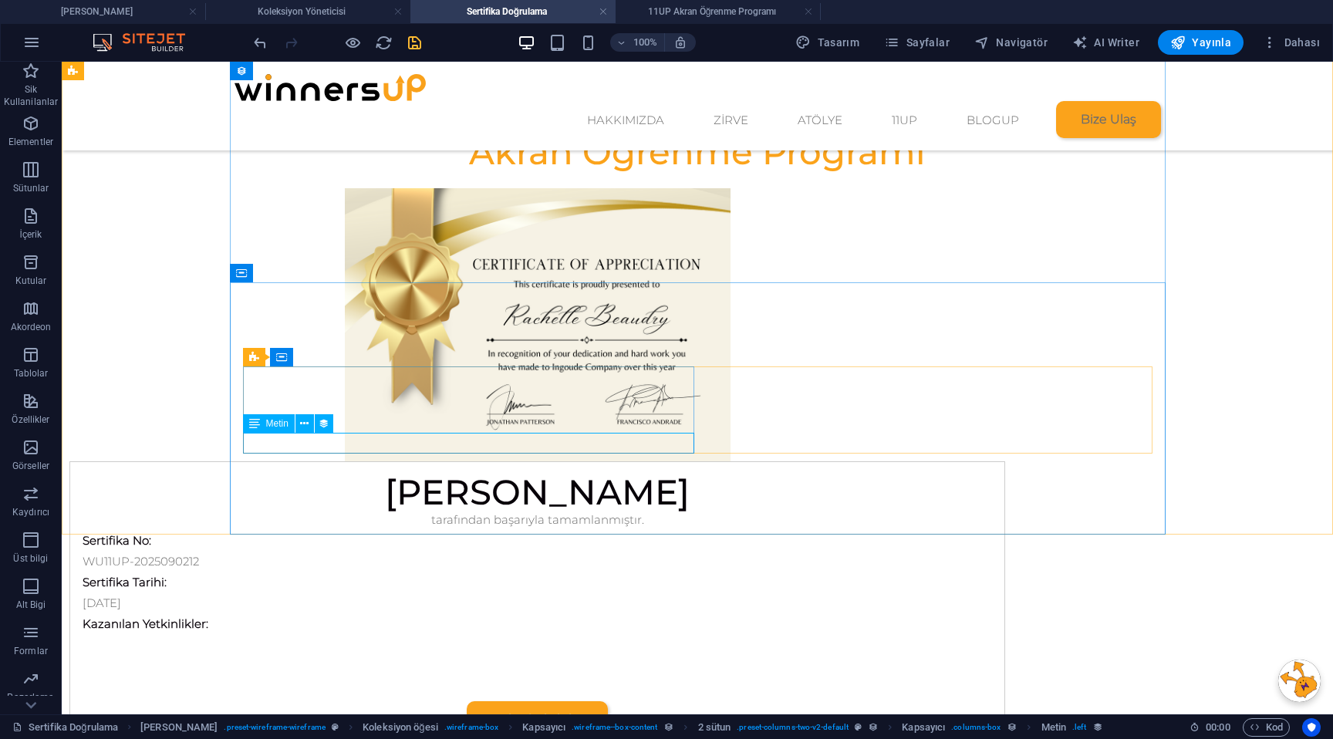
click at [339, 422] on div "Metin" at bounding box center [293, 423] width 100 height 19
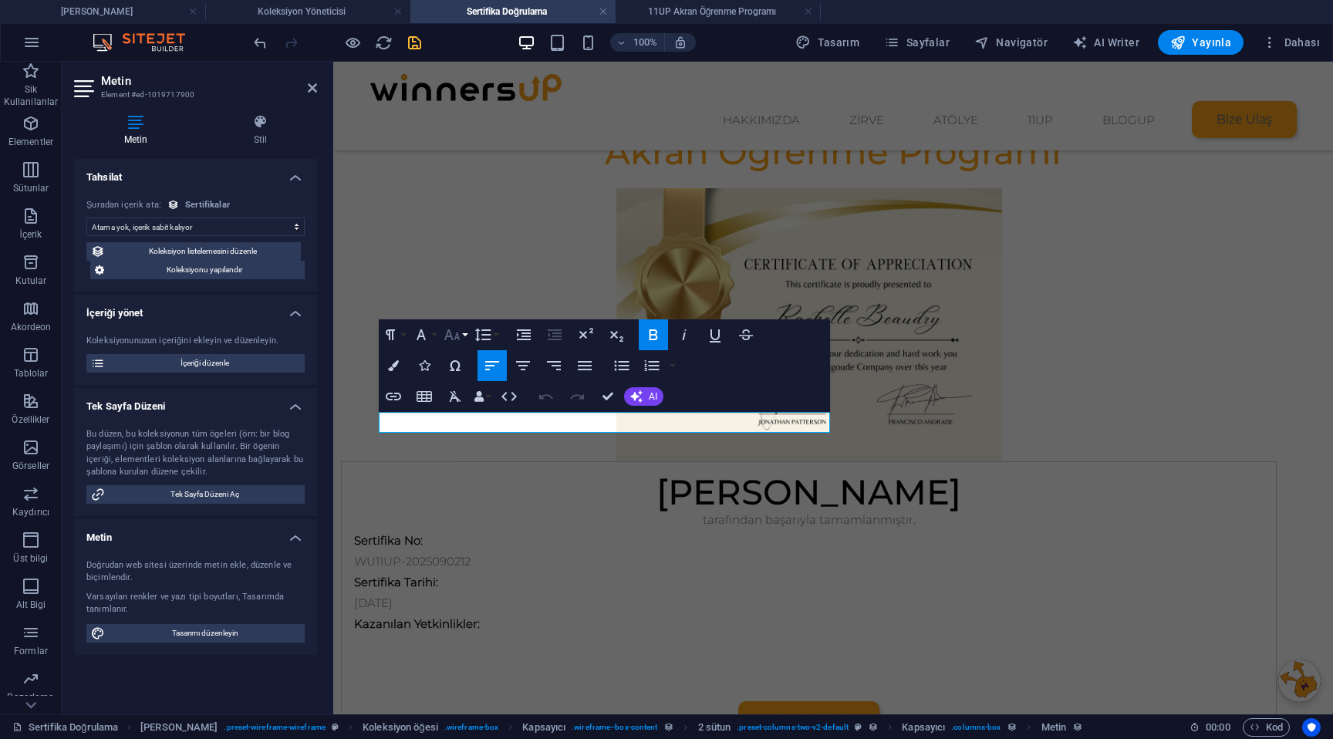
click at [457, 335] on icon "button" at bounding box center [451, 334] width 16 height 11
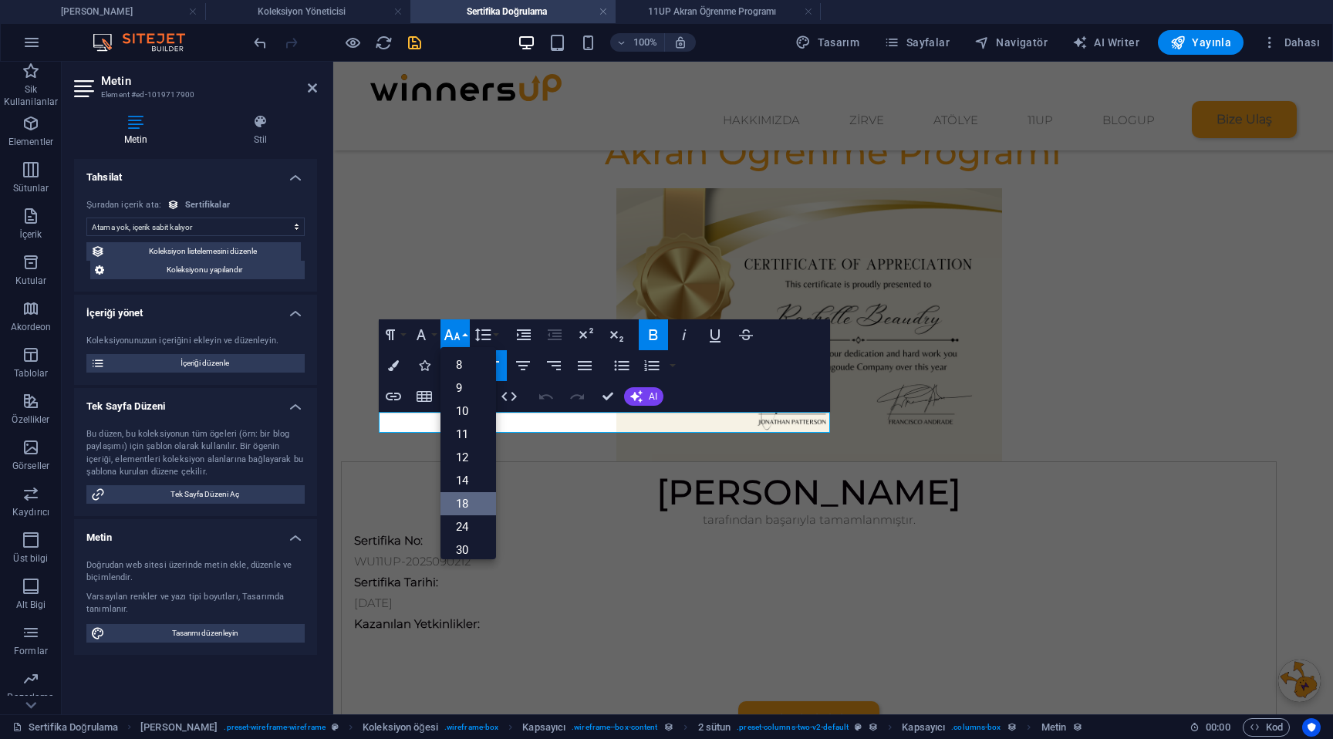
click at [467, 496] on link "18" at bounding box center [468, 503] width 56 height 23
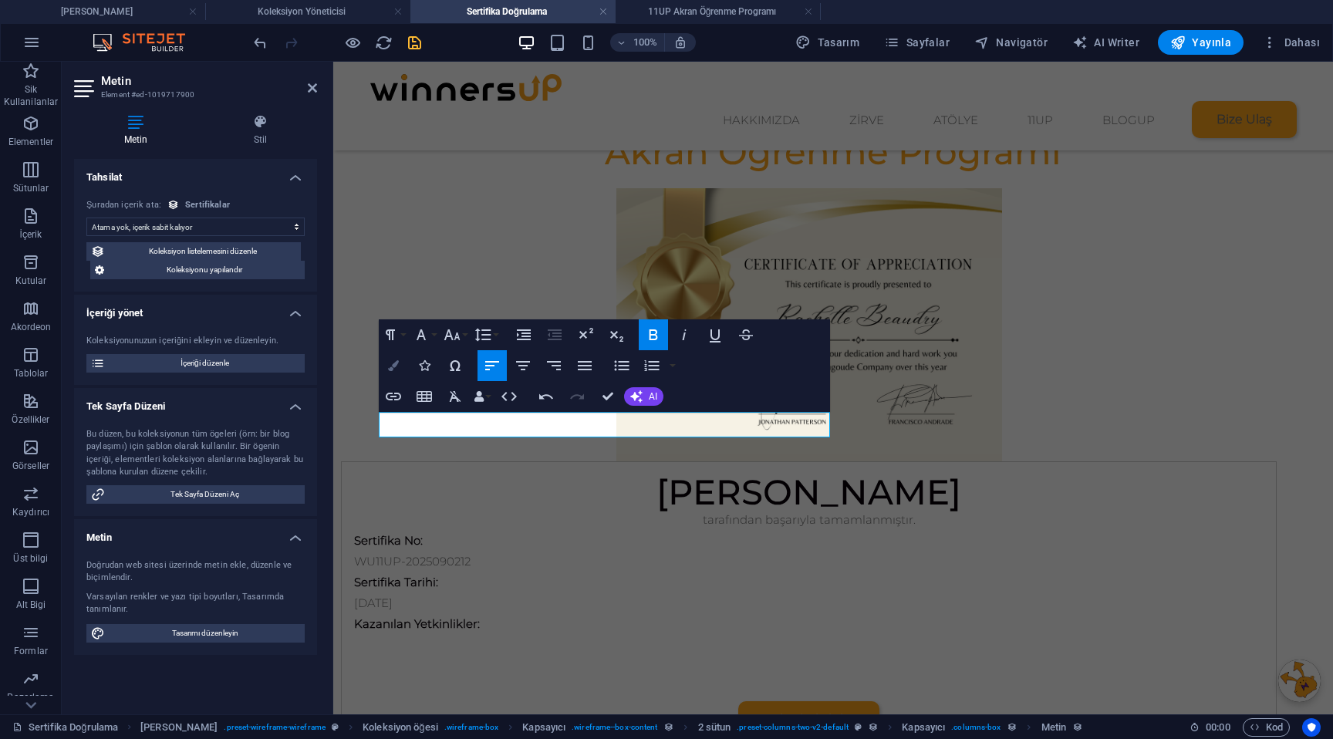
click at [386, 362] on button "Colors" at bounding box center [393, 365] width 29 height 31
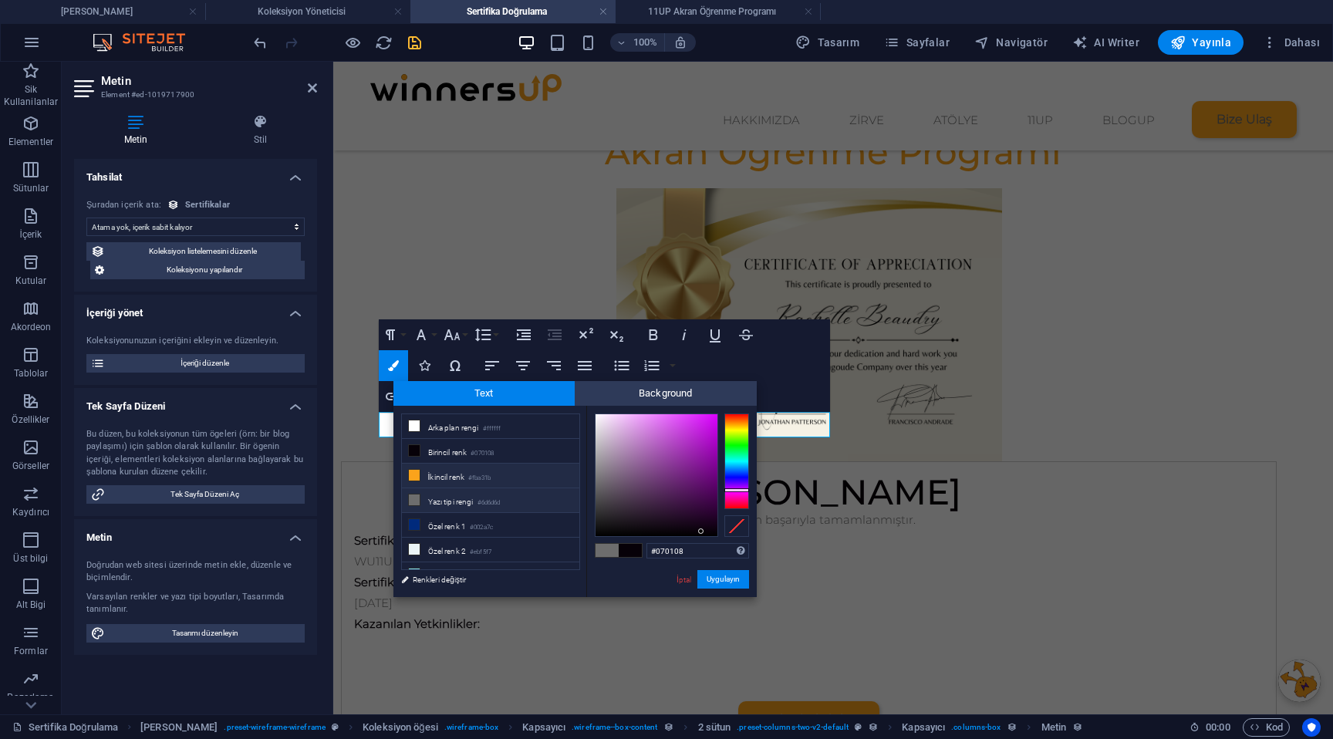
click at [428, 468] on li "İkincil renk #fba31b" at bounding box center [490, 475] width 177 height 25
type input "#fba31b"
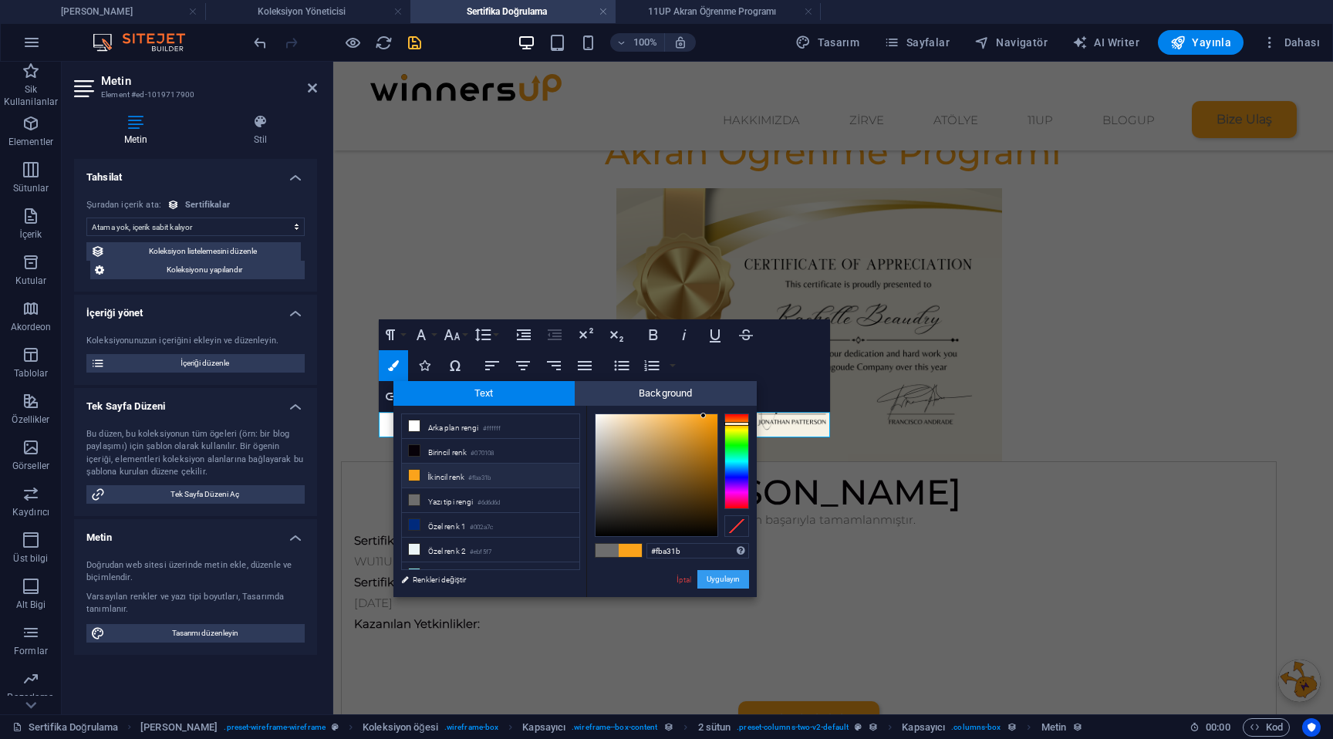
click at [718, 578] on button "Uygulayın" at bounding box center [723, 579] width 52 height 19
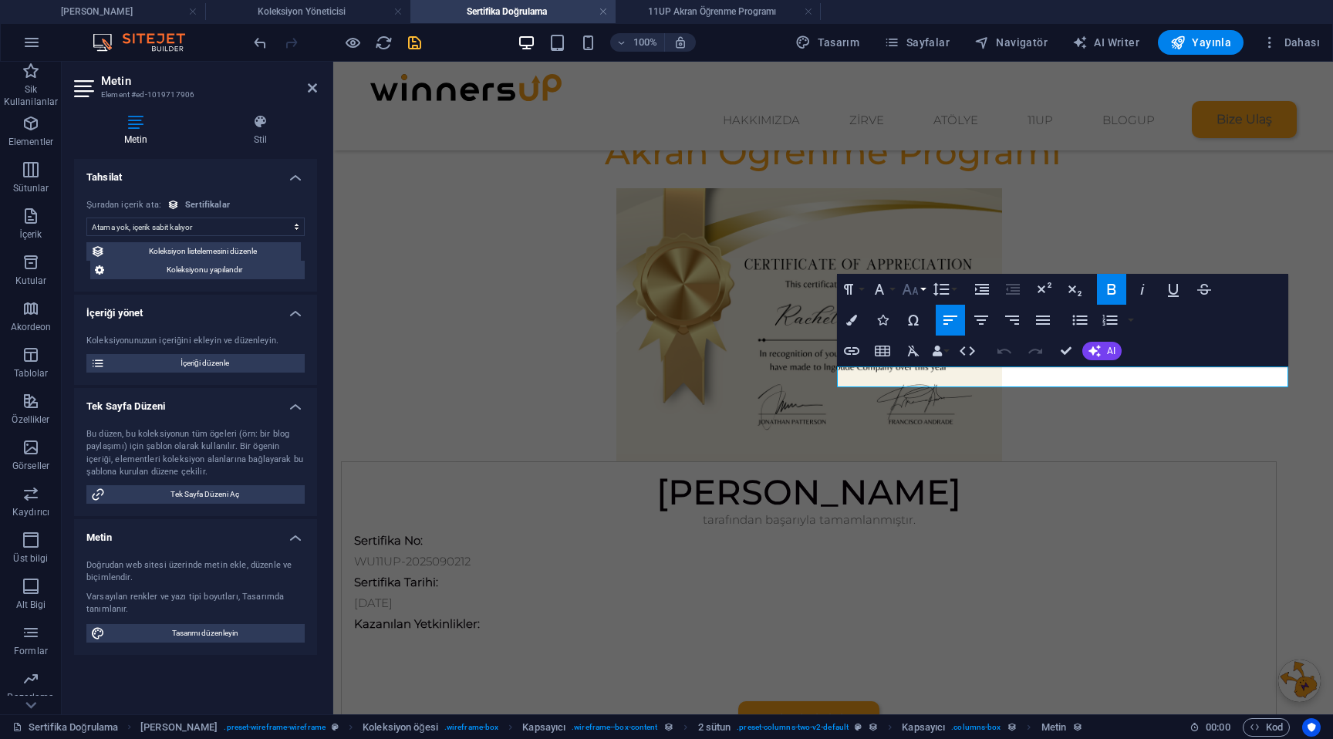
click at [908, 288] on icon "button" at bounding box center [909, 289] width 16 height 11
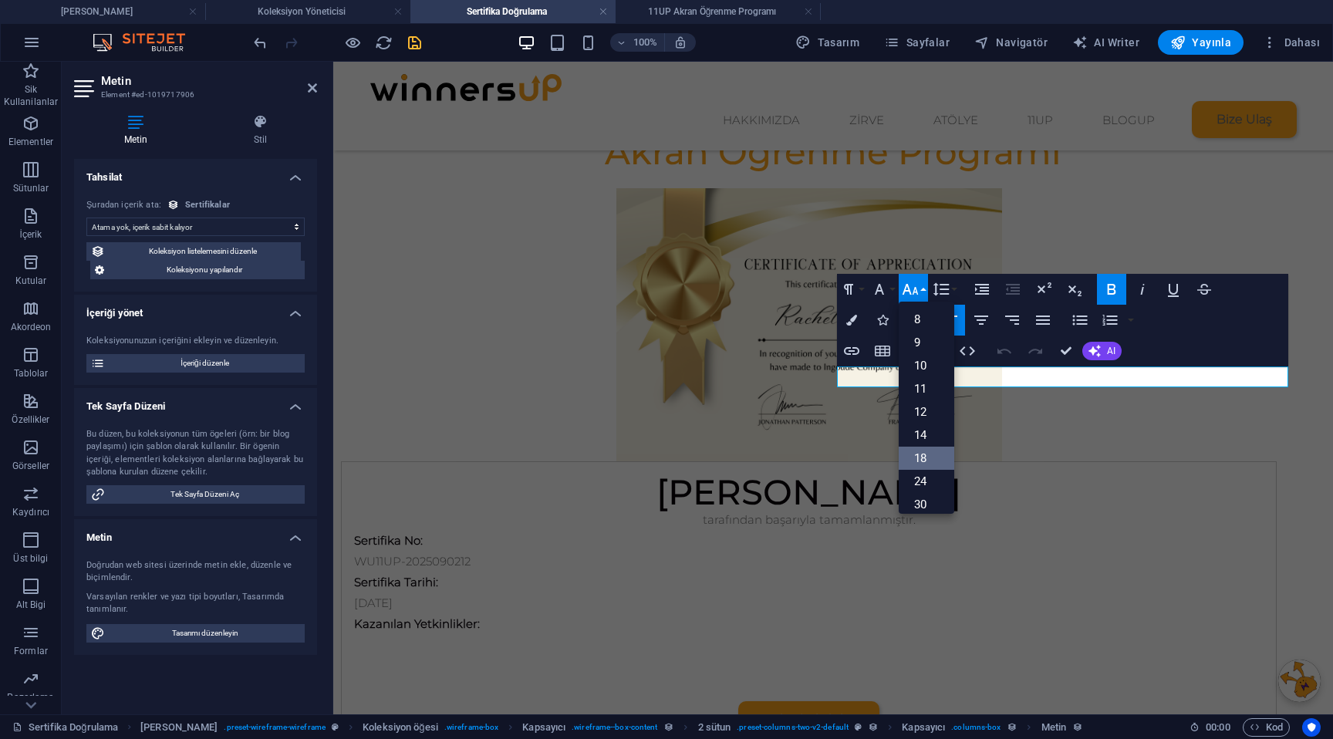
click at [915, 456] on link "18" at bounding box center [926, 457] width 56 height 23
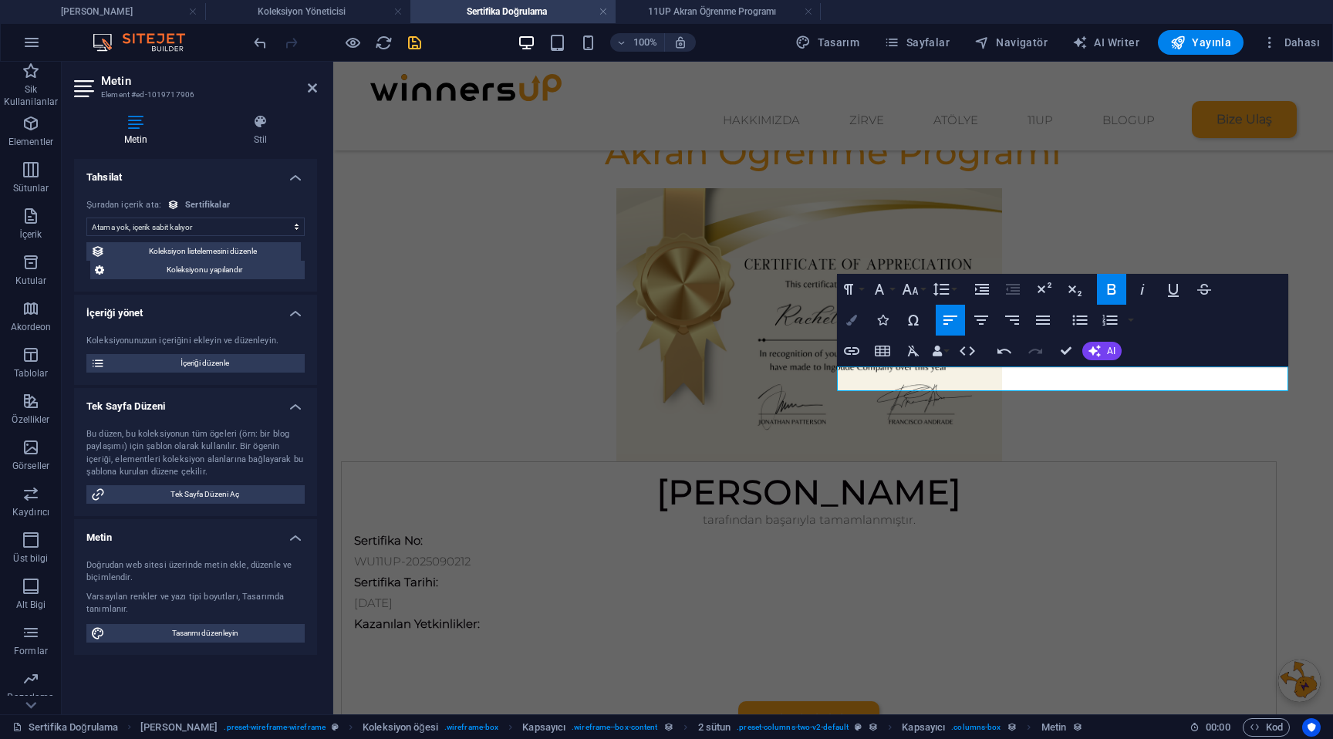
click at [851, 325] on icon "button" at bounding box center [851, 320] width 11 height 11
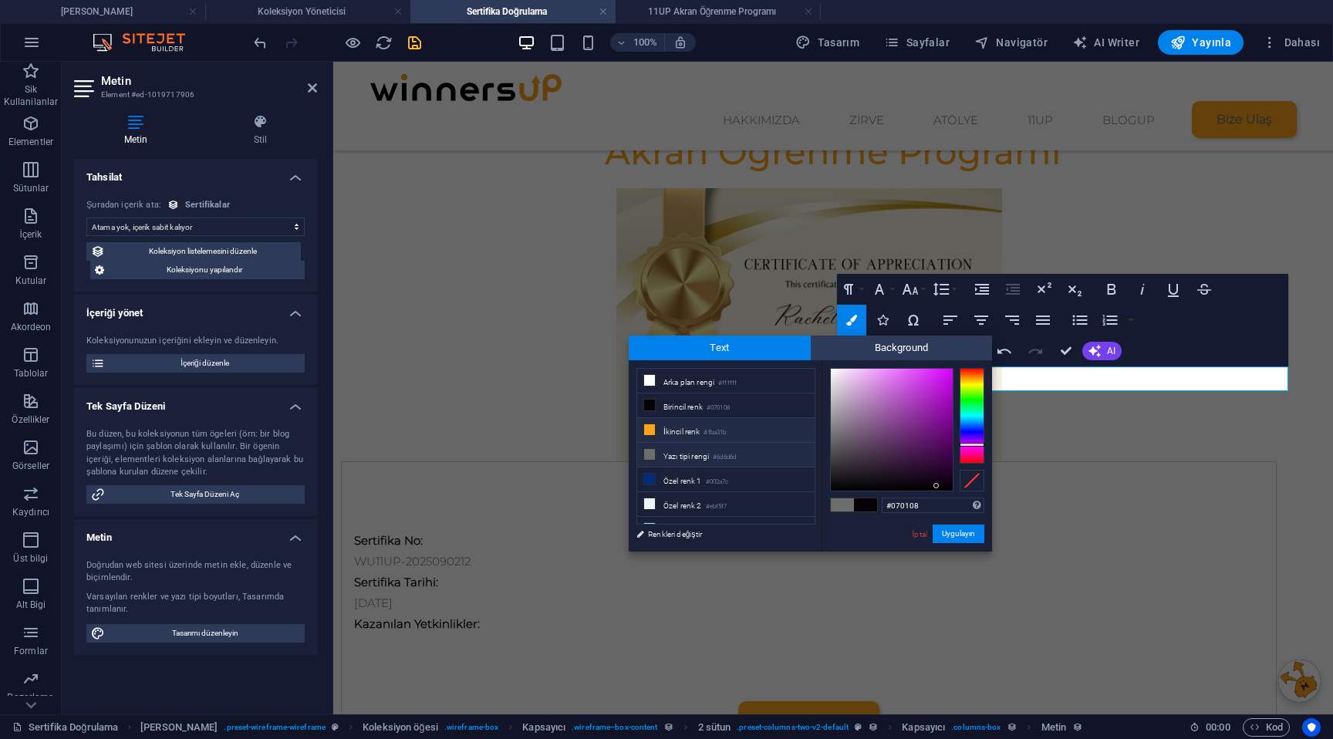
click at [682, 431] on li "İkincil renk #fba31b" at bounding box center [725, 430] width 177 height 25
type input "#fba31b"
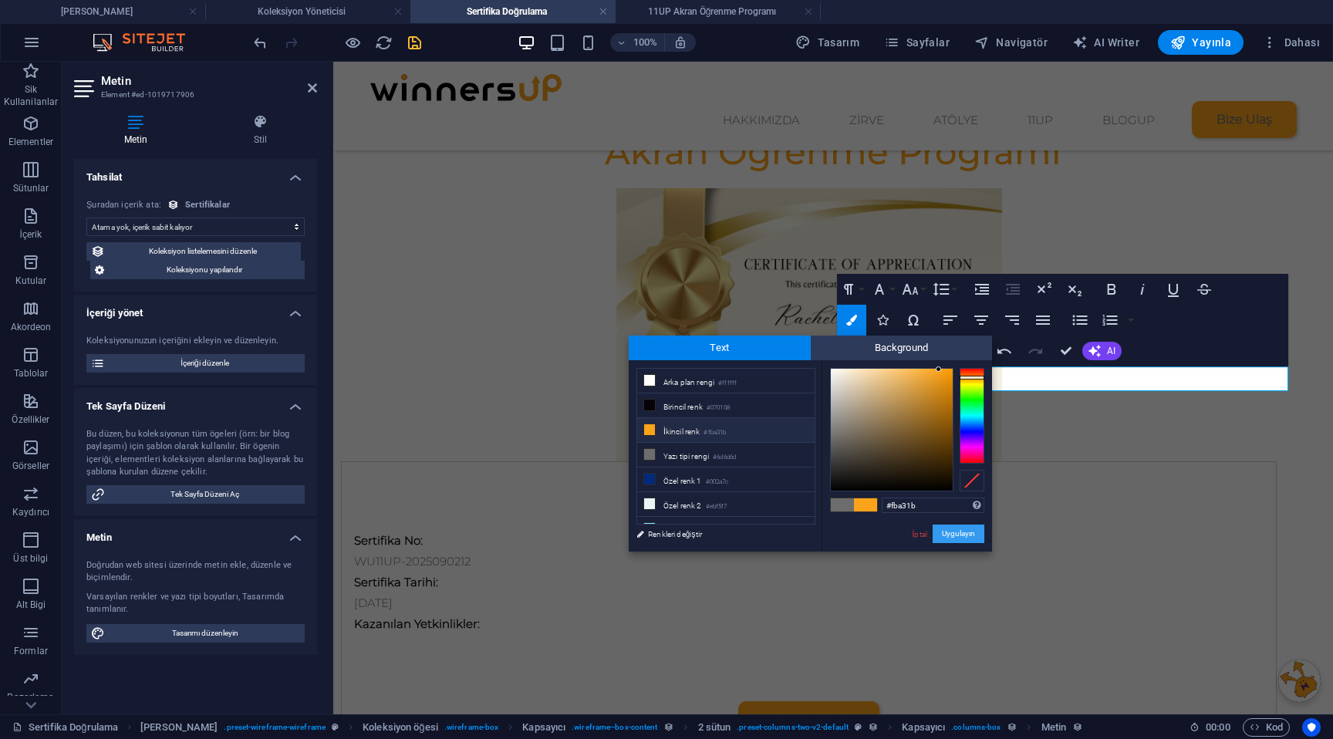
click at [959, 537] on button "Uygulayın" at bounding box center [958, 533] width 52 height 19
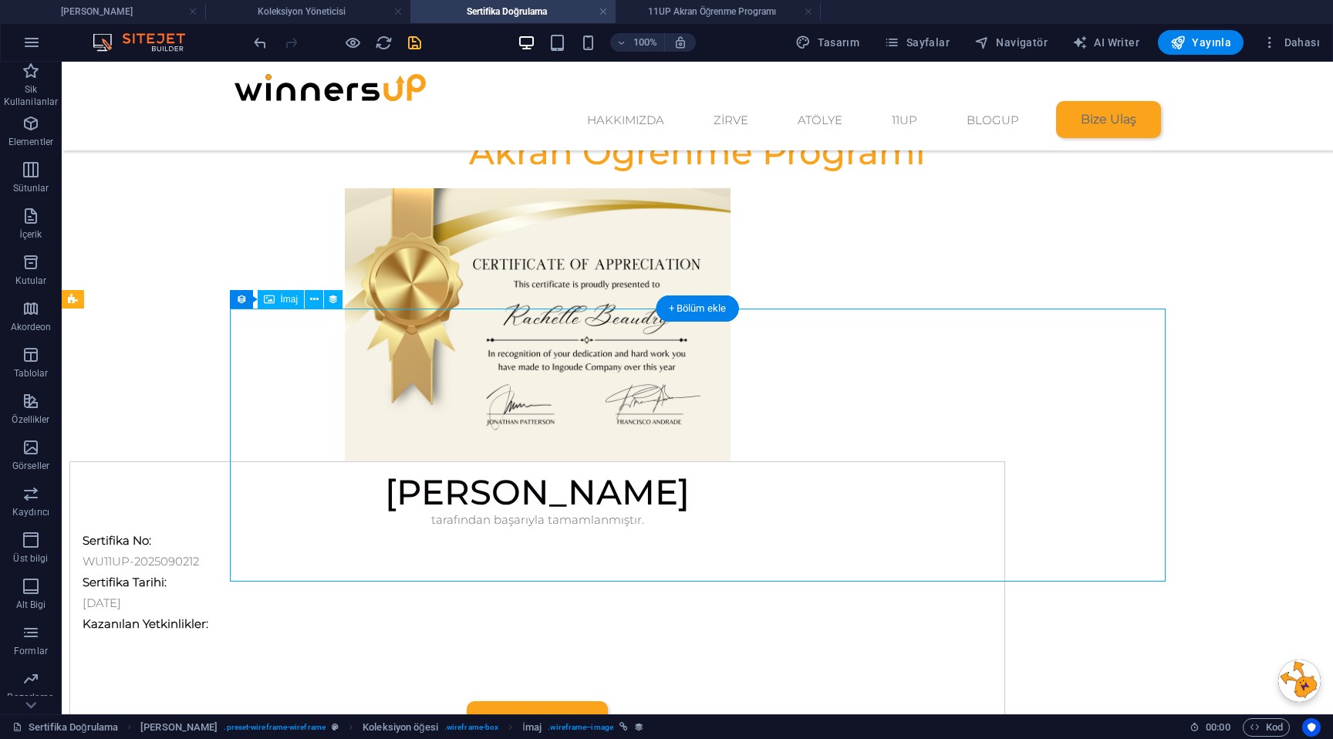
select select "image"
select select "px"
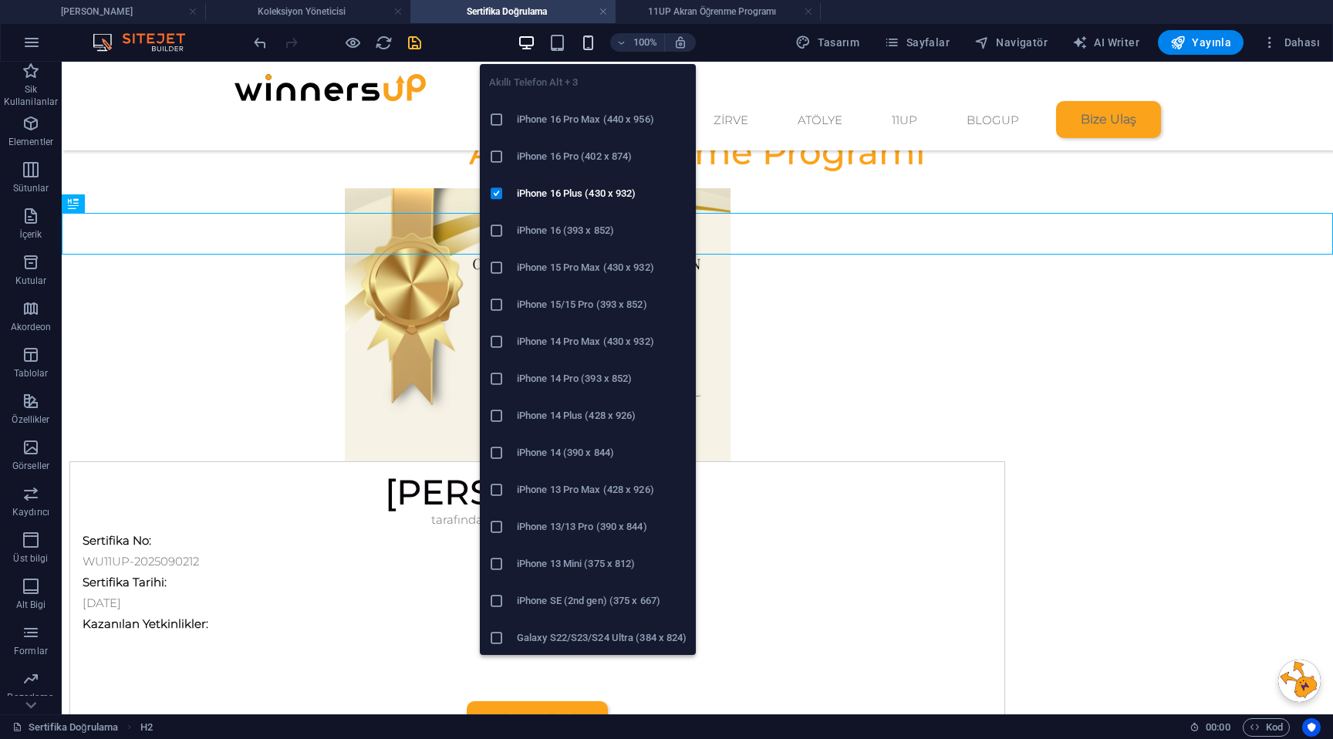
click at [589, 47] on icon "button" at bounding box center [588, 43] width 18 height 18
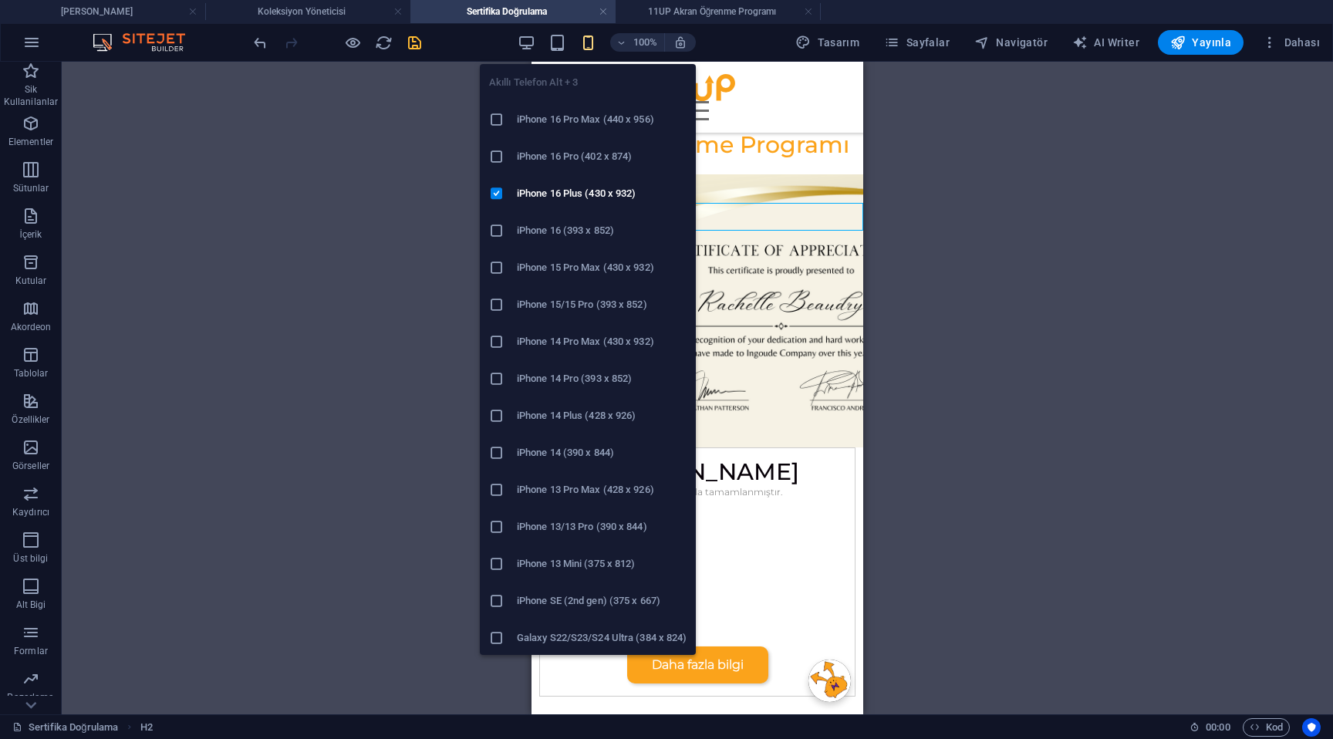
click at [592, 49] on icon "button" at bounding box center [588, 43] width 18 height 18
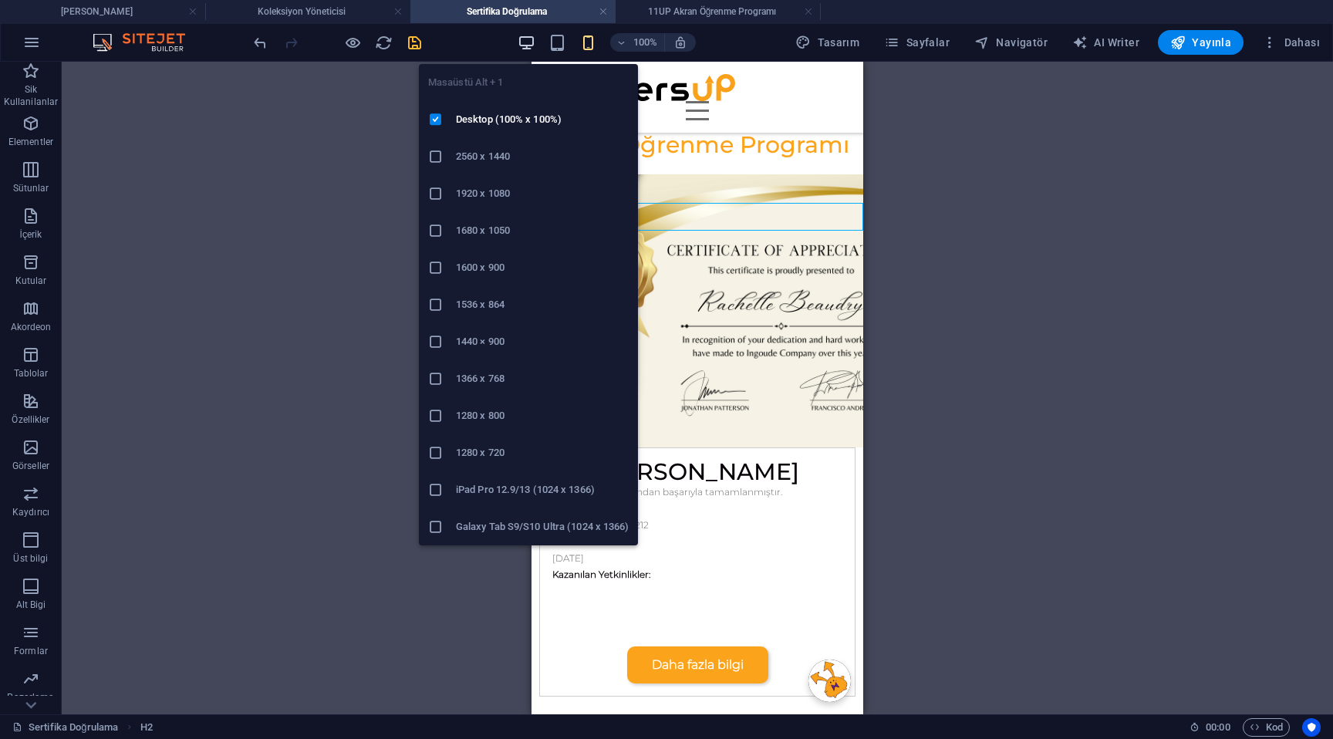
click at [533, 41] on icon "button" at bounding box center [526, 43] width 18 height 18
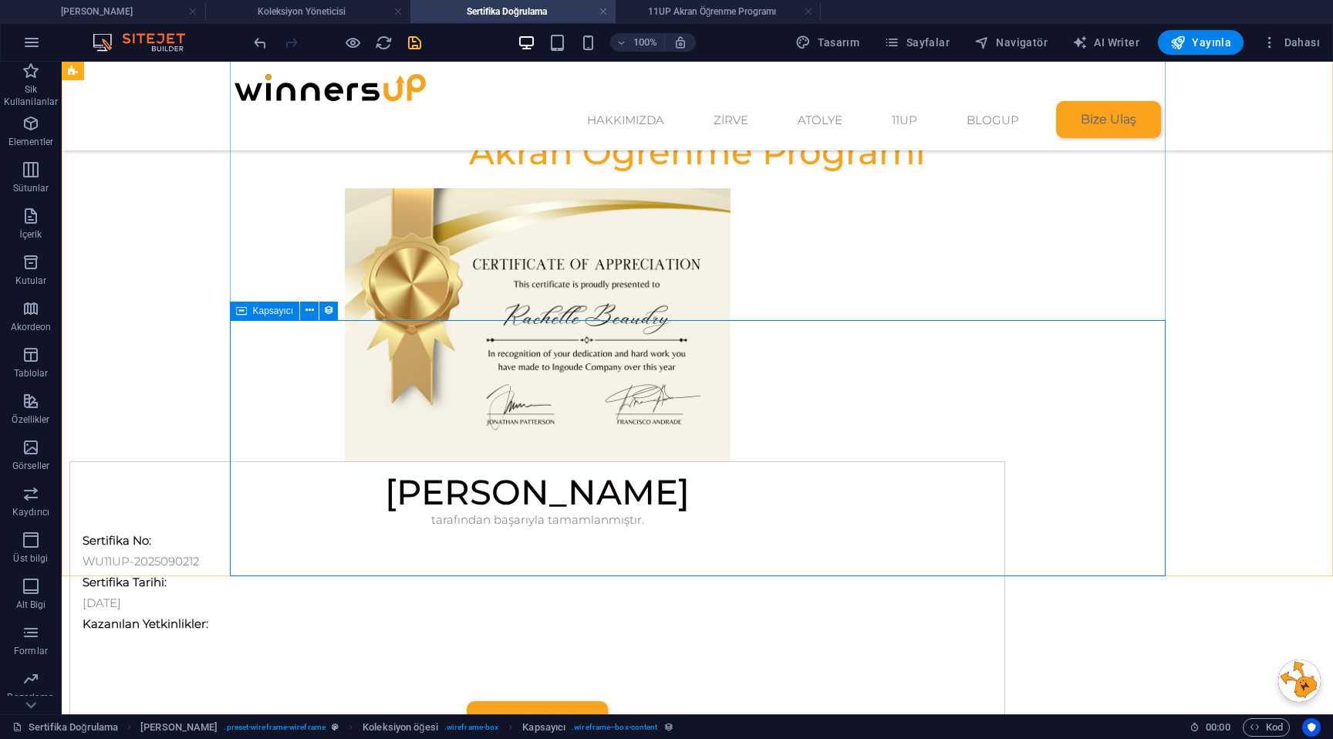
click at [238, 313] on icon at bounding box center [241, 311] width 11 height 19
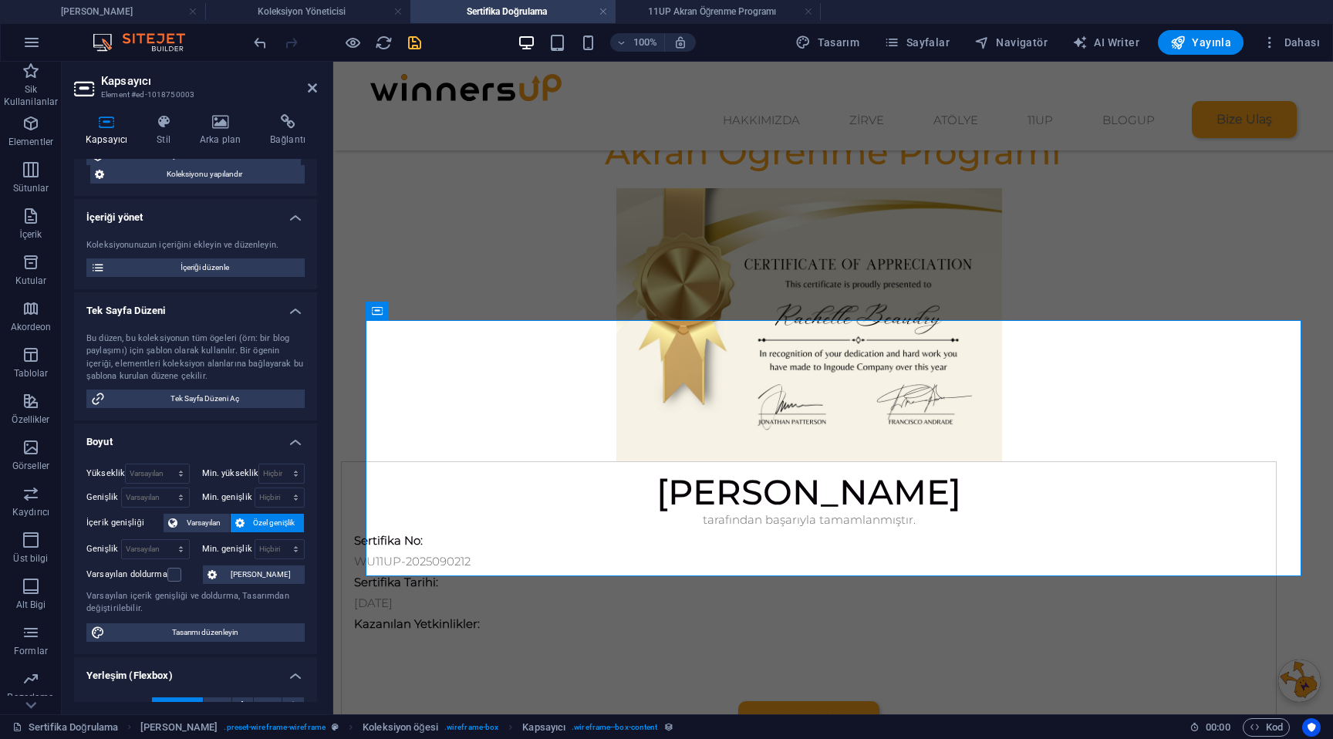
scroll to position [0, 0]
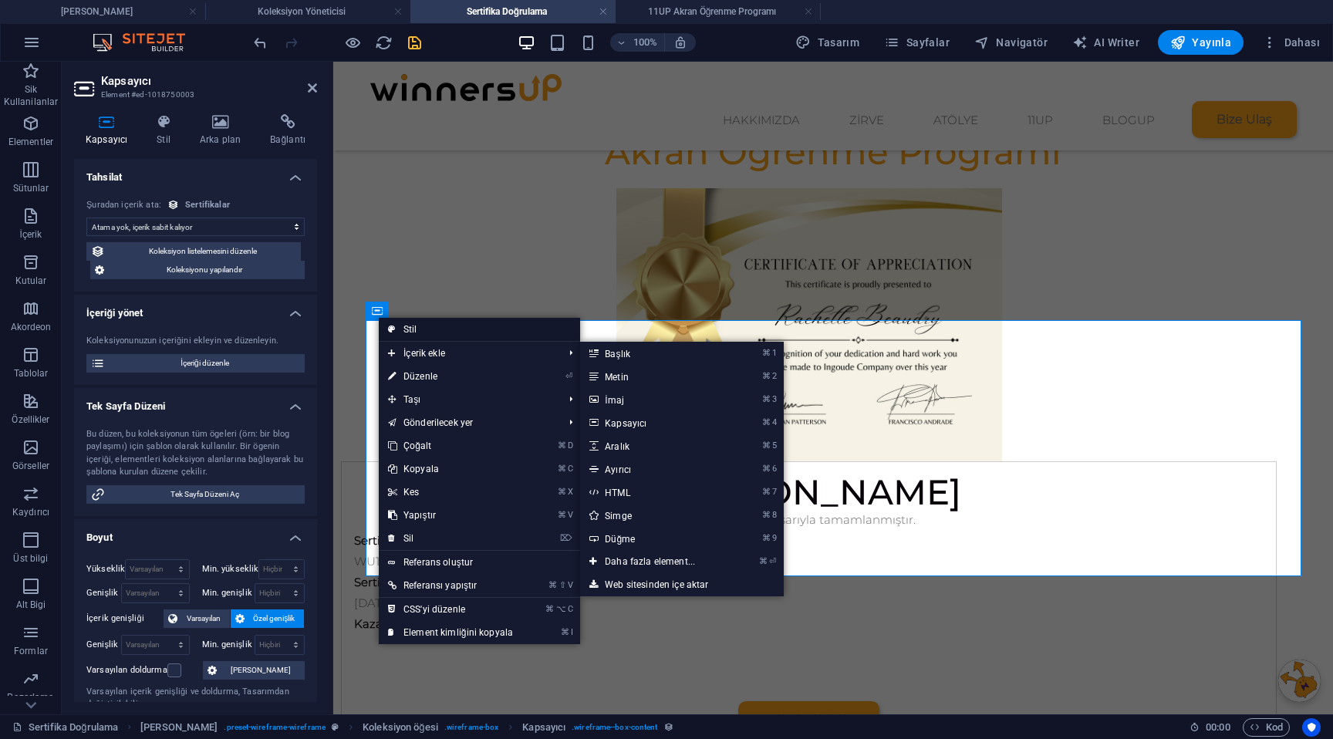
click at [485, 329] on link "Stil" at bounding box center [479, 329] width 201 height 23
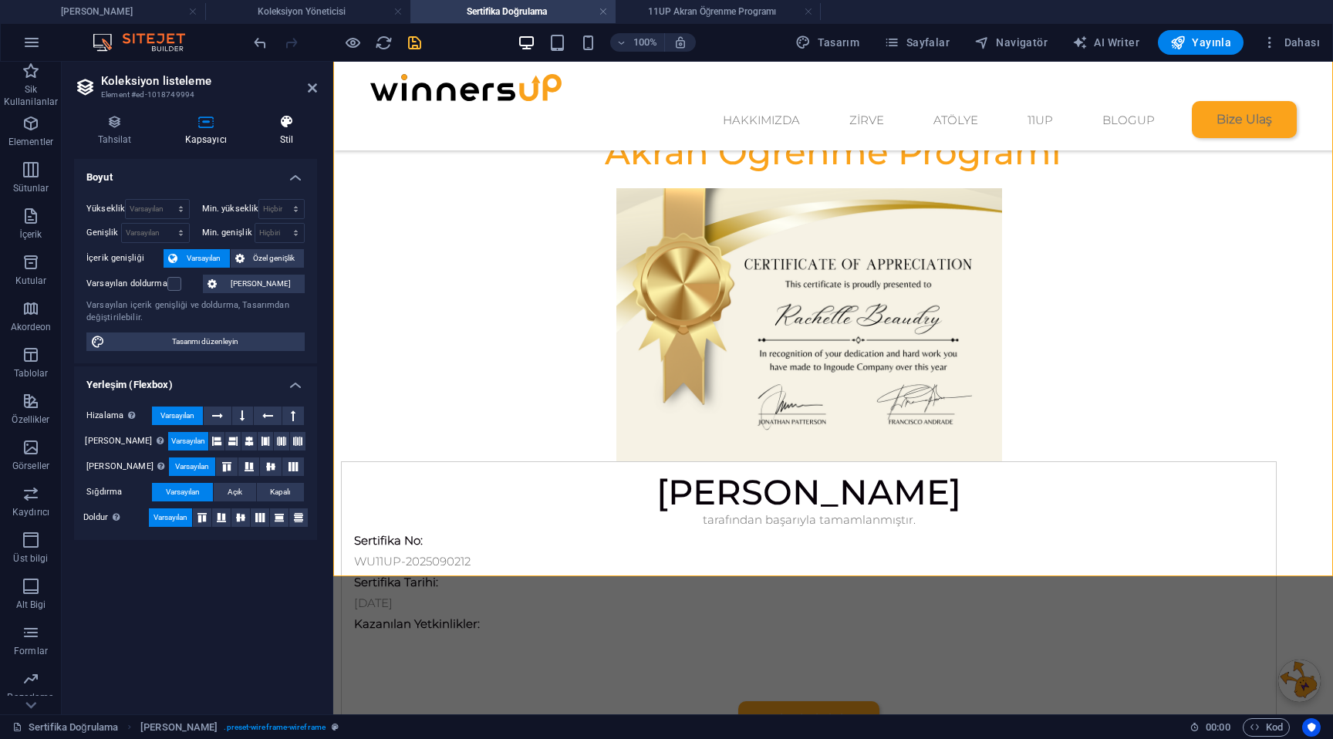
click at [287, 117] on icon at bounding box center [286, 121] width 61 height 15
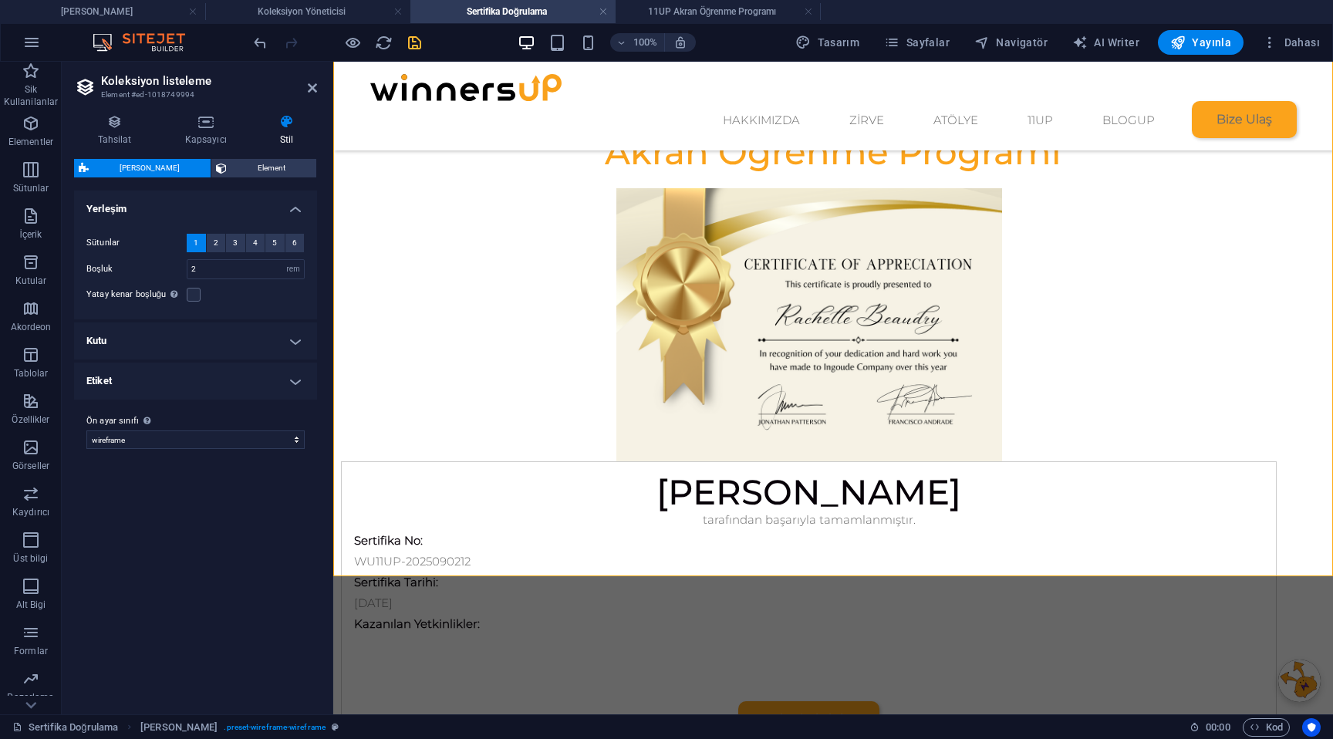
click at [196, 341] on h4 "Kutu" at bounding box center [195, 340] width 243 height 37
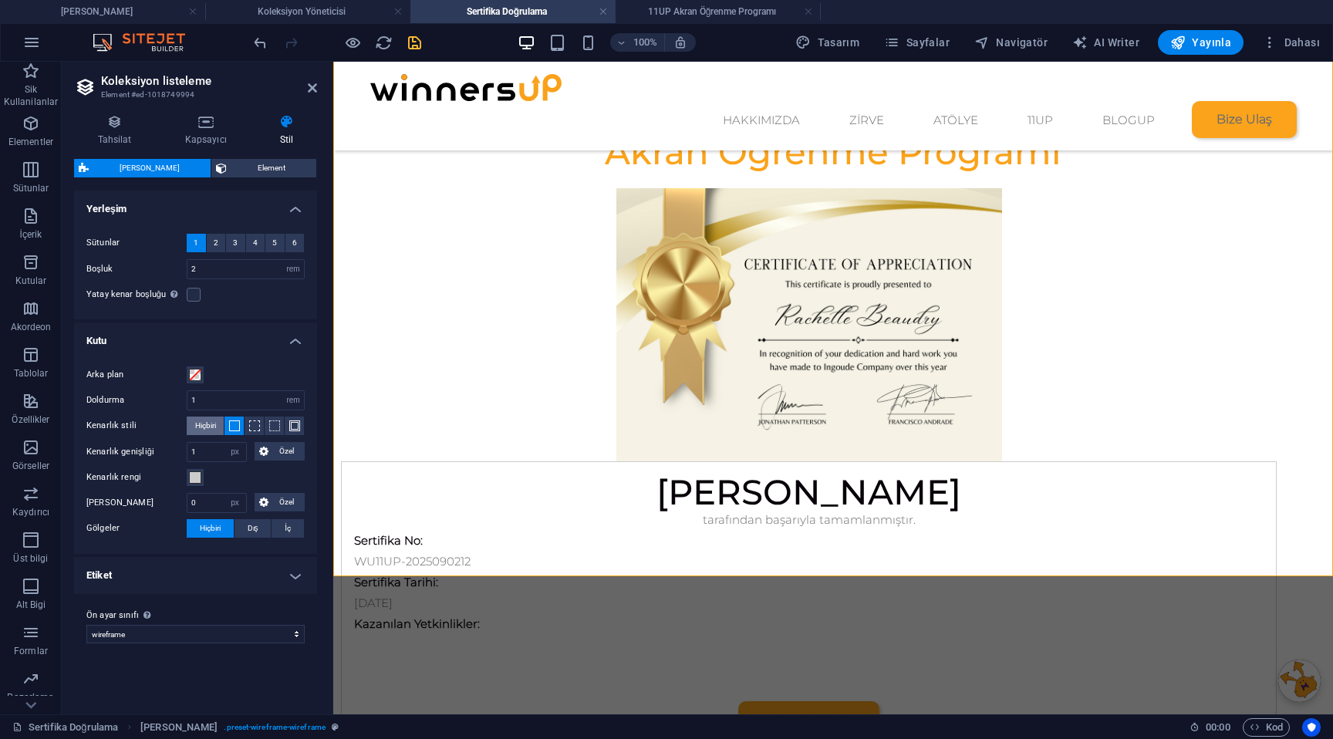
click at [215, 429] on span "Hiçbiri" at bounding box center [205, 425] width 21 height 19
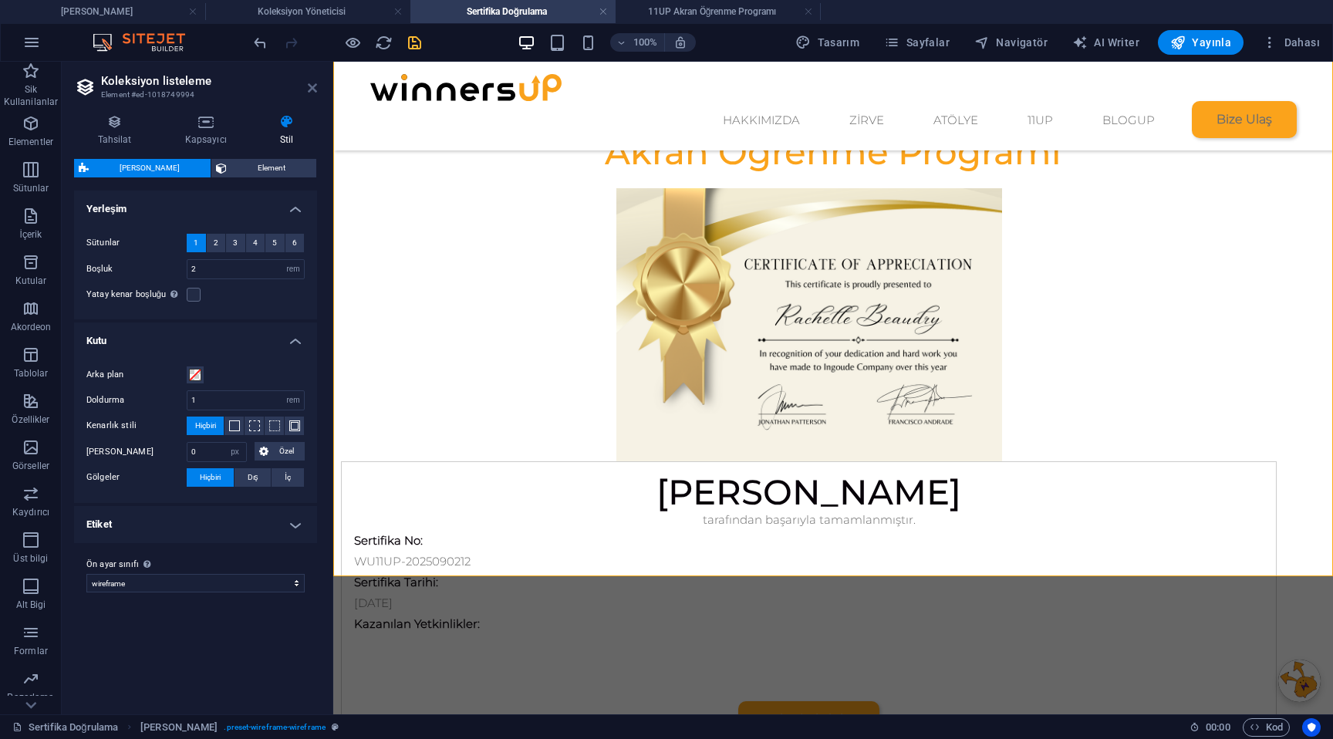
click at [308, 88] on icon at bounding box center [312, 88] width 9 height 12
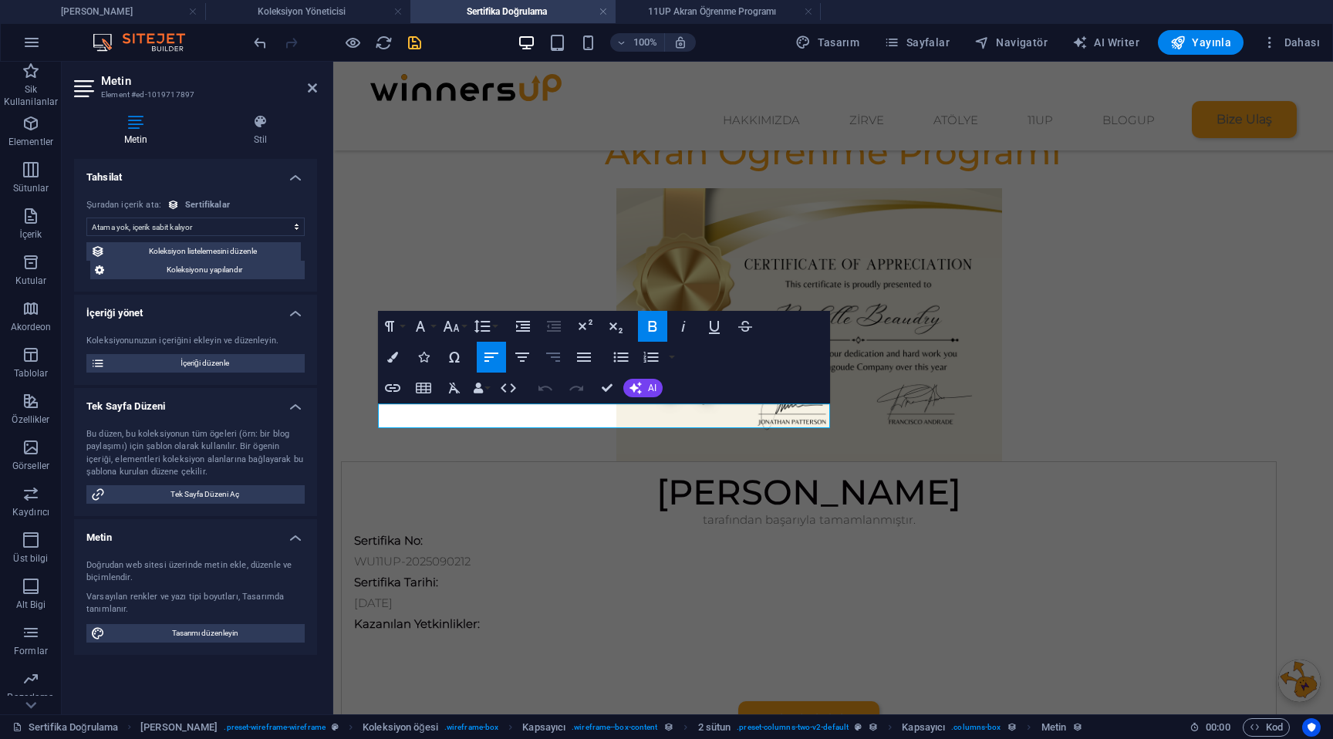
click at [557, 356] on icon "button" at bounding box center [553, 356] width 14 height 9
click at [525, 355] on icon "button" at bounding box center [522, 356] width 14 height 9
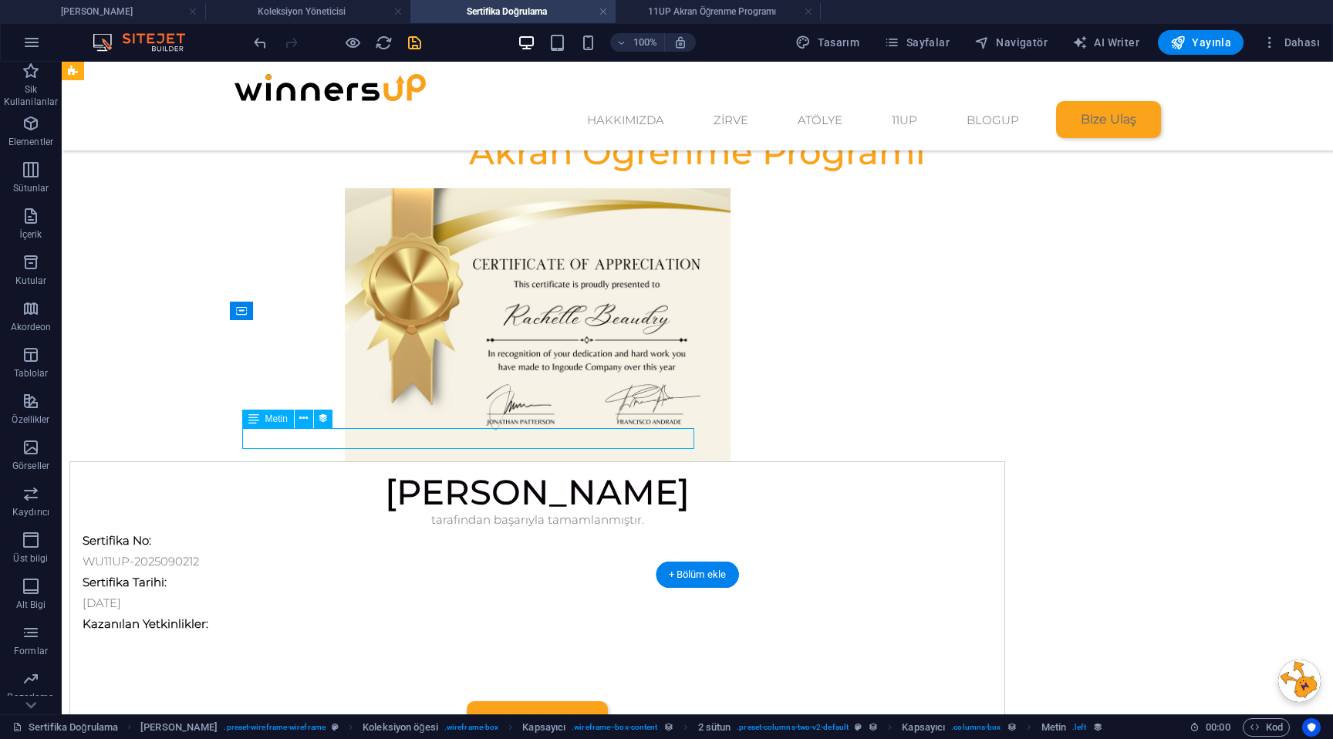
select select "name"
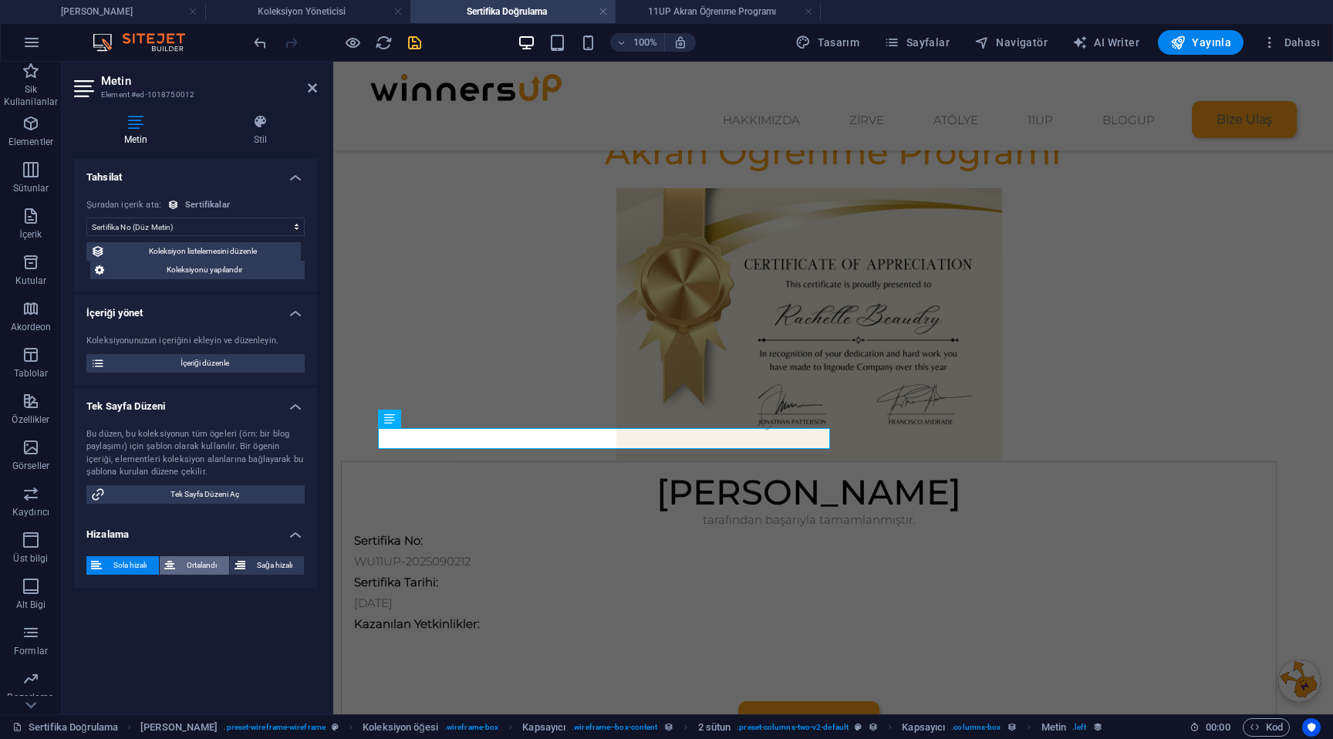
click at [192, 564] on span "Ortalandı" at bounding box center [202, 565] width 45 height 19
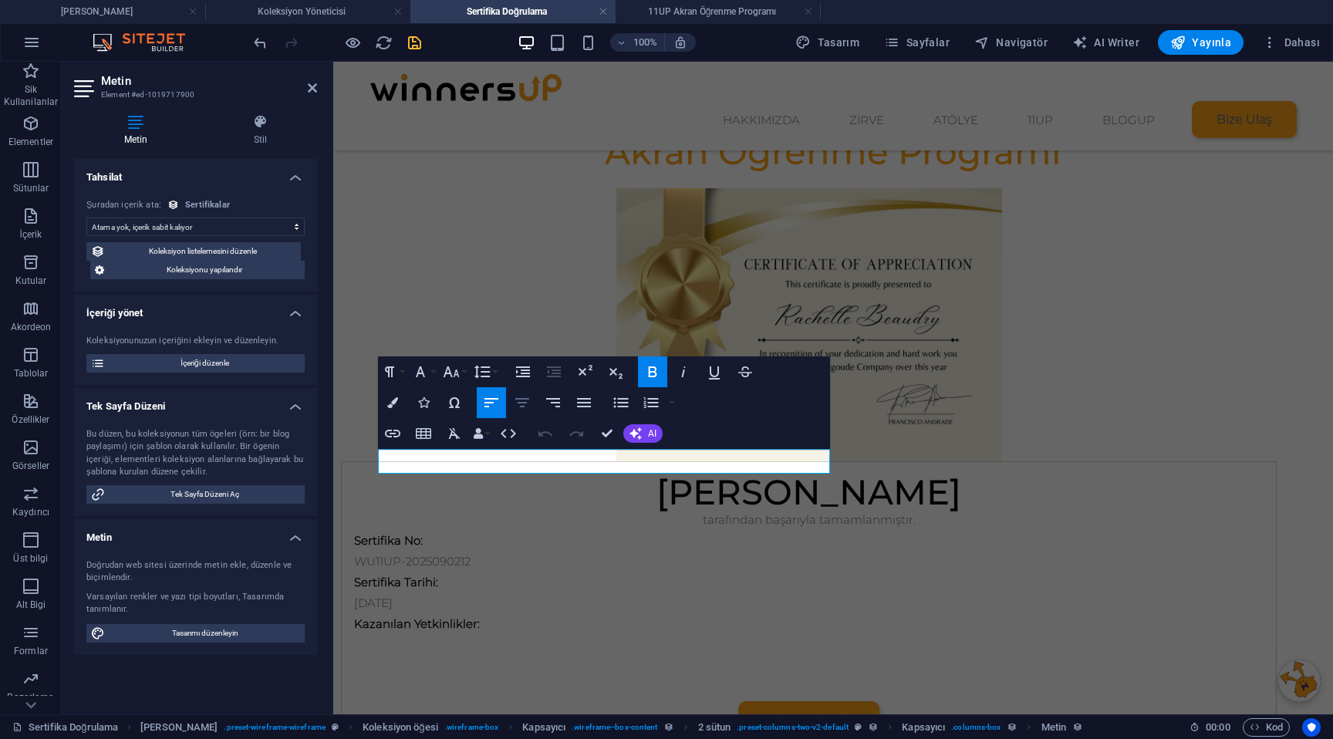
click at [530, 403] on icon "button" at bounding box center [522, 402] width 19 height 19
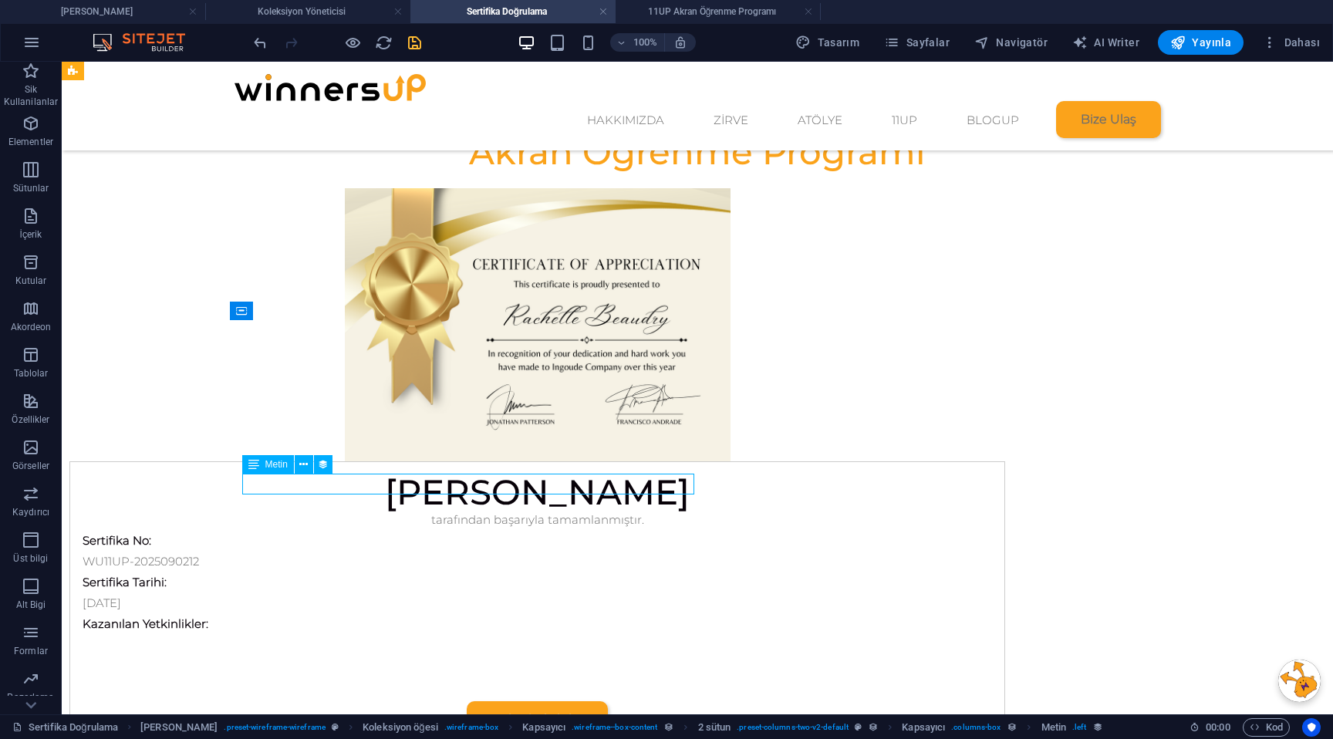
select select "sertifika-tarihi"
select select "1"
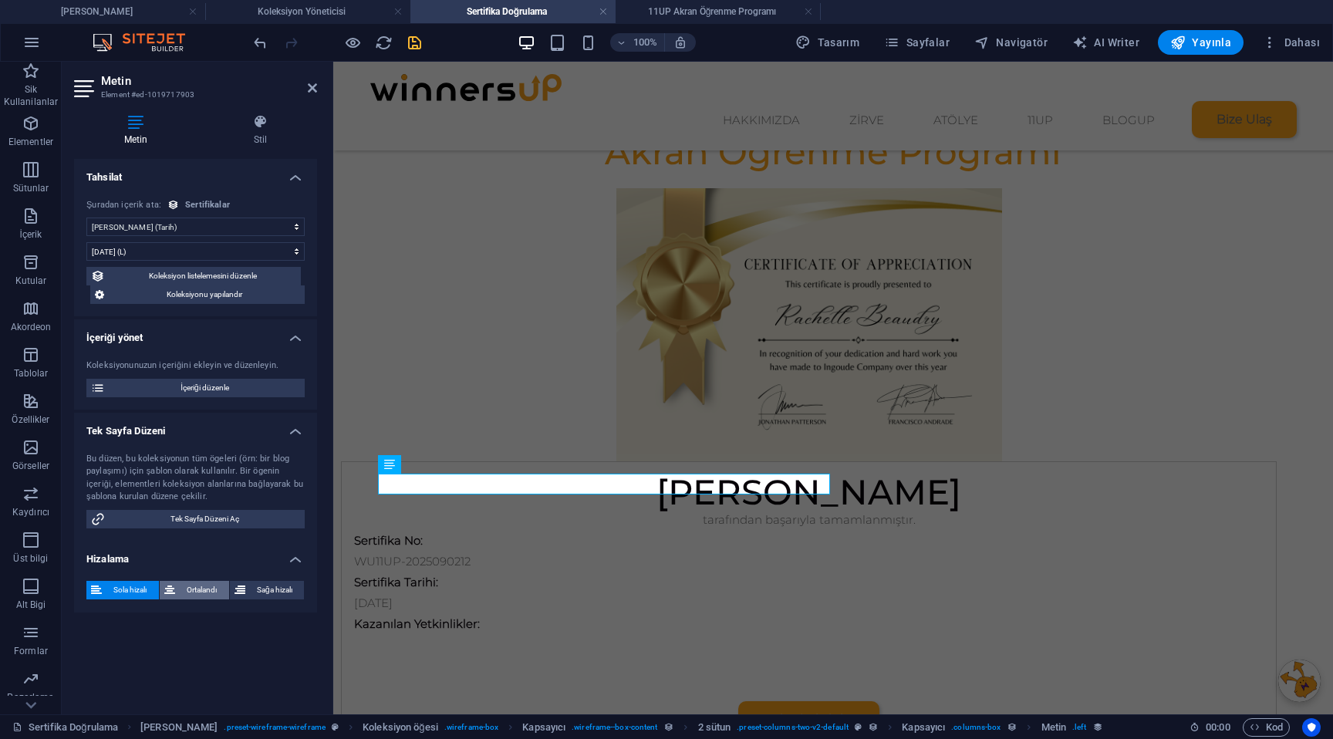
click at [187, 588] on span "Ortalandı" at bounding box center [202, 590] width 45 height 19
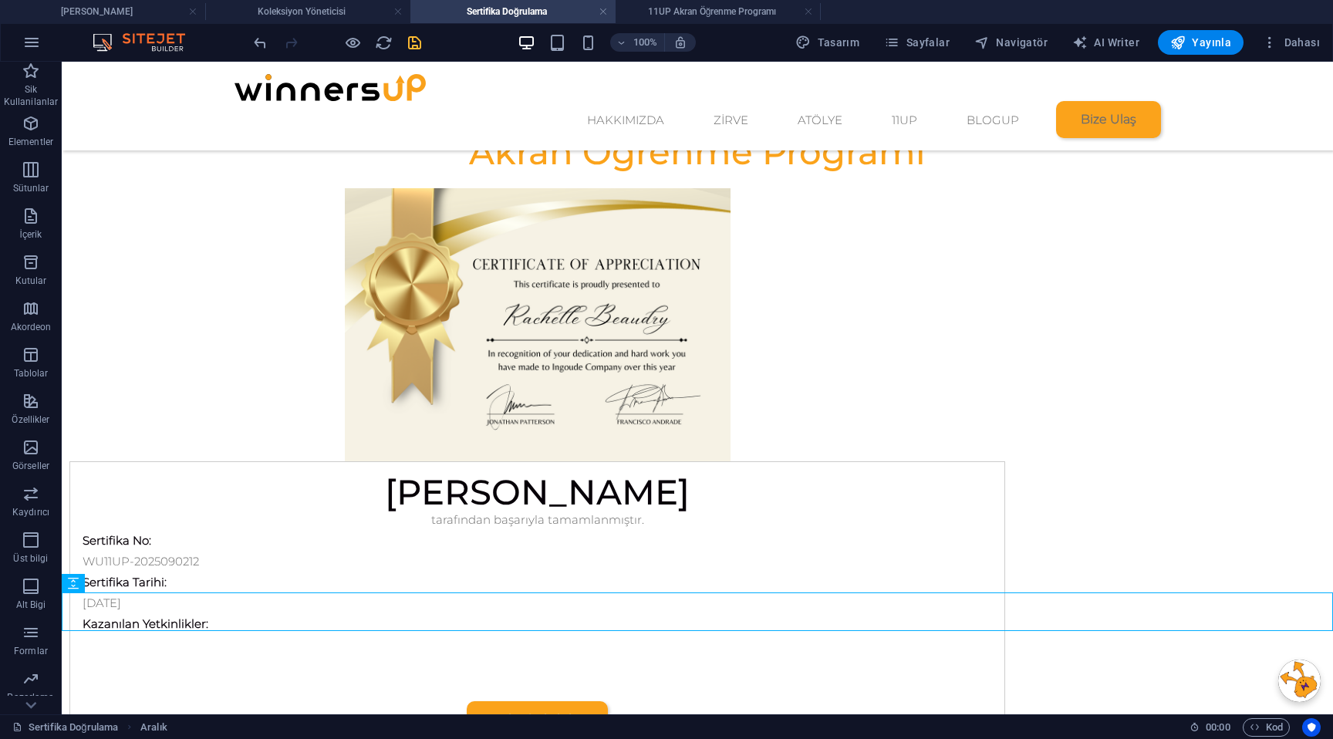
click at [601, 51] on div "100%" at bounding box center [606, 42] width 178 height 25
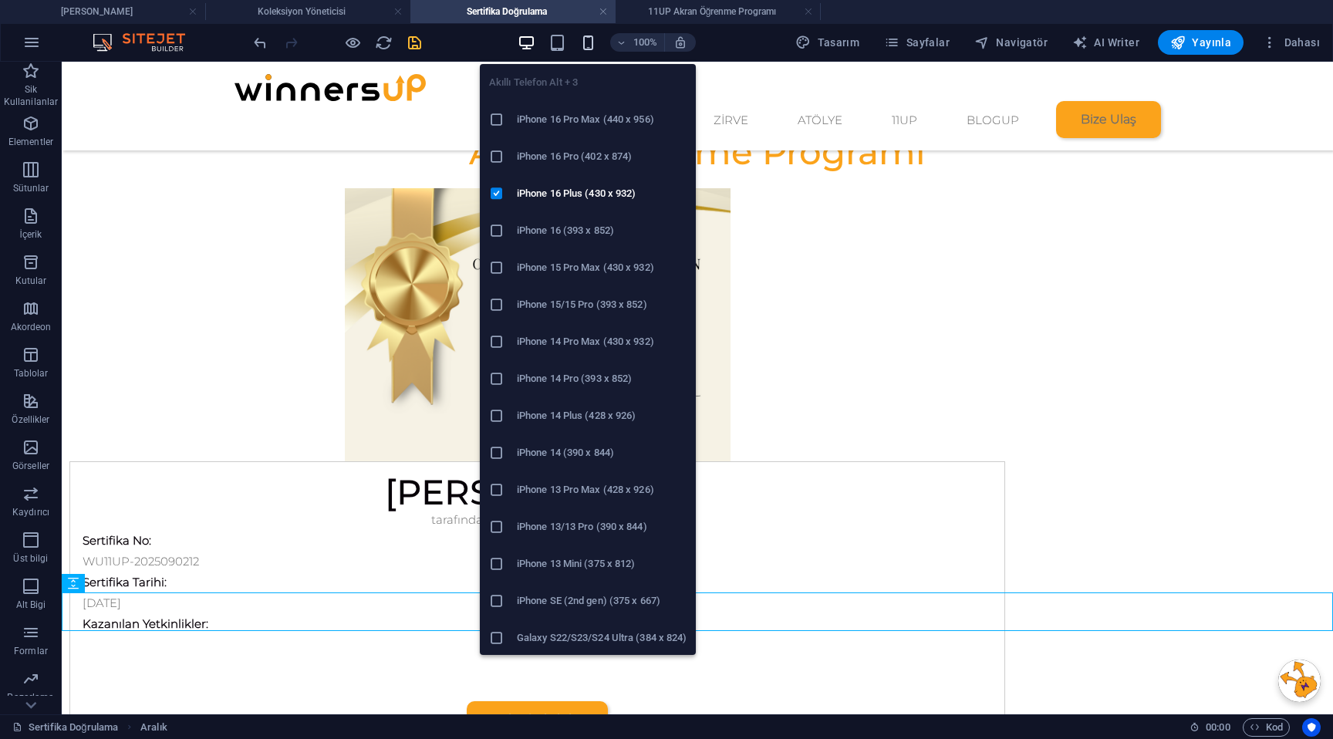
click at [597, 49] on icon "button" at bounding box center [588, 43] width 18 height 18
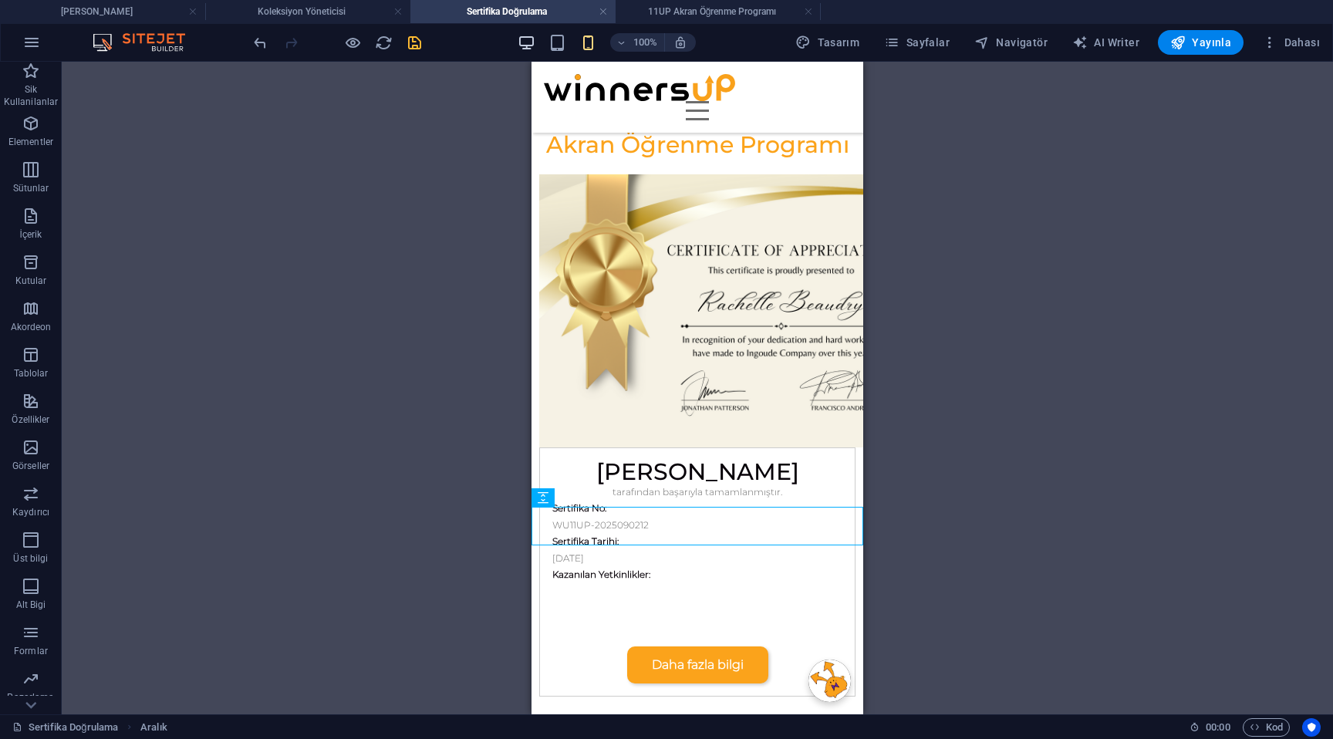
click at [527, 45] on icon "button" at bounding box center [526, 43] width 18 height 18
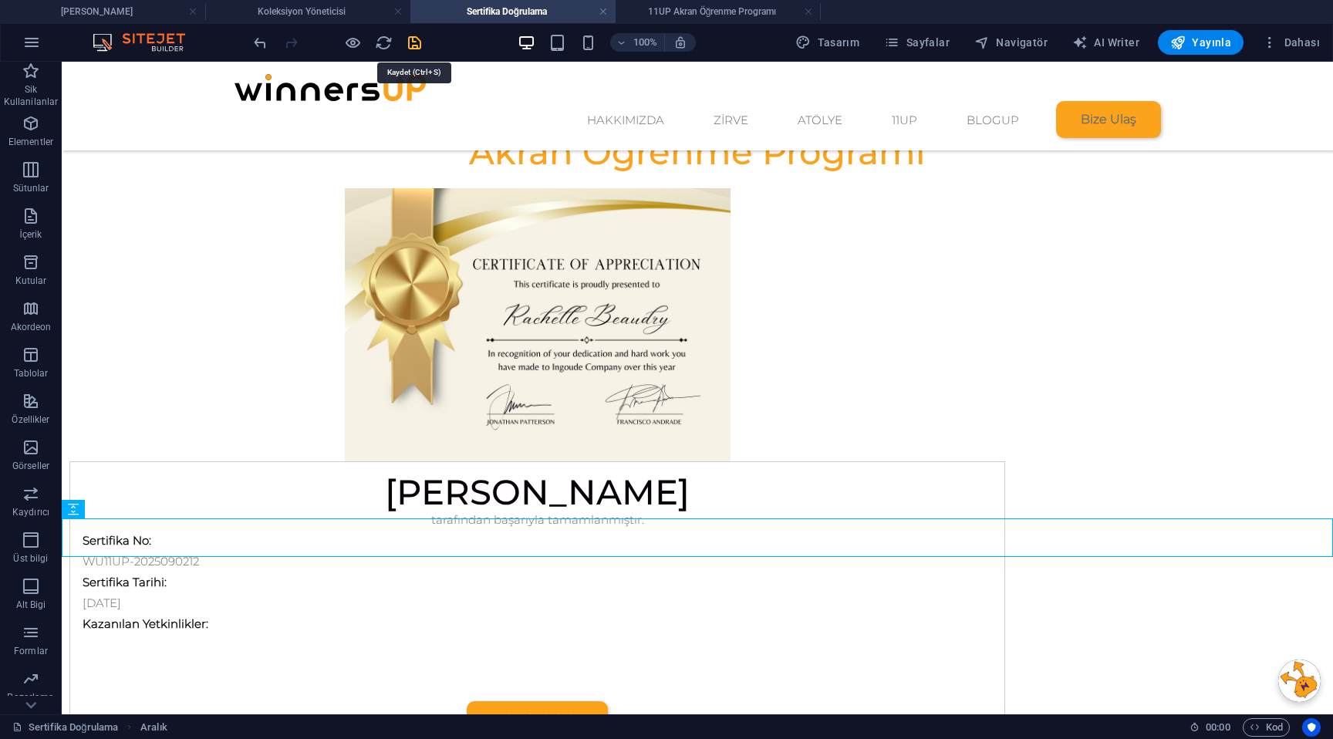
click at [416, 47] on icon "save" at bounding box center [415, 43] width 18 height 18
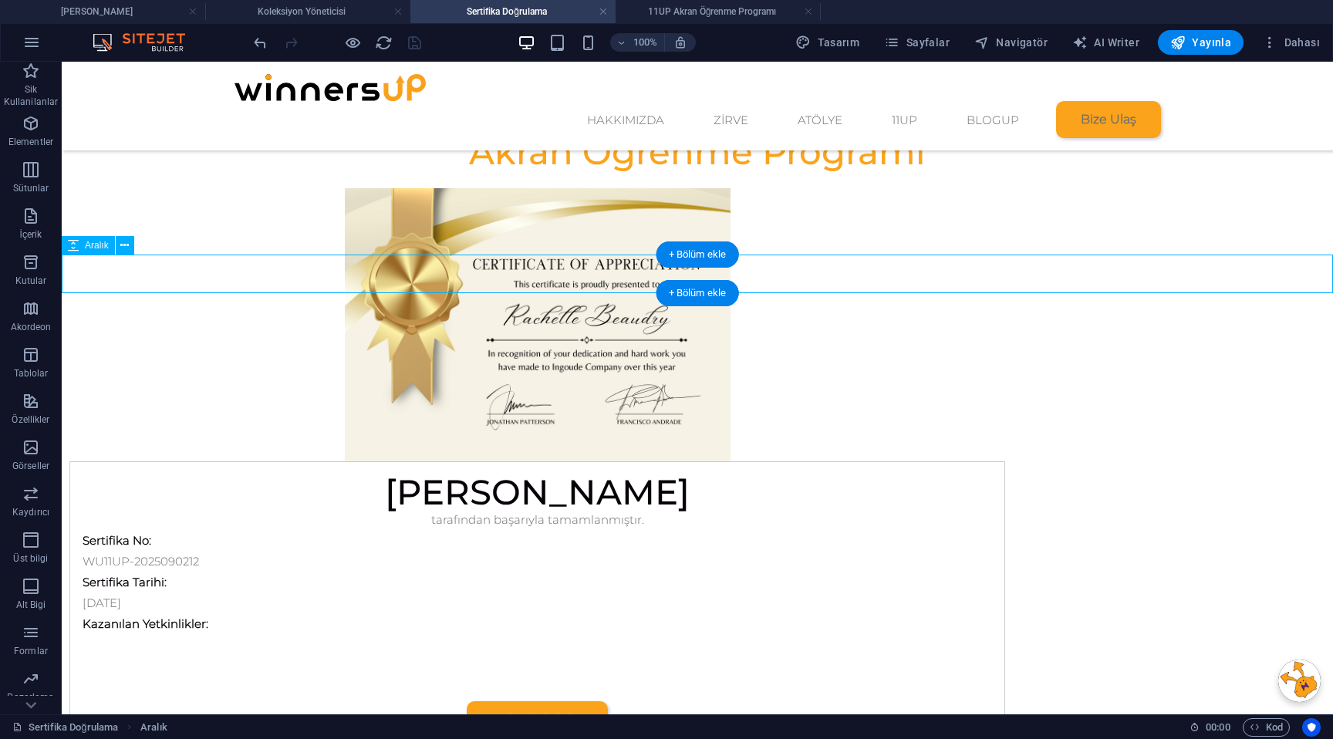
select select "px"
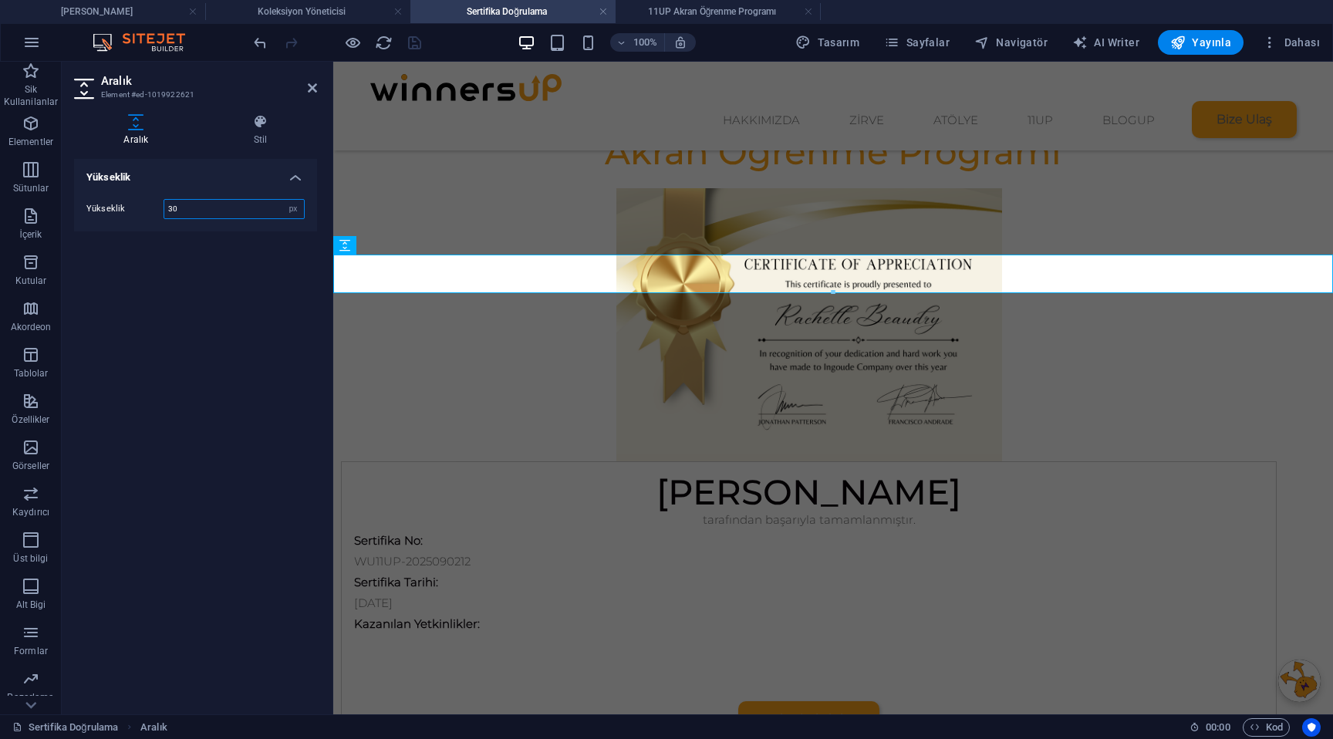
type input "30"
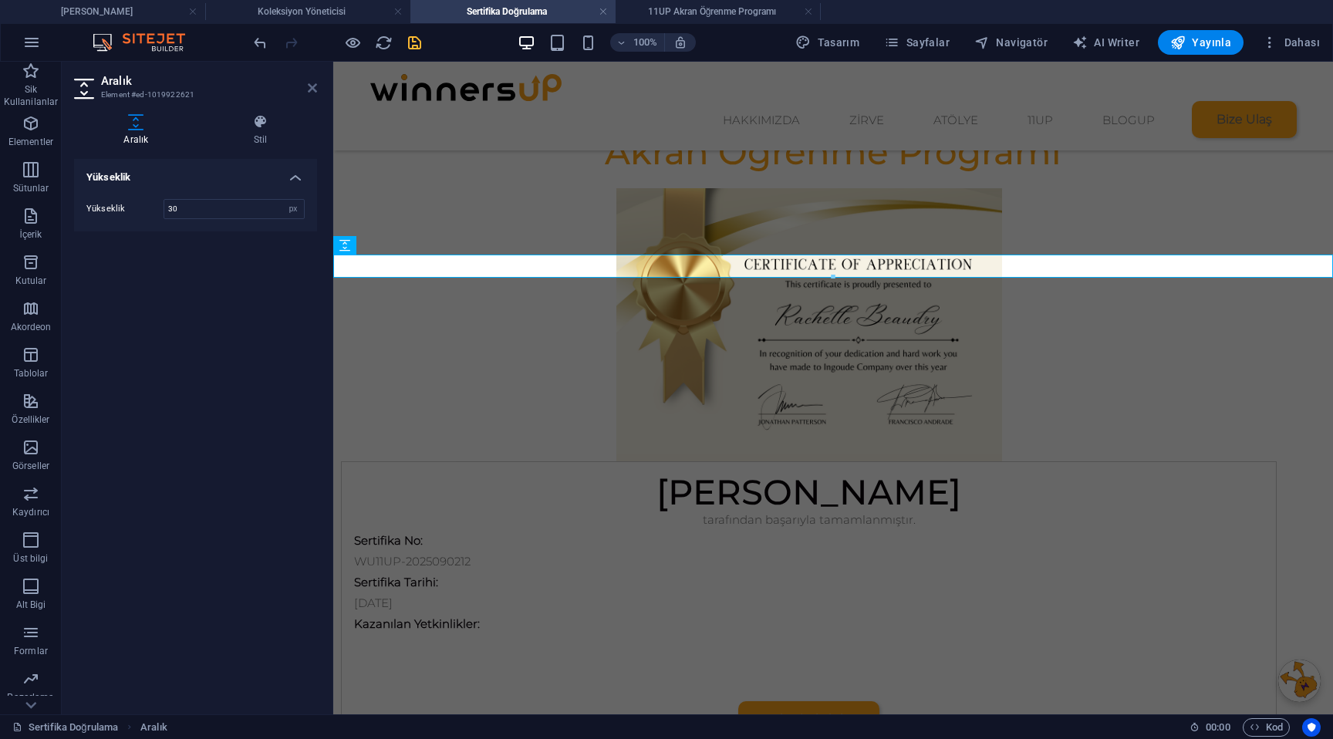
click at [313, 86] on icon at bounding box center [312, 88] width 9 height 12
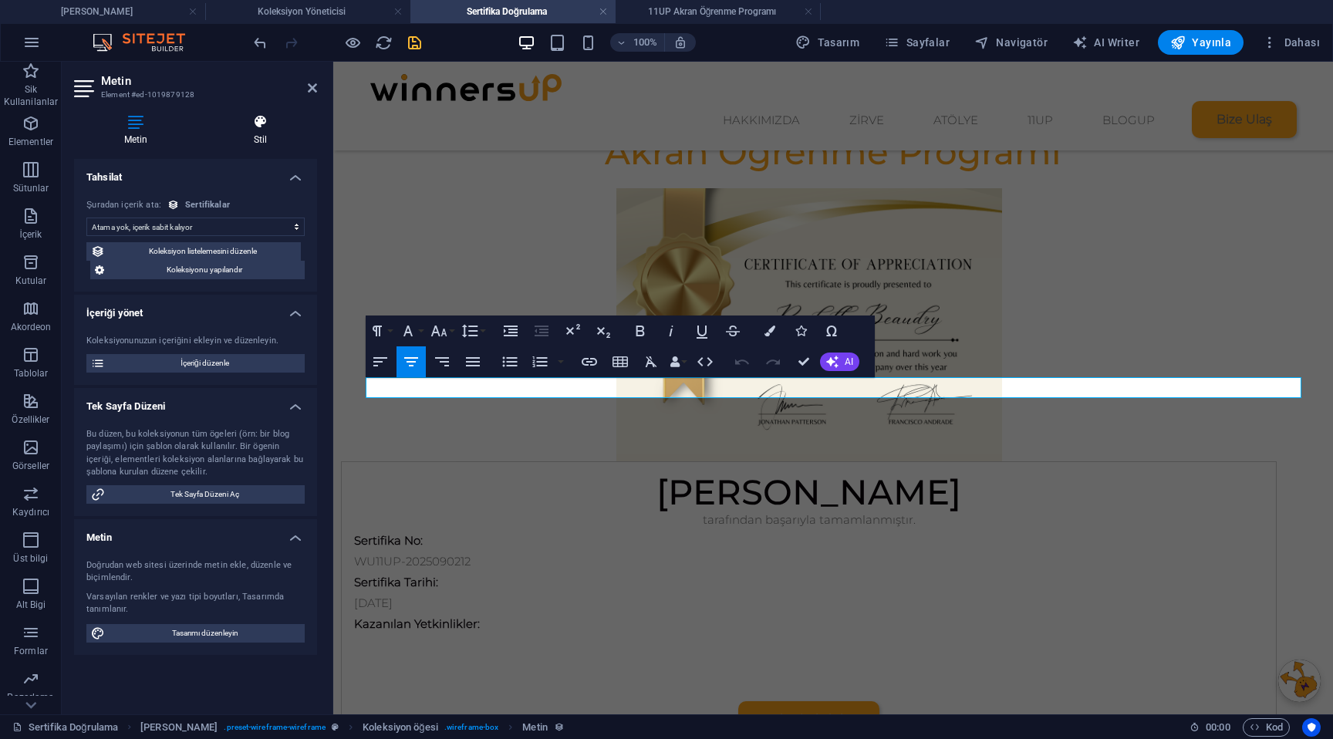
click at [263, 131] on h4 "Stil" at bounding box center [260, 130] width 113 height 32
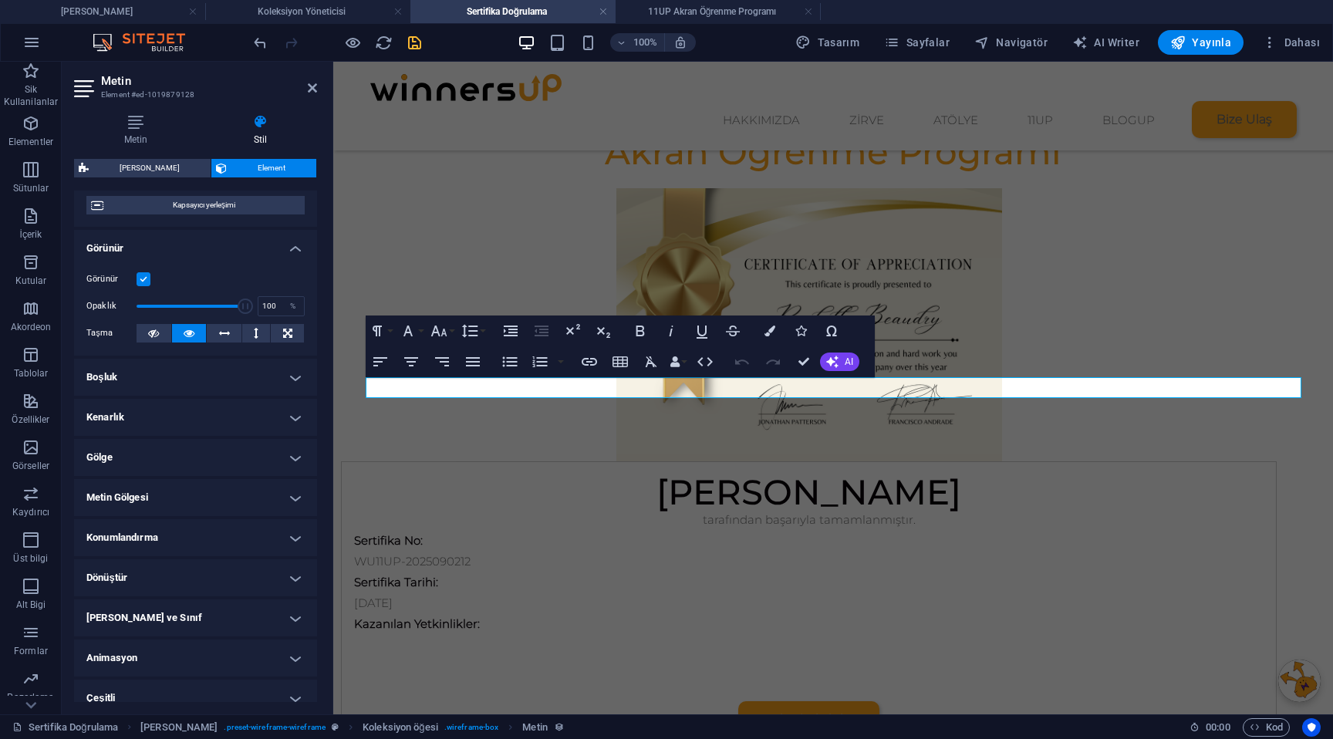
scroll to position [153, 0]
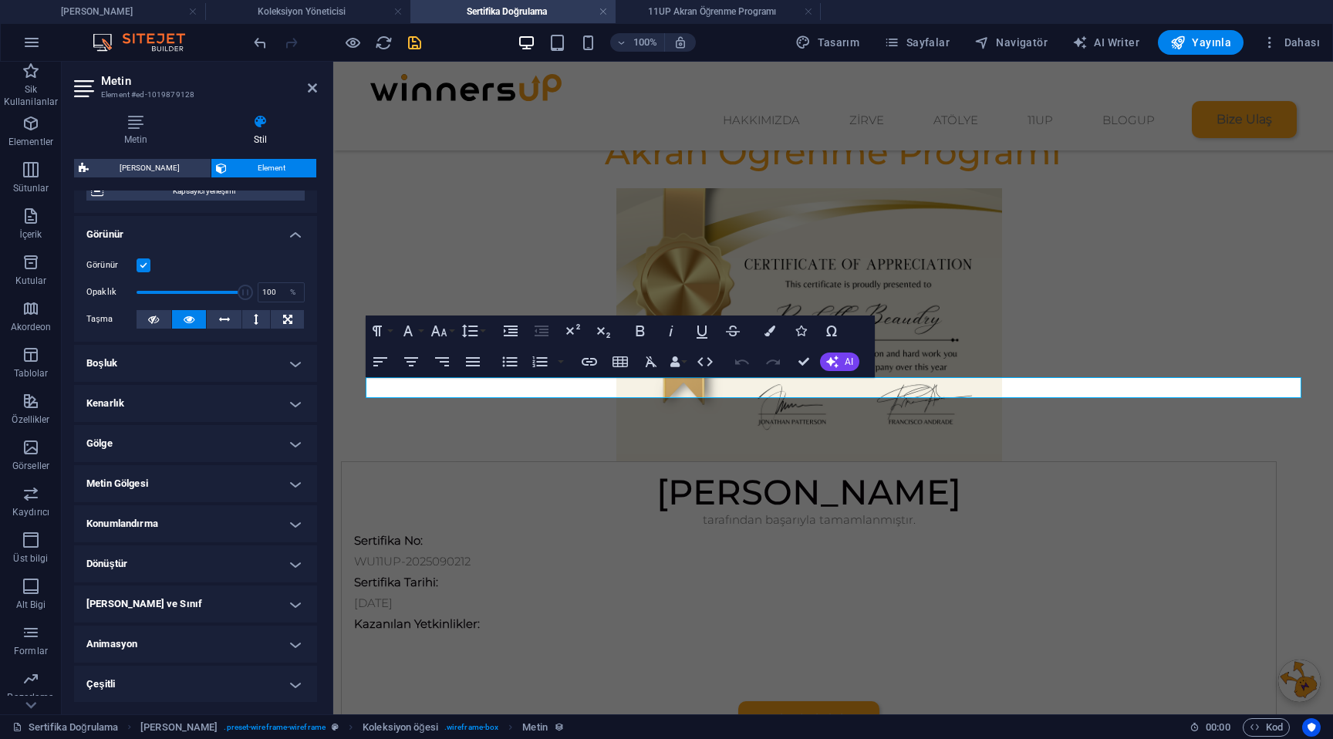
click at [141, 645] on h4 "Animasyon" at bounding box center [195, 643] width 243 height 37
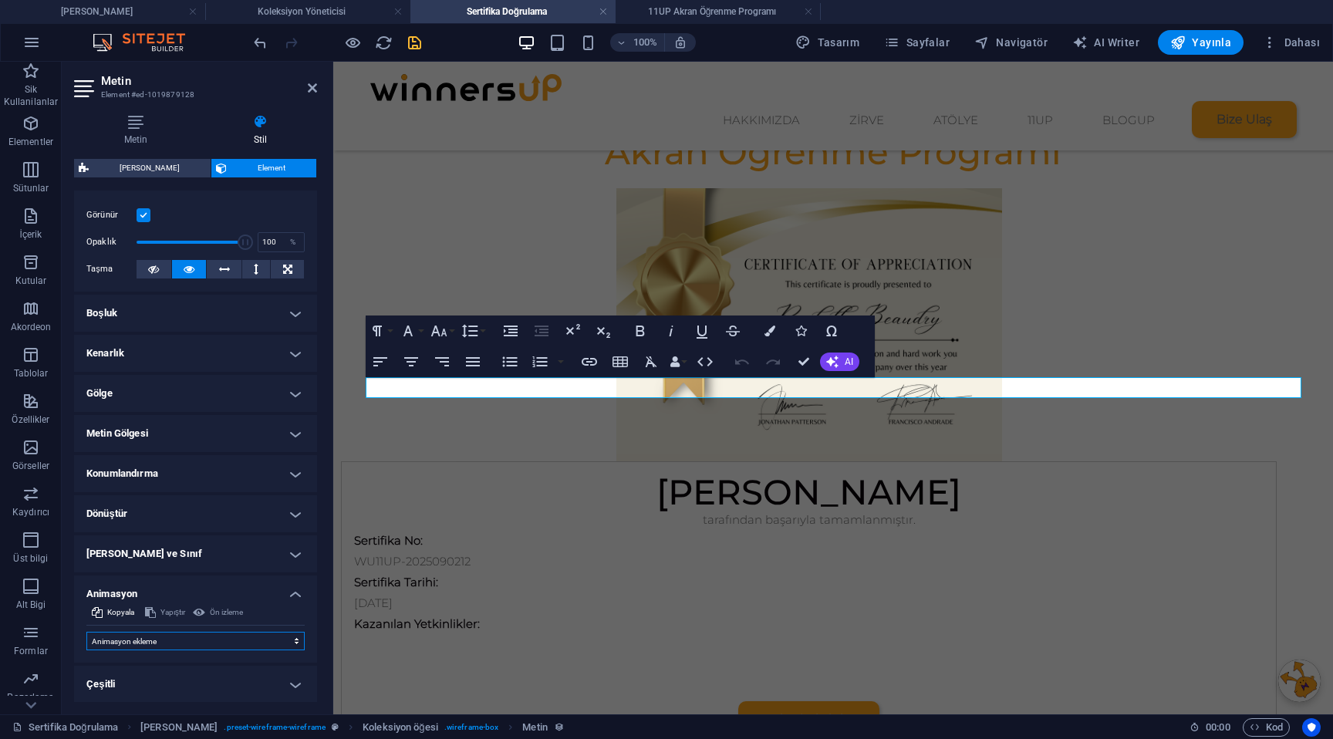
click at [181, 643] on select "Animasyon ekleme Göster / Gizle Yukarı/Aşağı kaydır Yakınlaştır/Uzaklaştır Sold…" at bounding box center [195, 641] width 218 height 19
select select "fade"
click at [86, 632] on select "Animasyon ekleme Göster / Gizle Yukarı/Aşağı kaydır Yakınlaştır/Uzaklaştır Sold…" at bounding box center [195, 641] width 218 height 19
select select "scroll"
click at [184, 638] on select "Animasyon ekleme Göster / Gizle Yukarı/Aşağı kaydır Yakınlaştır/Uzaklaştır Sold…" at bounding box center [195, 641] width 218 height 19
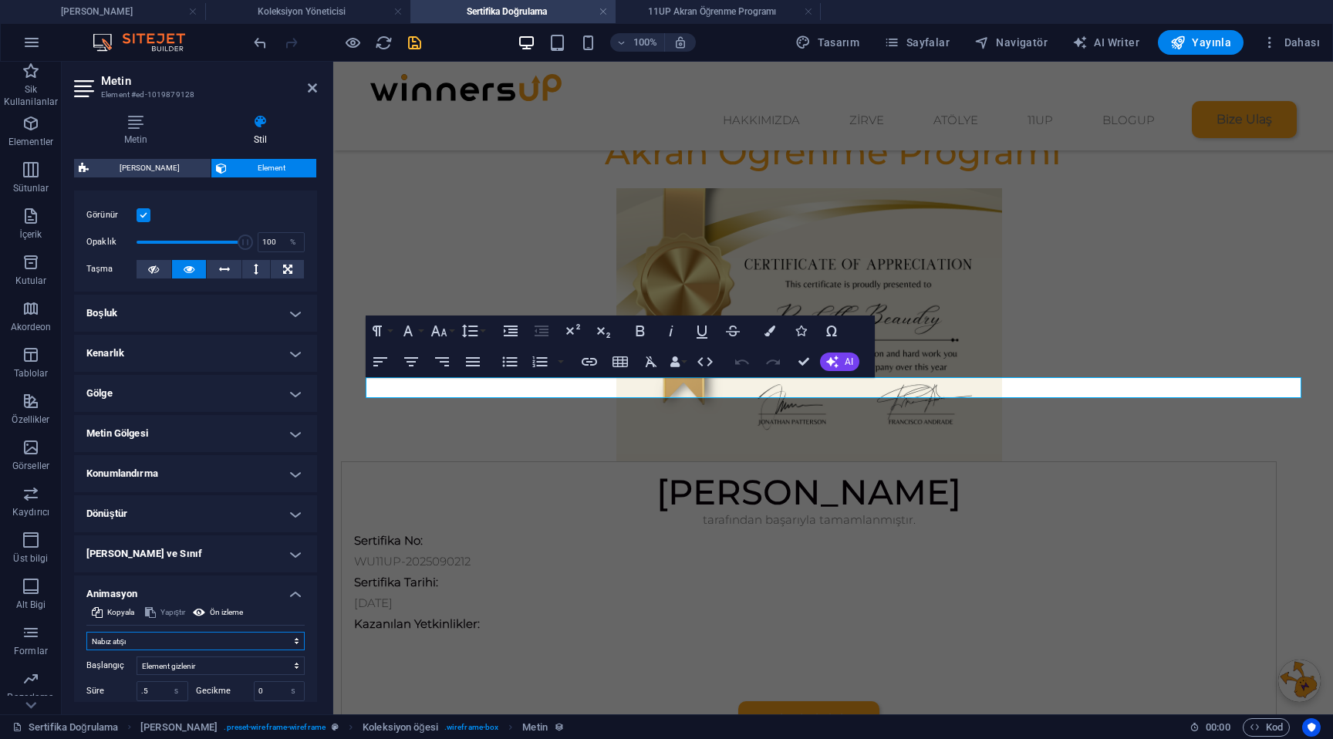
click at [86, 632] on select "Animasyon ekleme Göster / Gizle Yukarı/Aşağı kaydır Yakınlaştır/Uzaklaştır Sold…" at bounding box center [195, 641] width 218 height 19
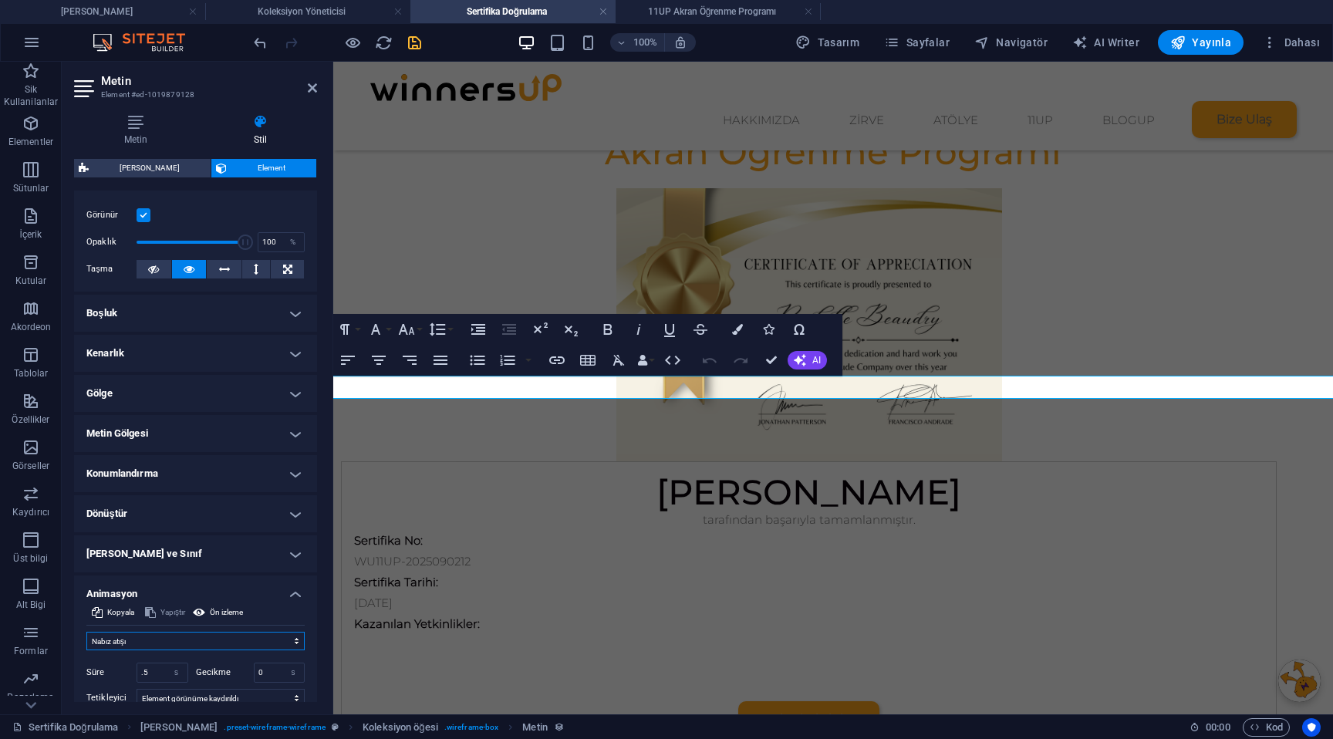
click at [162, 642] on select "Animasyon ekleme Göster / Gizle Yukarı/Aşağı kaydır Yakınlaştır/Uzaklaştır Sold…" at bounding box center [195, 641] width 218 height 19
click at [86, 632] on select "Animasyon ekleme Göster / Gizle Yukarı/Aşağı kaydır Yakınlaştır/Uzaklaştır Sold…" at bounding box center [195, 641] width 218 height 19
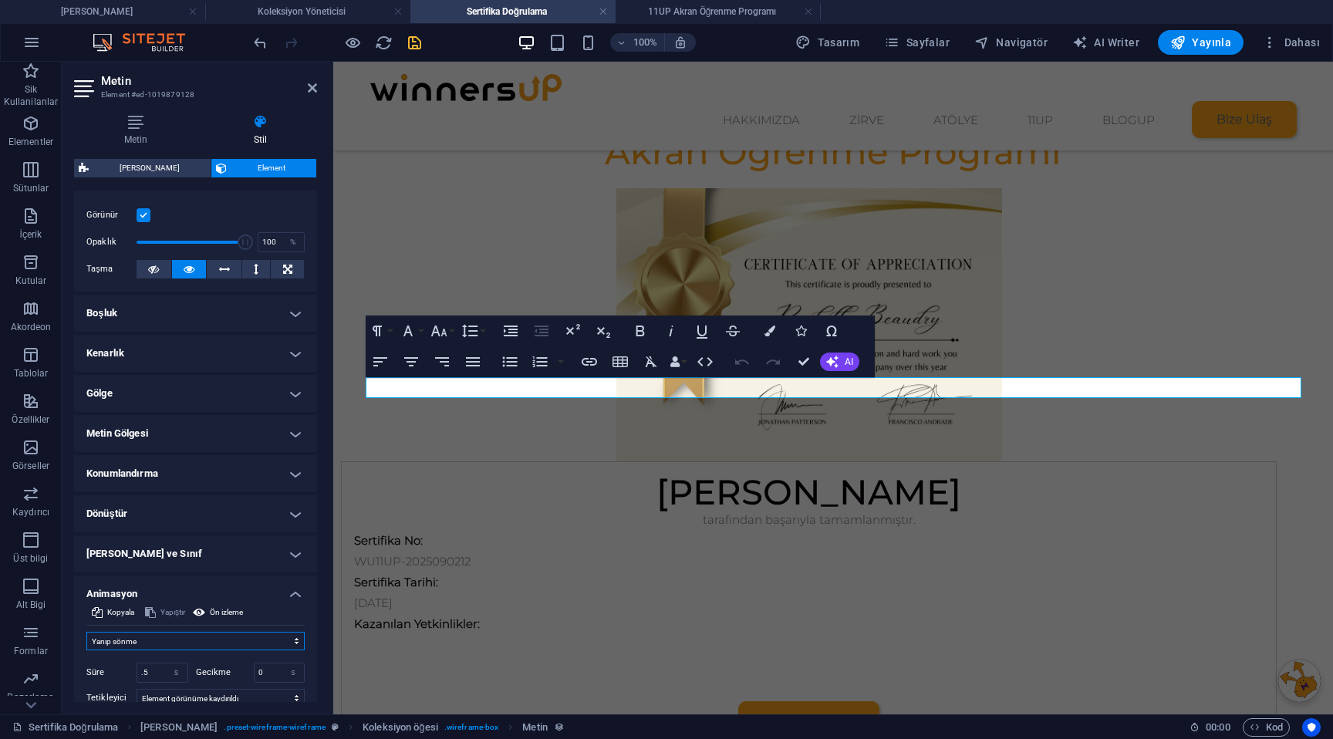
click at [172, 637] on select "Animasyon ekleme Göster / Gizle Yukarı/Aşağı kaydır Yakınlaştır/Uzaklaştır Sold…" at bounding box center [195, 641] width 218 height 19
click at [86, 632] on select "Animasyon ekleme Göster / Gizle Yukarı/Aşağı kaydır Yakınlaştır/Uzaklaştır Sold…" at bounding box center [195, 641] width 218 height 19
click at [158, 639] on select "Animasyon ekleme Göster / Gizle Yukarı/Aşağı kaydır Yakınlaştır/Uzaklaştır Sold…" at bounding box center [195, 641] width 218 height 19
select select "flash"
click at [86, 632] on select "Animasyon ekleme Göster / Gizle Yukarı/Aşağı kaydır Yakınlaştır/Uzaklaştır Sold…" at bounding box center [195, 641] width 218 height 19
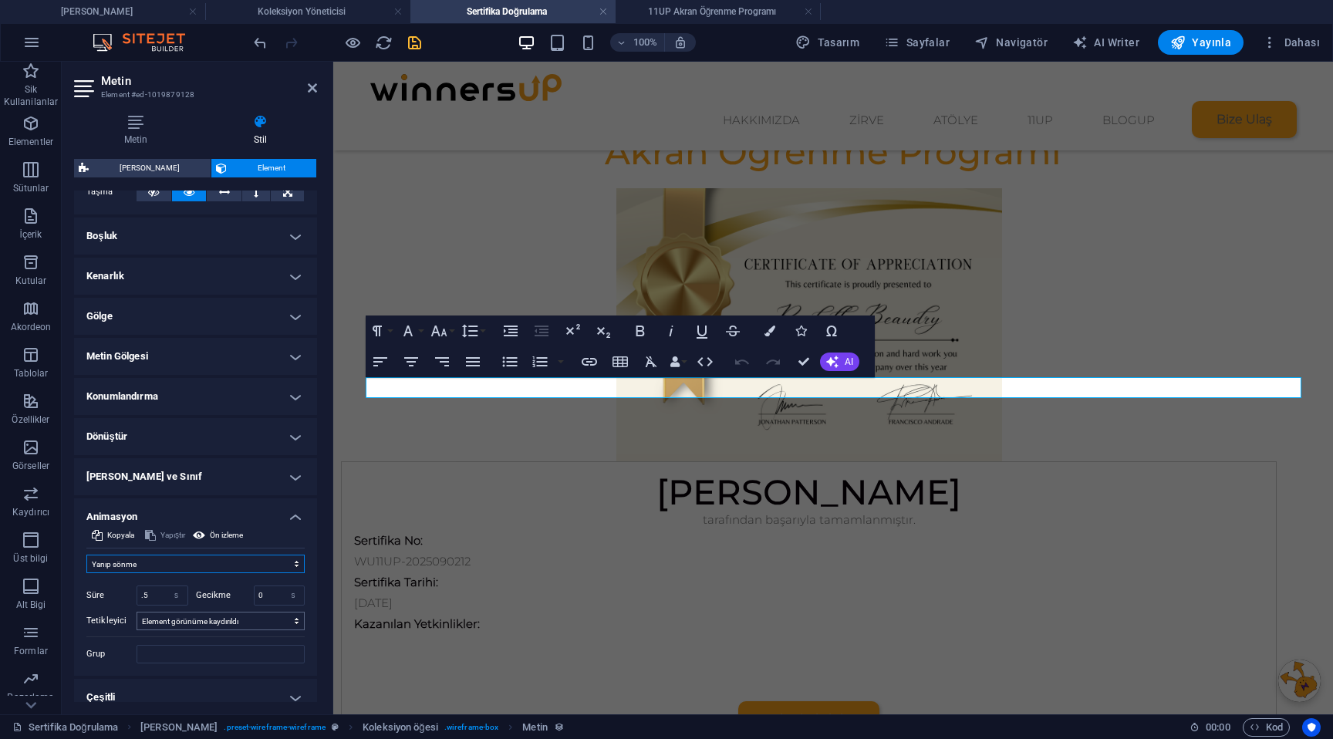
scroll to position [293, 0]
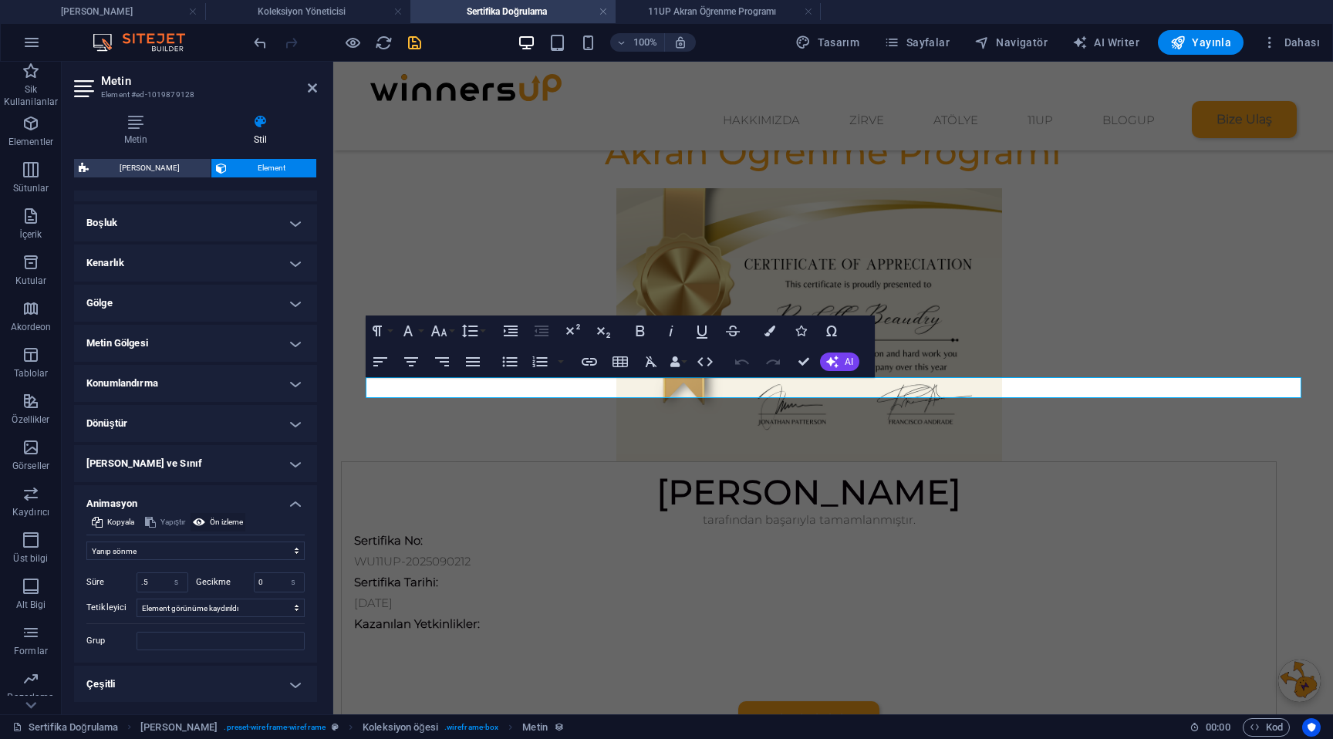
click at [226, 521] on span "Ön izleme" at bounding box center [226, 522] width 33 height 19
click at [174, 642] on input "Grup" at bounding box center [220, 641] width 168 height 19
click at [160, 581] on input ".5" at bounding box center [162, 582] width 50 height 19
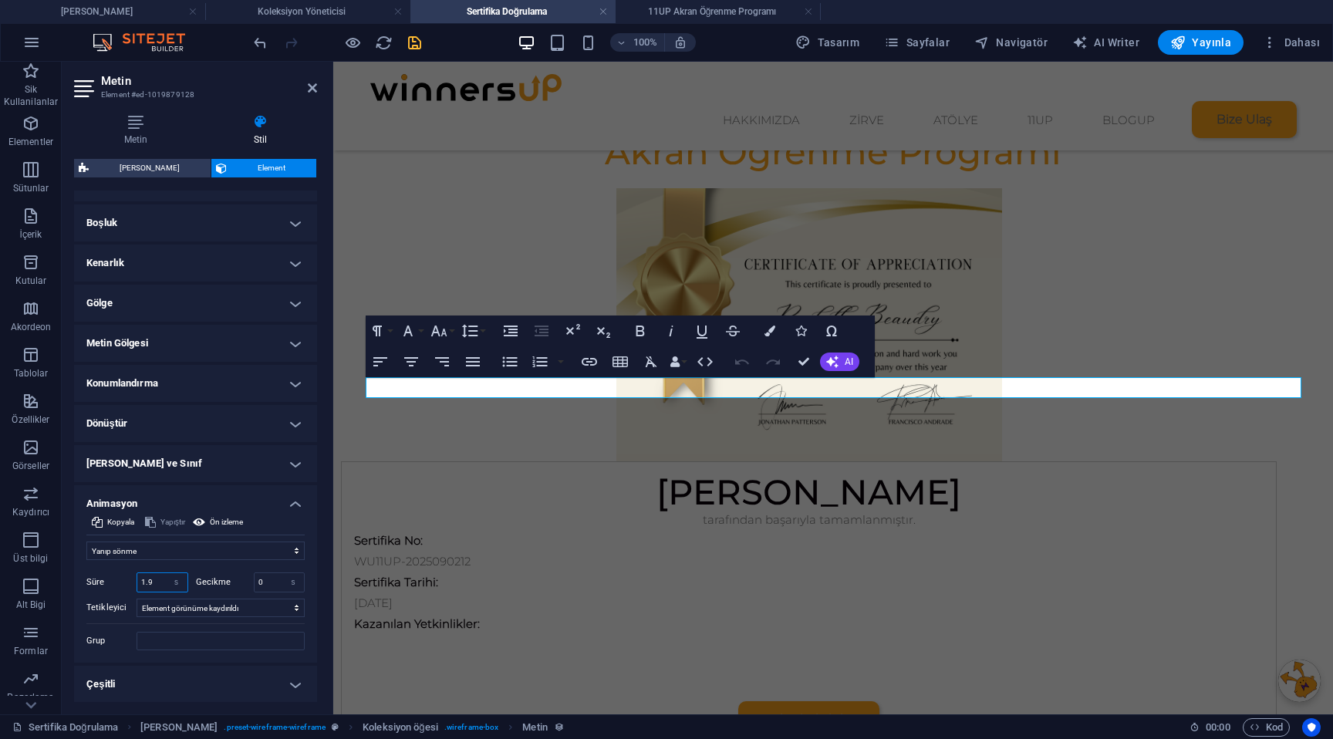
type input "2"
click at [217, 525] on span "Ön izleme" at bounding box center [226, 522] width 33 height 19
click at [186, 608] on select "Otomatik tetikleyici yok Sayfa yüklendiğinde Element görünüme kaydırıldı" at bounding box center [220, 607] width 168 height 19
click at [136, 598] on select "Otomatik tetikleyici yok Sayfa yüklendiğinde Element görünüme kaydırıldı" at bounding box center [220, 607] width 168 height 19
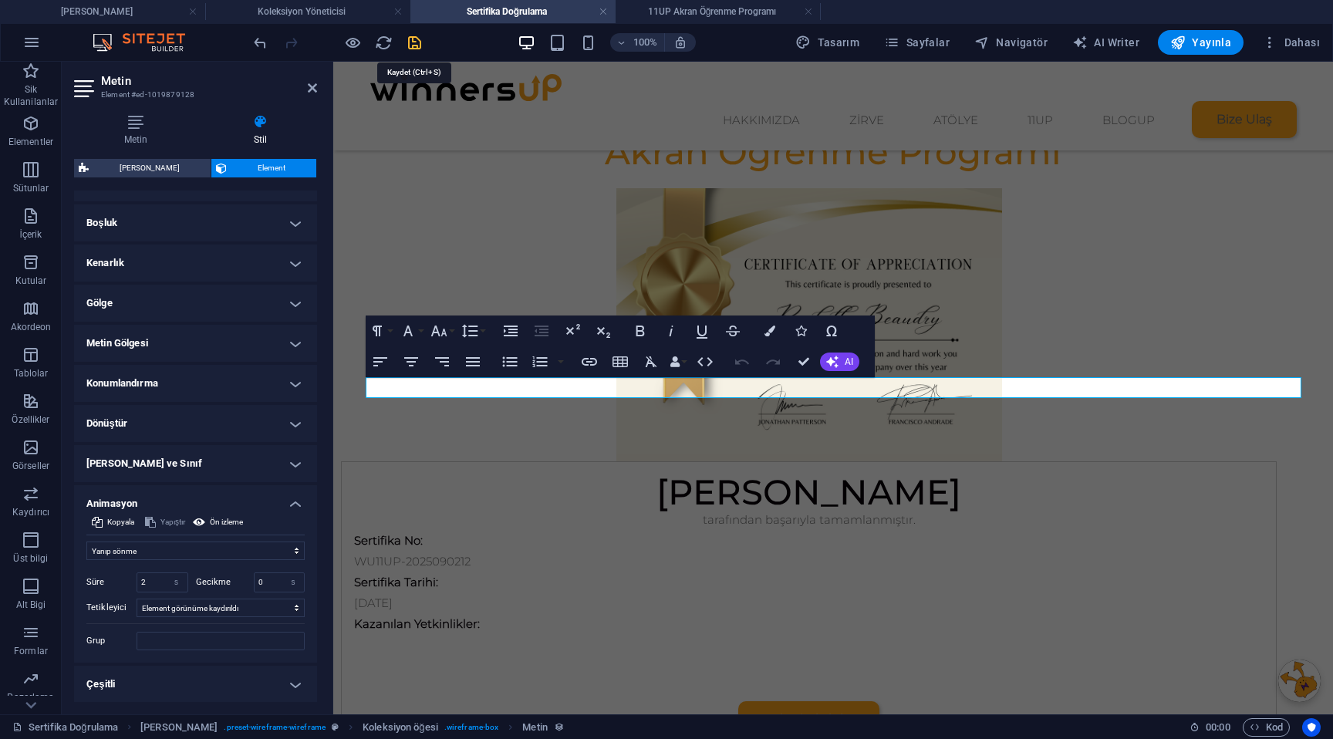
click at [413, 43] on icon "save" at bounding box center [415, 43] width 18 height 18
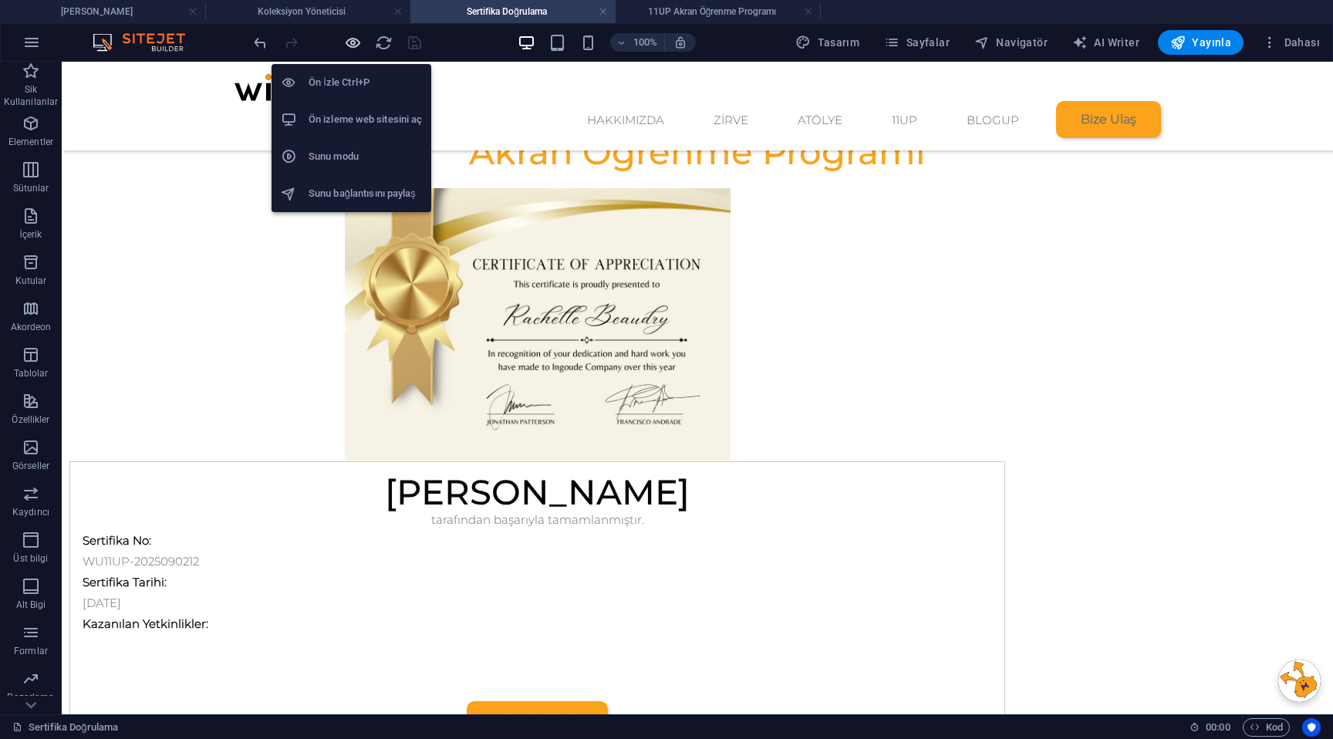
click at [357, 47] on icon "button" at bounding box center [353, 43] width 18 height 18
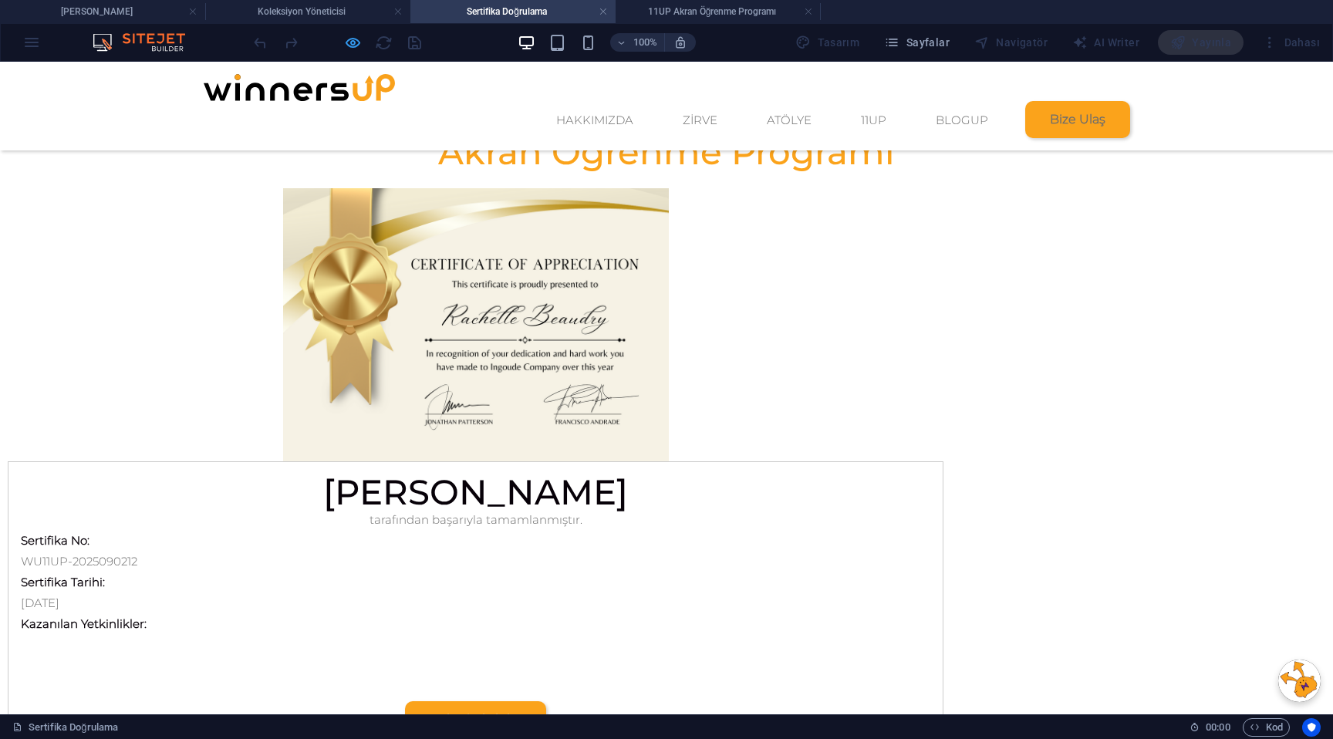
click at [358, 46] on icon "button" at bounding box center [353, 43] width 18 height 18
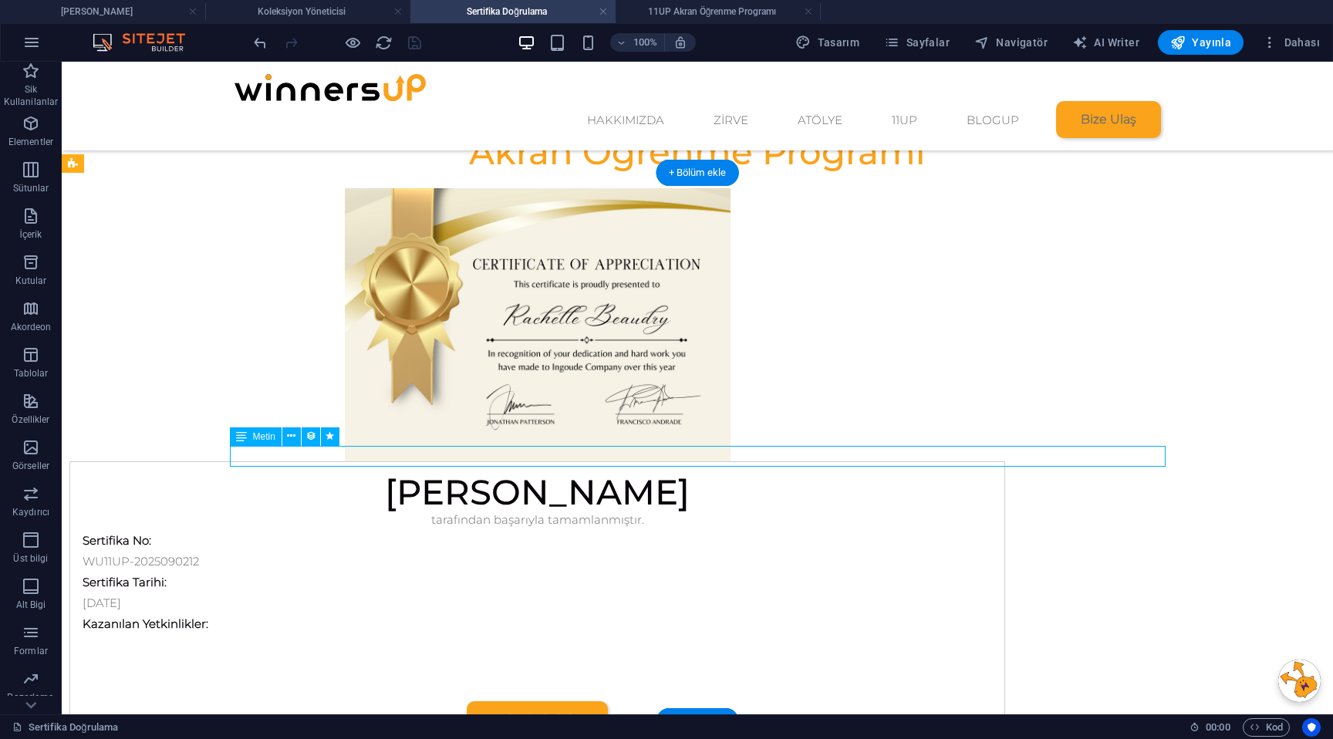
select select "flash"
select select "s"
select select "scroll"
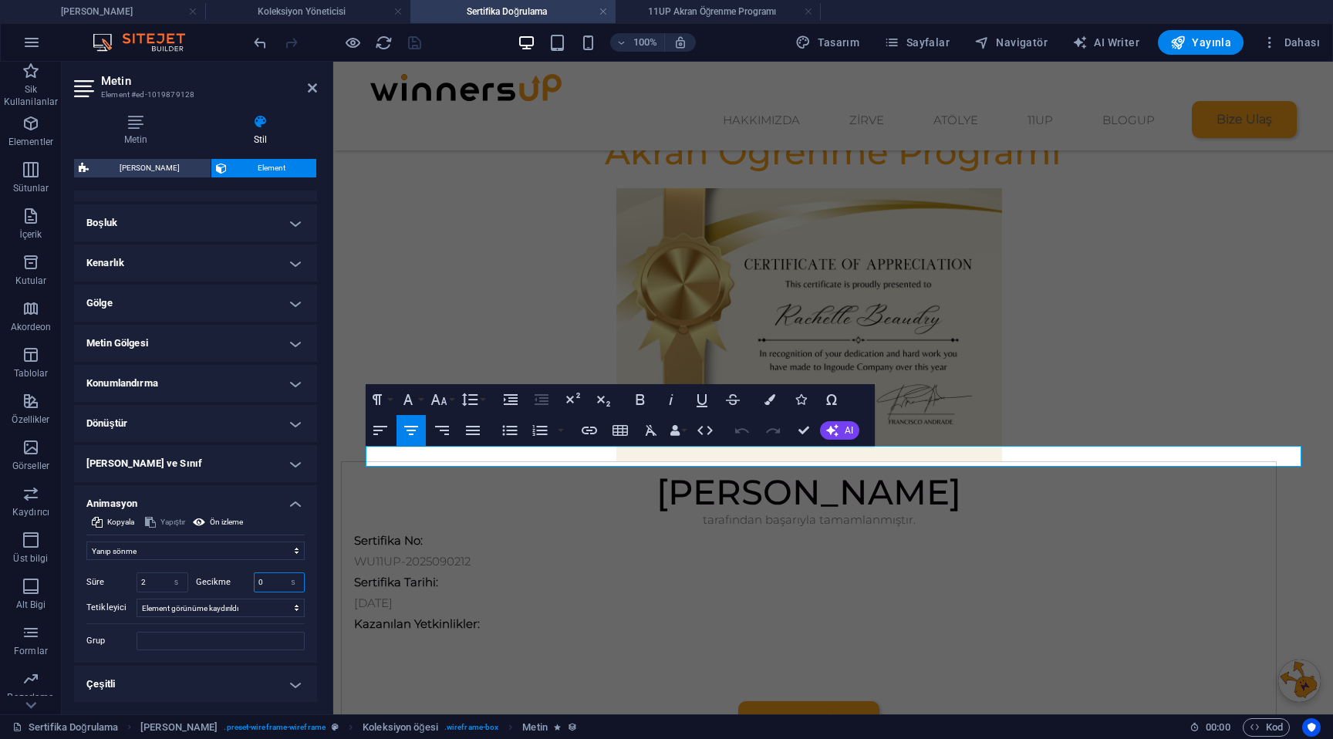
click at [278, 582] on input "0" at bounding box center [279, 582] width 50 height 19
type input "0.8"
click at [233, 517] on span "Ön izleme" at bounding box center [226, 522] width 33 height 19
click at [311, 86] on icon at bounding box center [312, 88] width 9 height 12
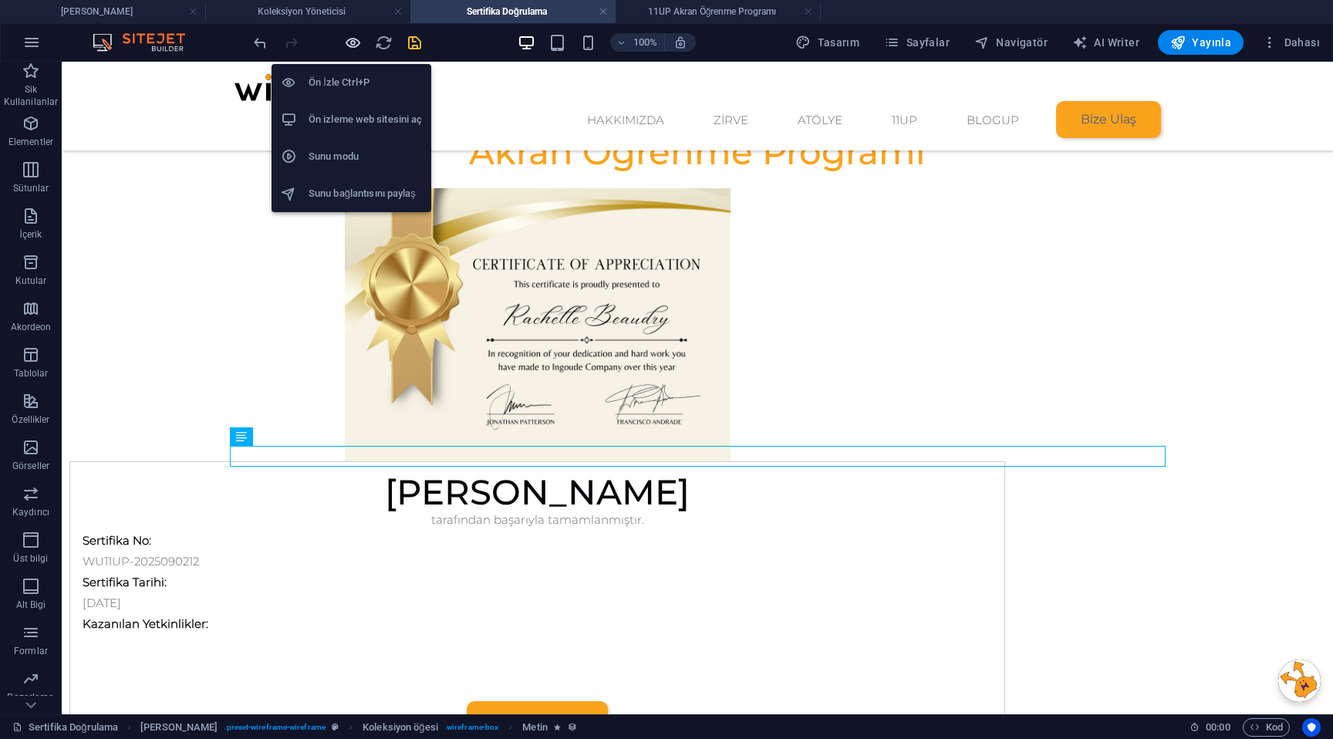
click at [356, 45] on icon "button" at bounding box center [353, 43] width 18 height 18
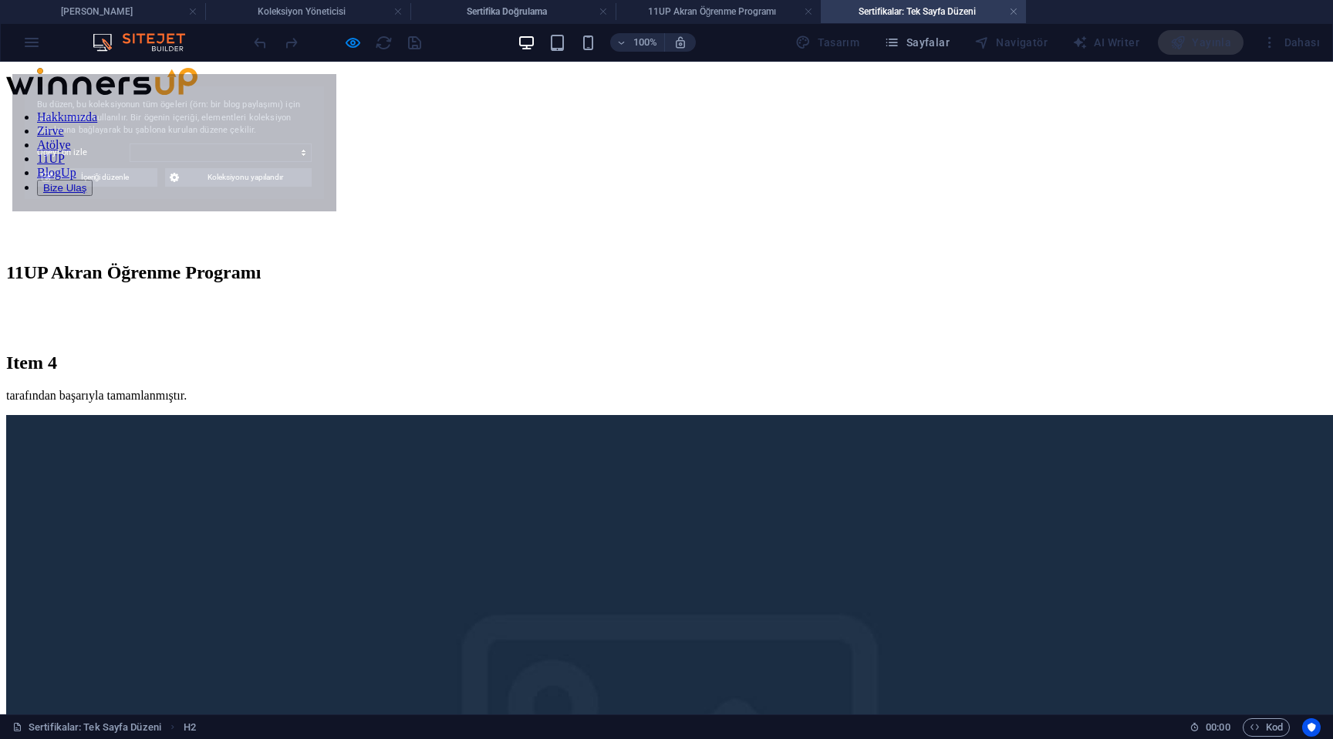
scroll to position [0, 0]
select select "68e3b06fff243634e10dbe88"
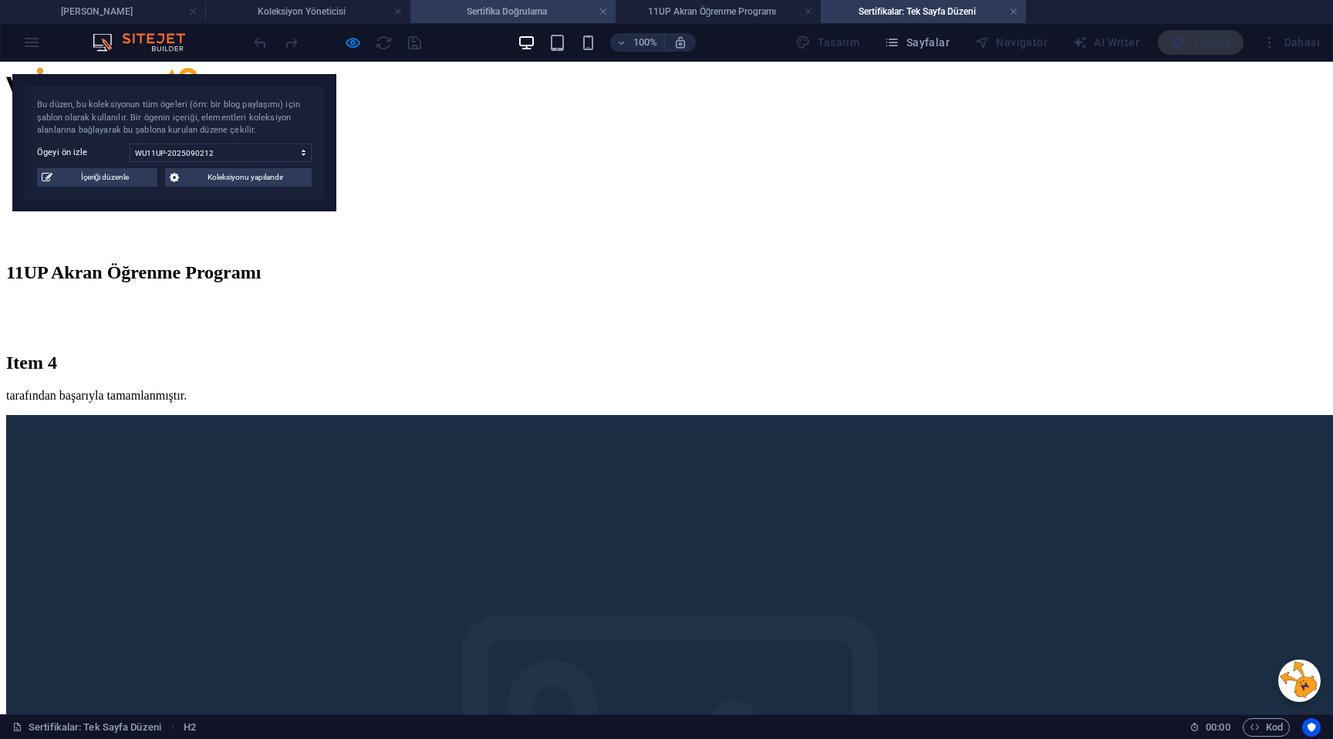
click at [534, 18] on h4 "Sertifika Doğrulama" at bounding box center [512, 11] width 205 height 17
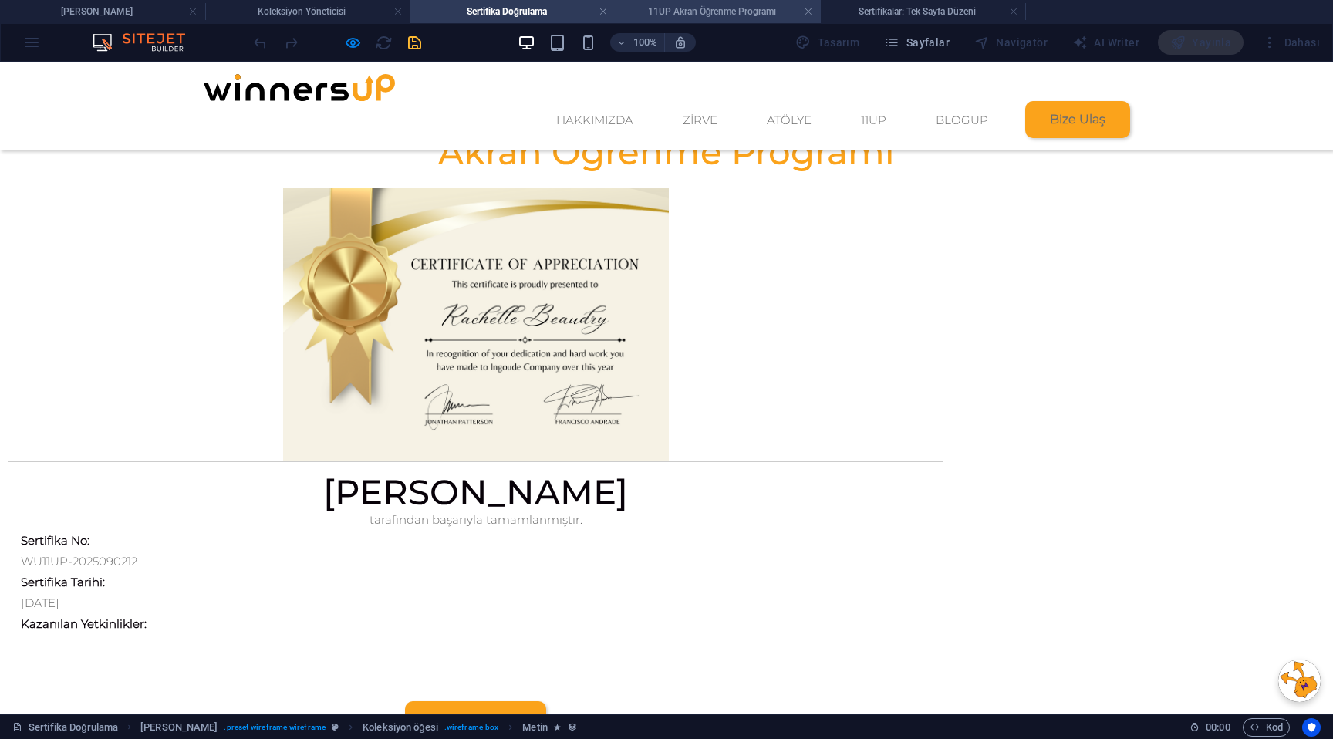
click at [658, 8] on h4 "11UP Akran Öğrenme Programı" at bounding box center [717, 11] width 205 height 17
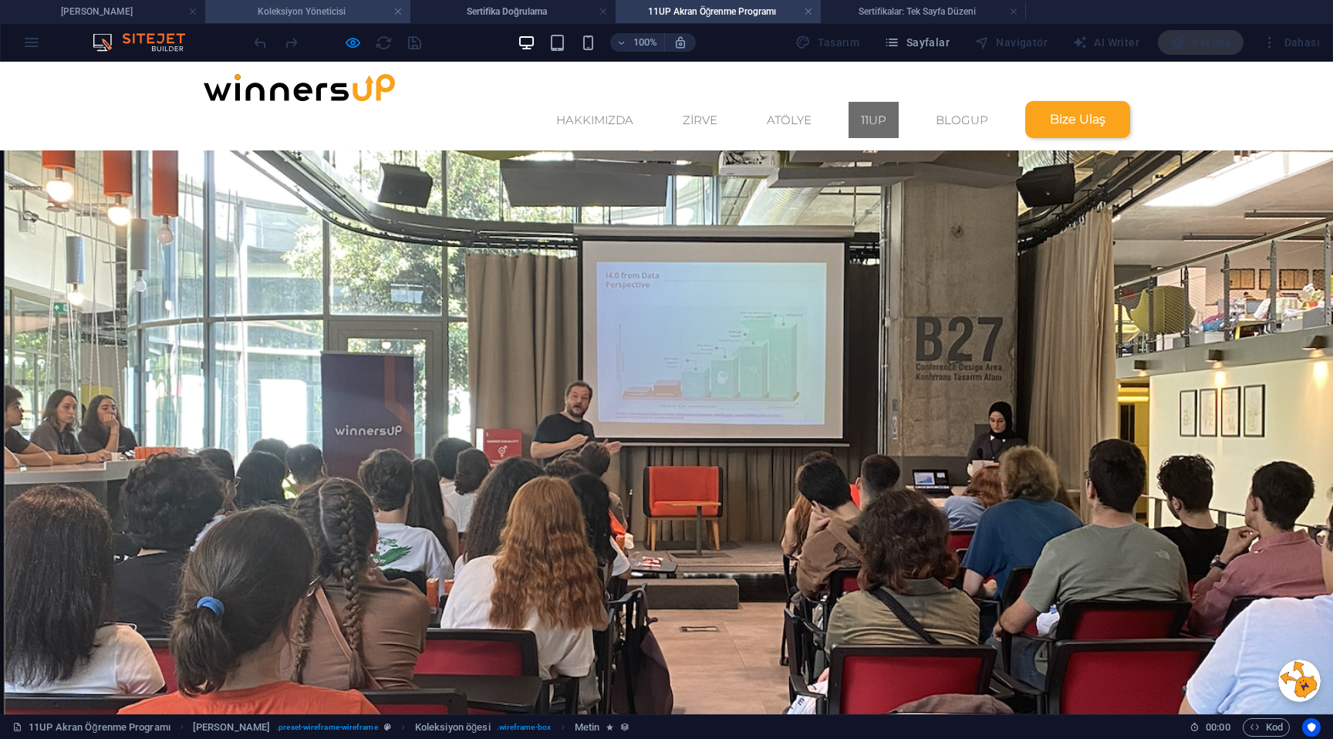
click at [312, 15] on h4 "Koleksiyon Yöneticisi" at bounding box center [307, 11] width 205 height 17
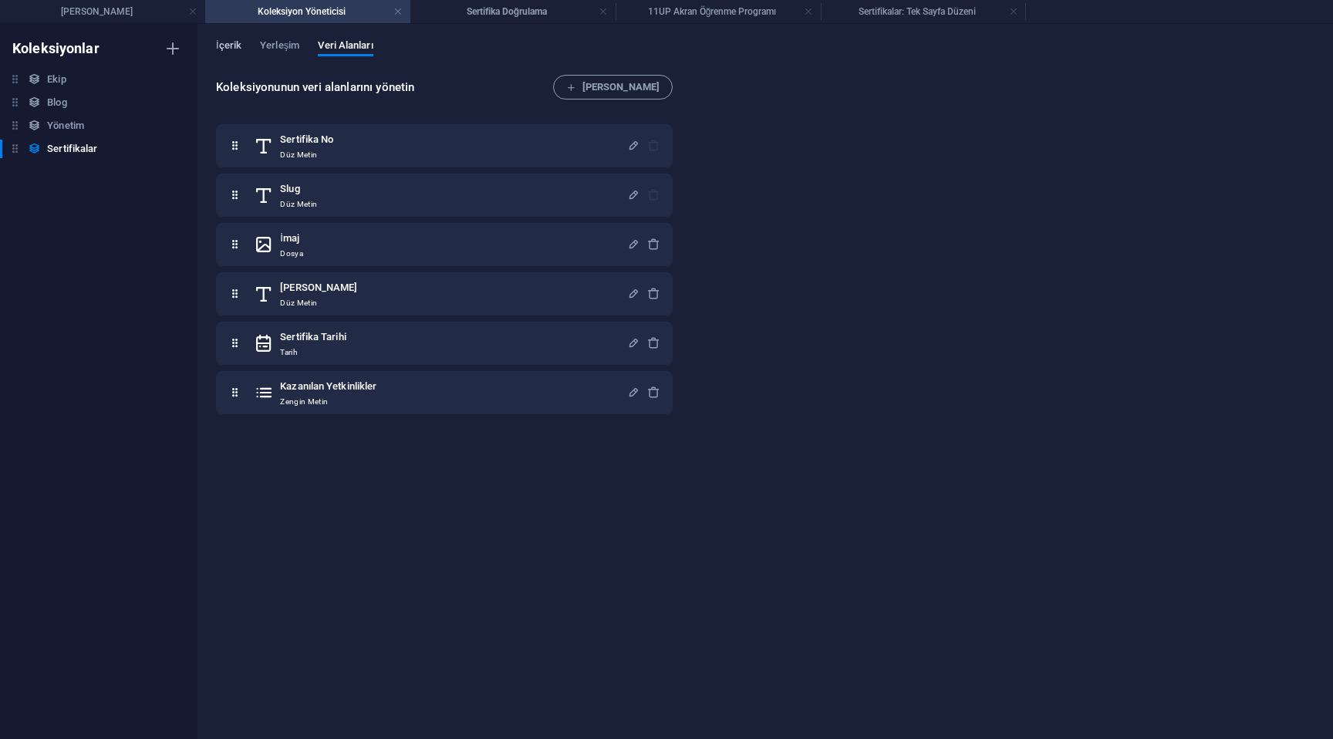
click at [234, 46] on span "İçerik" at bounding box center [228, 47] width 25 height 22
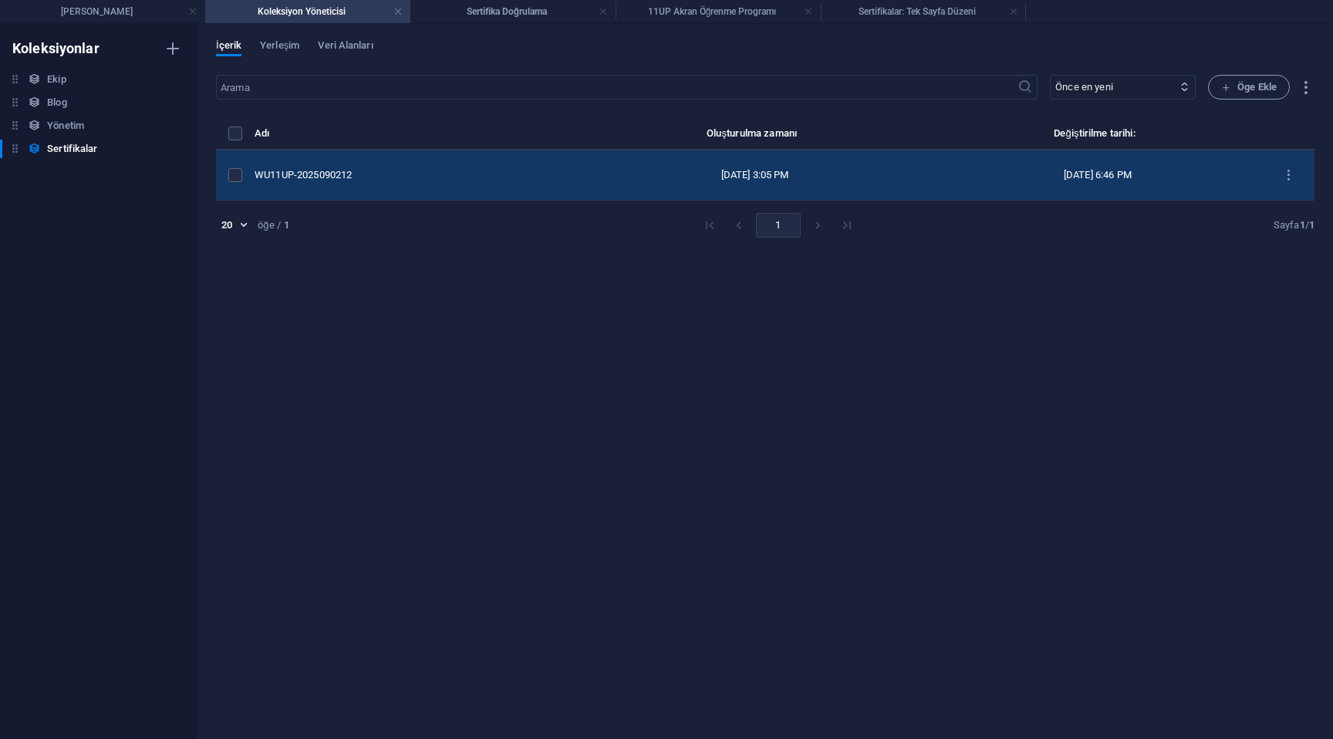
click at [615, 182] on td "[DATE] 3:05 PM" at bounding box center [754, 175] width 355 height 50
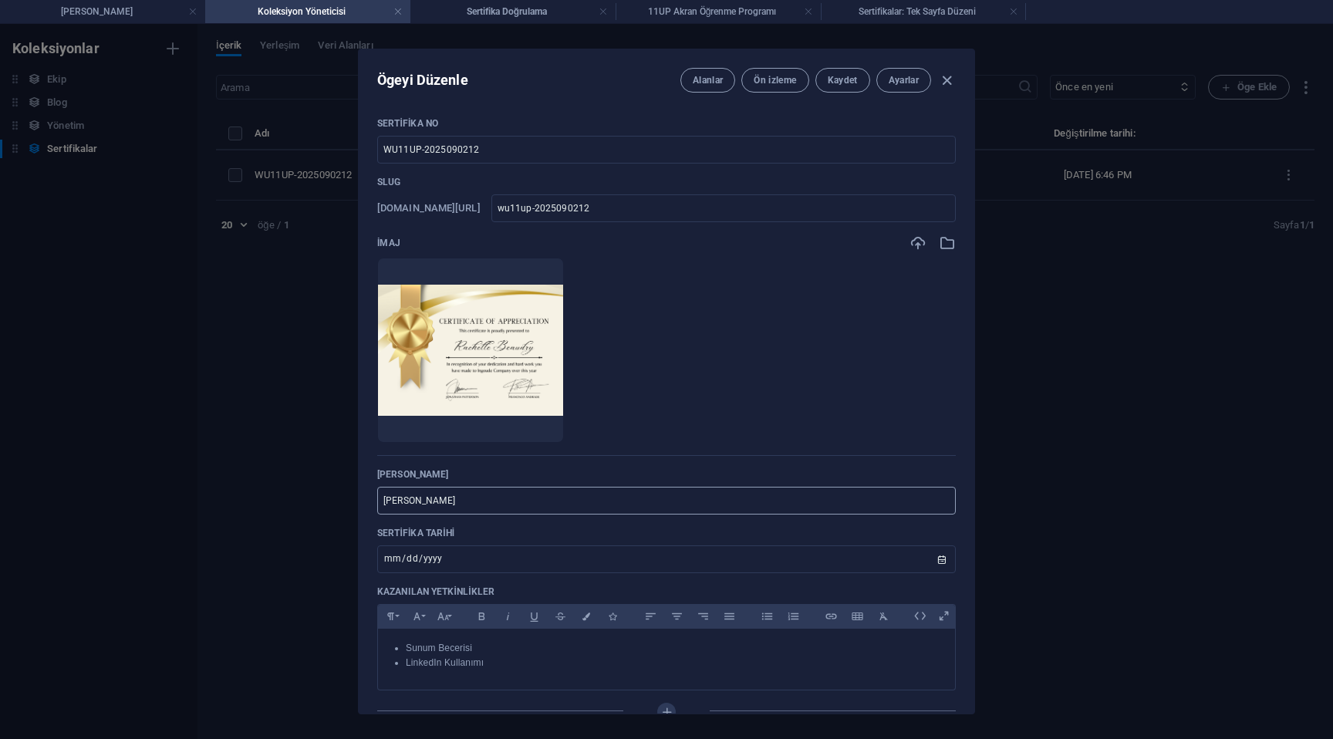
click at [822, 494] on input "[PERSON_NAME]" at bounding box center [666, 501] width 578 height 28
click at [909, 83] on span "Ayarlar" at bounding box center [903, 80] width 30 height 12
click at [708, 85] on span "Alanlar" at bounding box center [707, 80] width 30 height 12
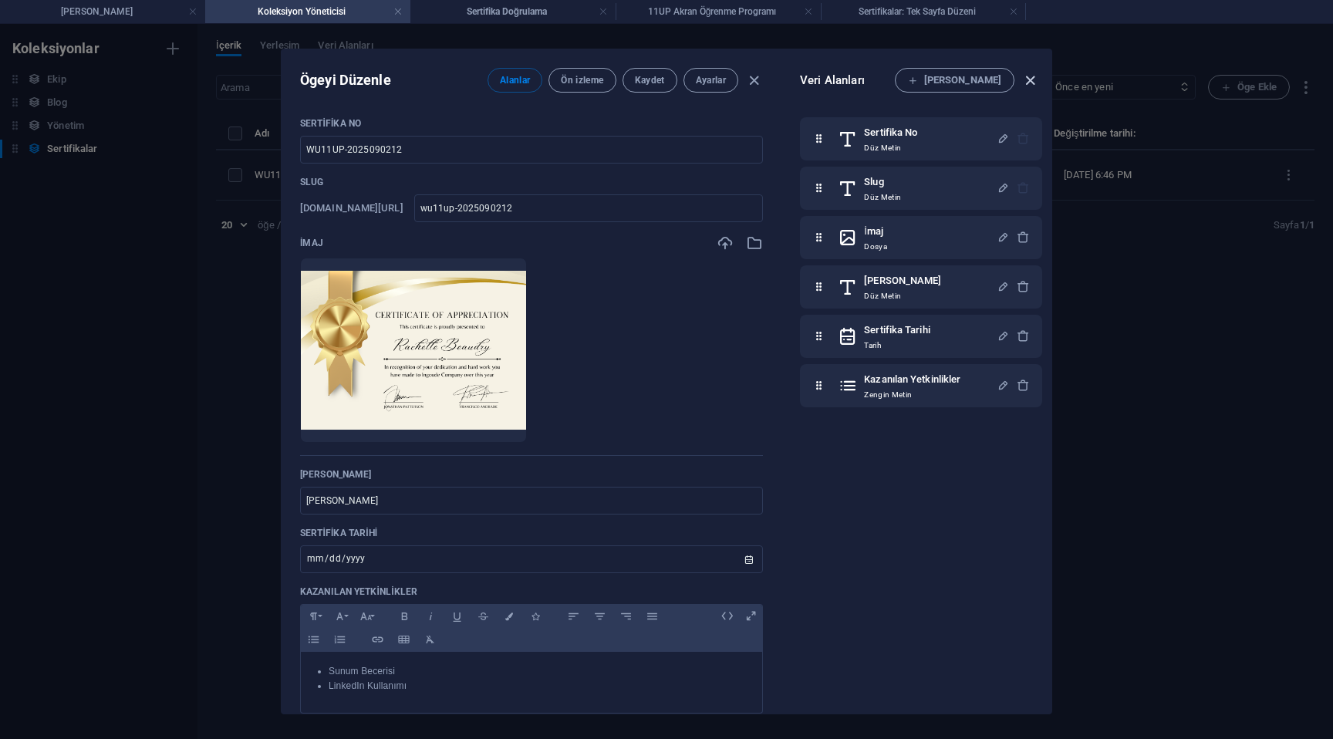
click at [1029, 77] on icon "button" at bounding box center [1030, 81] width 18 height 18
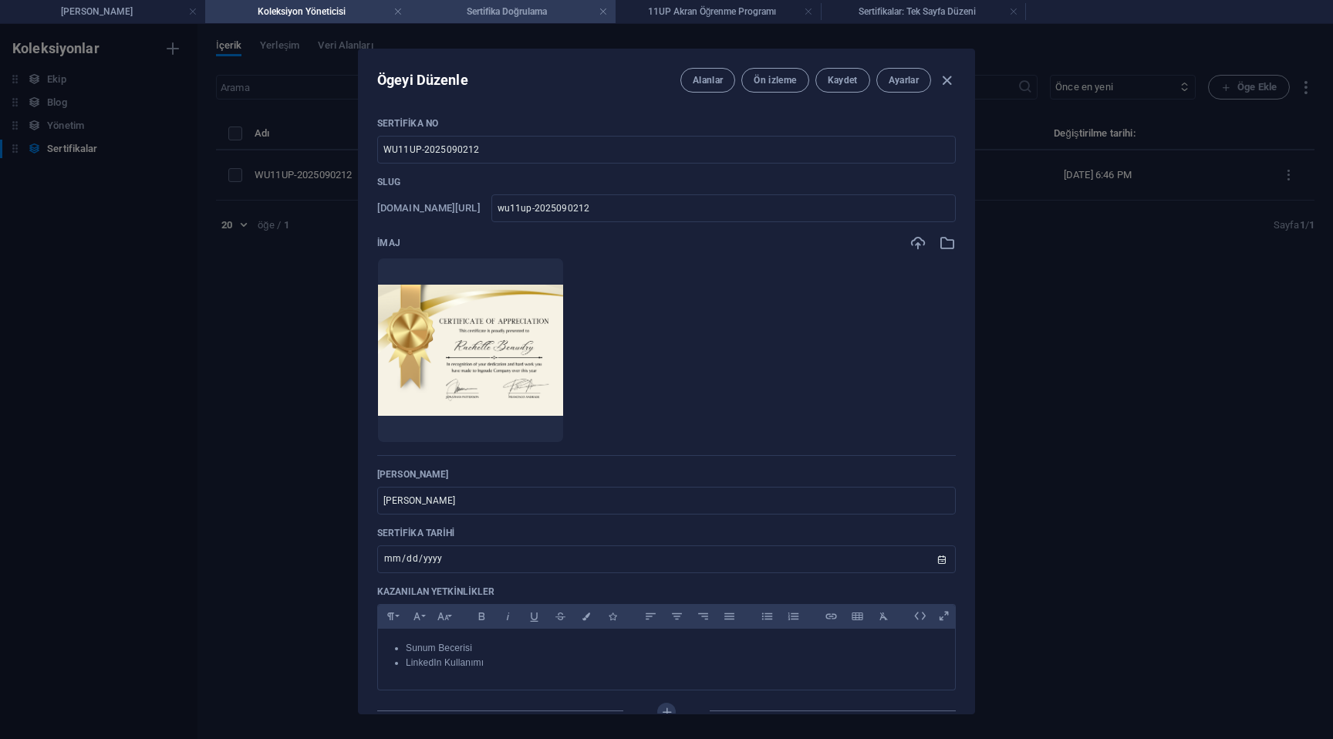
click at [505, 13] on h4 "Sertifika Doğrulama" at bounding box center [512, 11] width 205 height 17
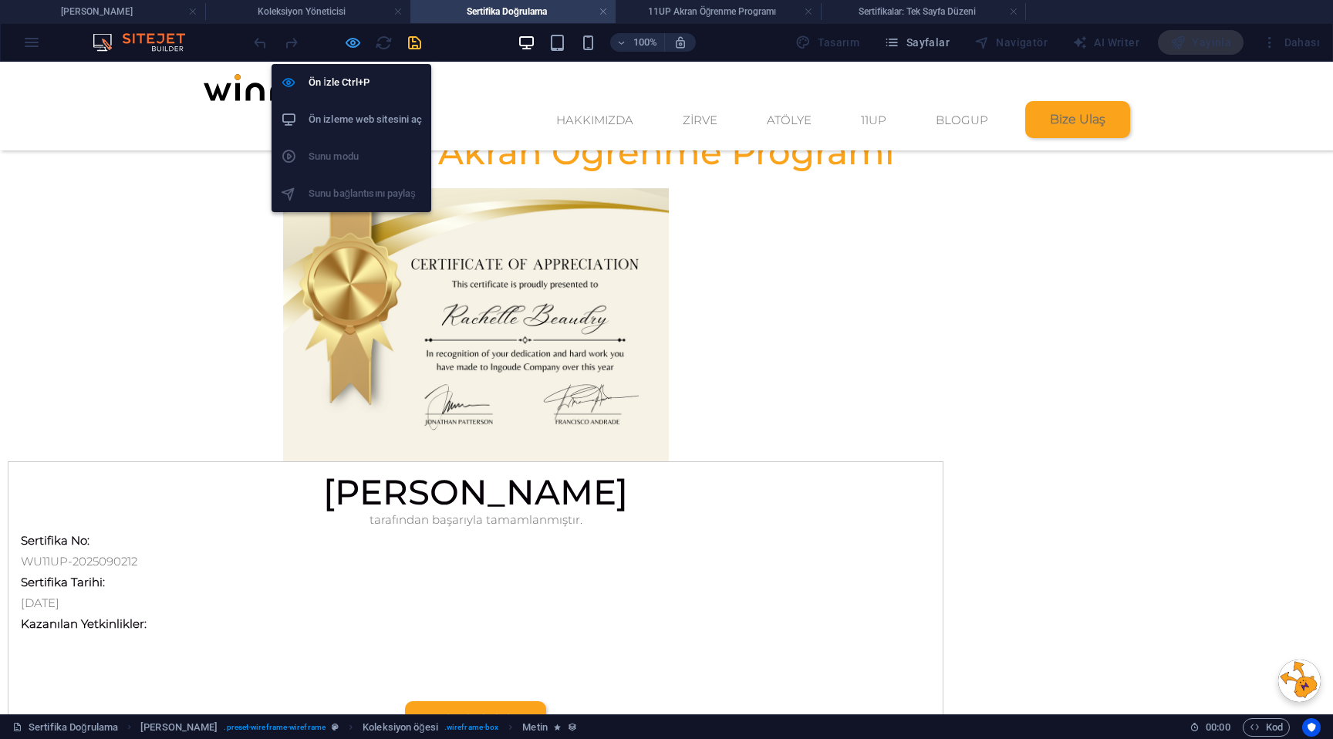
click at [352, 46] on icon "button" at bounding box center [353, 43] width 18 height 18
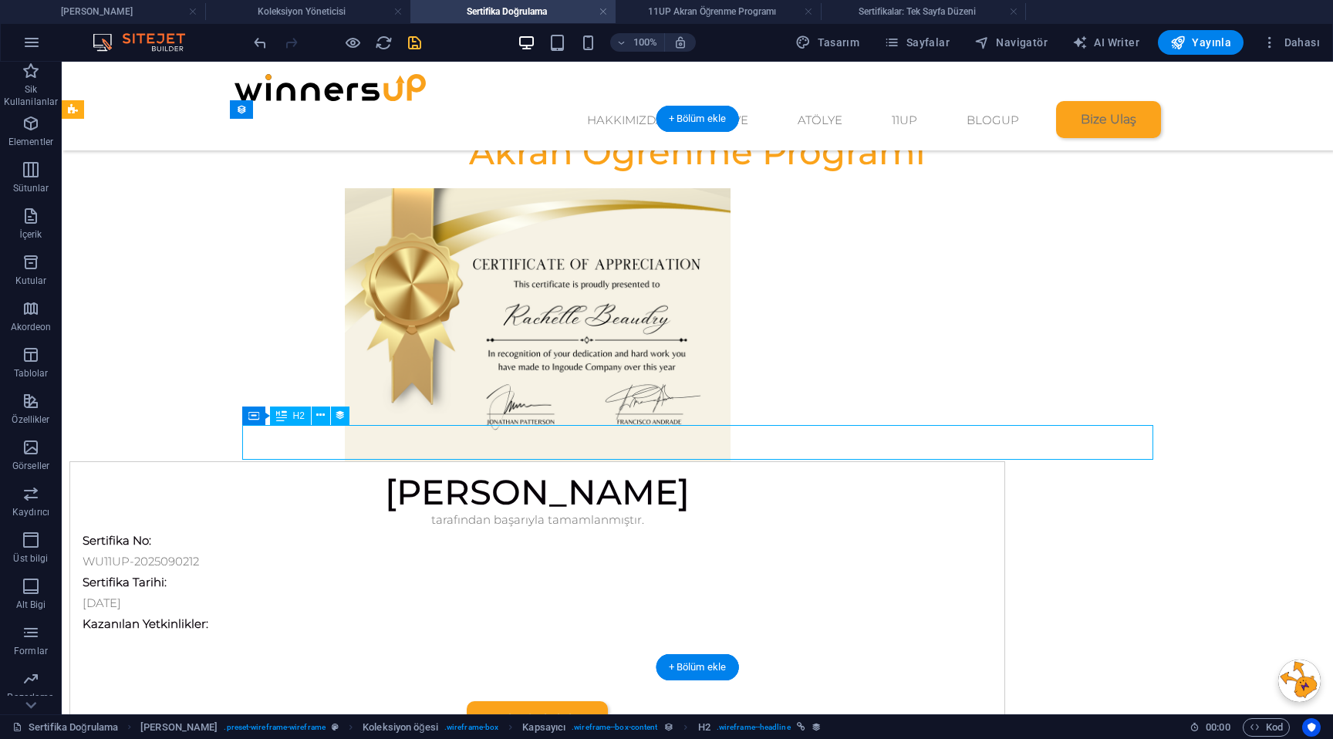
select select "isim-soyisim"
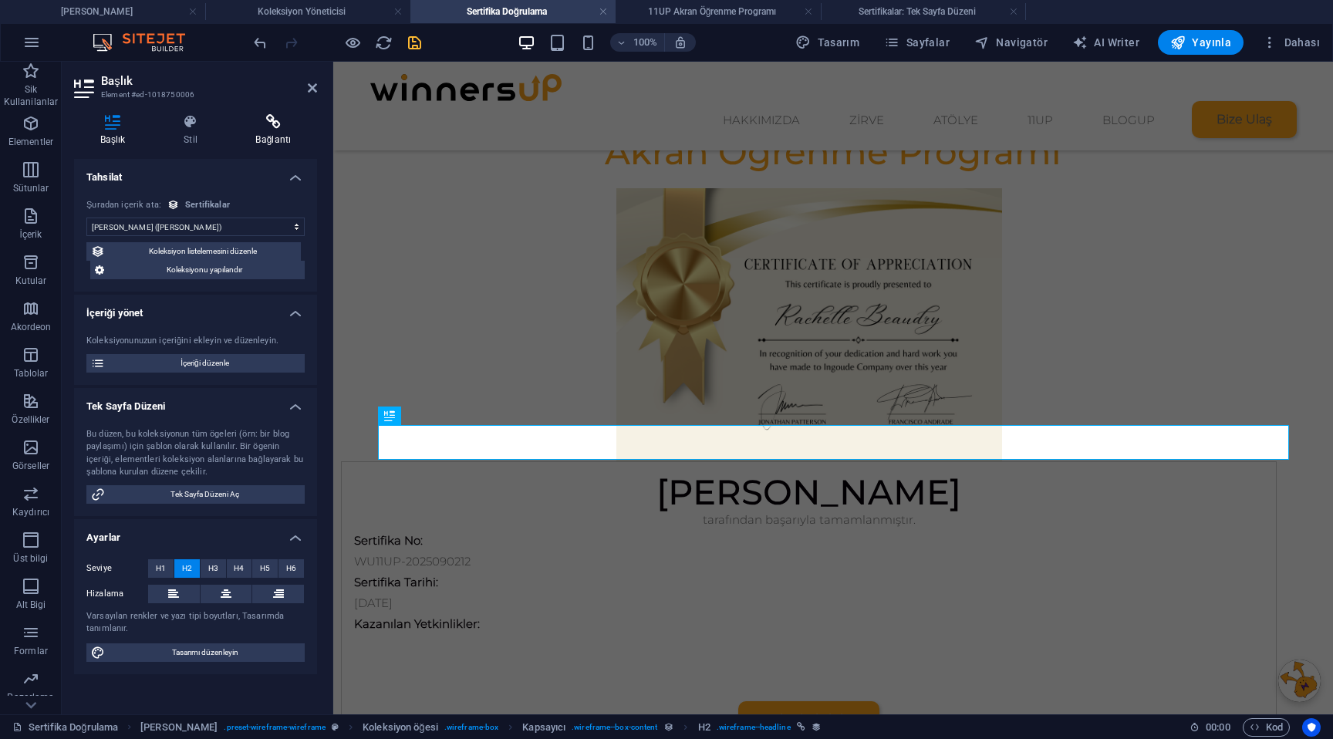
click at [263, 123] on icon at bounding box center [273, 121] width 87 height 15
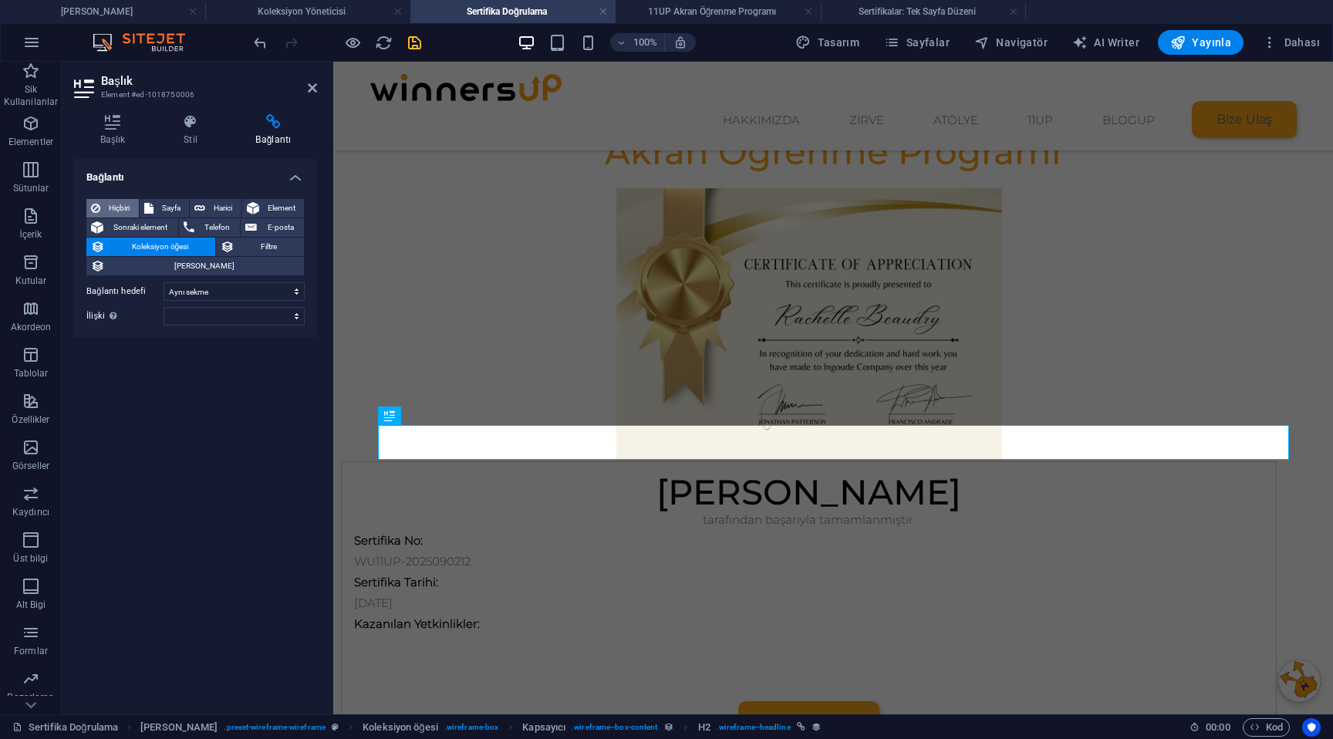
click at [123, 211] on span "Hiçbiri" at bounding box center [119, 208] width 29 height 19
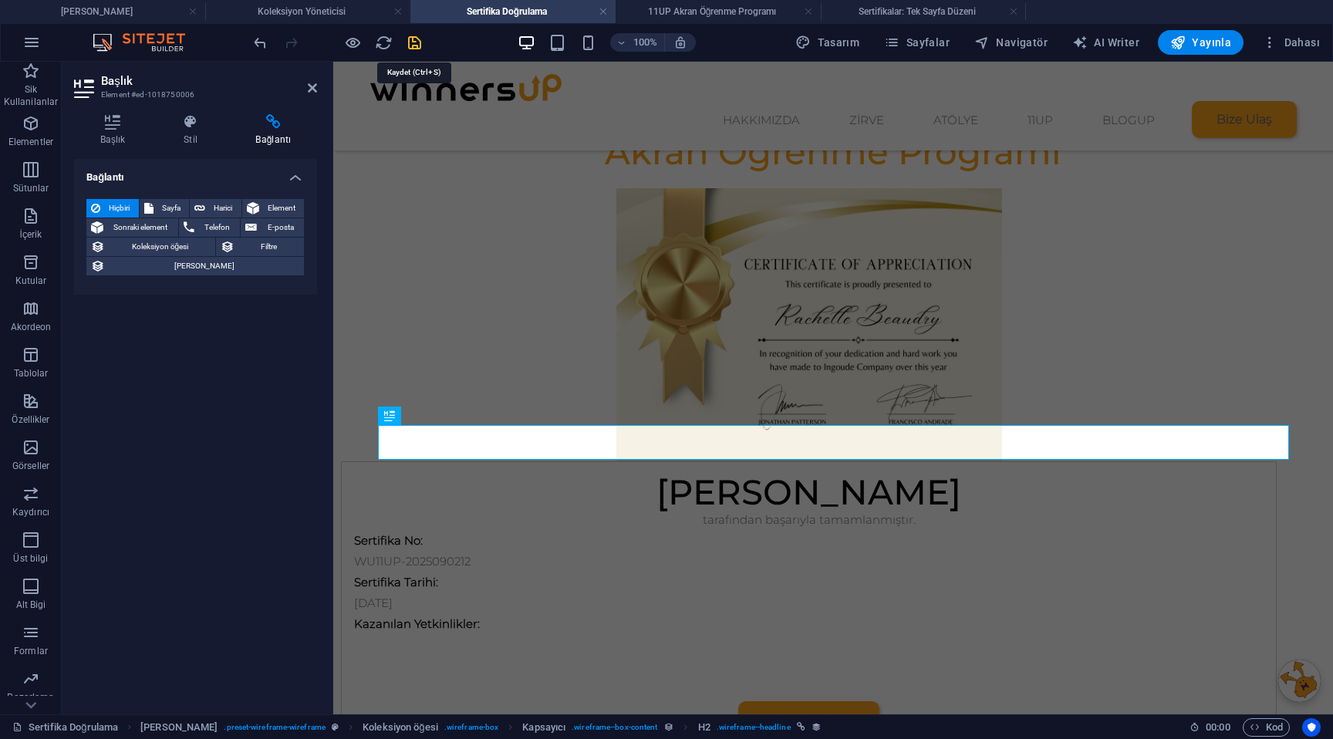
click at [418, 44] on icon "save" at bounding box center [415, 43] width 18 height 18
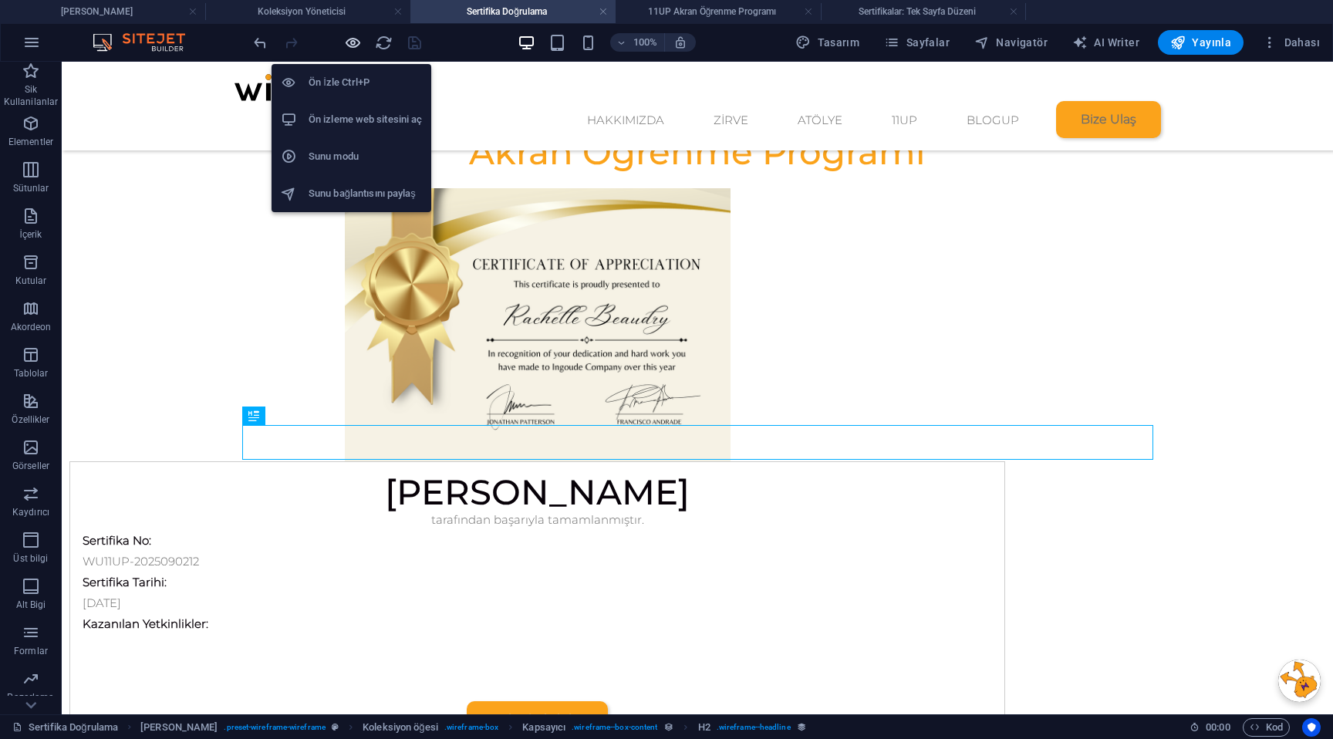
click at [359, 45] on icon "button" at bounding box center [353, 43] width 18 height 18
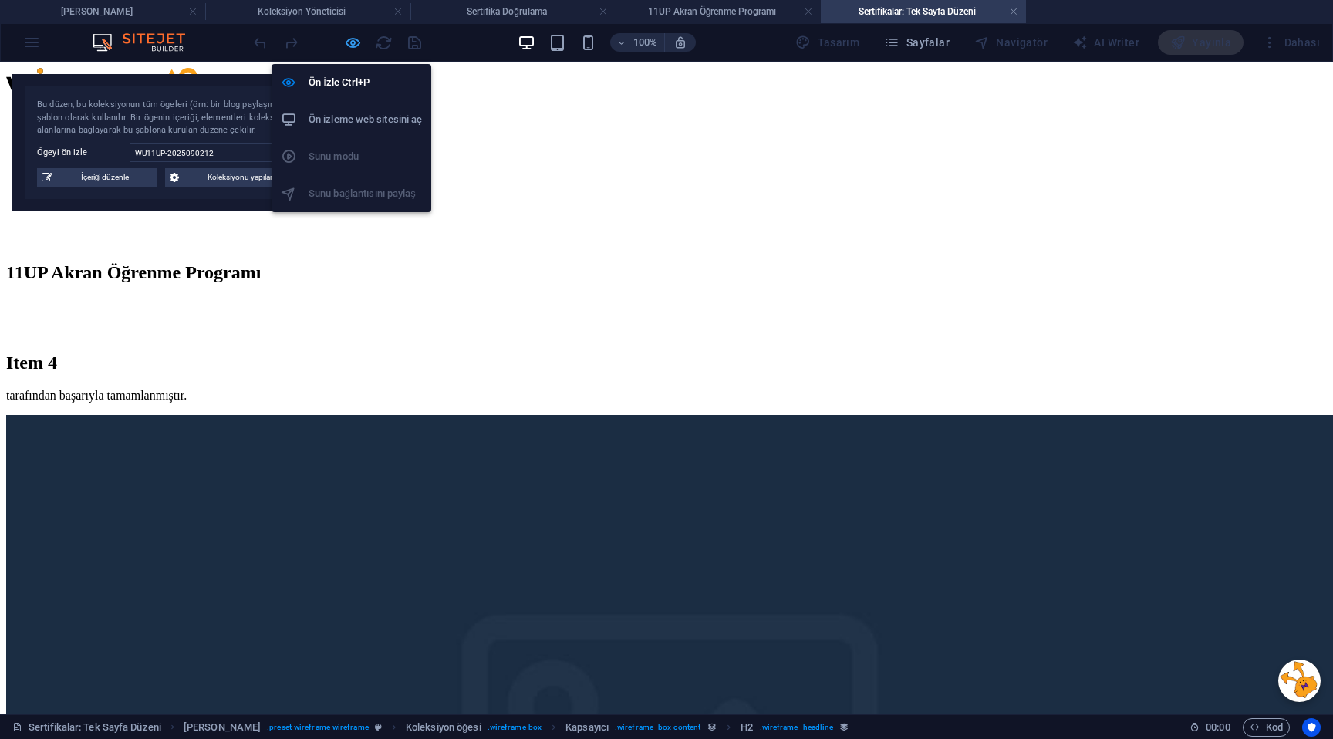
click at [359, 42] on icon "button" at bounding box center [353, 43] width 18 height 18
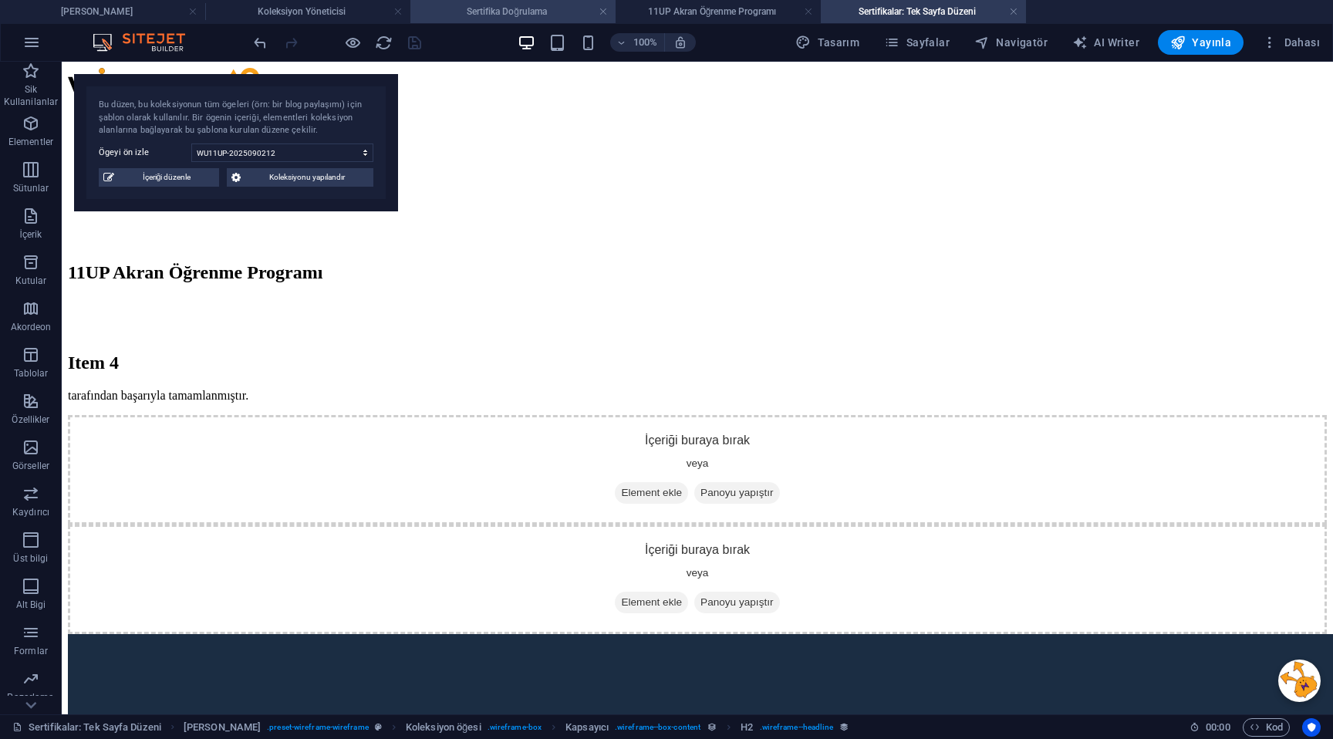
click at [557, 6] on h4 "Sertifika Doğrulama" at bounding box center [512, 11] width 205 height 17
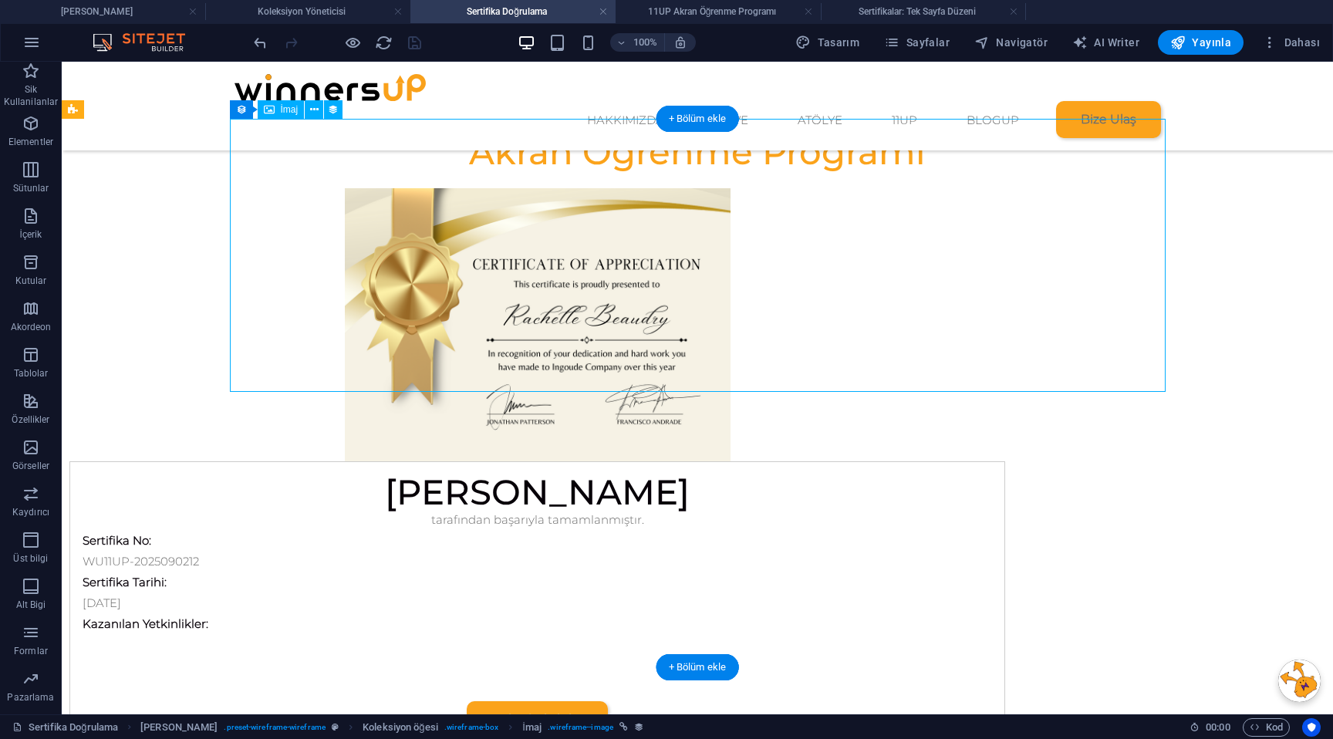
select select "image"
select select "px"
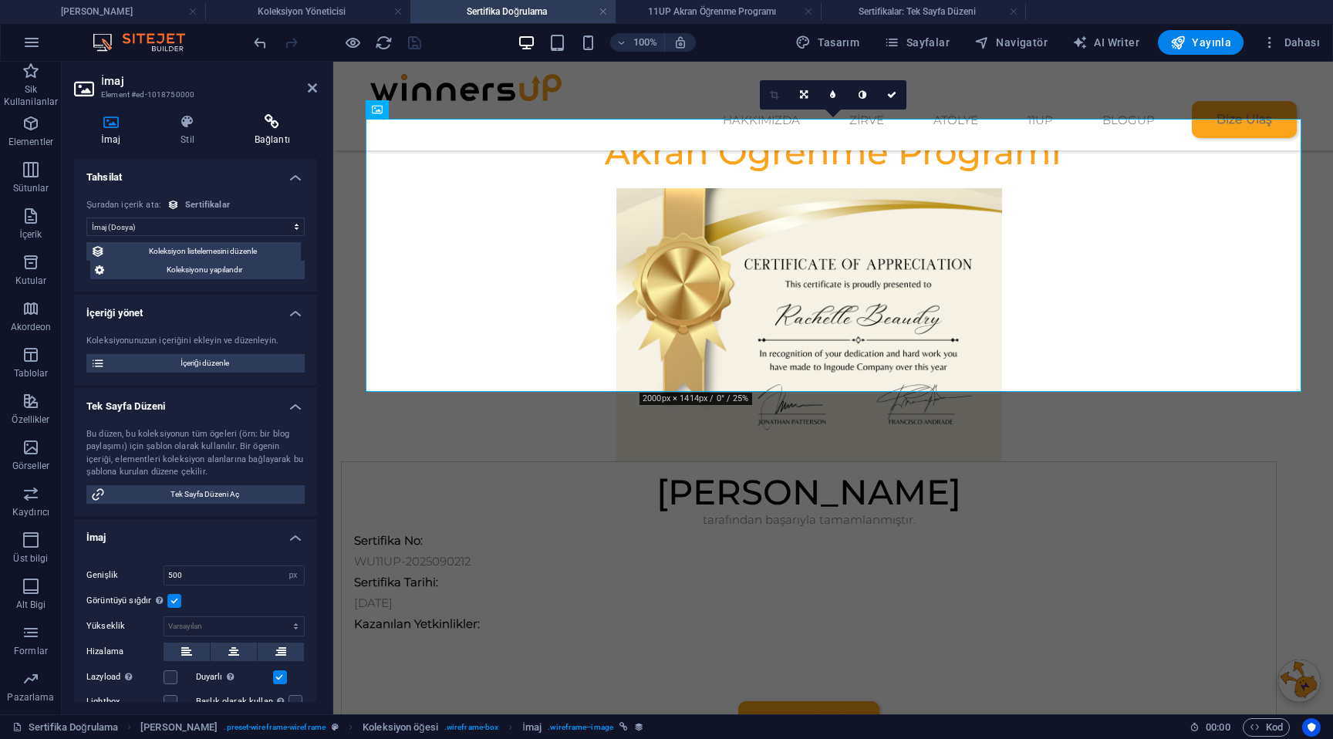
click at [277, 133] on h4 "Bağlantı" at bounding box center [271, 130] width 89 height 32
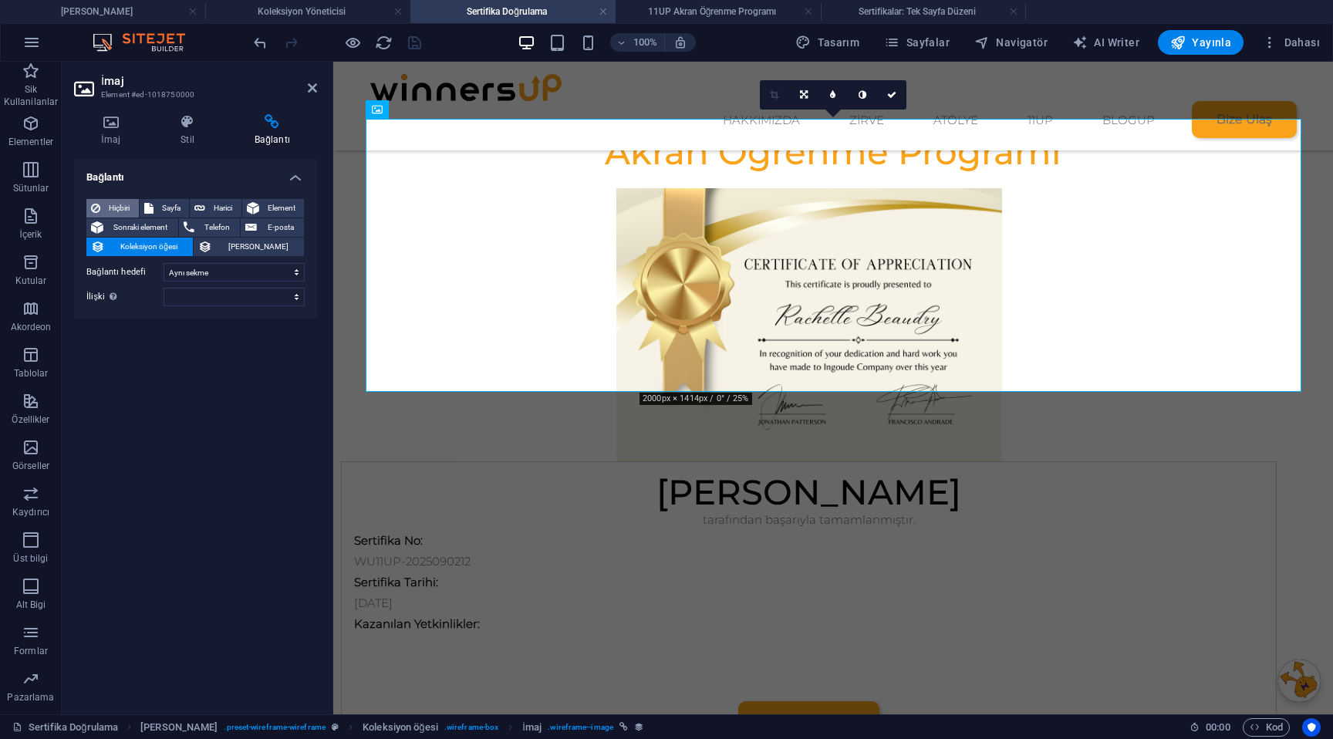
click at [130, 211] on span "Hiçbiri" at bounding box center [119, 208] width 29 height 19
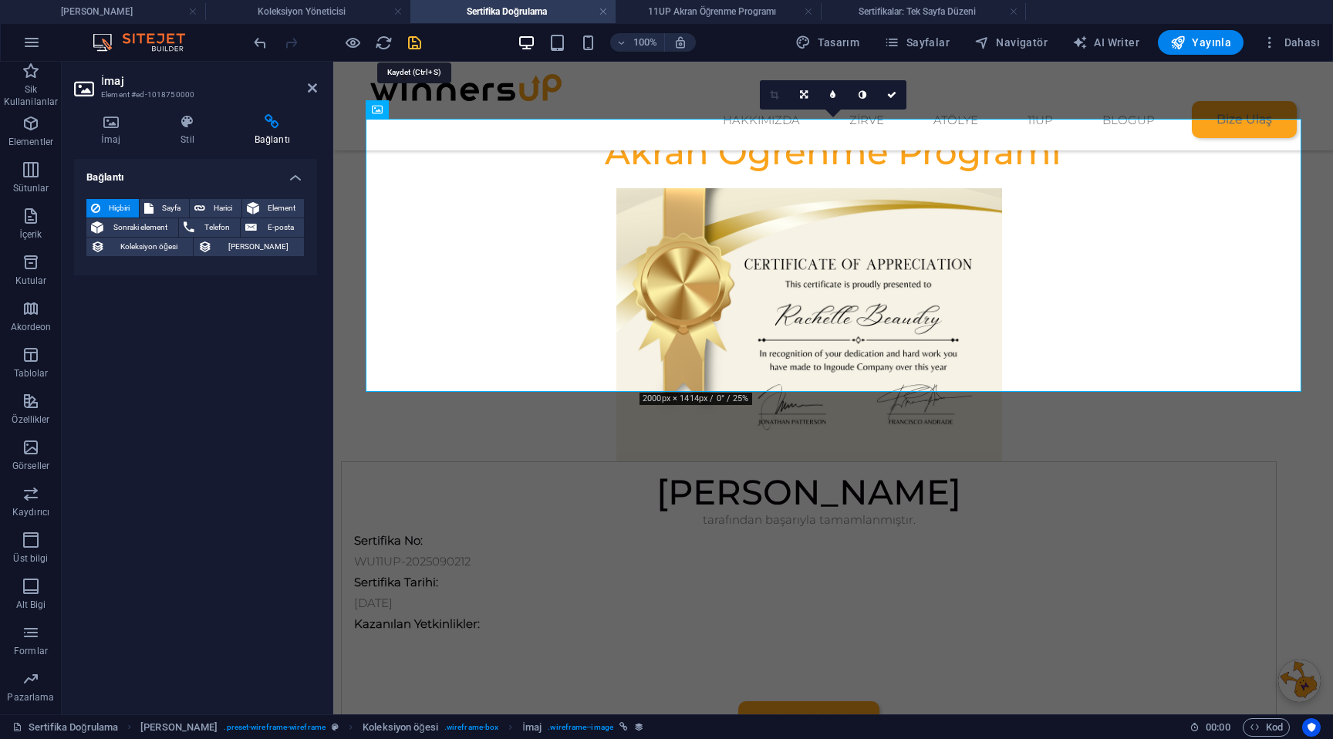
click at [416, 39] on icon "save" at bounding box center [415, 43] width 18 height 18
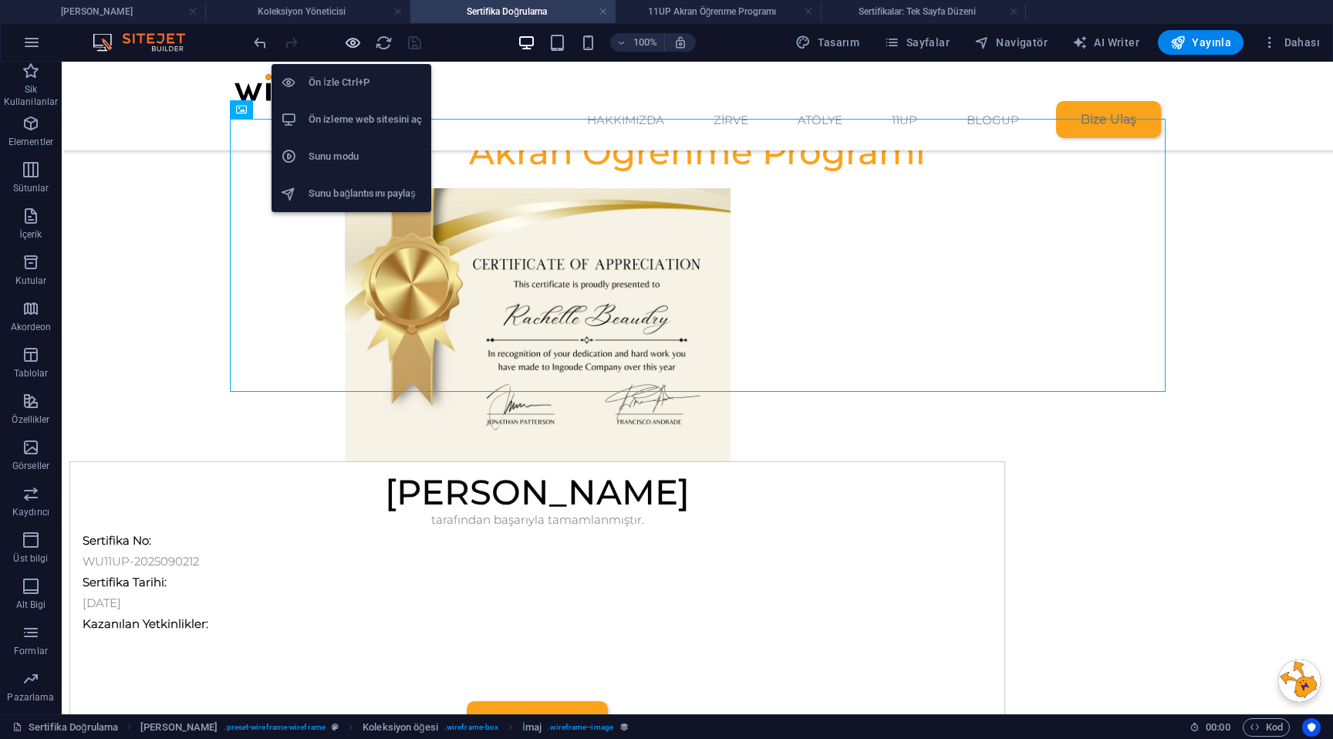
click at [349, 40] on icon "button" at bounding box center [353, 43] width 18 height 18
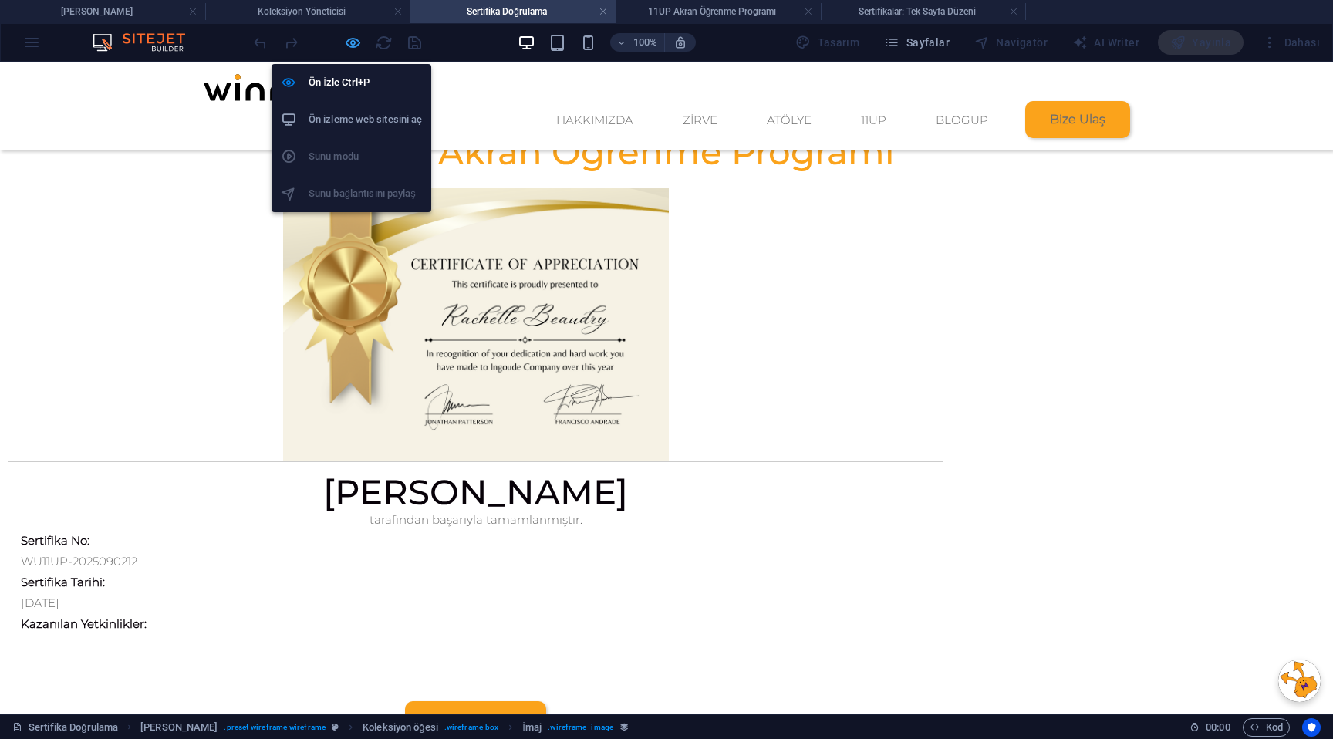
click at [354, 41] on icon "button" at bounding box center [353, 43] width 18 height 18
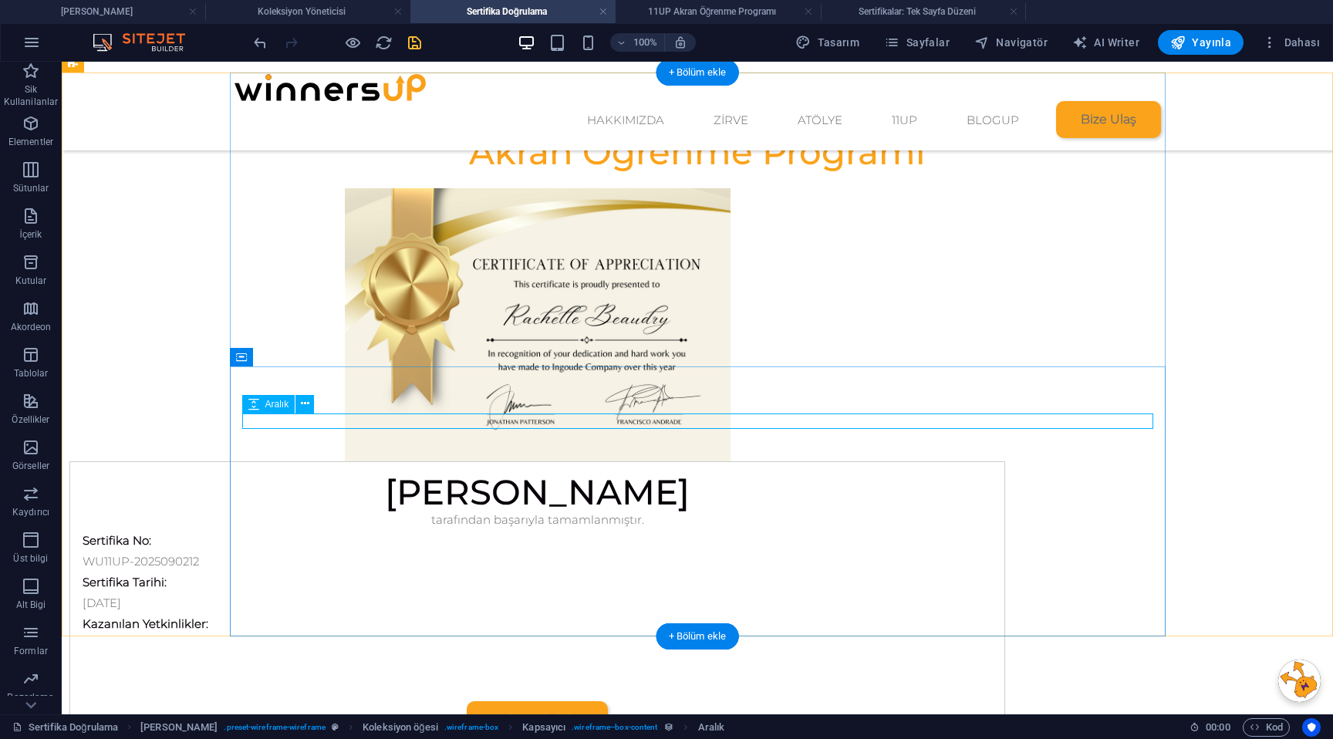
select select "px"
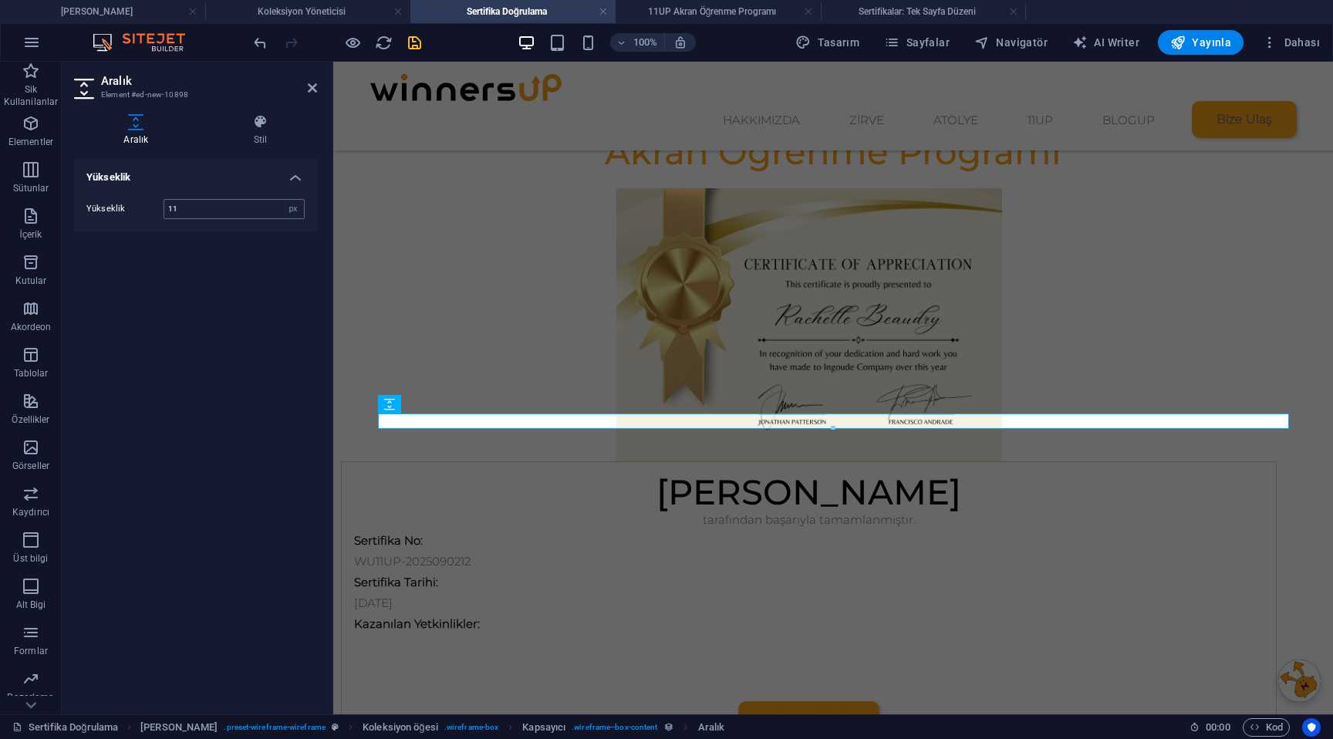
type input "10"
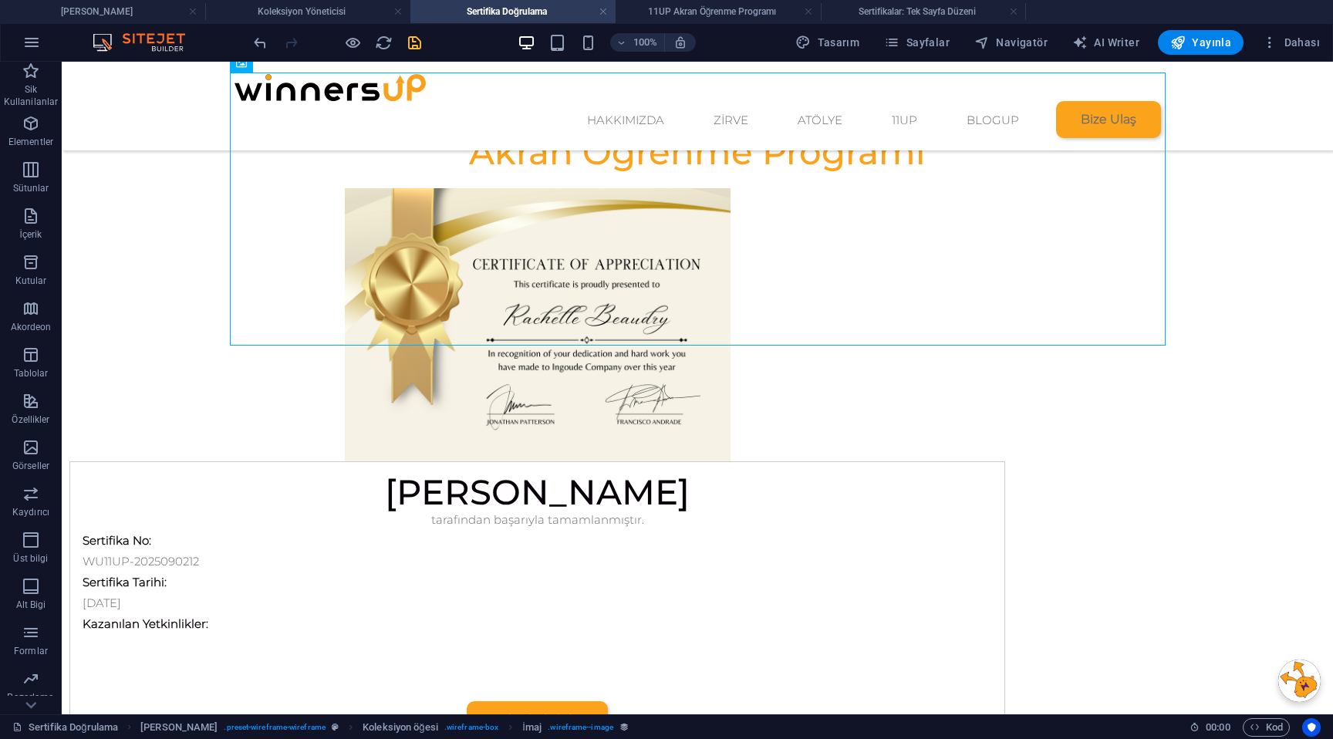
click at [411, 50] on icon "save" at bounding box center [415, 43] width 18 height 18
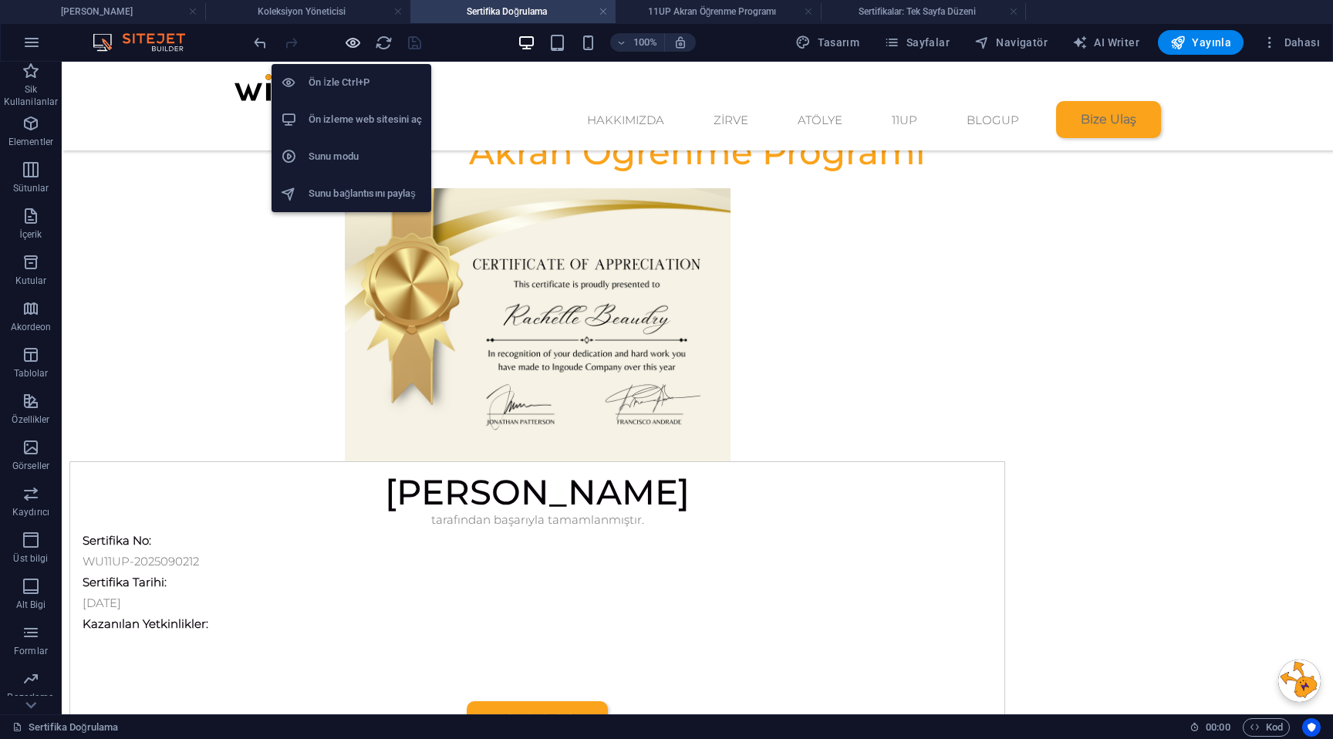
click at [353, 44] on icon "button" at bounding box center [353, 43] width 18 height 18
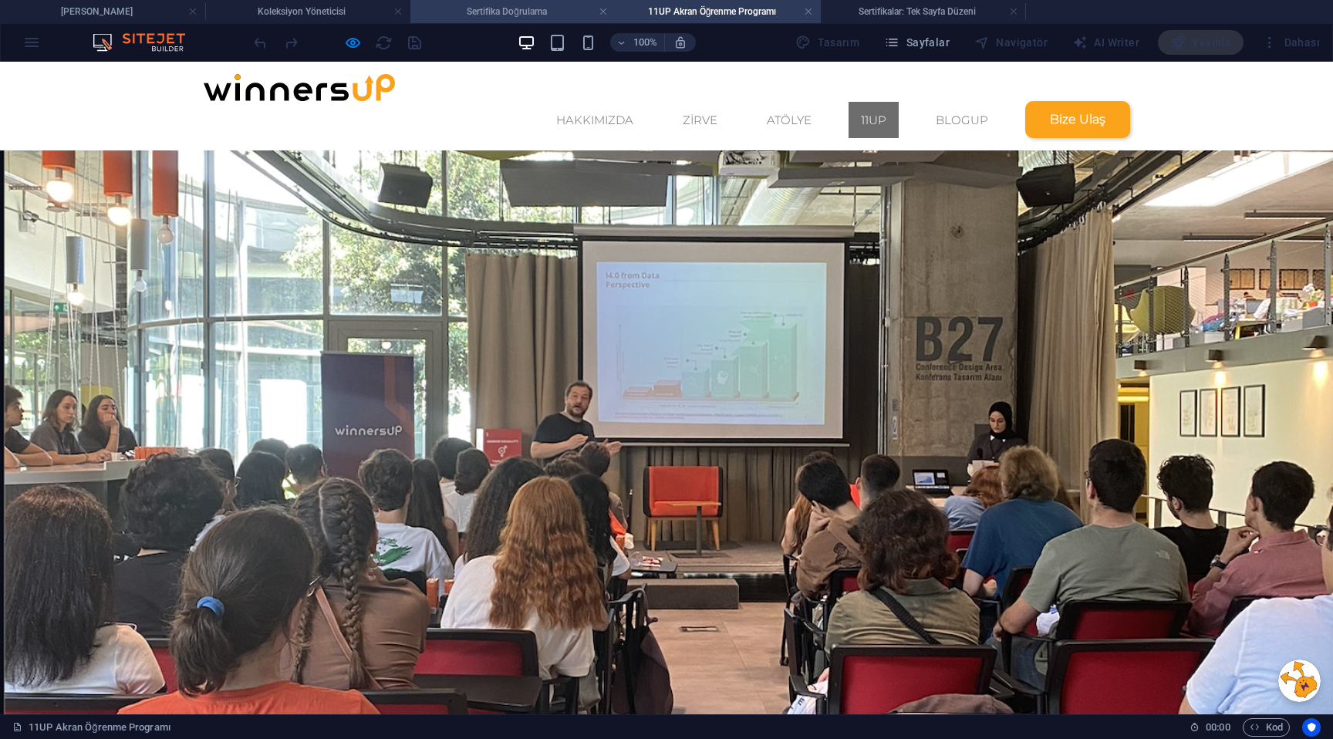
click at [476, 19] on h4 "Sertifika Doğrulama" at bounding box center [512, 11] width 205 height 17
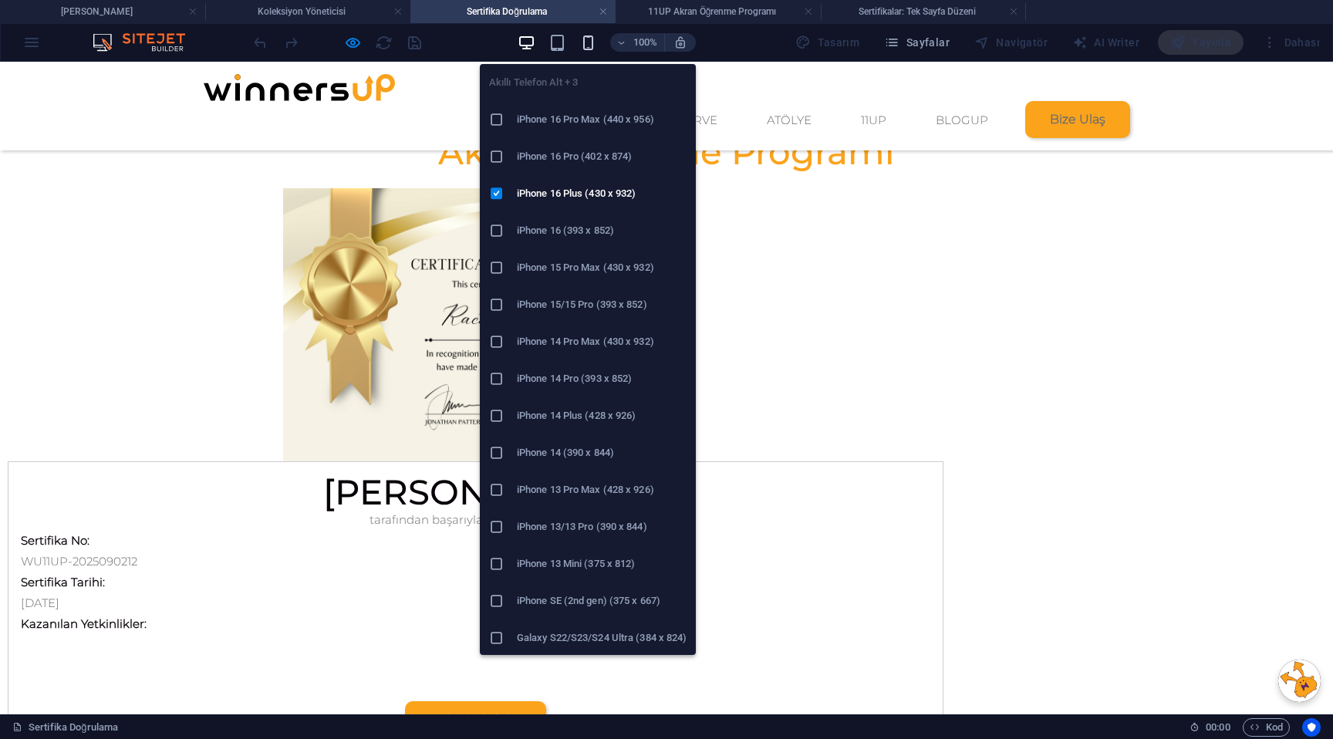
click at [595, 43] on icon "button" at bounding box center [588, 43] width 18 height 18
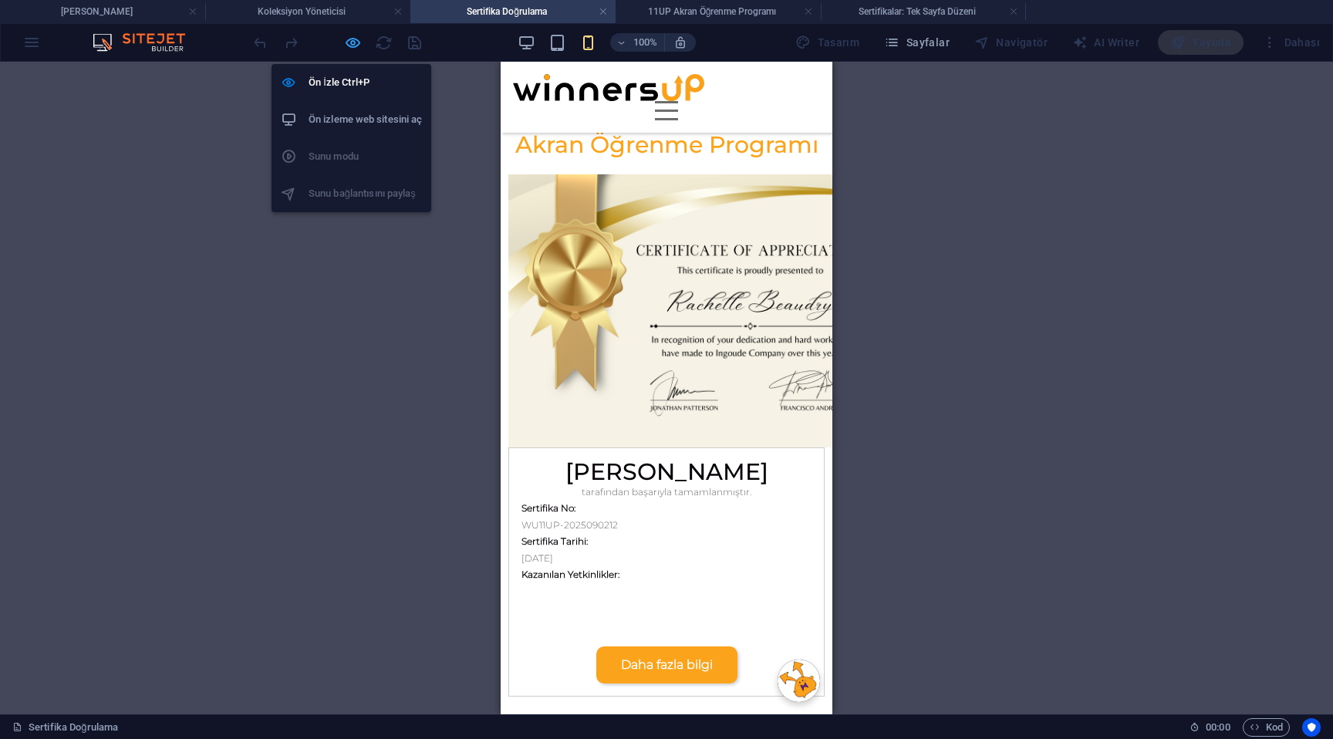
click at [350, 49] on icon "button" at bounding box center [353, 43] width 18 height 18
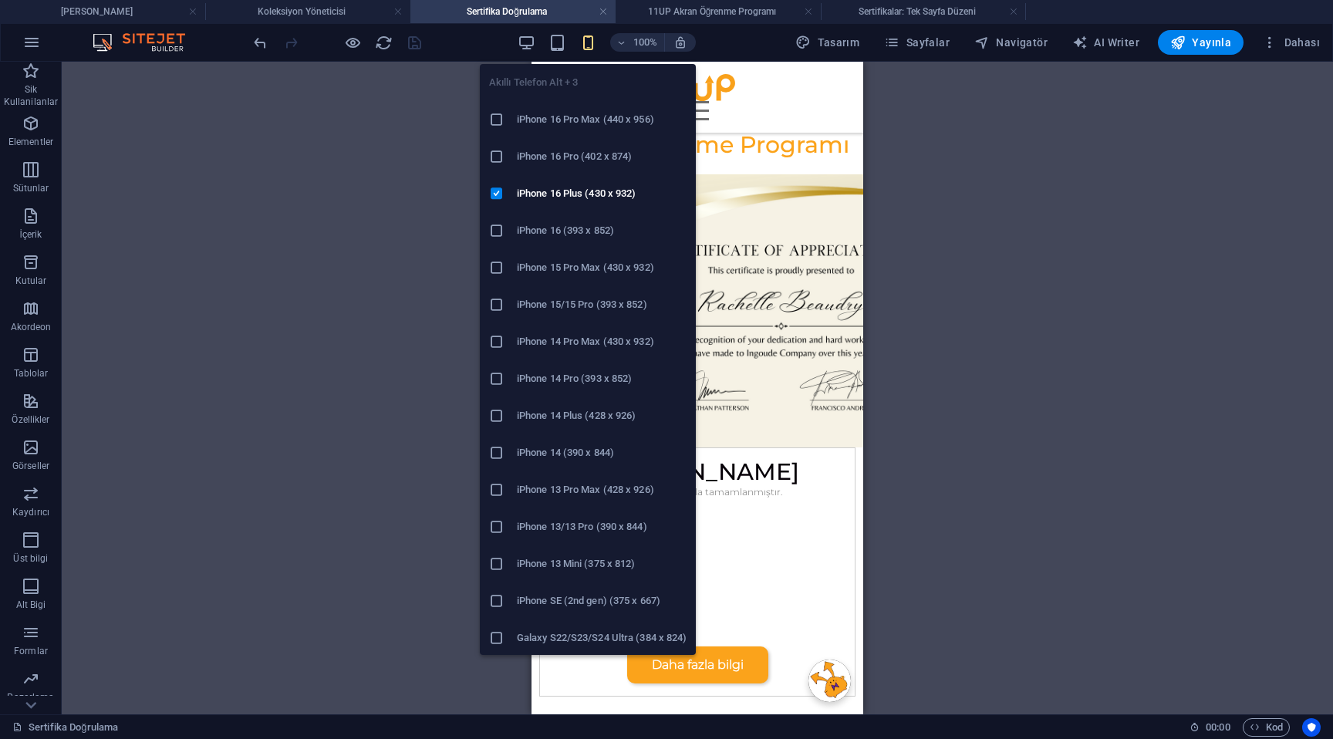
click at [586, 40] on icon "button" at bounding box center [588, 43] width 18 height 18
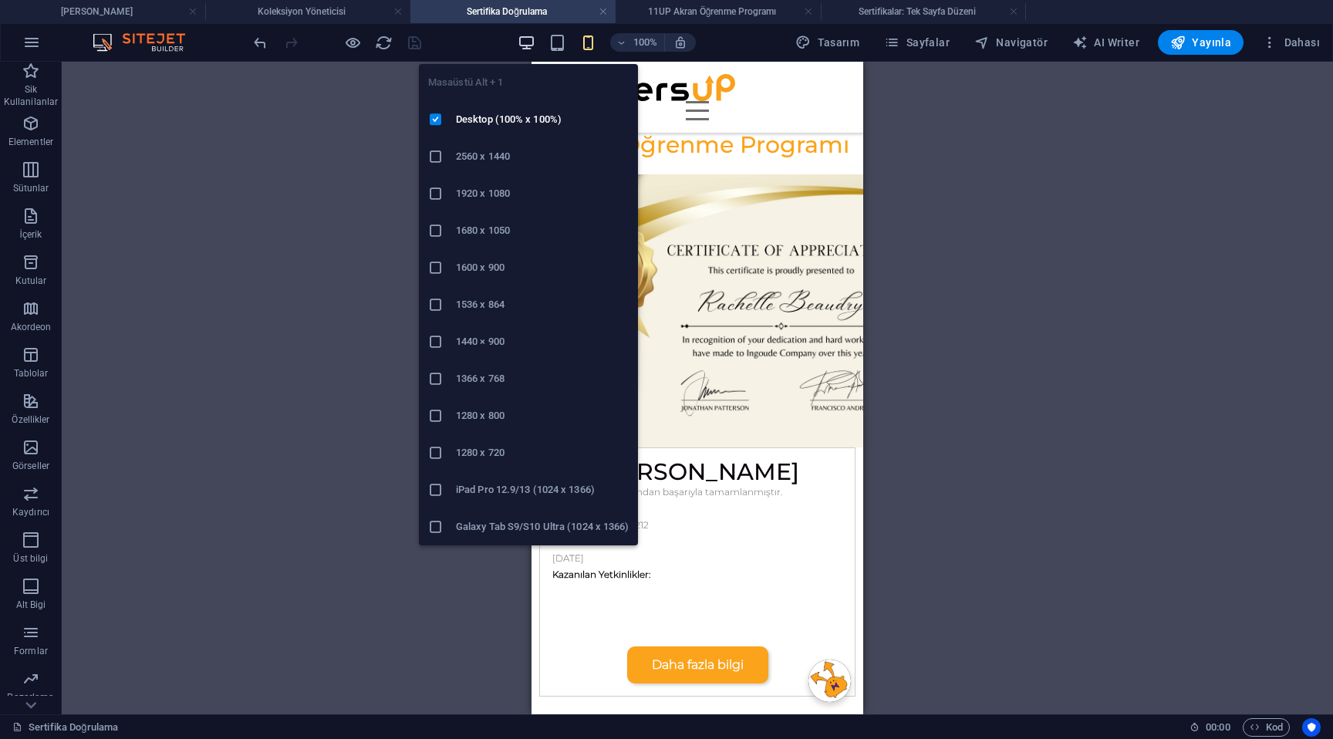
click at [524, 39] on icon "button" at bounding box center [526, 43] width 18 height 18
